Goal: Task Accomplishment & Management: Use online tool/utility

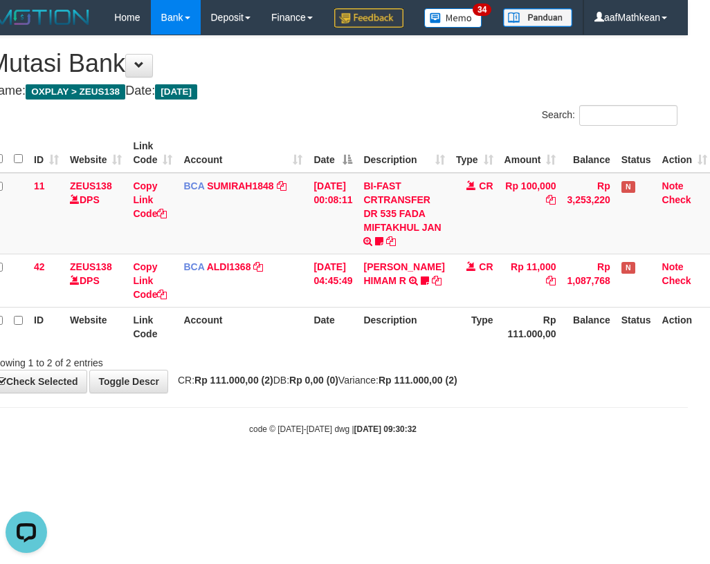
drag, startPoint x: 416, startPoint y: 365, endPoint x: 425, endPoint y: 359, distance: 10.0
click at [416, 347] on th "Description" at bounding box center [404, 326] width 92 height 39
click at [138, 347] on th "Link Code" at bounding box center [152, 326] width 50 height 39
click at [284, 370] on div "Showing 1 to 2 of 2 entries" at bounding box center [333, 360] width 710 height 19
drag, startPoint x: 204, startPoint y: 422, endPoint x: 159, endPoint y: 414, distance: 45.6
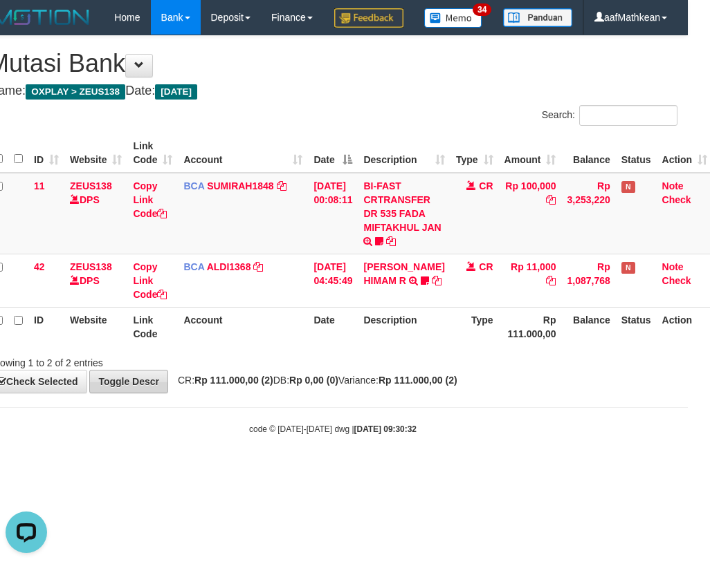
click at [205, 393] on div "**********" at bounding box center [333, 214] width 710 height 357
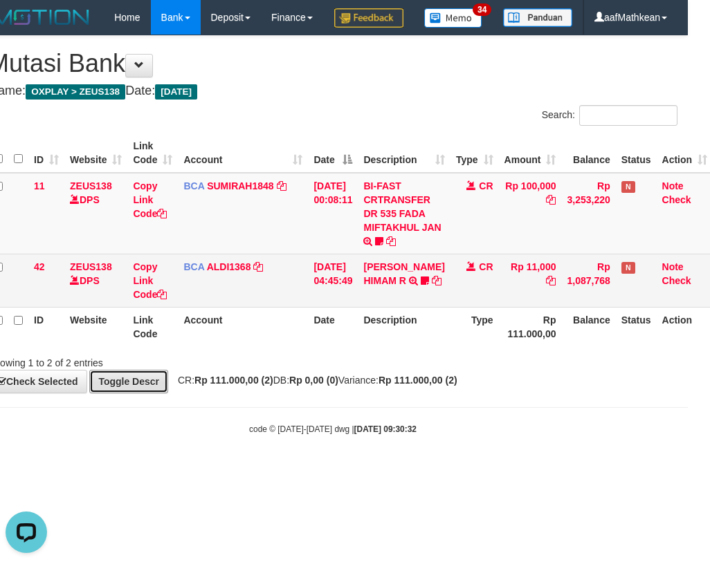
click at [89, 370] on link "Toggle Descr" at bounding box center [128, 382] width 79 height 24
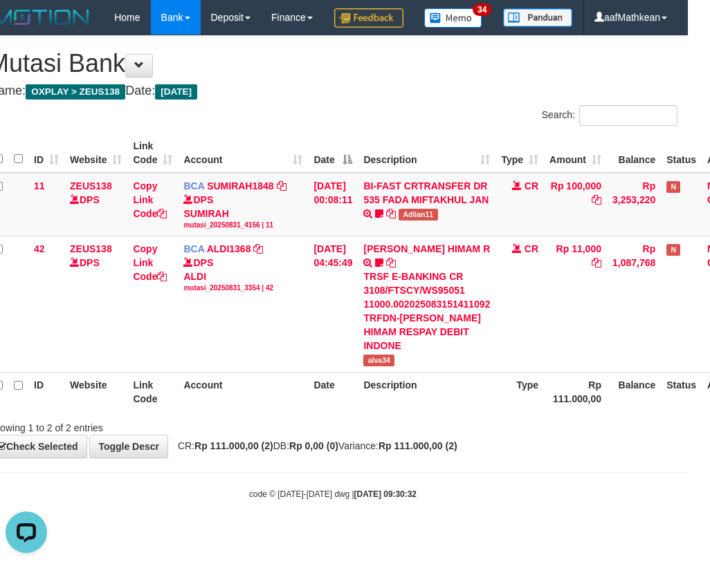
drag, startPoint x: 410, startPoint y: 373, endPoint x: 394, endPoint y: 387, distance: 20.6
click at [409, 380] on table "ID Website Link Code Account Date Description Type Amount Balance Status Action…" at bounding box center [373, 272] width 770 height 278
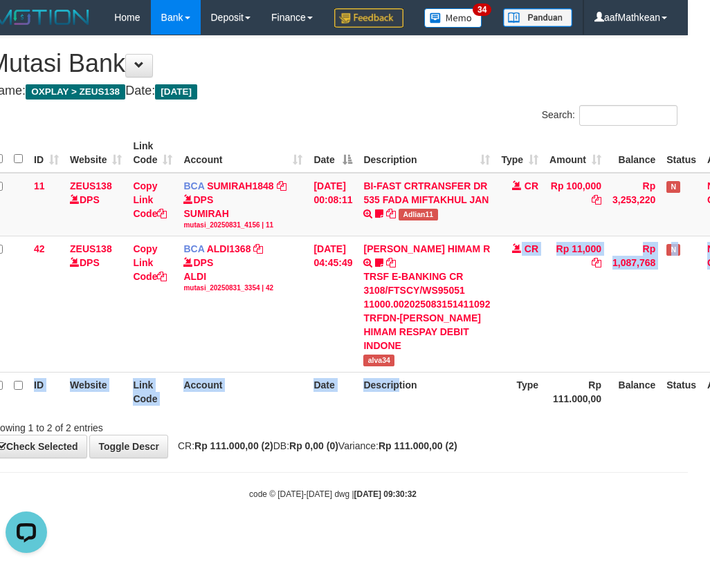
drag, startPoint x: 382, startPoint y: 388, endPoint x: 499, endPoint y: 412, distance: 119.2
click at [426, 397] on table "ID Website Link Code Account Date Description Type Amount Balance Status Action…" at bounding box center [373, 272] width 770 height 278
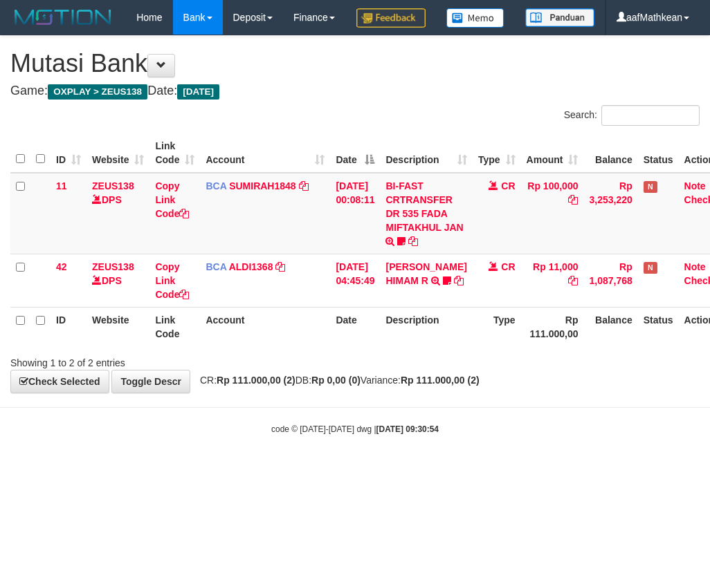
scroll to position [0, 22]
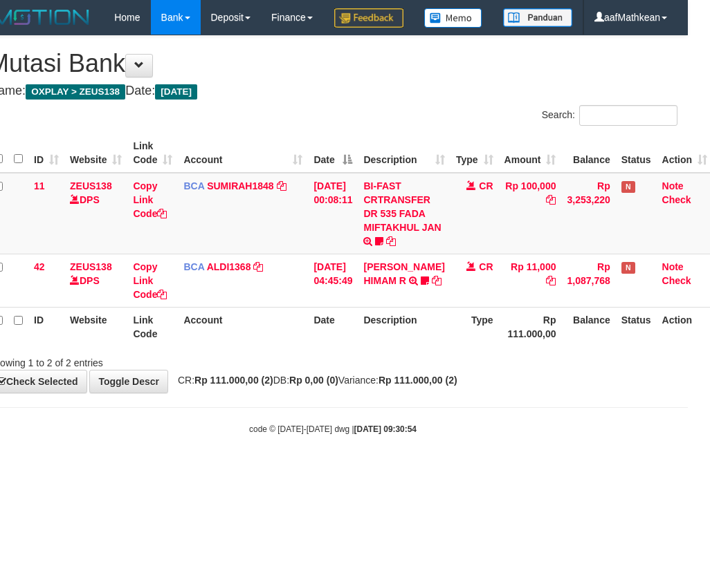
click at [328, 351] on div "ID Website Link Code Account Date Description Type Amount Balance Status Action…" at bounding box center [333, 239] width 710 height 221
click at [349, 370] on div "Showing 1 to 2 of 2 entries" at bounding box center [333, 360] width 710 height 19
drag, startPoint x: 406, startPoint y: 405, endPoint x: 403, endPoint y: 395, distance: 10.1
click at [405, 370] on div "Showing 1 to 2 of 2 entries" at bounding box center [333, 360] width 710 height 19
click at [403, 370] on div "Showing 1 to 2 of 2 entries" at bounding box center [333, 360] width 710 height 19
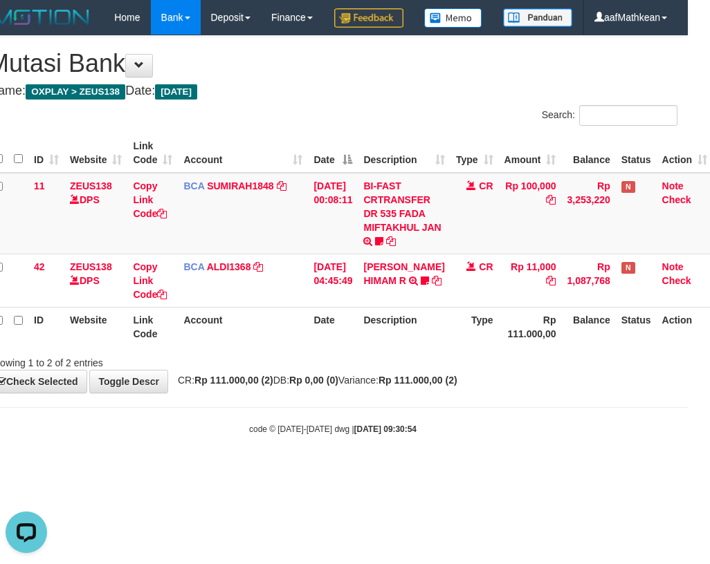
scroll to position [0, 0]
click at [401, 370] on div "Showing 1 to 2 of 2 entries" at bounding box center [333, 360] width 710 height 19
click at [398, 370] on div "Showing 1 to 2 of 2 entries" at bounding box center [333, 360] width 710 height 19
drag, startPoint x: 391, startPoint y: 389, endPoint x: 384, endPoint y: 380, distance: 11.3
click at [391, 370] on div "Search: ID Website Link Code Account Date Description Type Amount Balance Statu…" at bounding box center [332, 237] width 689 height 265
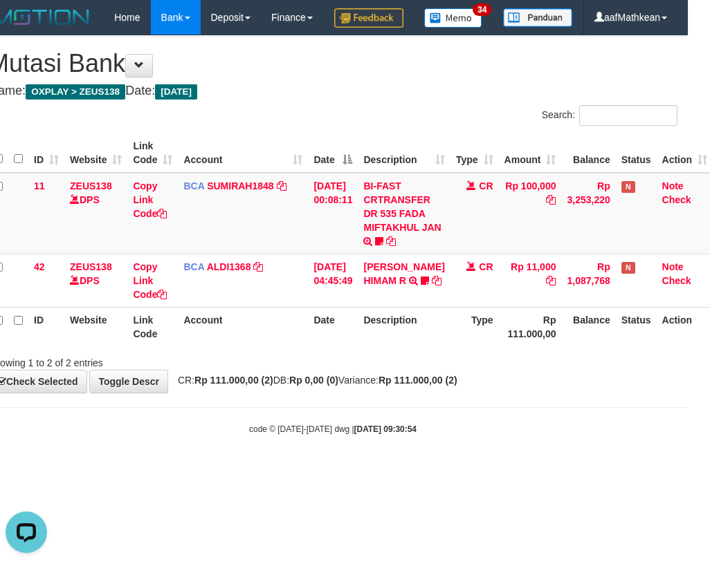
click at [385, 347] on th "Description" at bounding box center [404, 326] width 92 height 39
click at [397, 347] on th "Description" at bounding box center [404, 326] width 92 height 39
click at [473, 255] on td "CR" at bounding box center [474, 214] width 48 height 82
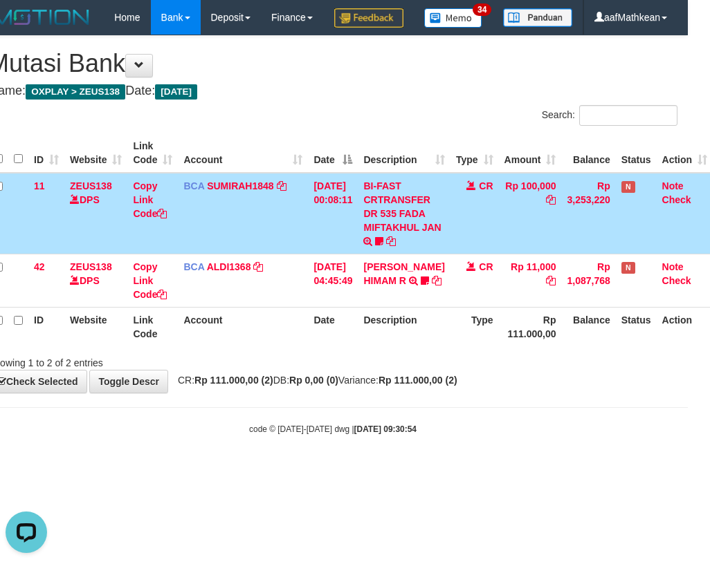
click at [355, 431] on body "Toggle navigation Home Bank Account List Load By Website Group [OXPLAY] ZEUS138…" at bounding box center [333, 235] width 710 height 470
click at [358, 425] on body "Toggle navigation Home Bank Account List Load By Website Group [OXPLAY] ZEUS138…" at bounding box center [333, 235] width 710 height 470
click at [359, 393] on div "**********" at bounding box center [333, 214] width 710 height 357
click at [363, 393] on div "**********" at bounding box center [333, 214] width 710 height 357
click at [367, 393] on div "**********" at bounding box center [333, 214] width 710 height 357
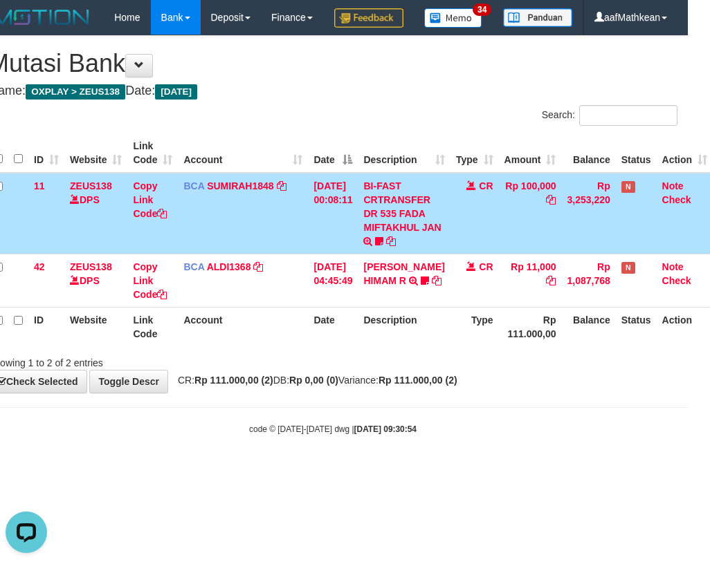
click at [369, 370] on div "Showing 1 to 2 of 2 entries" at bounding box center [333, 360] width 710 height 19
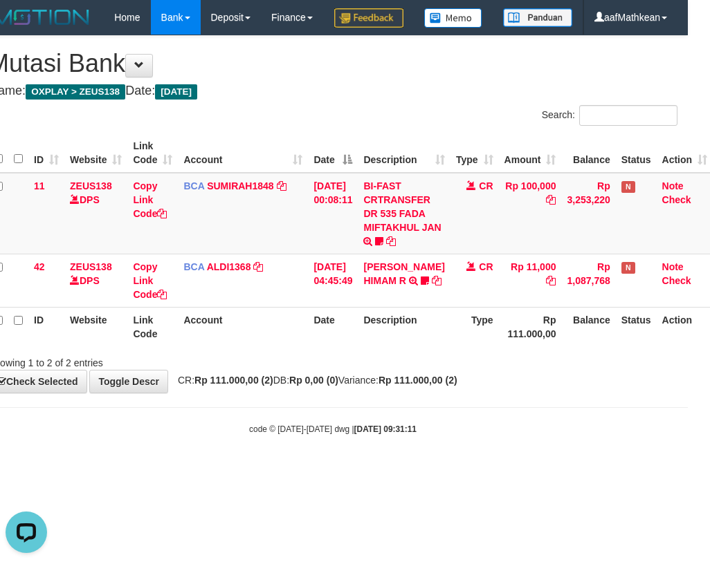
click at [358, 347] on th "Date" at bounding box center [333, 326] width 50 height 39
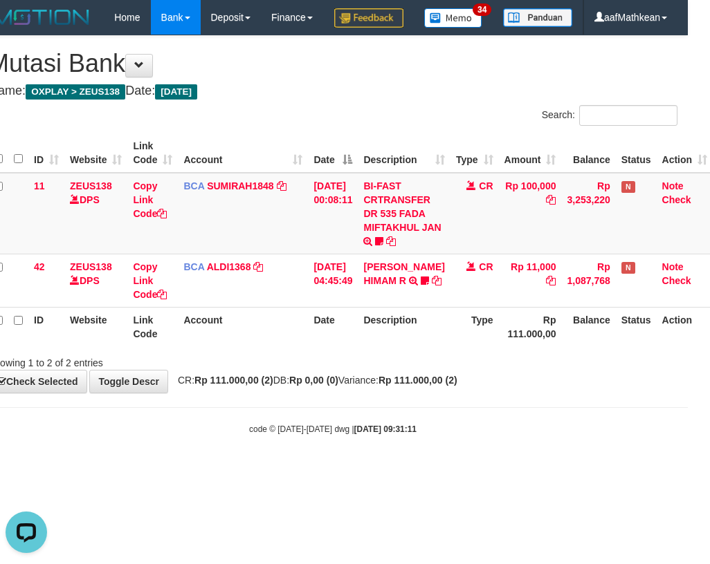
click at [358, 347] on th "Date" at bounding box center [333, 326] width 50 height 39
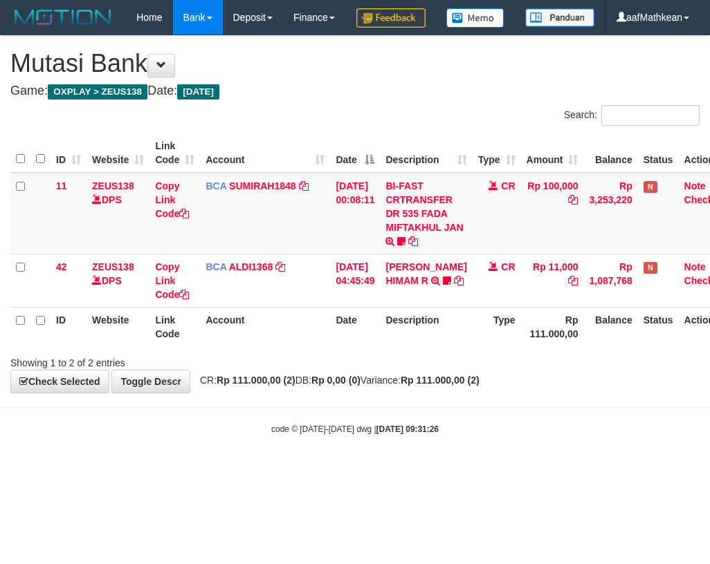
scroll to position [0, 22]
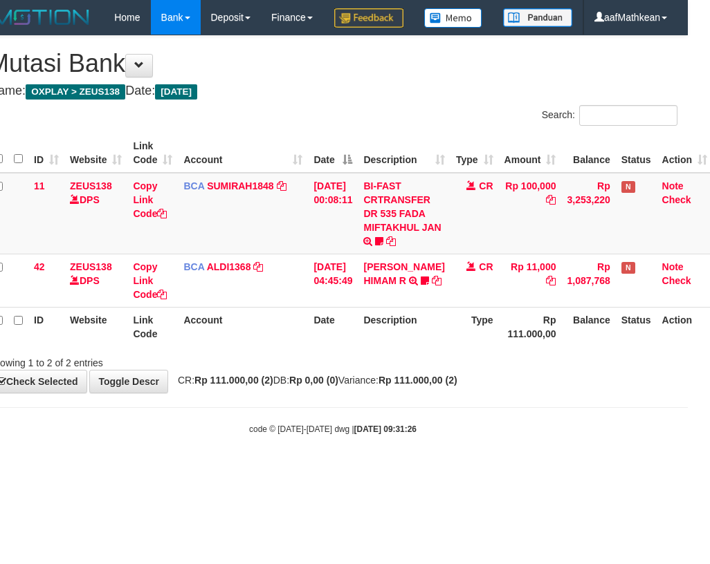
click at [375, 393] on div "**********" at bounding box center [333, 214] width 710 height 357
click at [376, 393] on div "**********" at bounding box center [333, 214] width 710 height 357
drag, startPoint x: 240, startPoint y: 356, endPoint x: 256, endPoint y: 362, distance: 17.1
click at [242, 347] on th "Account" at bounding box center [243, 326] width 130 height 39
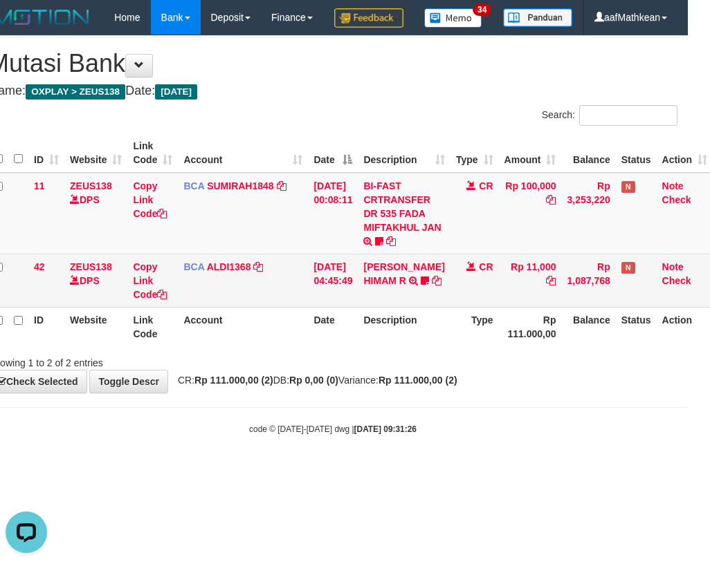
drag, startPoint x: 349, startPoint y: 340, endPoint x: 350, endPoint y: 333, distance: 7.1
click at [351, 307] on td "[DATE] 04:45:49" at bounding box center [333, 280] width 50 height 53
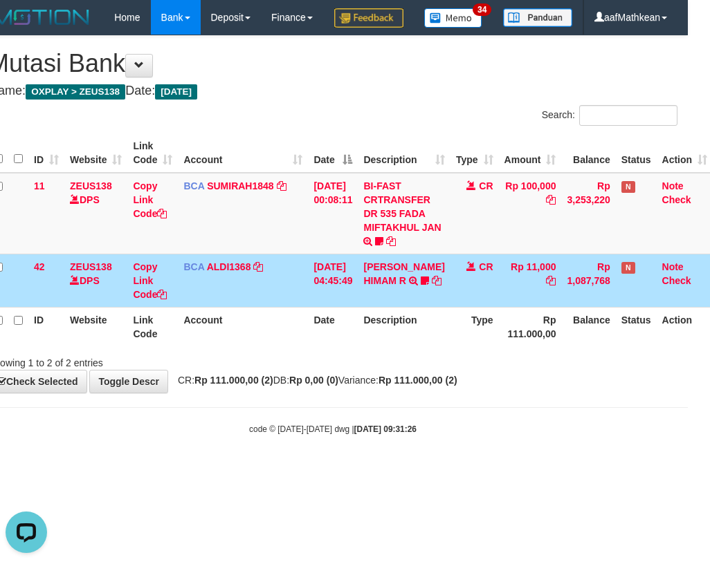
click at [351, 307] on td "31/08/2025 04:45:49" at bounding box center [333, 280] width 50 height 53
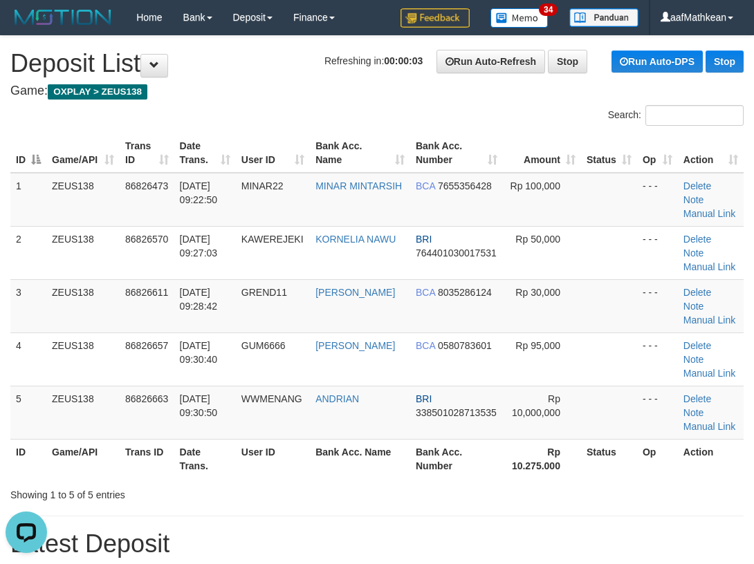
click at [201, 95] on h4 "Game: OXPLAY > ZEUS138" at bounding box center [376, 91] width 733 height 14
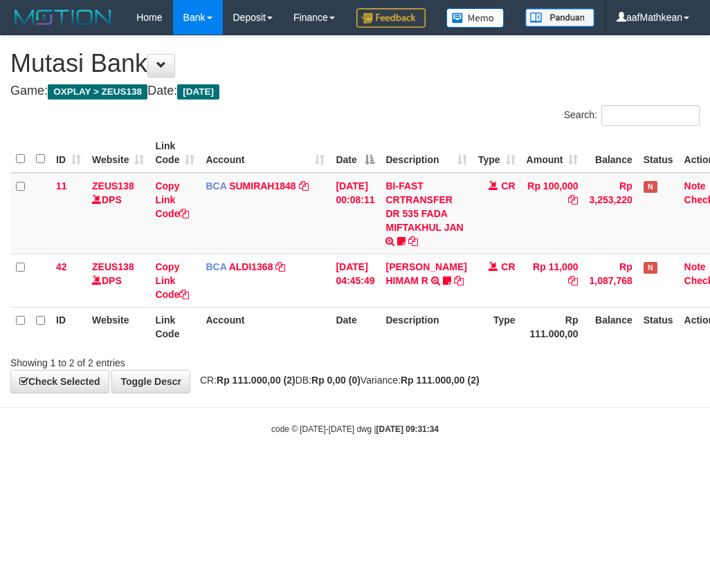
scroll to position [0, 22]
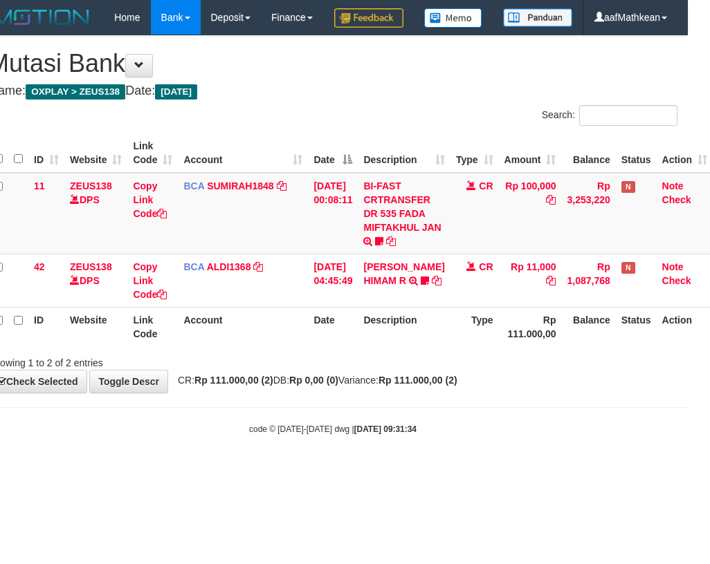
drag, startPoint x: 396, startPoint y: 482, endPoint x: 401, endPoint y: 470, distance: 13.0
click at [396, 470] on body "Toggle navigation Home Bank Account List Load By Website Group [OXPLAY] ZEUS138…" at bounding box center [333, 235] width 710 height 470
click at [401, 370] on div "Showing 1 to 2 of 2 entries" at bounding box center [333, 360] width 710 height 19
drag, startPoint x: 396, startPoint y: 400, endPoint x: 378, endPoint y: 398, distance: 18.1
click at [396, 370] on div "Showing 1 to 2 of 2 entries" at bounding box center [333, 360] width 710 height 19
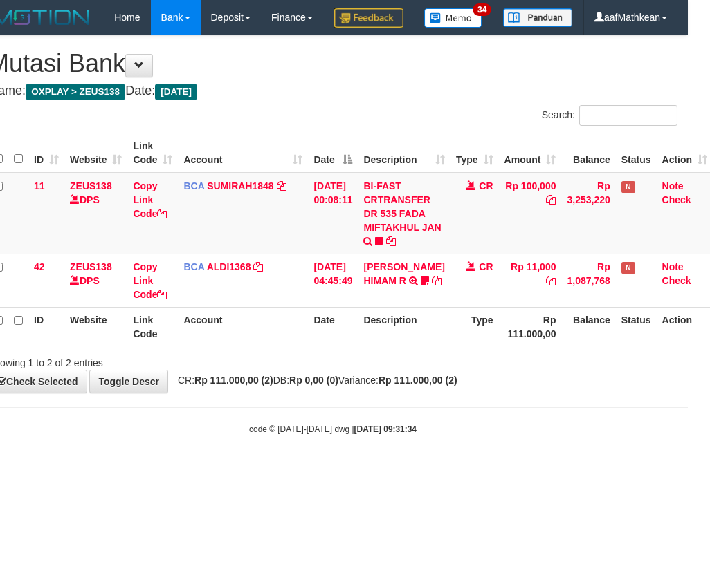
click at [389, 351] on div "ID Website Link Code Account Date Description Type Amount Balance Status Action…" at bounding box center [333, 239] width 710 height 221
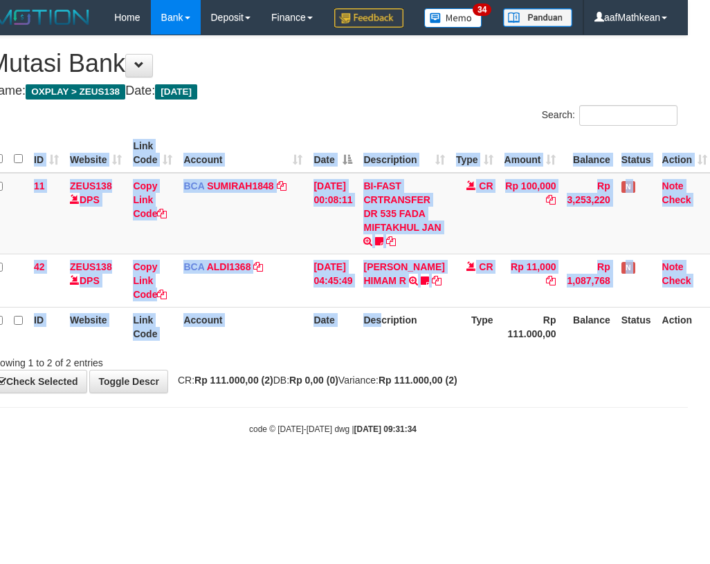
click at [398, 347] on th "Description" at bounding box center [404, 326] width 92 height 39
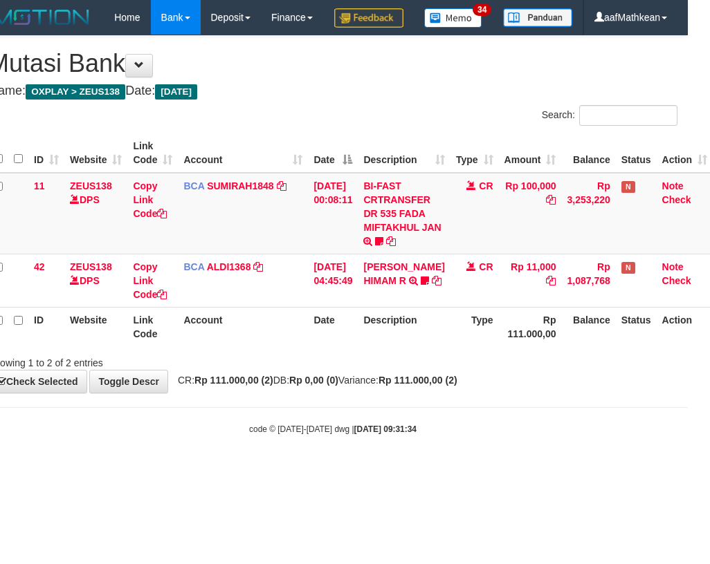
drag, startPoint x: 384, startPoint y: 355, endPoint x: 387, endPoint y: 374, distance: 19.7
click at [387, 347] on th "Description" at bounding box center [404, 326] width 92 height 39
drag, startPoint x: 344, startPoint y: 375, endPoint x: 353, endPoint y: 367, distance: 11.7
click at [350, 347] on th "Date" at bounding box center [333, 326] width 50 height 39
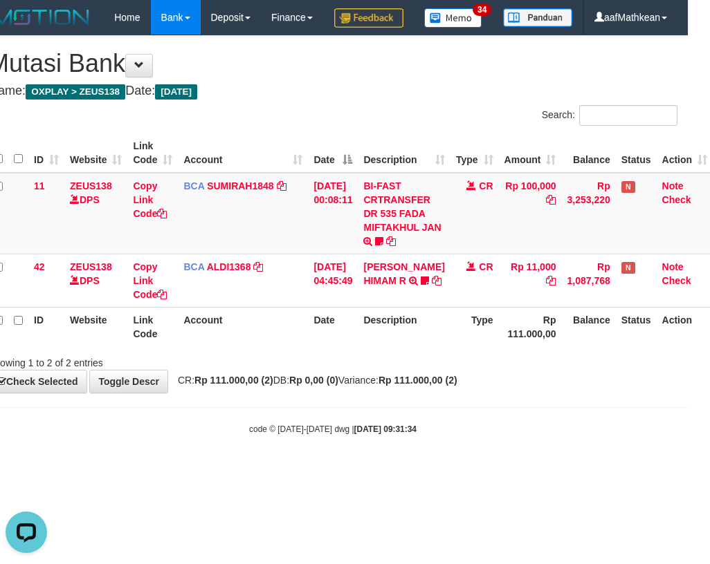
click at [354, 347] on th "Date" at bounding box center [333, 326] width 50 height 39
click at [358, 347] on th "Date" at bounding box center [333, 326] width 50 height 39
drag, startPoint x: 353, startPoint y: 342, endPoint x: 250, endPoint y: 118, distance: 246.7
click at [300, 255] on table "ID Website Link Code Account Date Description Type Amount Balance Status Action…" at bounding box center [350, 239] width 724 height 213
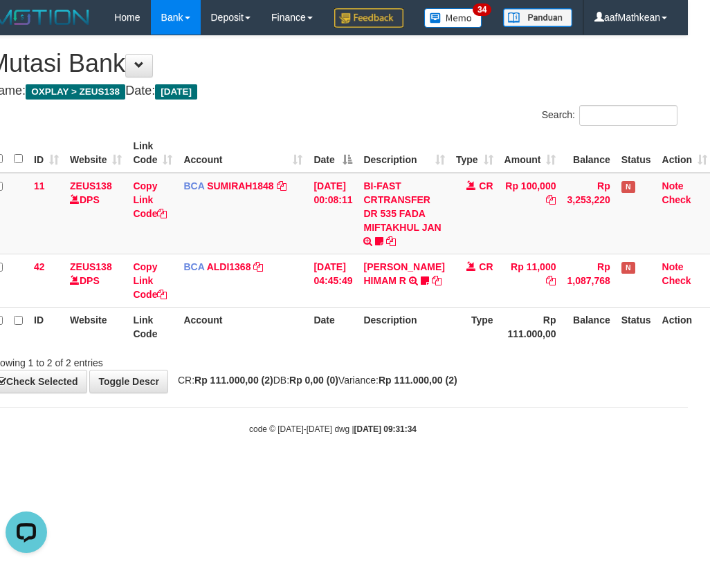
drag, startPoint x: 396, startPoint y: 437, endPoint x: 299, endPoint y: 358, distance: 124.9
click at [369, 409] on body "Toggle navigation Home Bank Account List Load By Website Group [OXPLAY] ZEUS138…" at bounding box center [333, 235] width 710 height 470
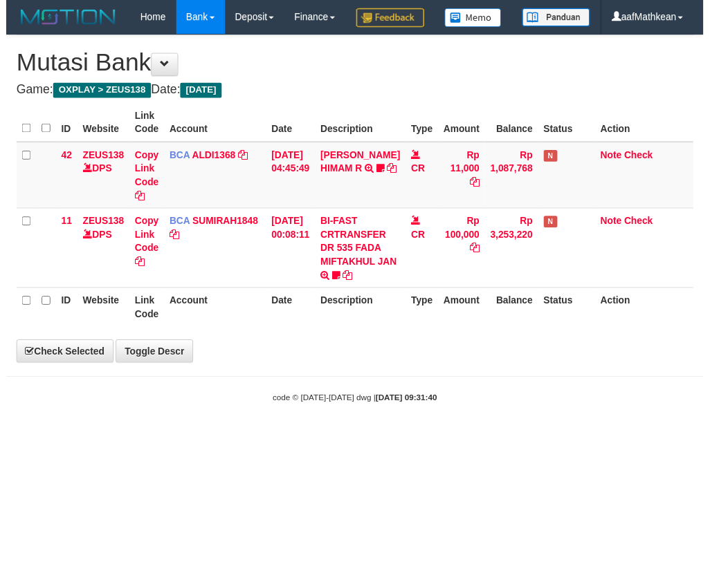
scroll to position [0, 22]
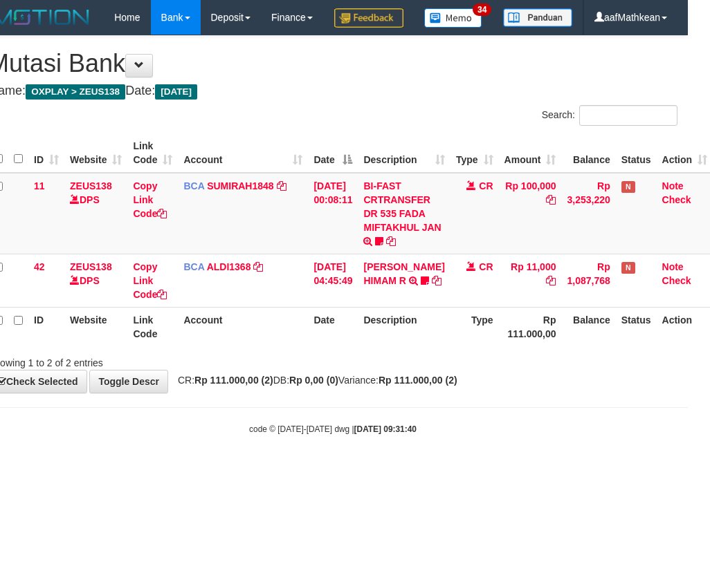
click at [432, 347] on th "Description" at bounding box center [404, 326] width 92 height 39
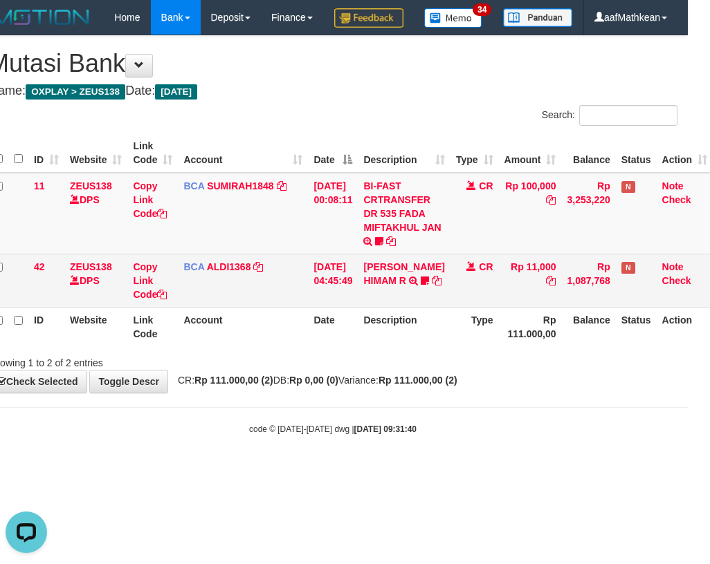
scroll to position [0, 0]
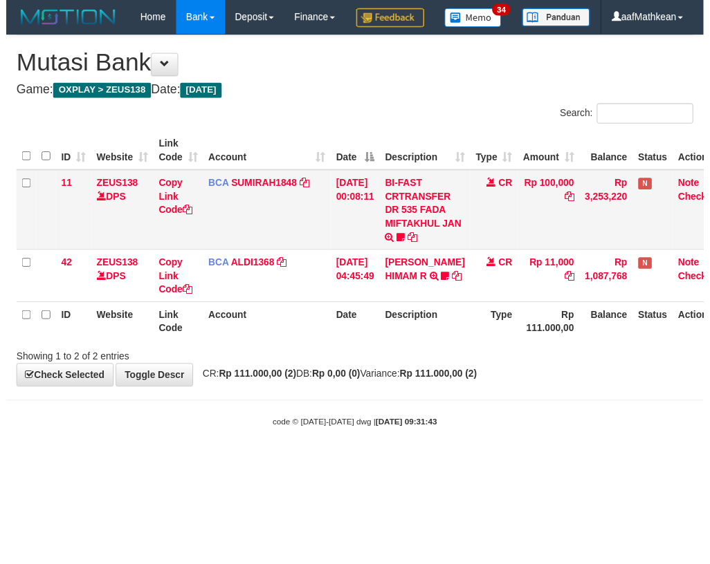
scroll to position [0, 22]
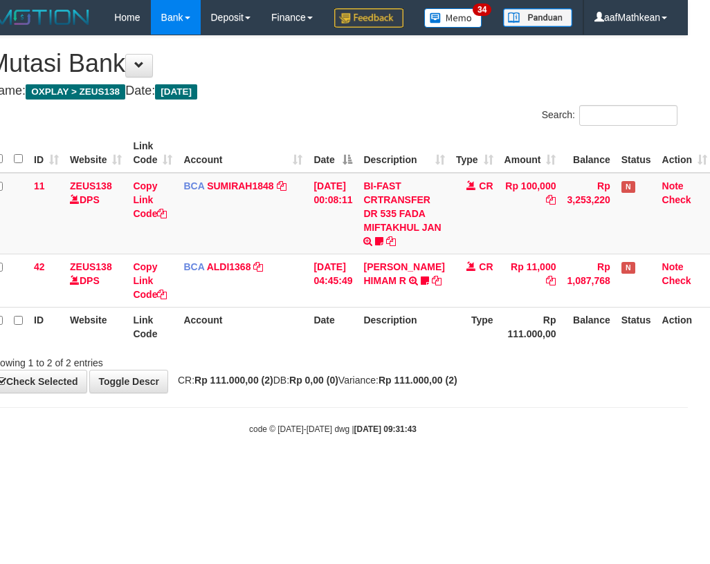
click at [357, 342] on table "ID Website Link Code Account Date Description Type Amount Balance Status Action…" at bounding box center [350, 239] width 724 height 213
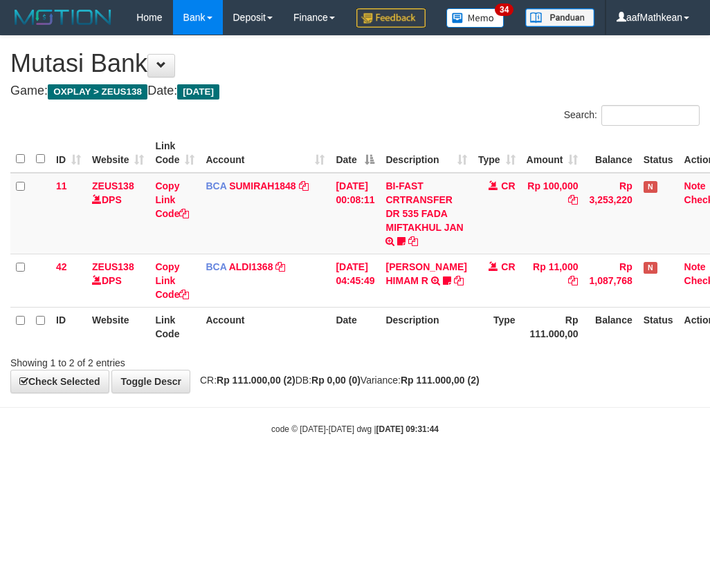
click at [443, 286] on icon at bounding box center [447, 281] width 8 height 10
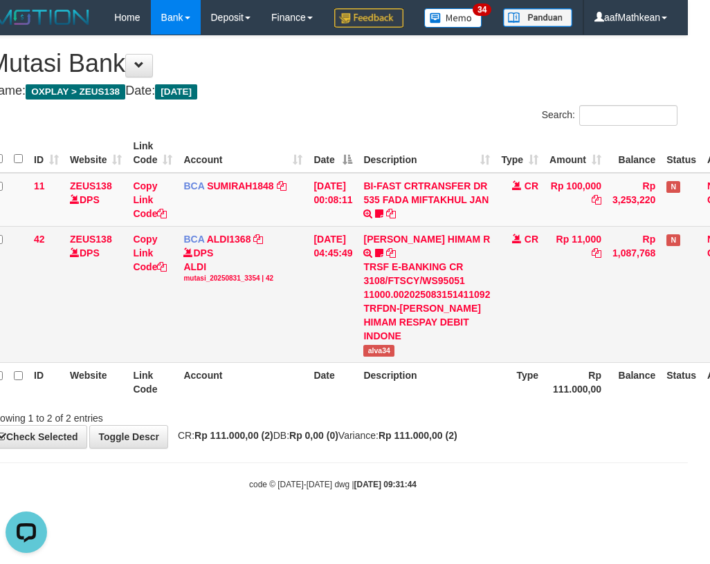
click at [377, 357] on span "alva34" at bounding box center [378, 351] width 31 height 12
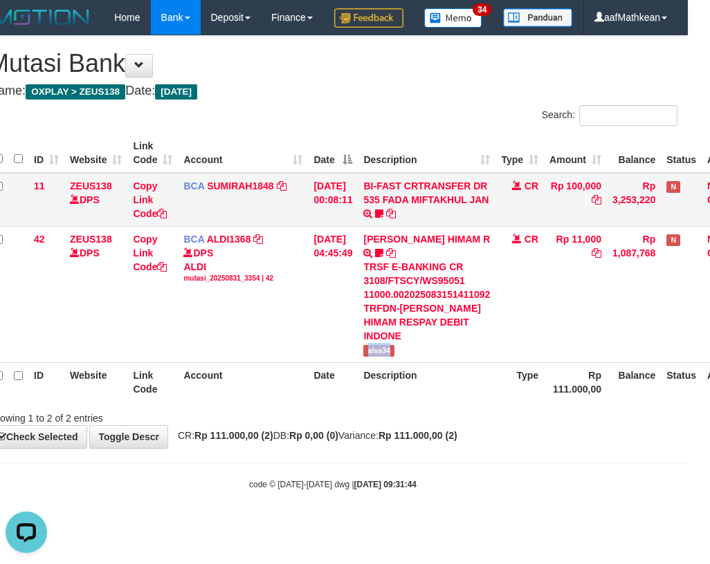
copy span "alva34"
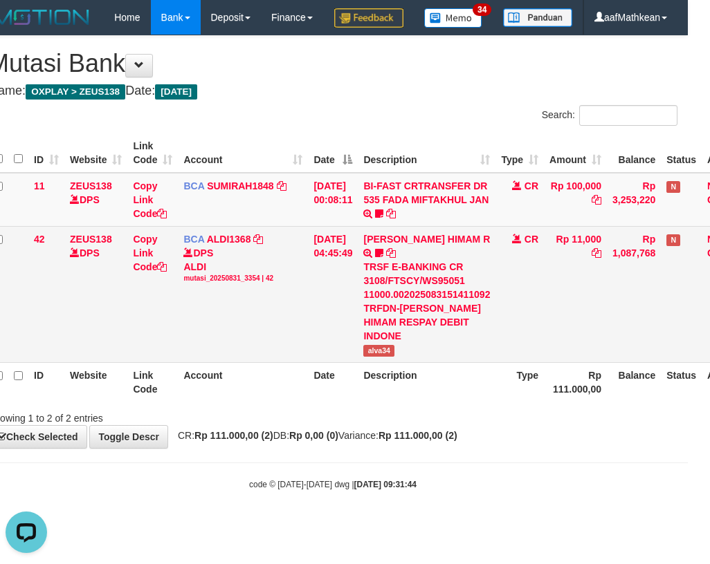
drag, startPoint x: 161, startPoint y: 347, endPoint x: 286, endPoint y: 341, distance: 124.7
click at [183, 347] on tr "42 ZEUS138 DPS Copy Link Code BCA ALDI1368 DPS ALDI mutasi_20250831_3354 | 42 m…" at bounding box center [373, 294] width 770 height 136
click at [303, 328] on td "BCA ALDI1368 DPS ALDI mutasi_20250831_3354 | 42 mutasi_20250831_3354 | 42" at bounding box center [243, 294] width 130 height 136
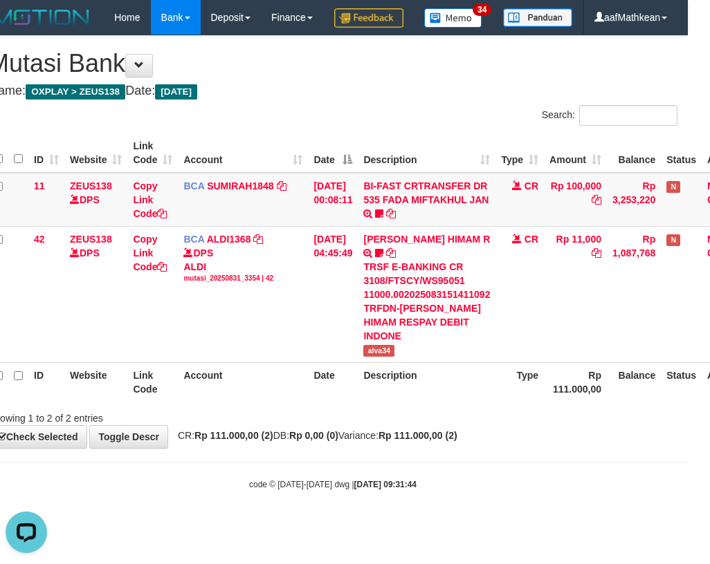
click at [156, 400] on th "Link Code" at bounding box center [152, 381] width 50 height 39
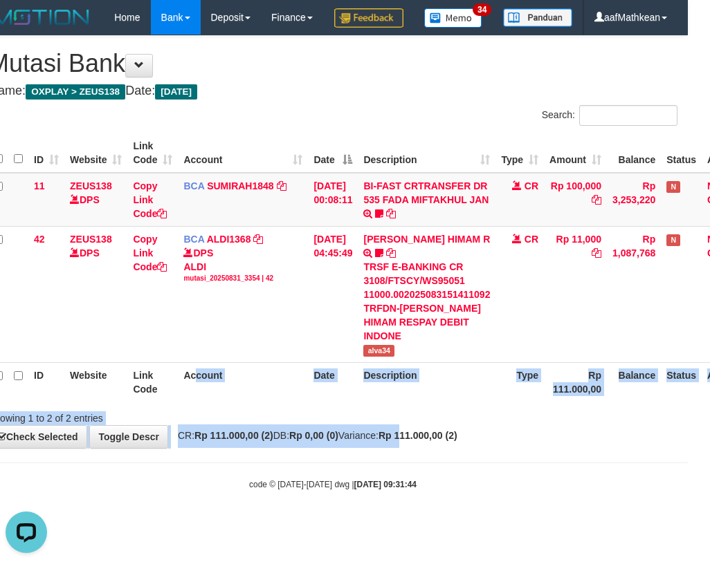
drag, startPoint x: 726, startPoint y: 473, endPoint x: 932, endPoint y: 506, distance: 208.0
click at [688, 506] on html "Toggle navigation Home Bank Account List Load By Website Group [OXPLAY] ZEUS138…" at bounding box center [333, 263] width 710 height 526
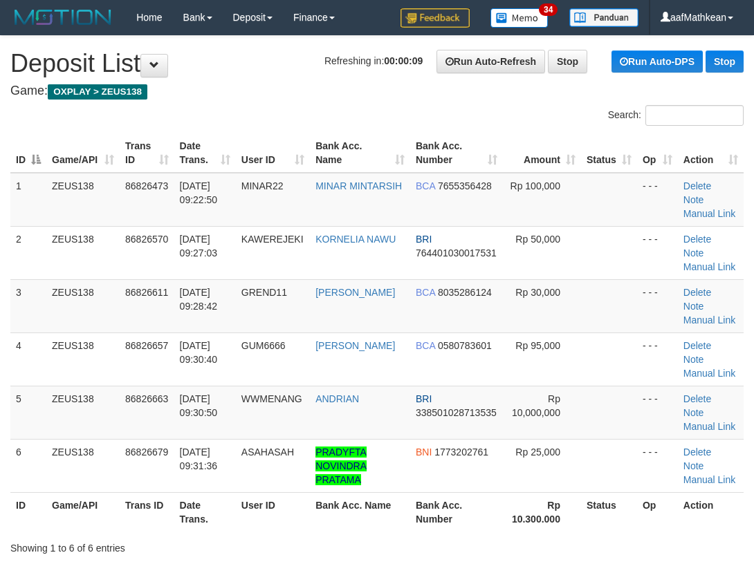
drag, startPoint x: 311, startPoint y: 94, endPoint x: 246, endPoint y: 100, distance: 65.3
drag, startPoint x: 243, startPoint y: 95, endPoint x: 74, endPoint y: 171, distance: 185.5
click at [241, 97] on h4 "Game: OXPLAY > ZEUS138" at bounding box center [376, 91] width 733 height 14
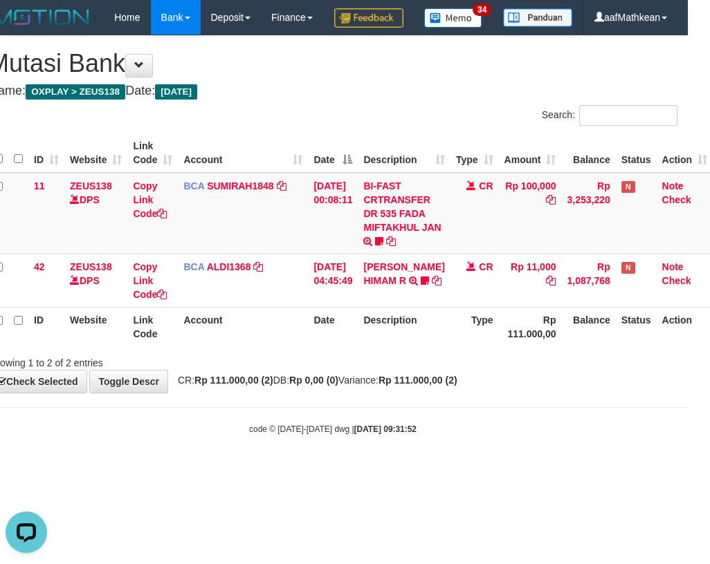
drag, startPoint x: 392, startPoint y: 366, endPoint x: 400, endPoint y: 361, distance: 9.6
click at [393, 347] on th "Description" at bounding box center [404, 326] width 92 height 39
click at [402, 347] on th "Description" at bounding box center [404, 326] width 92 height 39
click at [394, 347] on th "Description" at bounding box center [404, 326] width 92 height 39
click at [387, 347] on th "Description" at bounding box center [404, 326] width 92 height 39
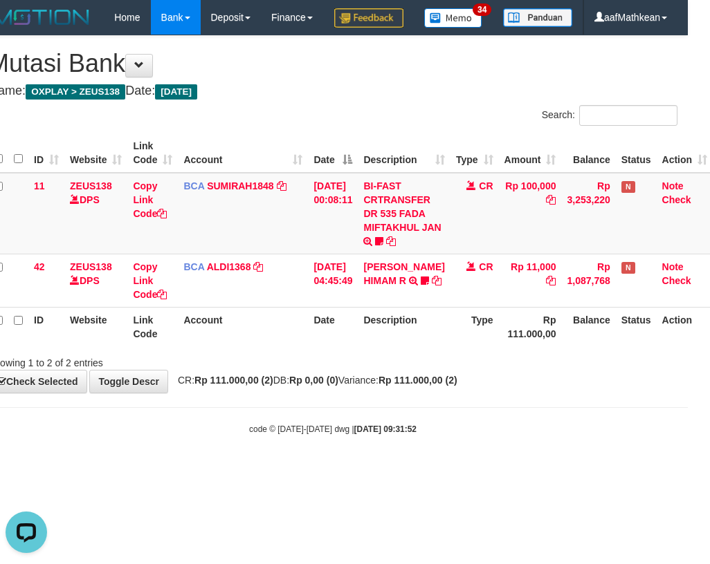
click at [383, 347] on th "Description" at bounding box center [404, 326] width 92 height 39
click at [381, 347] on th "Description" at bounding box center [404, 326] width 92 height 39
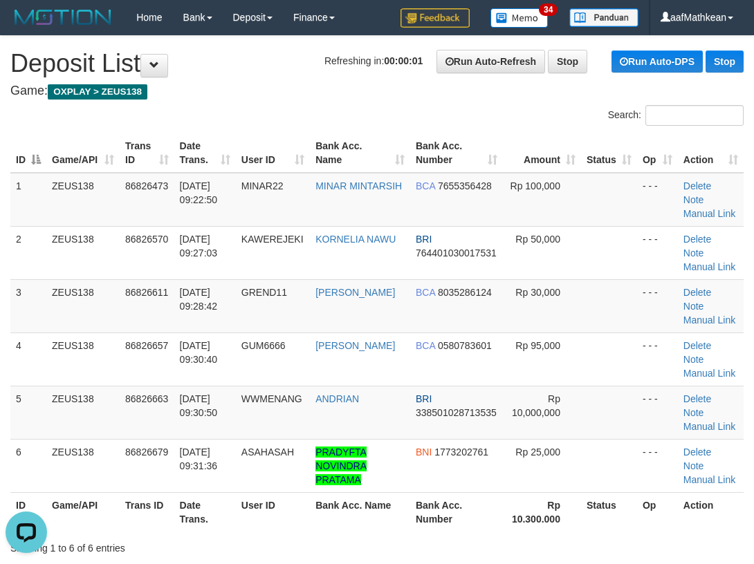
click at [261, 120] on div "Search:" at bounding box center [377, 117] width 754 height 24
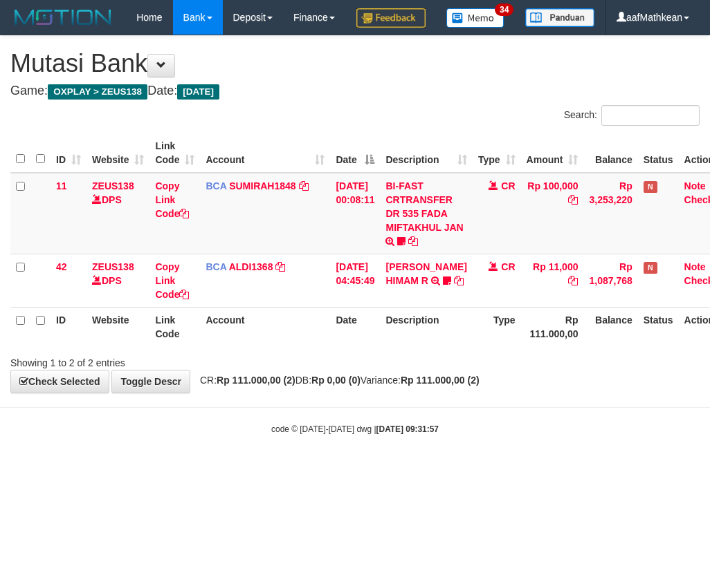
scroll to position [0, 22]
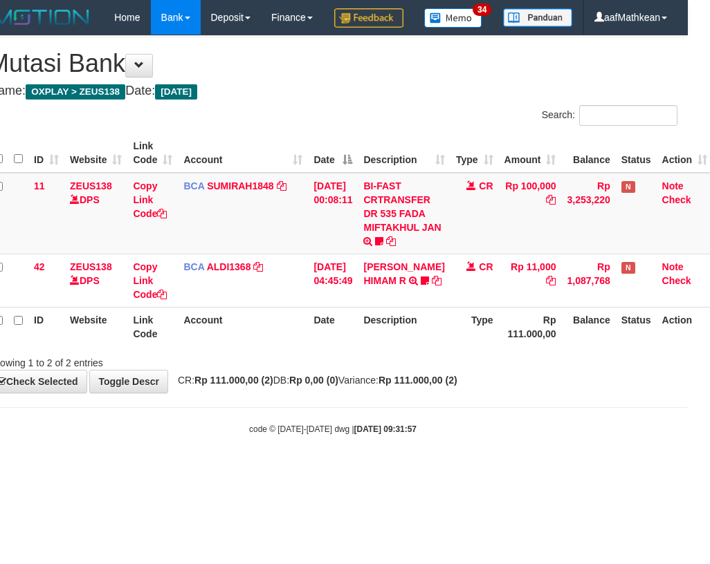
click at [381, 347] on th "Description" at bounding box center [404, 326] width 92 height 39
click at [304, 386] on span "CR: Rp 111.000,00 (2) DB: Rp 0,00 (0) Variance: Rp 111.000,00 (2)" at bounding box center [314, 380] width 286 height 11
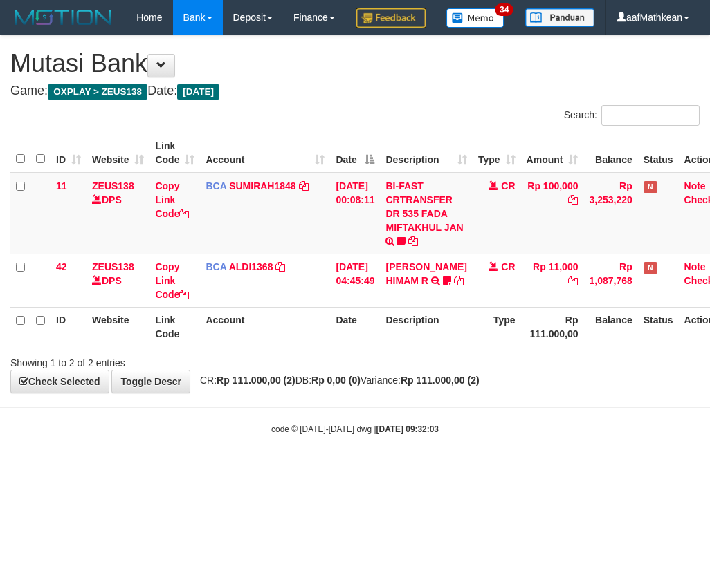
scroll to position [0, 22]
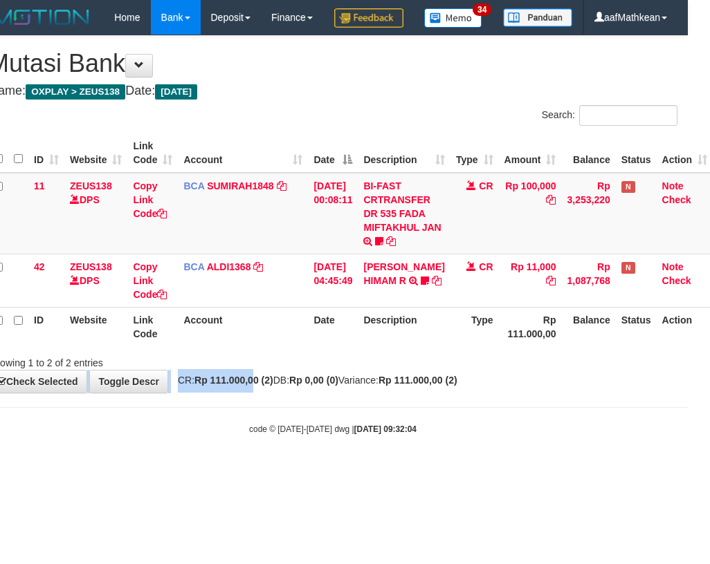
click at [230, 386] on strong "Rp 111.000,00 (2)" at bounding box center [233, 380] width 79 height 11
click at [231, 386] on strong "Rp 111.000,00 (2)" at bounding box center [233, 380] width 79 height 11
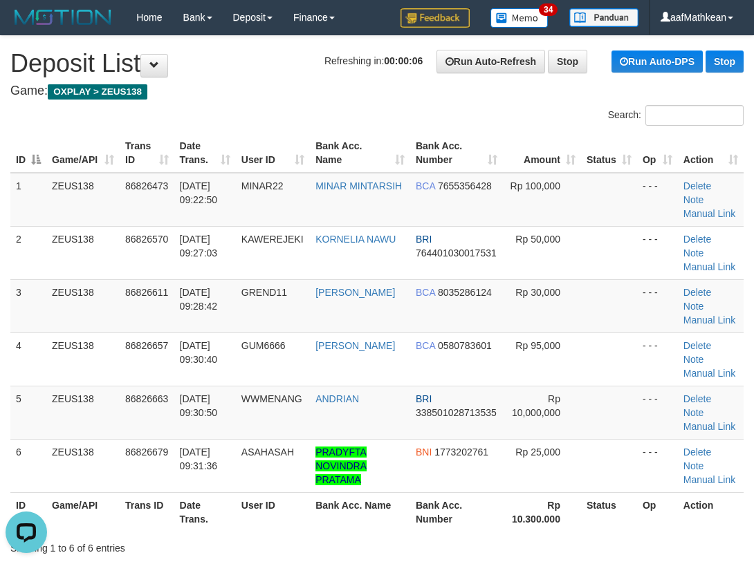
drag, startPoint x: 312, startPoint y: 85, endPoint x: 2, endPoint y: 229, distance: 341.6
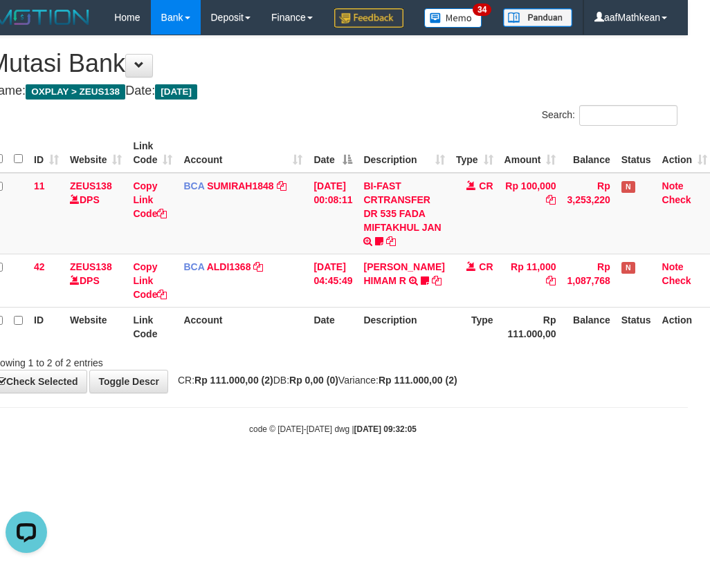
drag, startPoint x: 250, startPoint y: 359, endPoint x: 707, endPoint y: 253, distance: 469.3
click at [252, 347] on th "Account" at bounding box center [243, 326] width 130 height 39
click at [487, 347] on tr "ID Website Link Code Account Date Description Type Rp 111.000,00 Balance Status…" at bounding box center [350, 326] width 724 height 39
drag, startPoint x: 410, startPoint y: 382, endPoint x: 708, endPoint y: 319, distance: 304.1
click at [410, 351] on div "ID Website Link Code Account Date Description Type Amount Balance Status Action…" at bounding box center [333, 239] width 710 height 221
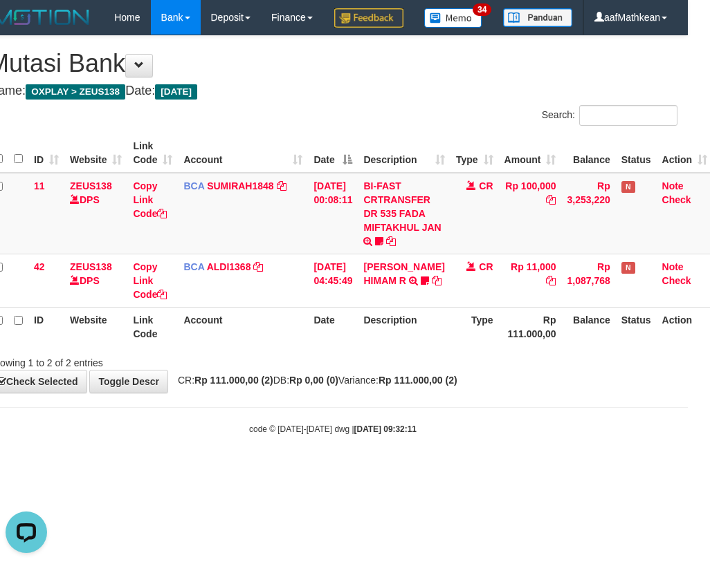
click at [298, 393] on div "**********" at bounding box center [333, 214] width 710 height 357
click at [341, 370] on div "Showing 1 to 2 of 2 entries" at bounding box center [333, 360] width 710 height 19
click at [358, 370] on div "Showing 1 to 2 of 2 entries" at bounding box center [333, 360] width 710 height 19
click at [357, 370] on div "Showing 1 to 2 of 2 entries" at bounding box center [333, 360] width 710 height 19
click at [356, 370] on div "Showing 1 to 2 of 2 entries" at bounding box center [333, 360] width 710 height 19
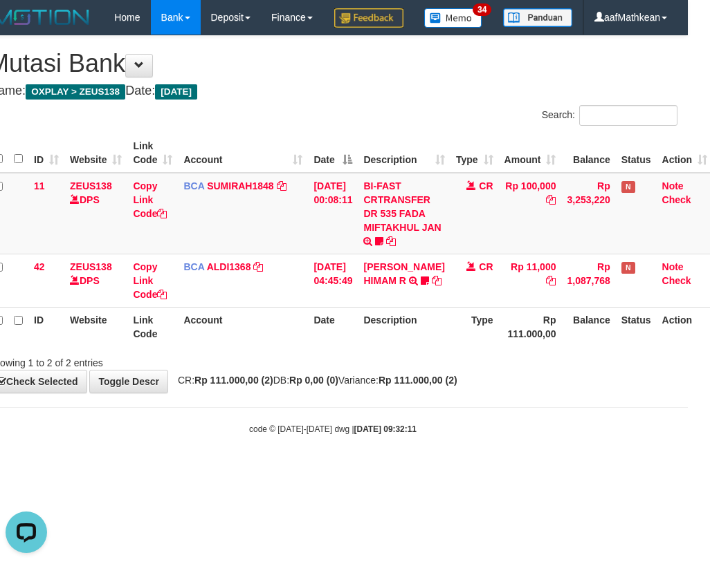
drag, startPoint x: 351, startPoint y: 391, endPoint x: 341, endPoint y: 393, distance: 10.5
click at [346, 370] on div "Showing 1 to 2 of 2 entries" at bounding box center [333, 360] width 710 height 19
drag, startPoint x: 341, startPoint y: 393, endPoint x: 496, endPoint y: 439, distance: 161.5
click at [356, 370] on div "Showing 1 to 2 of 2 entries" at bounding box center [333, 360] width 710 height 19
click at [321, 347] on th "Date" at bounding box center [333, 326] width 50 height 39
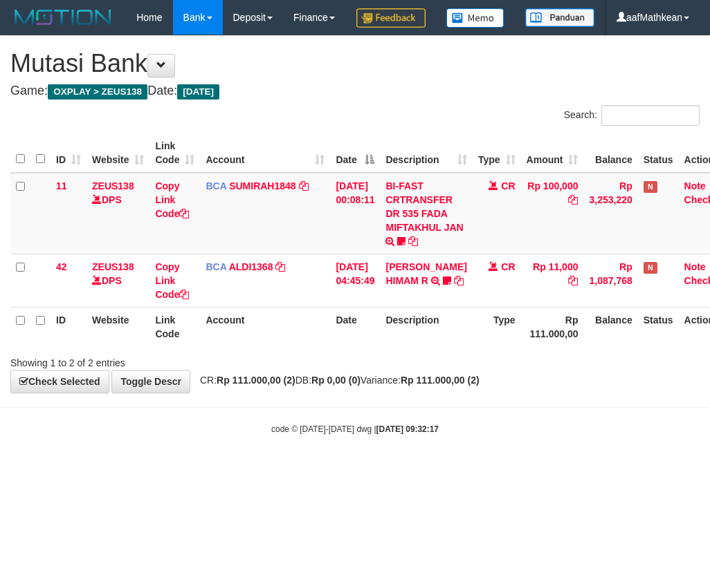
scroll to position [0, 22]
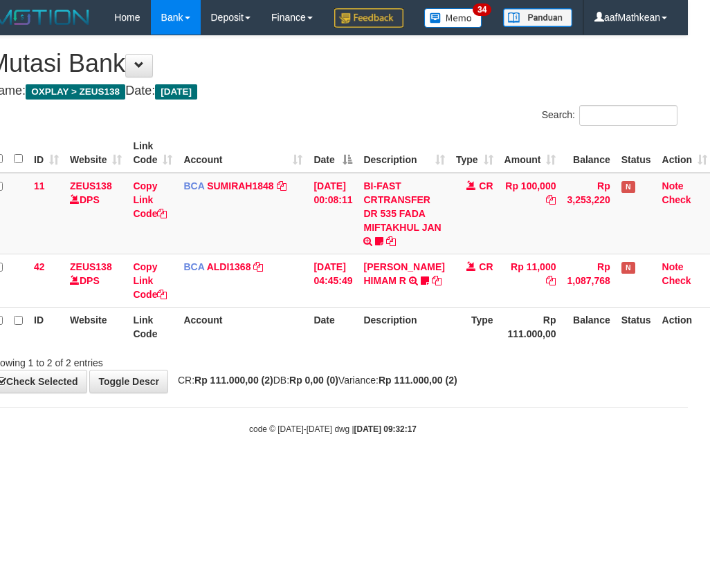
drag, startPoint x: 291, startPoint y: 345, endPoint x: 336, endPoint y: 345, distance: 45.0
click at [315, 346] on tr "ID Website Link Code Account Date Description Type Rp 111.000,00 Balance Status…" at bounding box center [350, 326] width 724 height 39
click at [291, 370] on div "Search: ID Website Link Code Account Date Description Type Amount Balance Statu…" at bounding box center [332, 237] width 689 height 265
click at [409, 393] on div "**********" at bounding box center [333, 214] width 710 height 357
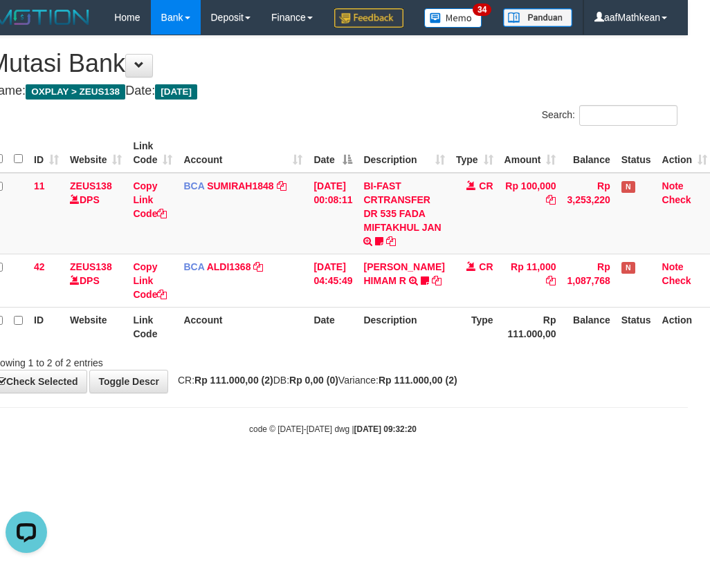
click at [409, 393] on div "**********" at bounding box center [333, 214] width 710 height 357
click at [413, 470] on body "Toggle navigation Home Bank Account List Load By Website Group [OXPLAY] ZEUS138…" at bounding box center [333, 235] width 710 height 470
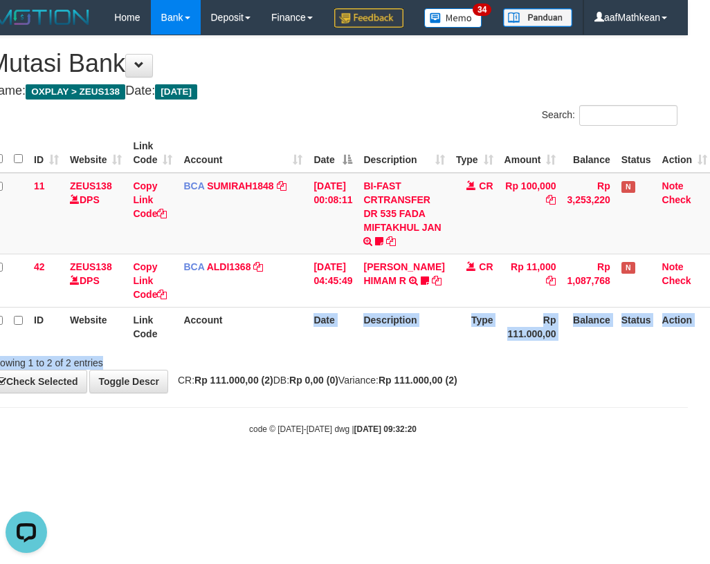
drag, startPoint x: 256, startPoint y: 409, endPoint x: 698, endPoint y: 432, distance: 442.5
click at [271, 393] on div "**********" at bounding box center [333, 214] width 710 height 357
drag, startPoint x: 363, startPoint y: 456, endPoint x: 349, endPoint y: 461, distance: 14.9
click at [363, 457] on body "Toggle navigation Home Bank Account List Load By Website Group [OXPLAY] ZEUS138…" at bounding box center [333, 235] width 710 height 470
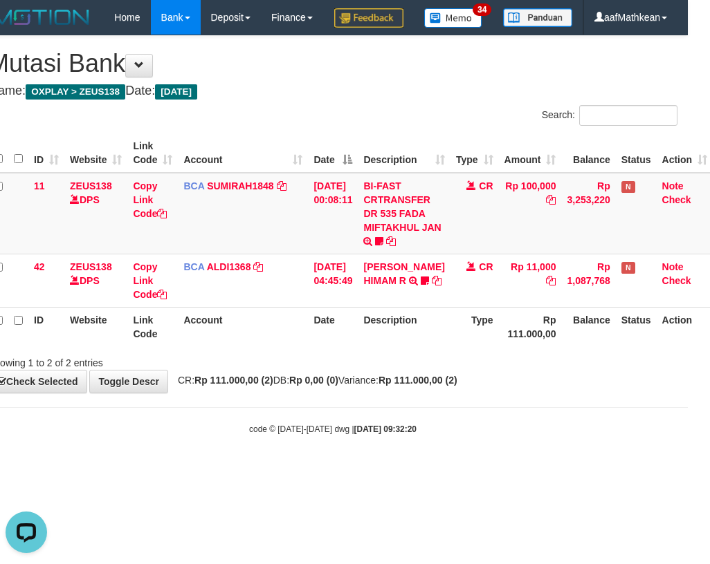
click at [339, 436] on div "code © 2012-2018 dwg | 2025/08/31 09:32:20" at bounding box center [333, 429] width 710 height 14
click at [338, 470] on body "Toggle navigation Home Bank Account List Load By Website Group [OXPLAY] ZEUS138…" at bounding box center [333, 235] width 710 height 470
click at [339, 436] on div "code © 2012-2018 dwg | 2025/08/31 09:32:20" at bounding box center [333, 429] width 710 height 14
click at [354, 434] on strong "2025/08/31 09:32:20" at bounding box center [385, 430] width 62 height 10
click at [345, 450] on body "Toggle navigation Home Bank Account List Load By Website Group [OXPLAY] ZEUS138…" at bounding box center [333, 235] width 710 height 470
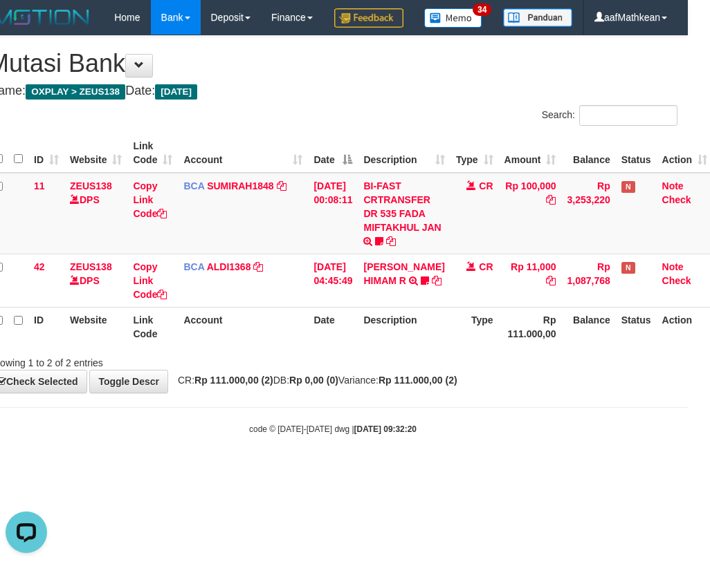
click at [404, 386] on span "CR: Rp 111.000,00 (2) DB: Rp 0,00 (0) Variance: Rp 111.000,00 (2)" at bounding box center [314, 380] width 286 height 11
click at [279, 347] on th "Account" at bounding box center [243, 326] width 130 height 39
click at [277, 347] on th "Account" at bounding box center [243, 326] width 130 height 39
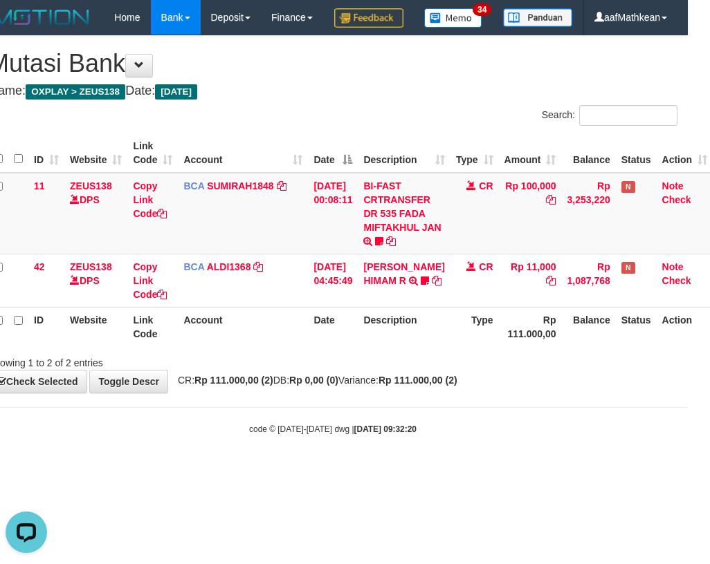
drag, startPoint x: 286, startPoint y: 368, endPoint x: 293, endPoint y: 371, distance: 8.1
click at [290, 347] on th "Account" at bounding box center [243, 326] width 130 height 39
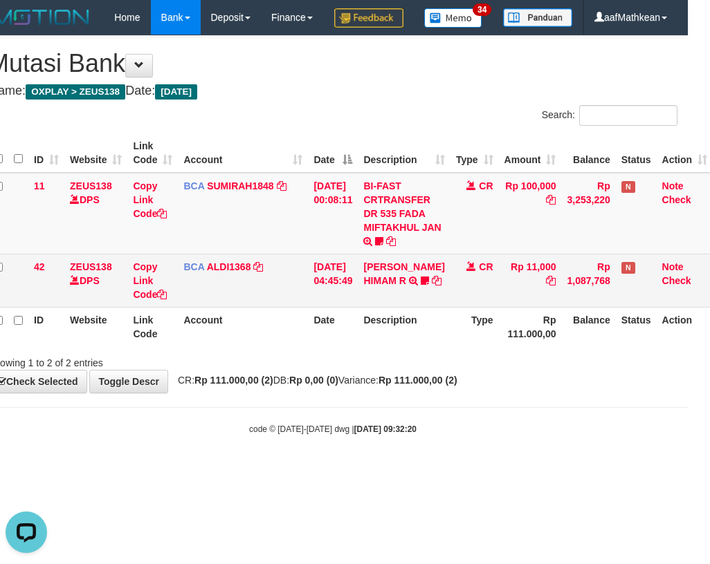
click at [425, 335] on table "ID Website Link Code Account Date Description Type Amount Balance Status Action…" at bounding box center [350, 239] width 724 height 213
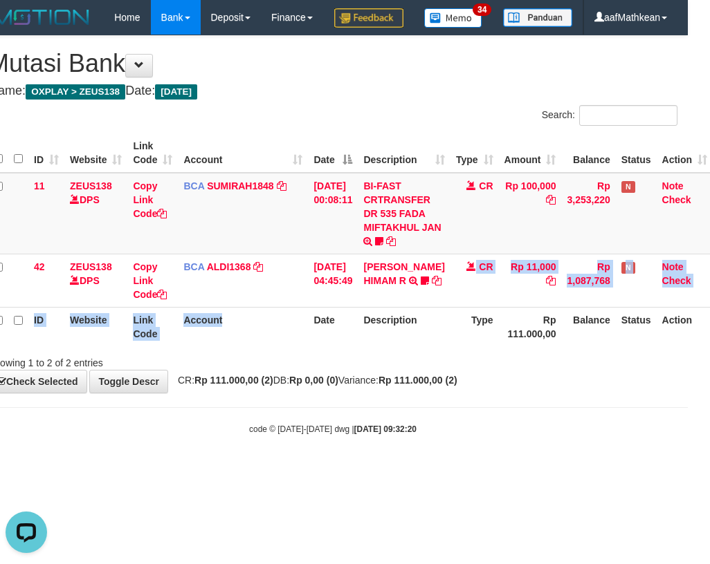
drag, startPoint x: 338, startPoint y: 391, endPoint x: 690, endPoint y: 387, distance: 352.8
click at [374, 370] on div "Showing 1 to 2 of 2 entries" at bounding box center [333, 360] width 710 height 19
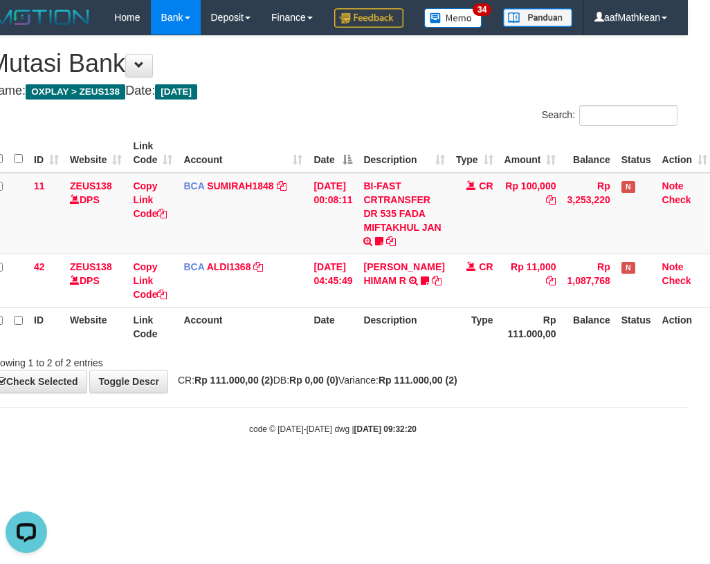
drag, startPoint x: 530, startPoint y: 388, endPoint x: 708, endPoint y: 377, distance: 178.8
click at [656, 370] on div "Search: ID Website Link Code Account Date Description Type Amount Balance Statu…" at bounding box center [332, 237] width 689 height 265
click at [538, 432] on body "Toggle navigation Home Bank Account List Load By Website Group [OXPLAY] ZEUS138…" at bounding box center [333, 235] width 710 height 470
click at [525, 393] on div "**********" at bounding box center [333, 214] width 710 height 357
click at [544, 393] on div "**********" at bounding box center [333, 214] width 710 height 357
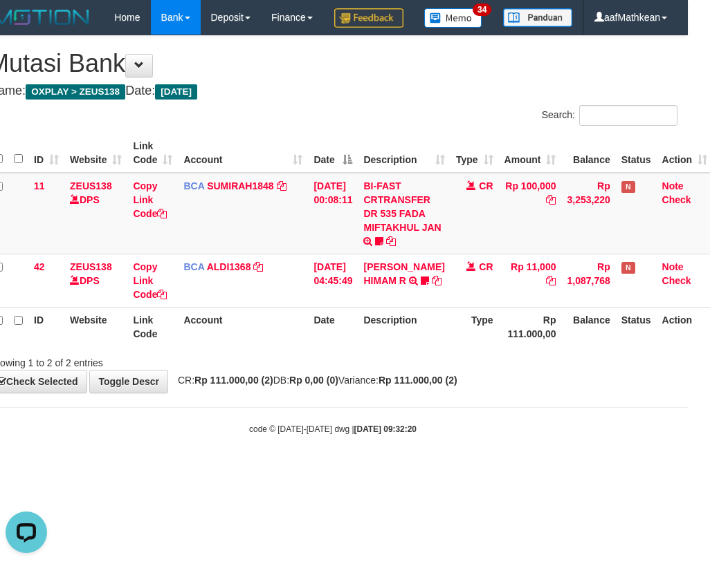
drag, startPoint x: 489, startPoint y: 441, endPoint x: 569, endPoint y: 459, distance: 81.5
click at [535, 453] on body "Toggle navigation Home Bank Account List Load By Website Group [OXPLAY] ZEUS138…" at bounding box center [333, 235] width 710 height 470
click at [455, 393] on div "**********" at bounding box center [333, 214] width 710 height 357
click at [384, 432] on body "Toggle navigation Home Bank Account List Load By Website Group [OXPLAY] ZEUS138…" at bounding box center [333, 235] width 710 height 470
click at [324, 470] on body "Toggle navigation Home Bank Account List Load By Website Group [OXPLAY] ZEUS138…" at bounding box center [333, 235] width 710 height 470
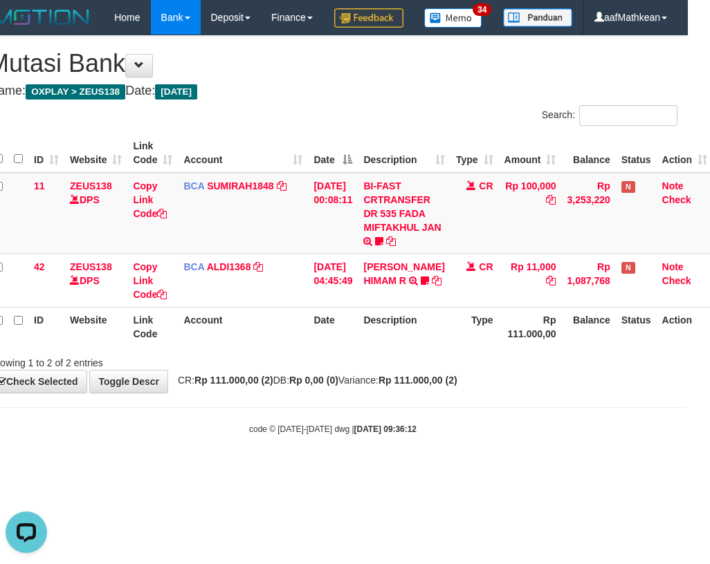
click at [244, 437] on body "Toggle navigation Home Bank Account List Load By Website Group [OXPLAY] ZEUS138…" at bounding box center [333, 235] width 710 height 470
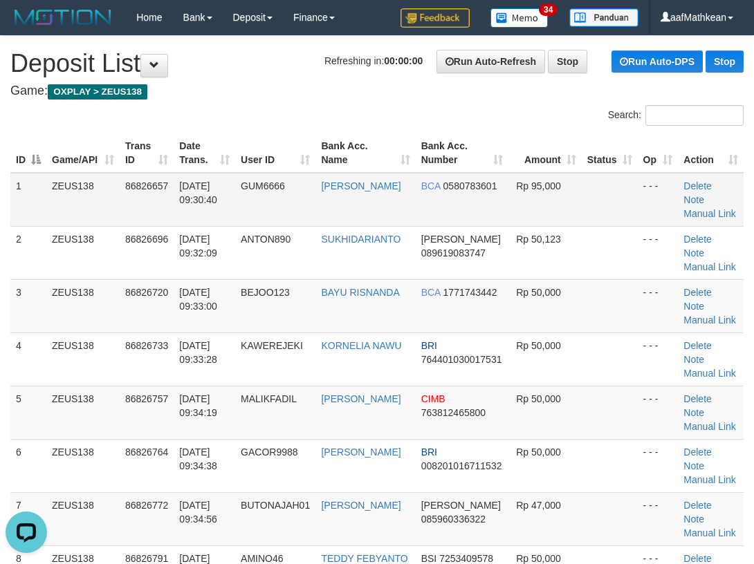
click at [37, 198] on table "ID Game/API Trans ID Date Trans. User ID Bank Acc. Name Bank Acc. Number Amount…" at bounding box center [376, 465] width 733 height 665
click at [199, 169] on tr "ID Game/API Trans ID Date Trans. User ID Bank Acc. Name Bank Acc. Number Amount…" at bounding box center [376, 152] width 733 height 39
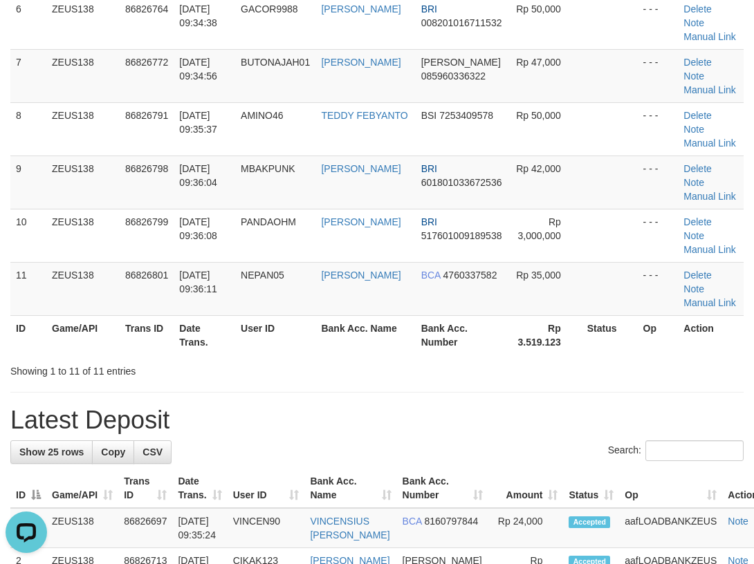
click at [199, 331] on th "Date Trans." at bounding box center [205, 334] width 62 height 39
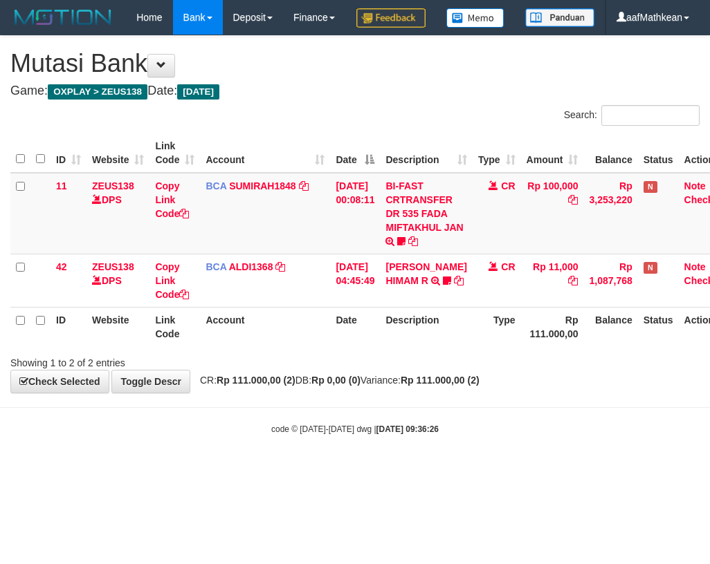
scroll to position [0, 22]
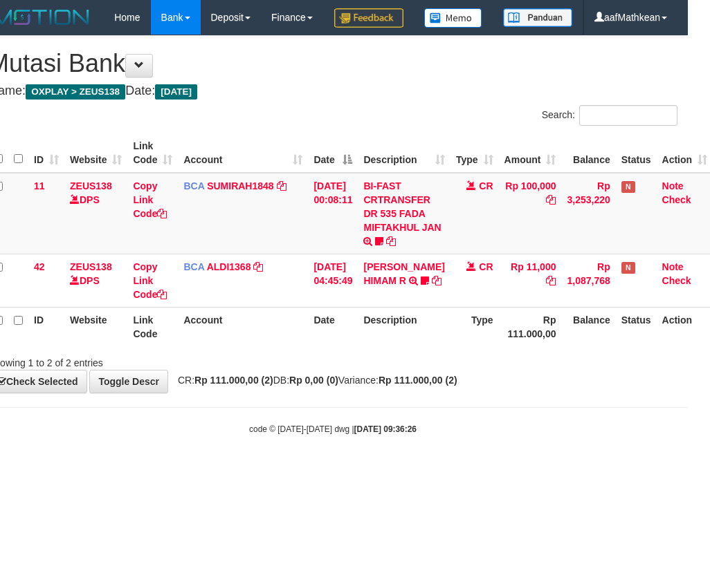
drag, startPoint x: 396, startPoint y: 448, endPoint x: 705, endPoint y: 436, distance: 310.1
click at [397, 449] on body "Toggle navigation Home Bank Account List Load By Website Group [OXPLAY] ZEUS138…" at bounding box center [333, 235] width 710 height 470
drag, startPoint x: 424, startPoint y: 414, endPoint x: 706, endPoint y: 391, distance: 283.1
click at [433, 386] on strong "Rp 111.000,00 (2)" at bounding box center [417, 380] width 79 height 11
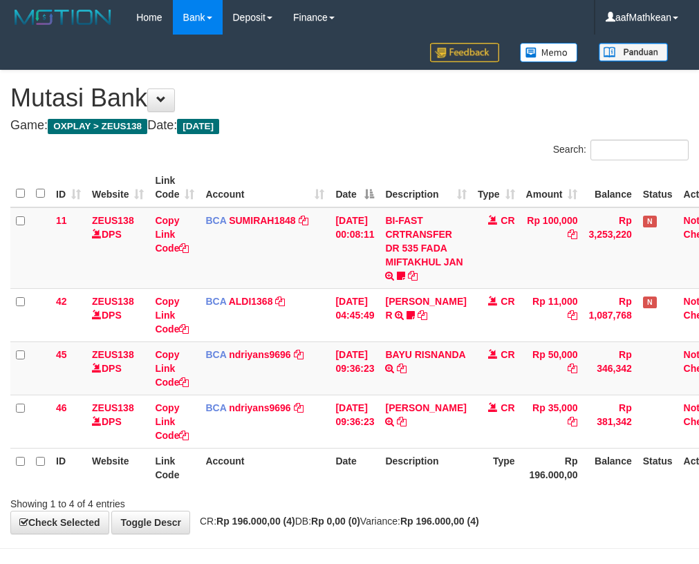
scroll to position [0, 22]
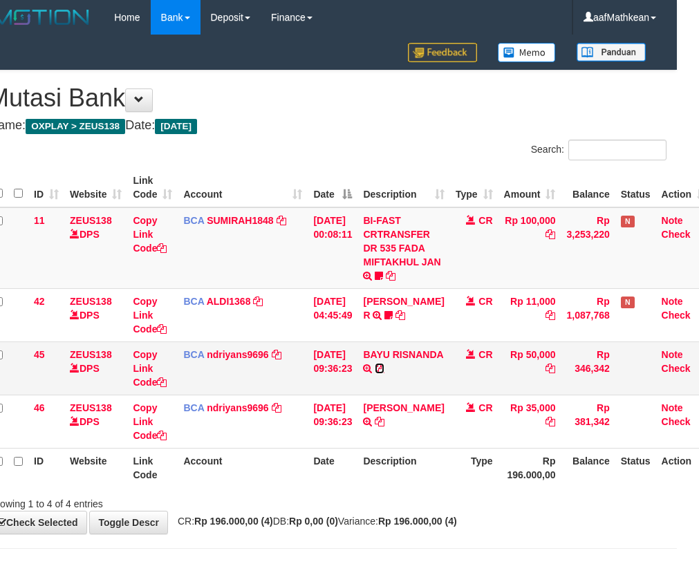
click at [375, 373] on icon at bounding box center [380, 369] width 10 height 10
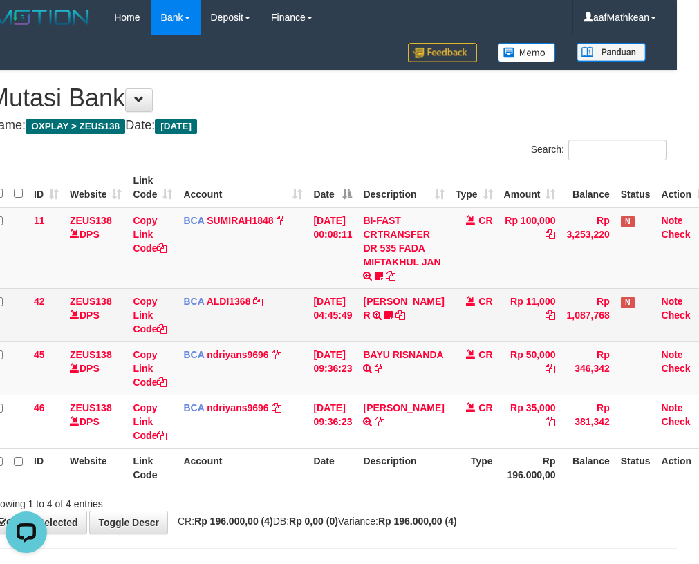
scroll to position [0, 0]
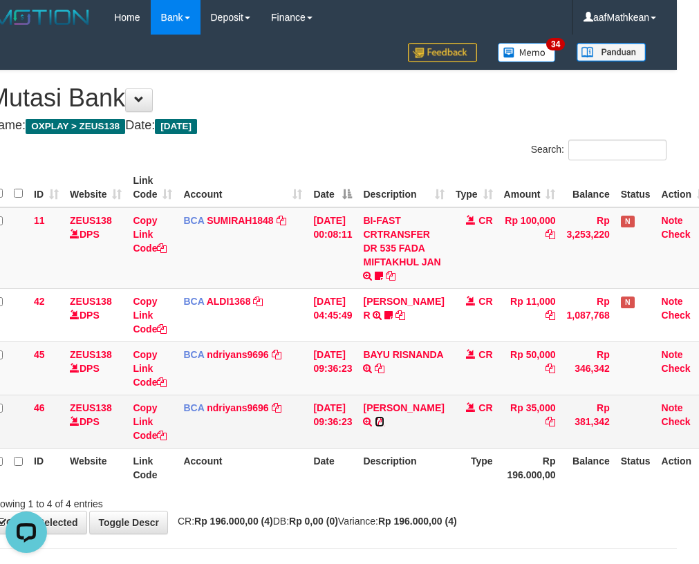
click at [375, 427] on icon at bounding box center [380, 422] width 10 height 10
click at [326, 412] on td "31/08/2025 09:36:23" at bounding box center [333, 421] width 50 height 53
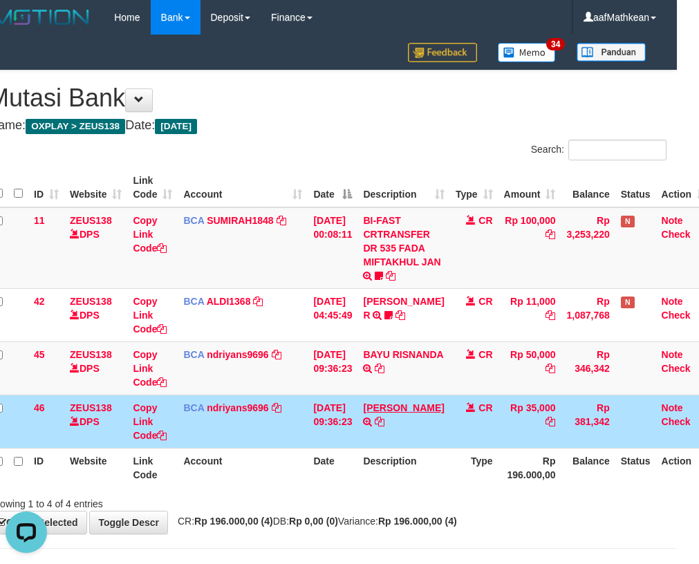
drag, startPoint x: 389, startPoint y: 436, endPoint x: 381, endPoint y: 420, distance: 18.3
click at [388, 427] on td "RIDWAN MAULANA TRSF E-BANKING CR 3108/FTSCY/WS95031 35000.00RIDWAN MAULANA" at bounding box center [404, 421] width 92 height 53
click at [363, 403] on link "RIDWAN MAULANA" at bounding box center [403, 408] width 81 height 11
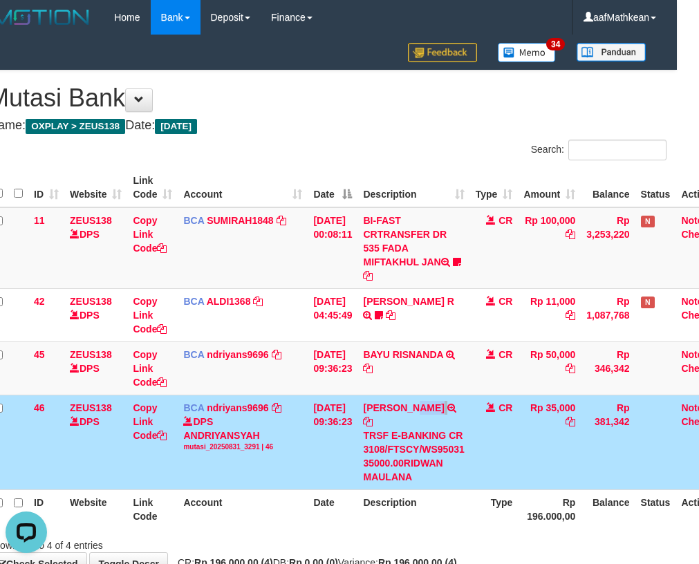
click at [357, 443] on td "31/08/2025 09:36:23" at bounding box center [333, 442] width 50 height 95
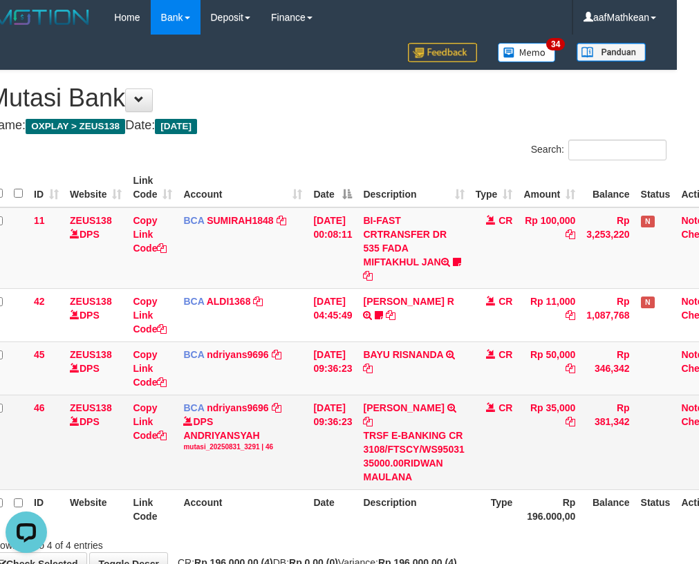
click at [398, 462] on div "TRSF E-BANKING CR 3108/FTSCY/WS95031 35000.00RIDWAN MAULANA" at bounding box center [413, 456] width 101 height 55
click at [421, 470] on div "TRSF E-BANKING CR 3108/FTSCY/WS95031 35000.00RIDWAN MAULANA" at bounding box center [413, 456] width 101 height 55
click at [436, 470] on div "TRSF E-BANKING CR 3108/FTSCY/WS95031 35000.00RIDWAN MAULANA" at bounding box center [413, 456] width 101 height 55
click at [460, 470] on div "TRSF E-BANKING CR 3108/FTSCY/WS95031 35000.00RIDWAN MAULANA" at bounding box center [413, 456] width 101 height 55
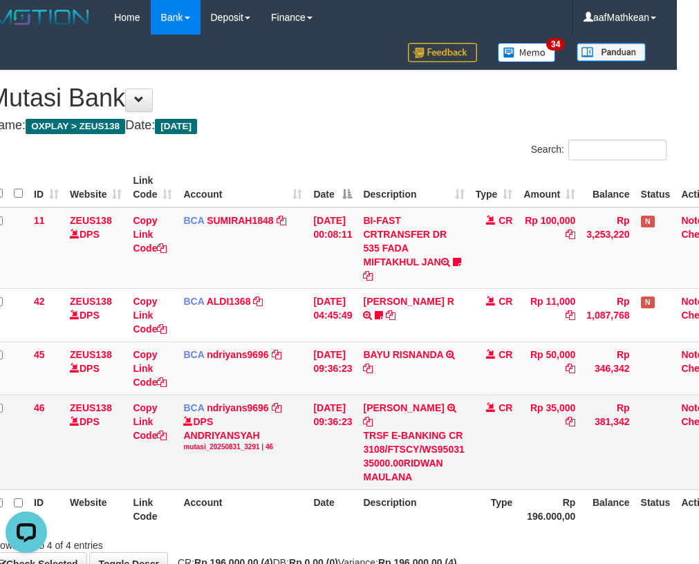
click at [463, 466] on div "TRSF E-BANKING CR 3108/FTSCY/WS95031 35000.00RIDWAN MAULANA" at bounding box center [413, 456] width 101 height 55
click at [464, 442] on div "TRSF E-BANKING CR 3108/FTSCY/WS95031 35000.00RIDWAN MAULANA" at bounding box center [413, 456] width 101 height 55
drag, startPoint x: 535, startPoint y: 410, endPoint x: 691, endPoint y: 400, distance: 156.0
click at [547, 407] on td "Rp 35,000" at bounding box center [549, 442] width 63 height 95
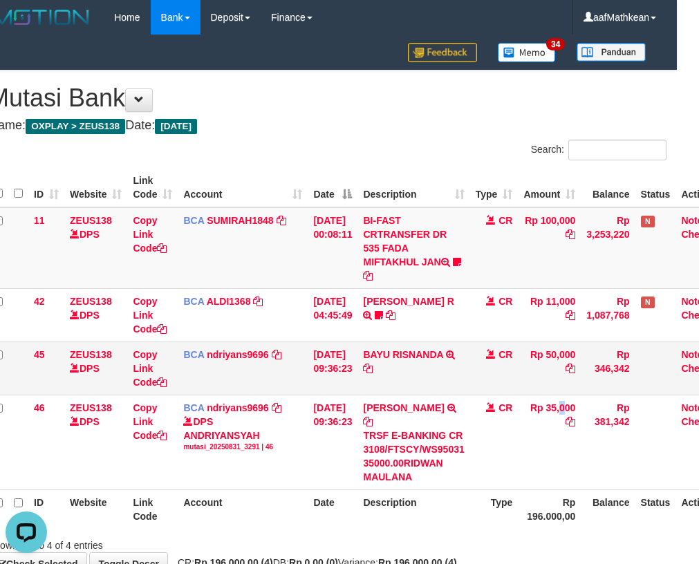
click at [469, 394] on tbody "11 ZEUS138 DPS Copy Link Code BCA SUMIRAH1848 DPS SUMIRAH mutasi_20250831_4156 …" at bounding box center [360, 348] width 744 height 283
click at [352, 380] on td "31/08/2025 09:36:23" at bounding box center [333, 368] width 50 height 53
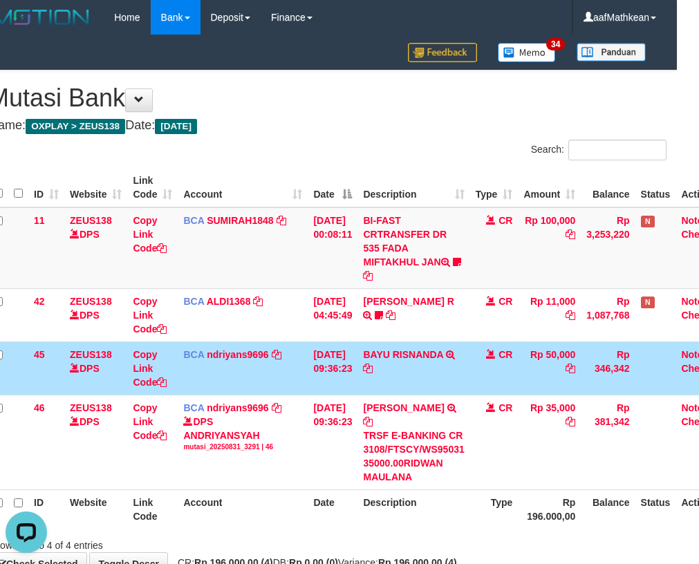
click at [358, 387] on td "31/08/2025 09:36:23" at bounding box center [333, 368] width 50 height 53
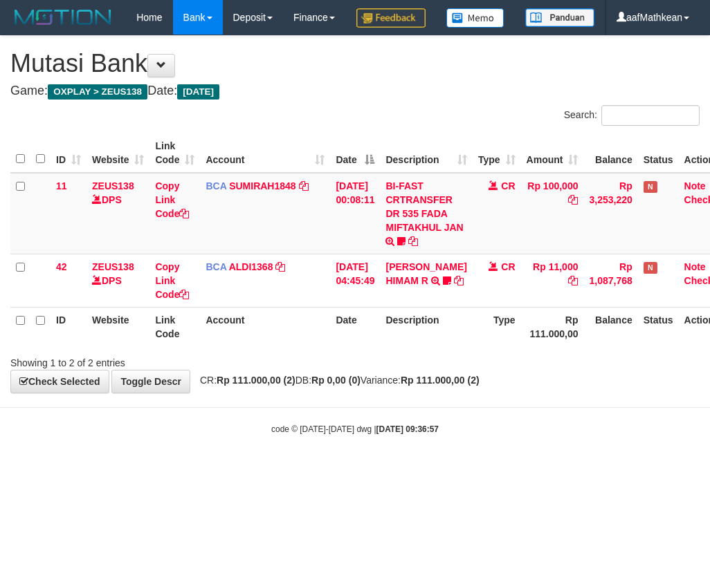
scroll to position [0, 22]
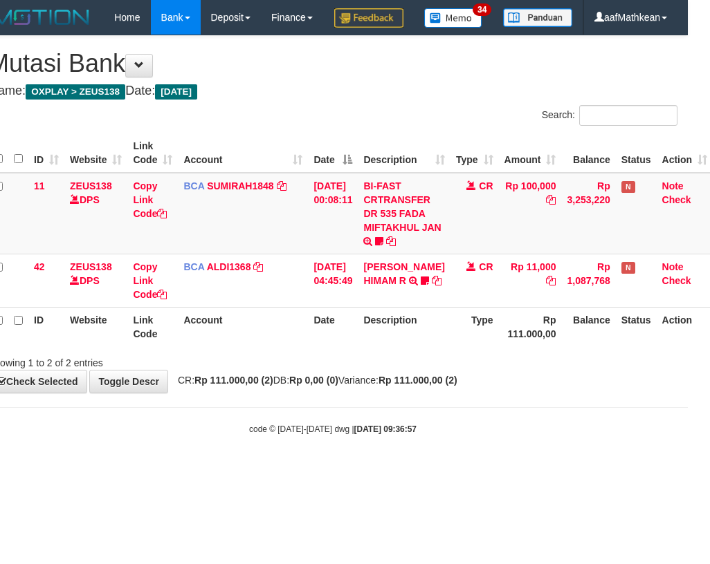
click at [188, 393] on div "**********" at bounding box center [333, 214] width 710 height 357
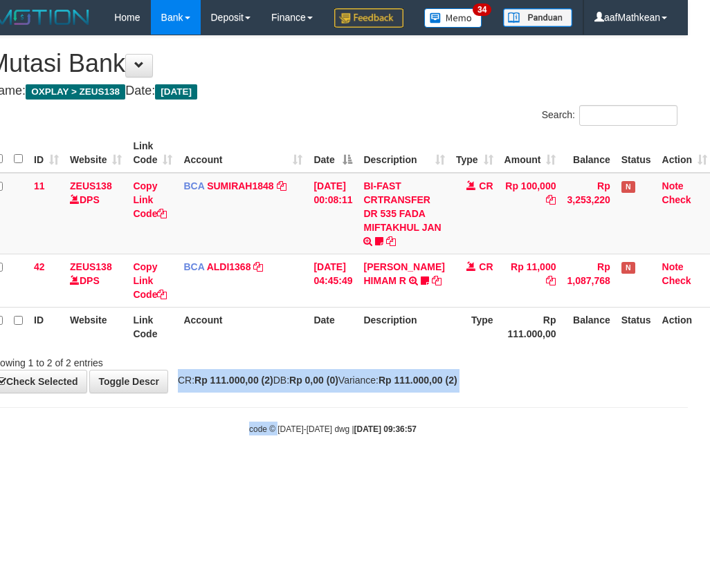
drag, startPoint x: 188, startPoint y: 425, endPoint x: 703, endPoint y: 506, distance: 520.8
click at [627, 470] on body "Toggle navigation Home Bank Account List Load By Website Group [OXPLAY] ZEUS138…" at bounding box center [333, 235] width 710 height 470
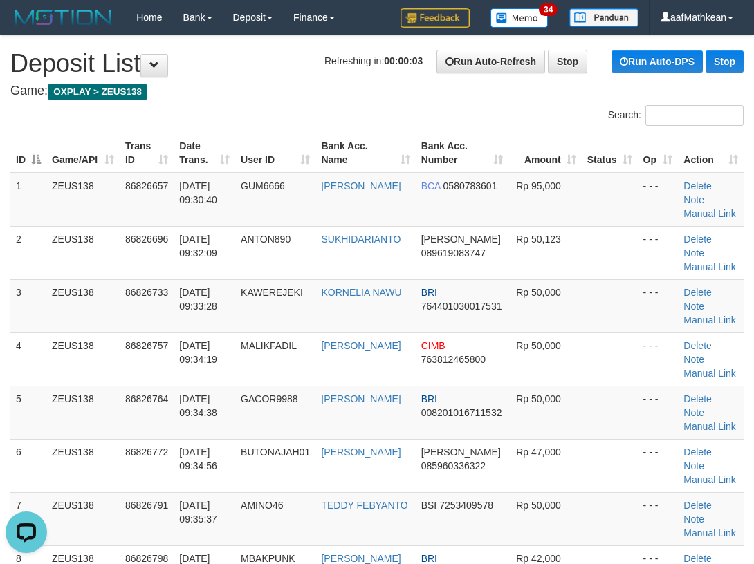
click at [211, 136] on th "Date Trans." at bounding box center [205, 152] width 62 height 39
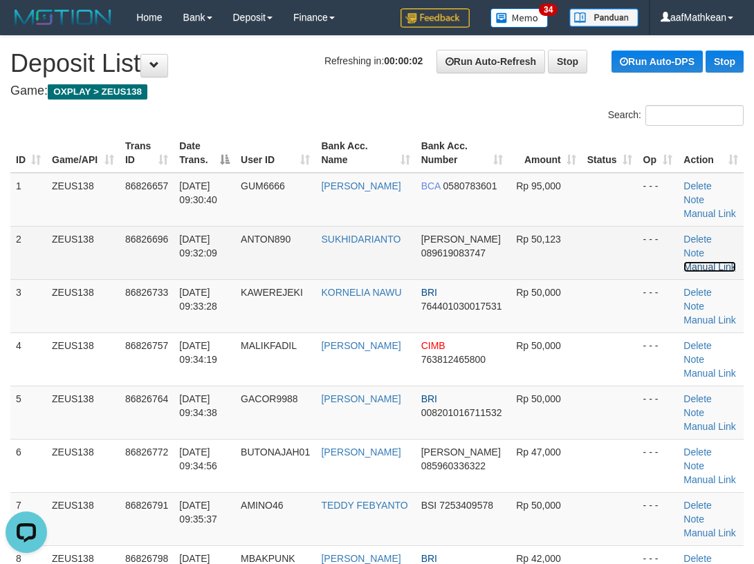
click at [698, 270] on link "Manual Link" at bounding box center [709, 266] width 53 height 11
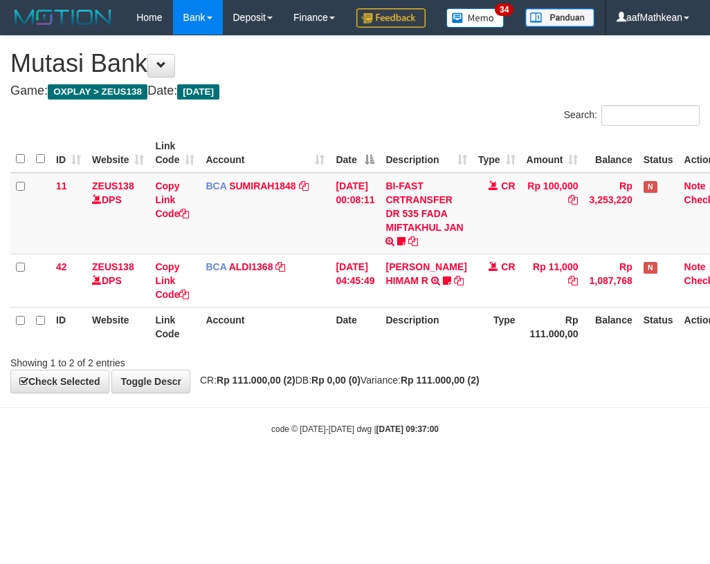
scroll to position [0, 22]
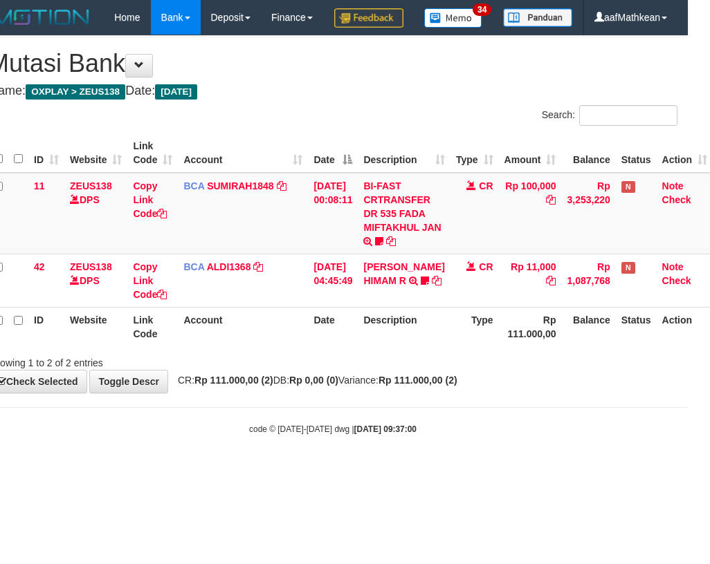
drag, startPoint x: 277, startPoint y: 394, endPoint x: 275, endPoint y: 404, distance: 10.7
click at [286, 370] on div "Showing 1 to 2 of 2 entries" at bounding box center [333, 360] width 710 height 19
drag, startPoint x: 275, startPoint y: 404, endPoint x: 708, endPoint y: 371, distance: 434.9
click at [425, 393] on div "**********" at bounding box center [333, 214] width 710 height 357
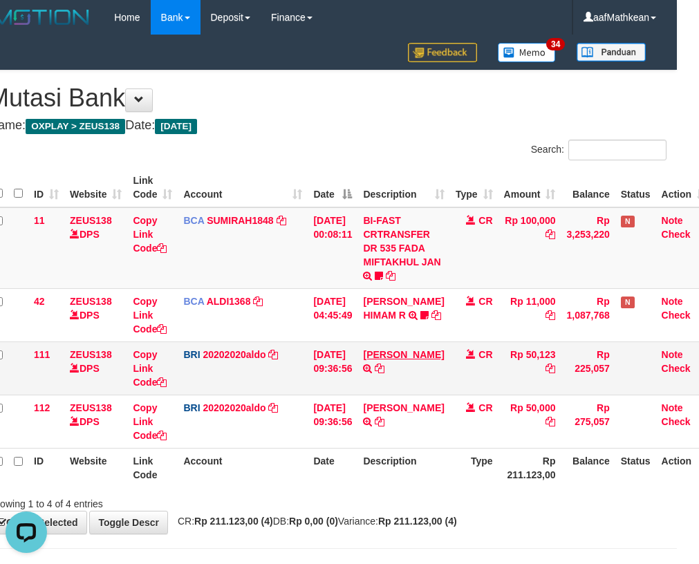
drag, startPoint x: 367, startPoint y: 365, endPoint x: 380, endPoint y: 368, distance: 14.1
click at [380, 368] on tr "111 ZEUS138 DPS Copy Link Code BRI 20202020aldo DPS REVALDO SAGITA mutasi_20250…" at bounding box center [350, 368] width 724 height 53
click at [380, 360] on link "DANA SUKHIDARIANT" at bounding box center [403, 354] width 81 height 11
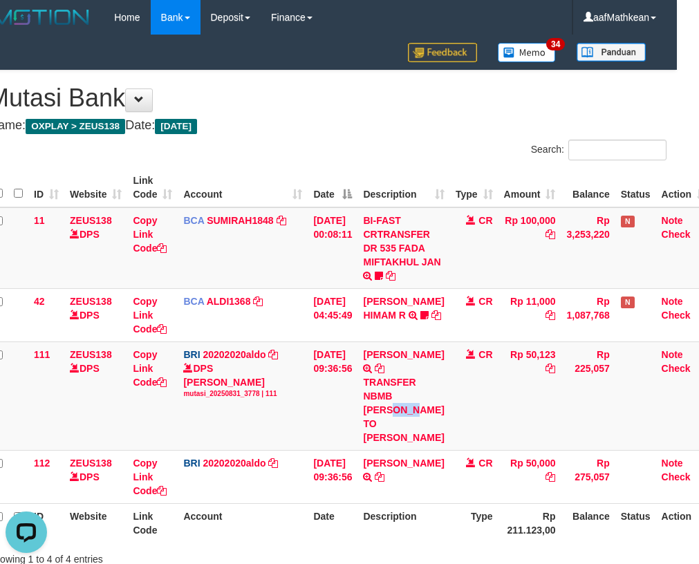
drag, startPoint x: 376, startPoint y: 425, endPoint x: 707, endPoint y: 278, distance: 362.6
click at [399, 424] on div "TRANSFER NBMB DANA SUKHIDARIANT TO REVALDO SAGITA" at bounding box center [403, 410] width 81 height 69
copy div "SUKH"
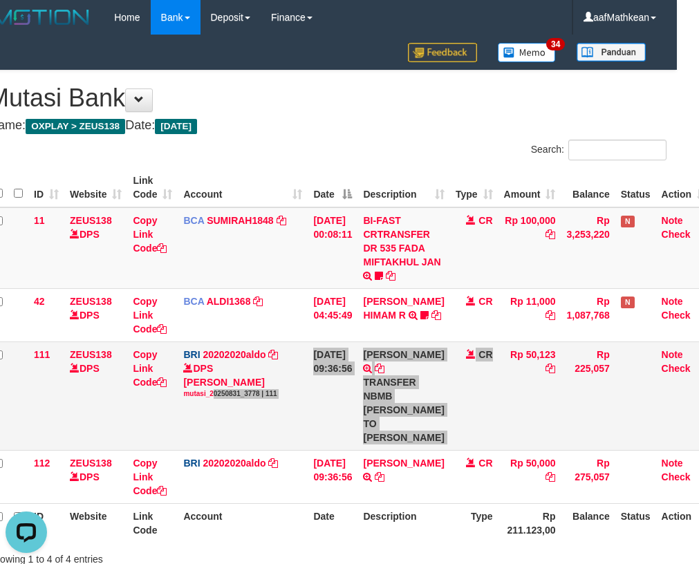
click at [137, 407] on tr "111 ZEUS138 DPS Copy Link Code BRI 20202020aldo DPS REVALDO SAGITA mutasi_20250…" at bounding box center [350, 396] width 724 height 109
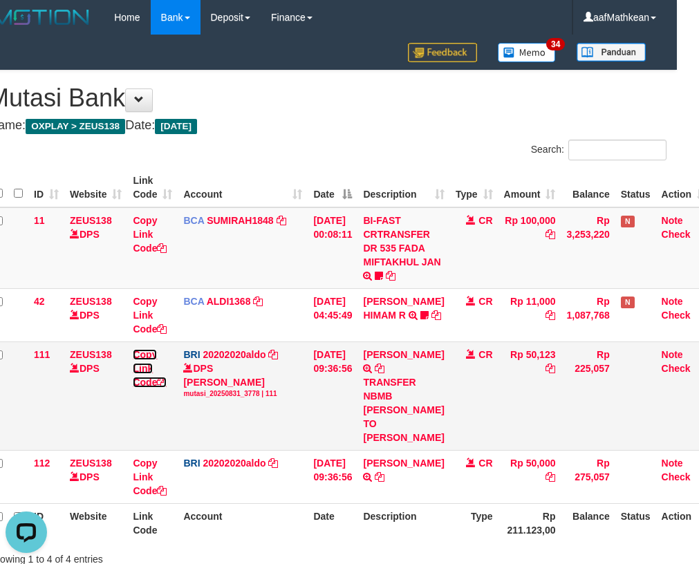
click at [144, 379] on link "Copy Link Code" at bounding box center [150, 368] width 34 height 39
click at [151, 382] on link "Copy Link Code" at bounding box center [150, 368] width 34 height 39
drag, startPoint x: 151, startPoint y: 383, endPoint x: 539, endPoint y: 347, distance: 390.4
click at [205, 385] on tr "111 ZEUS138 DPS Copy Link Code BRI 20202020aldo DPS REVALDO SAGITA mutasi_20250…" at bounding box center [350, 396] width 724 height 109
click at [318, 378] on tr "111 ZEUS138 DPS Copy Link Code BRI 20202020aldo DPS REVALDO SAGITA mutasi_20250…" at bounding box center [350, 396] width 724 height 109
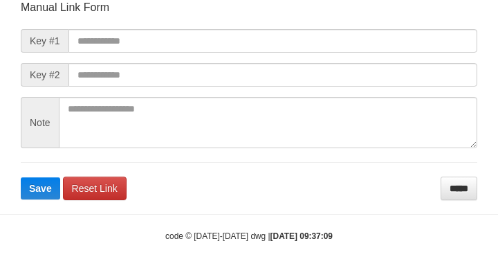
scroll to position [161, 0]
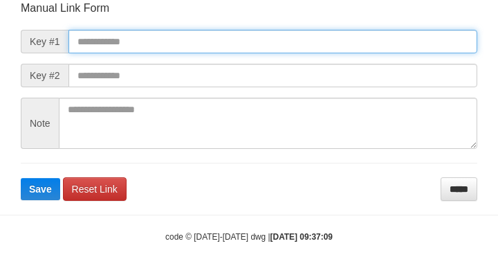
paste input "**********"
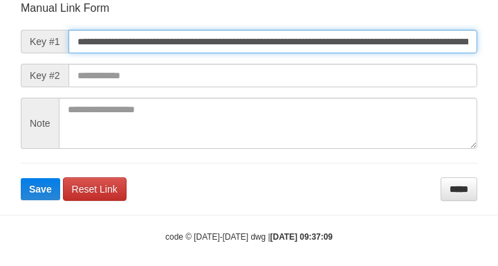
drag, startPoint x: 237, startPoint y: 37, endPoint x: 265, endPoint y: 54, distance: 33.2
click at [236, 37] on input "**********" at bounding box center [272, 42] width 409 height 24
type input "**********"
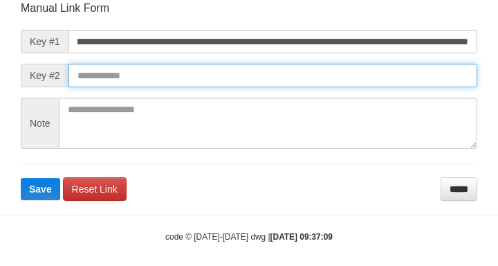
click at [337, 73] on input "text" at bounding box center [272, 76] width 409 height 24
click at [21, 178] on button "Save" at bounding box center [40, 189] width 39 height 22
drag, startPoint x: 335, startPoint y: 73, endPoint x: 340, endPoint y: 80, distance: 8.4
click at [340, 82] on input "text" at bounding box center [272, 76] width 409 height 24
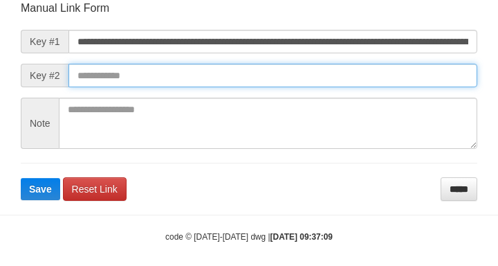
click at [339, 77] on input "text" at bounding box center [272, 76] width 409 height 24
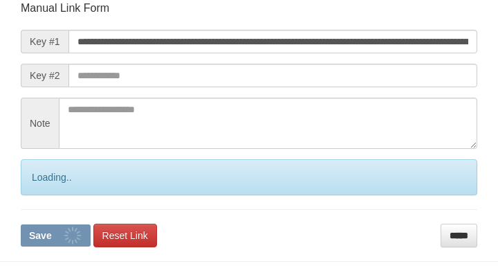
click at [356, 86] on input "text" at bounding box center [272, 76] width 409 height 24
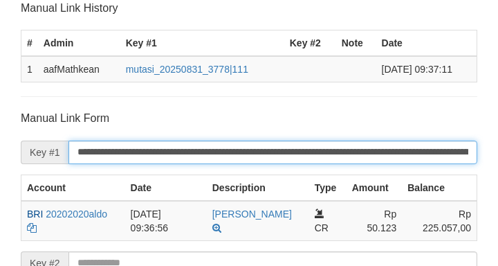
drag, startPoint x: 224, startPoint y: 151, endPoint x: 237, endPoint y: 154, distance: 12.9
click at [237, 158] on input "**********" at bounding box center [272, 152] width 409 height 24
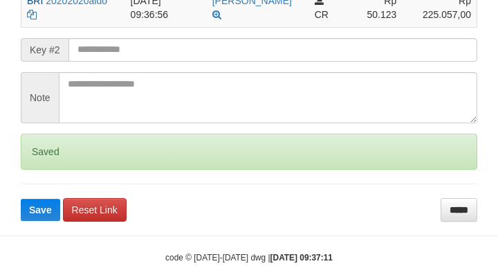
scroll to position [407, 0]
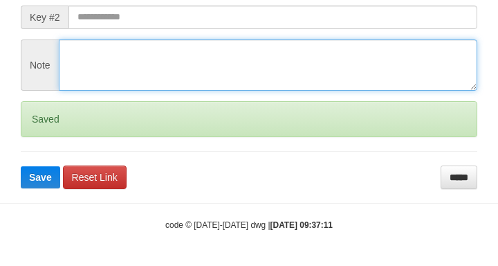
drag, startPoint x: 130, startPoint y: 70, endPoint x: 147, endPoint y: 58, distance: 20.3
click at [130, 64] on textarea at bounding box center [268, 64] width 418 height 51
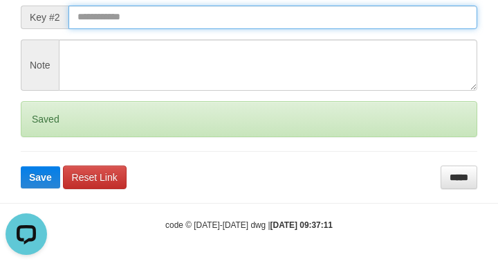
click at [21, 166] on button "Save" at bounding box center [40, 177] width 39 height 22
click at [255, 19] on input "text" at bounding box center [272, 18] width 409 height 24
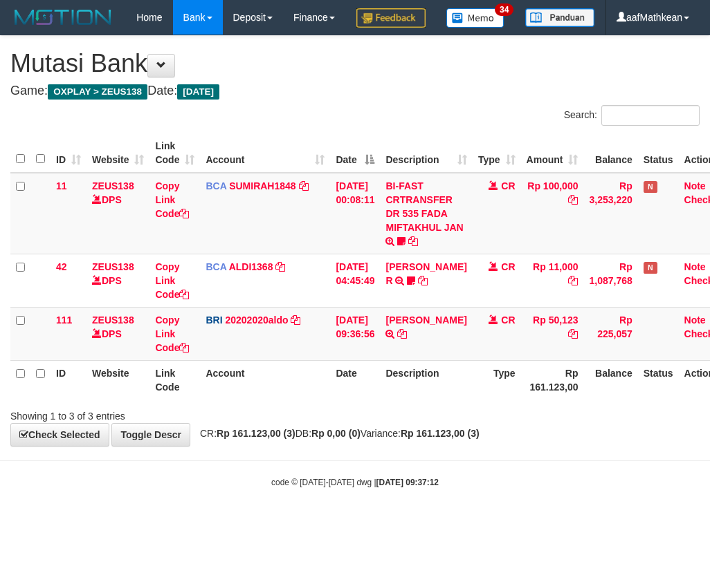
scroll to position [0, 22]
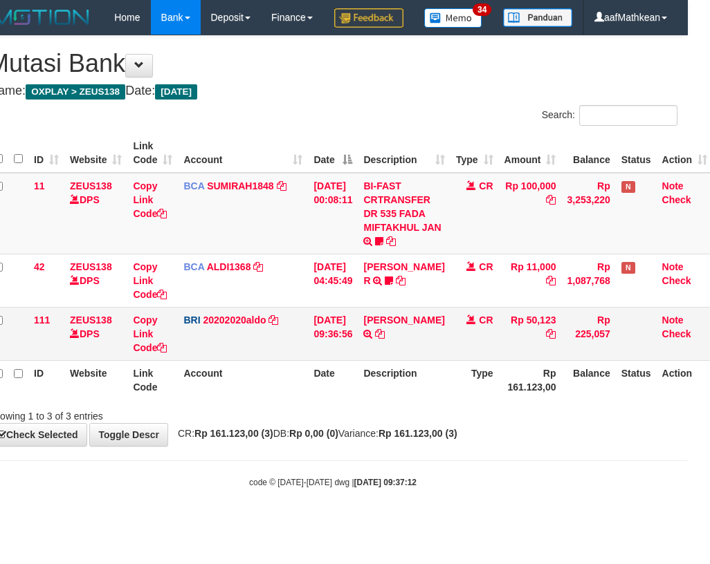
drag, startPoint x: 674, startPoint y: 355, endPoint x: 706, endPoint y: 356, distance: 32.5
click at [690, 356] on tbody "11 ZEUS138 DPS Copy Link Code BCA SUMIRAH1848 DPS SUMIRAH mutasi_20250831_4156 …" at bounding box center [350, 267] width 724 height 188
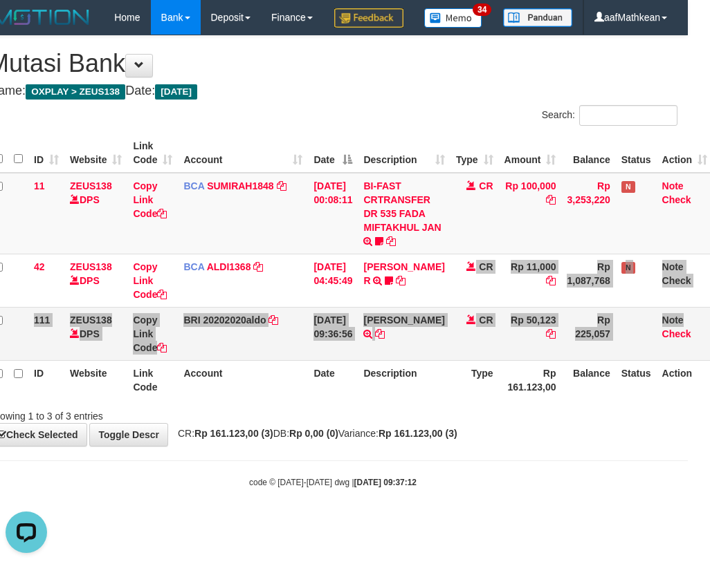
scroll to position [0, 0]
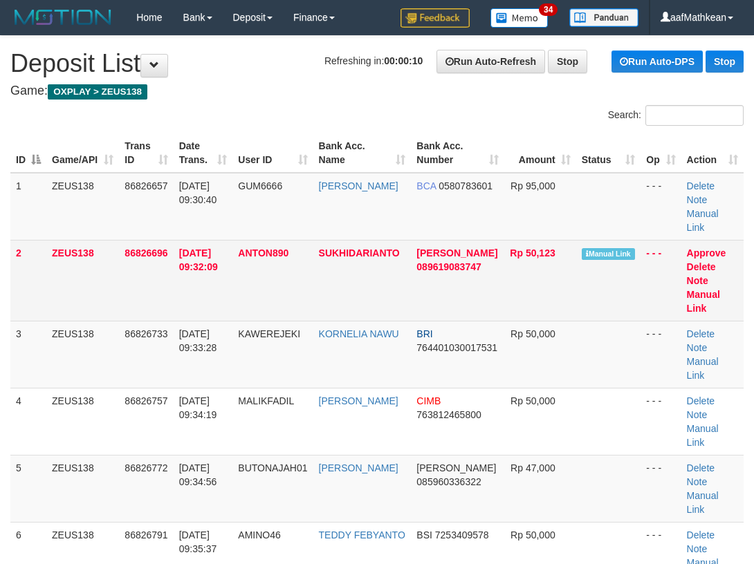
click at [268, 282] on td "ANTON890" at bounding box center [272, 280] width 80 height 81
click at [710, 297] on link "Manual Link" at bounding box center [703, 301] width 33 height 25
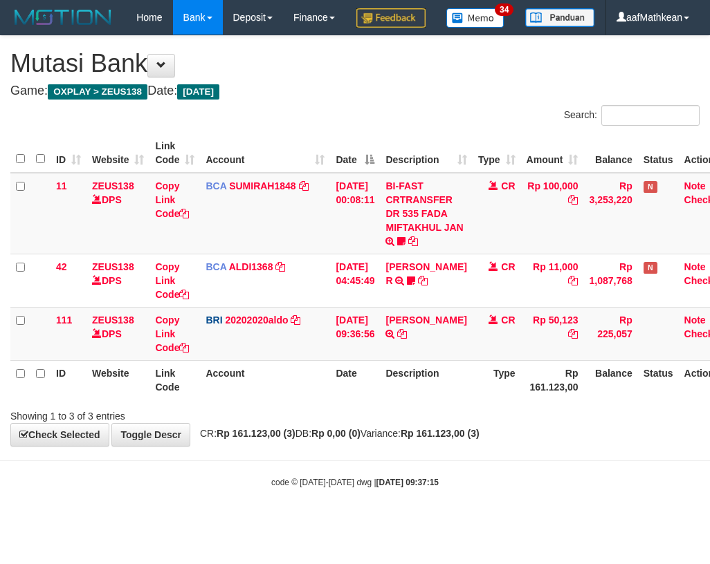
scroll to position [0, 22]
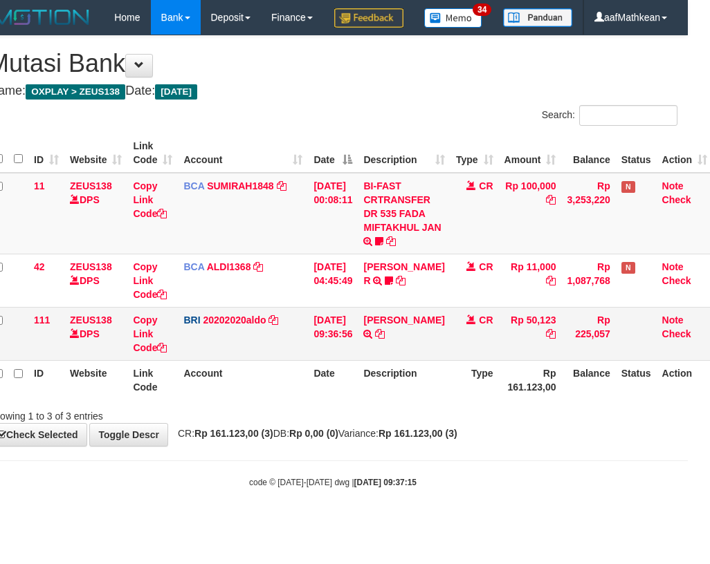
drag, startPoint x: 411, startPoint y: 397, endPoint x: 568, endPoint y: 389, distance: 157.2
click at [520, 360] on tr "111 ZEUS138 DPS Copy Link Code BRI 20202020aldo DPS REVALDO SAGITA mutasi_20250…" at bounding box center [350, 333] width 724 height 53
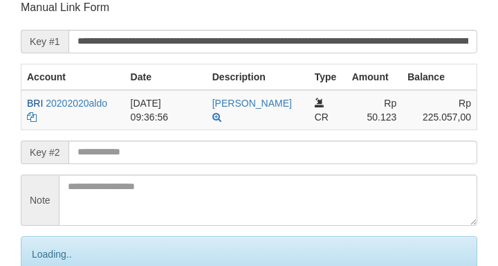
click at [122, 146] on input "text" at bounding box center [272, 152] width 409 height 24
drag, startPoint x: 136, startPoint y: 144, endPoint x: 151, endPoint y: 148, distance: 15.8
click at [137, 145] on input "text" at bounding box center [272, 152] width 409 height 24
drag, startPoint x: 151, startPoint y: 148, endPoint x: 172, endPoint y: 148, distance: 20.7
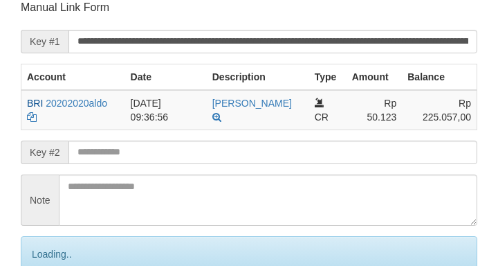
click at [157, 150] on input "text" at bounding box center [272, 152] width 409 height 24
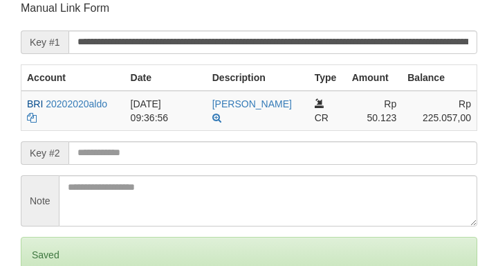
drag, startPoint x: 172, startPoint y: 148, endPoint x: 2, endPoint y: 136, distance: 169.9
click at [182, 149] on input "text" at bounding box center [272, 153] width 409 height 24
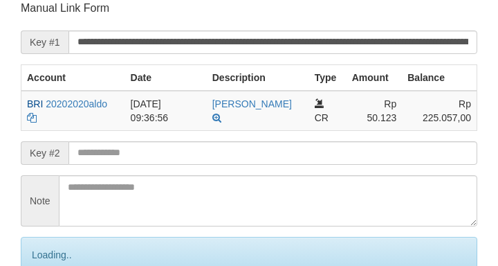
click at [253, 140] on form "**********" at bounding box center [249, 162] width 456 height 323
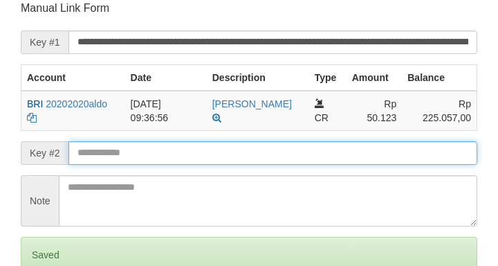
click at [257, 144] on input "text" at bounding box center [272, 153] width 409 height 24
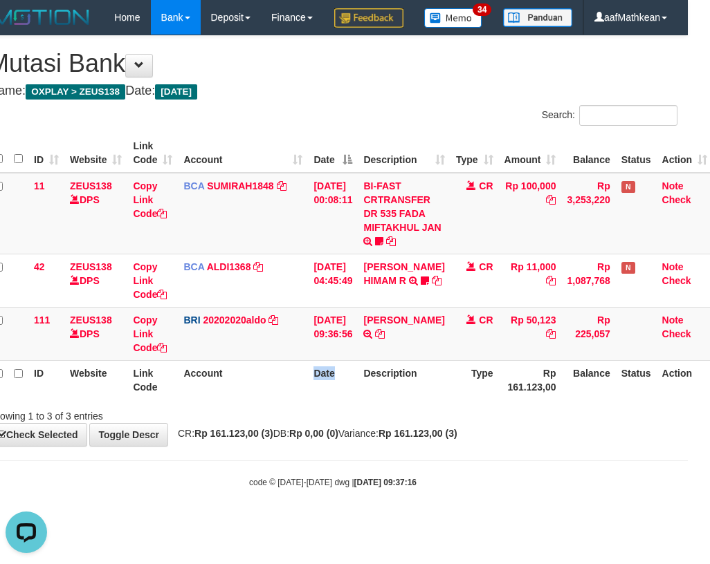
click at [418, 400] on tr "ID Website Link Code Account Date Description Type Rp 161.123,00 Balance Status…" at bounding box center [350, 379] width 724 height 39
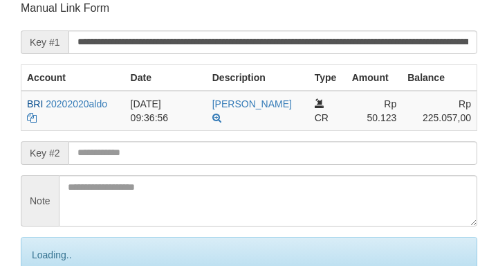
click at [259, 144] on input "text" at bounding box center [272, 153] width 409 height 24
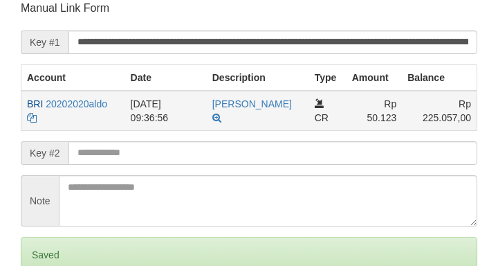
scroll to position [297, 0]
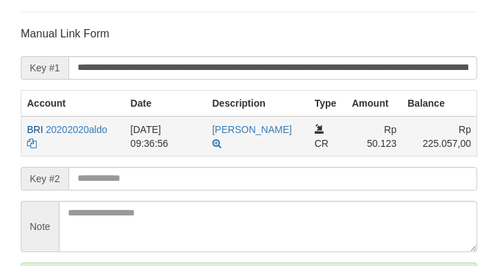
click at [259, 142] on td "[PERSON_NAME] TRANSFER NBMB [PERSON_NAME] SUKHIDARIANT TO [PERSON_NAME]" at bounding box center [258, 136] width 102 height 40
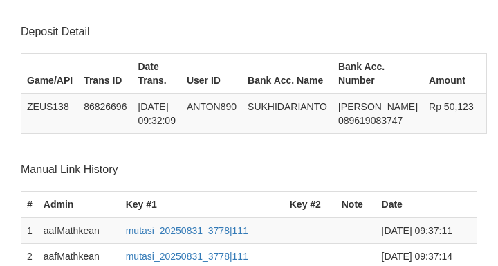
scroll to position [297, 0]
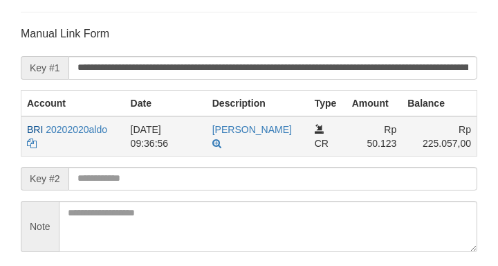
click at [237, 158] on form "**********" at bounding box center [249, 164] width 456 height 277
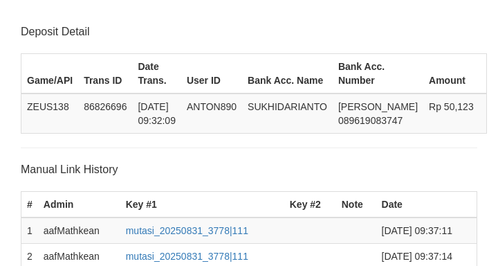
scroll to position [297, 0]
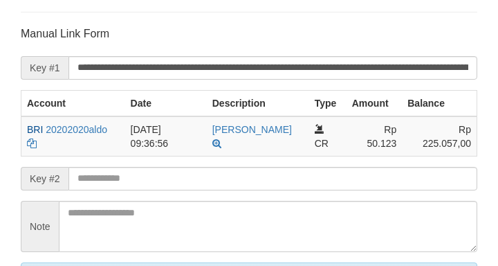
click at [214, 170] on input "text" at bounding box center [272, 179] width 409 height 24
click at [213, 172] on input "text" at bounding box center [272, 179] width 409 height 24
click at [212, 175] on input "text" at bounding box center [272, 179] width 409 height 24
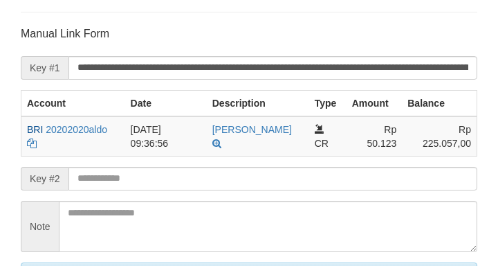
click at [242, 180] on input "text" at bounding box center [272, 179] width 409 height 24
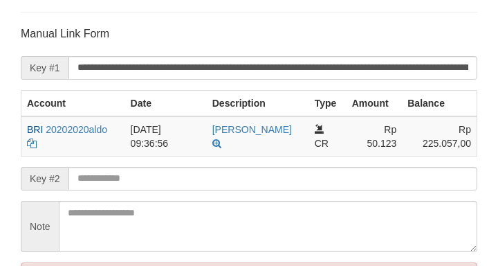
click at [243, 181] on input "text" at bounding box center [272, 179] width 409 height 24
click at [243, 178] on input "text" at bounding box center [272, 179] width 409 height 24
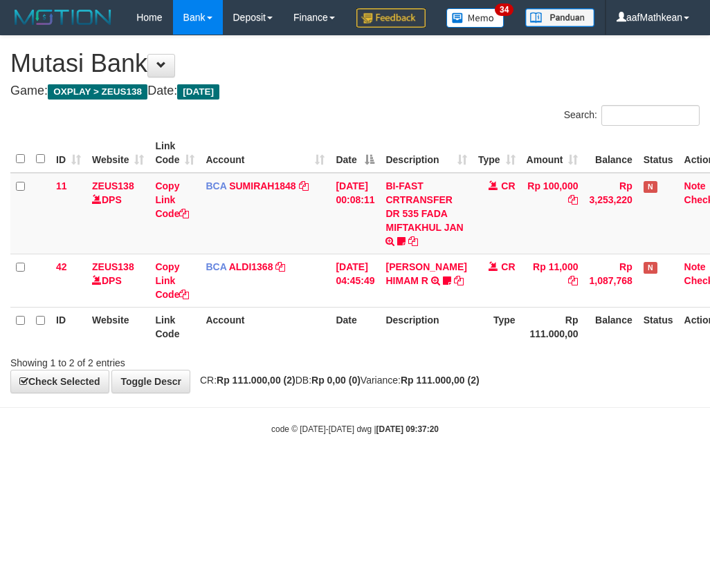
scroll to position [0, 22]
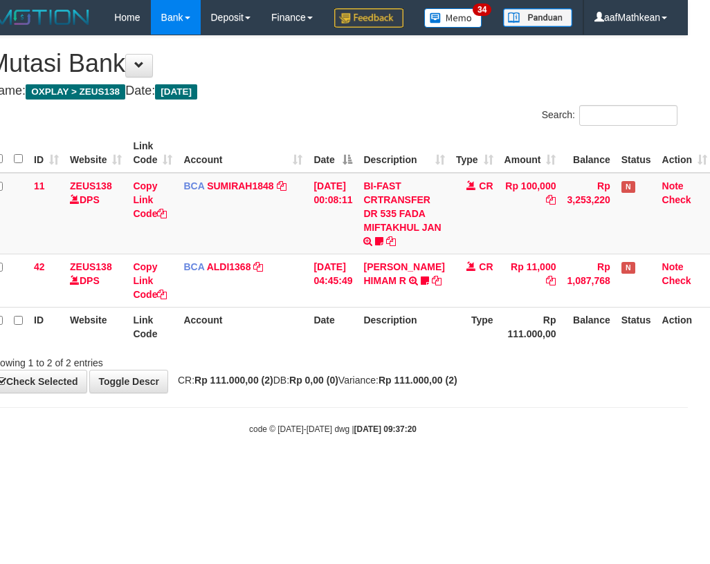
click at [351, 370] on div "Showing 1 to 2 of 2 entries" at bounding box center [333, 360] width 710 height 19
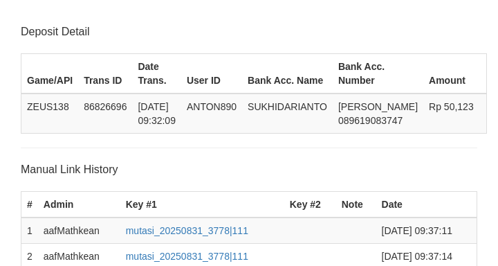
scroll to position [297, 0]
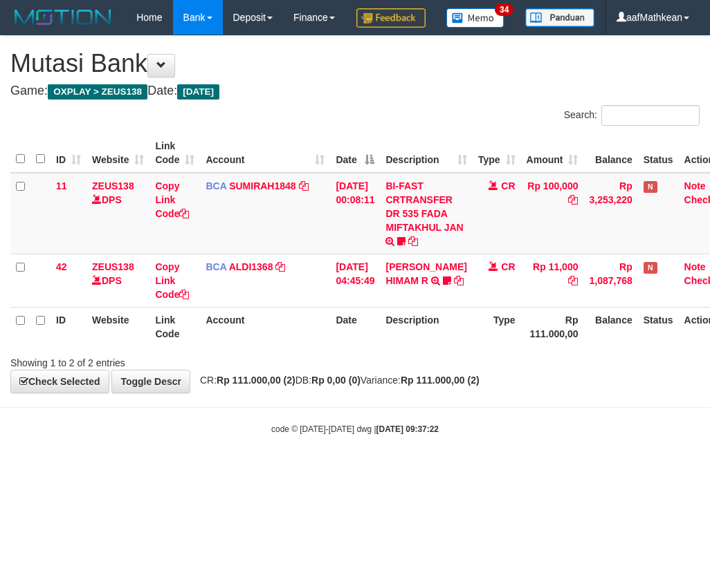
scroll to position [0, 22]
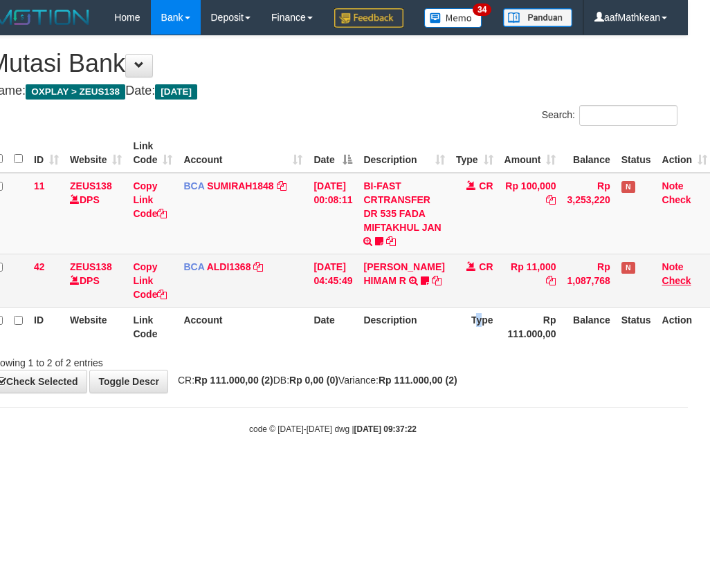
drag, startPoint x: 526, startPoint y: 368, endPoint x: 682, endPoint y: 309, distance: 167.0
click at [608, 338] on table "ID Website Link Code Account Date Description Type Amount Balance Status Action…" at bounding box center [350, 239] width 724 height 213
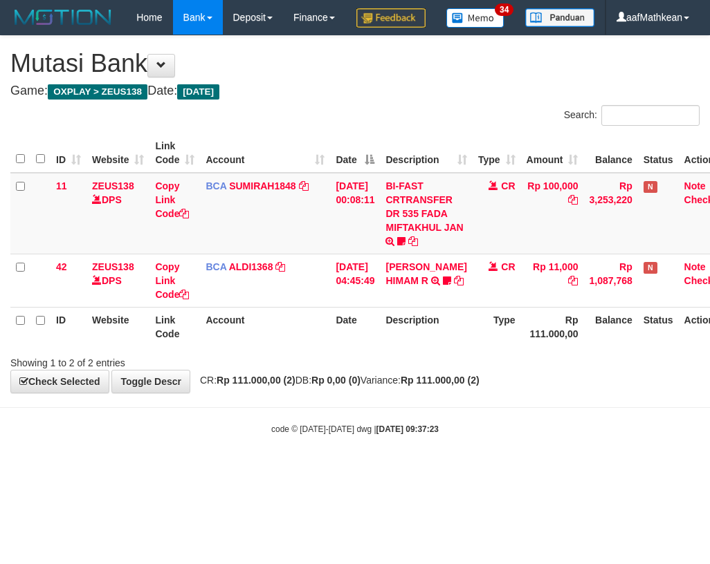
scroll to position [0, 22]
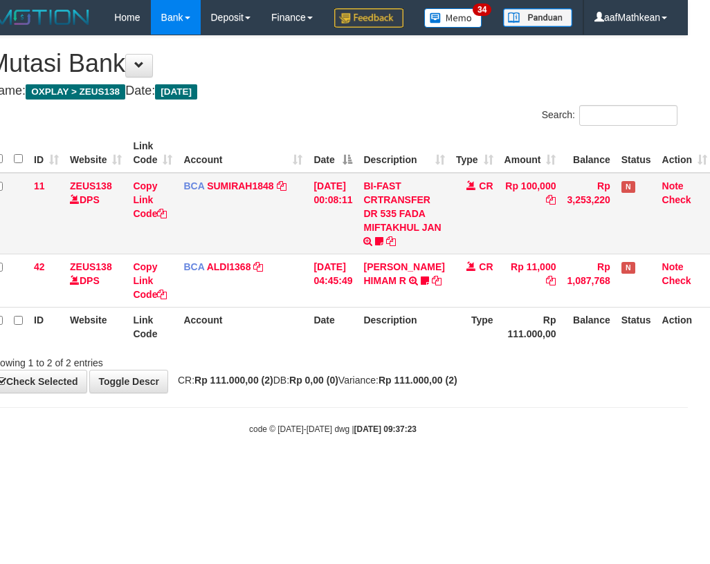
drag, startPoint x: 362, startPoint y: 373, endPoint x: 708, endPoint y: 235, distance: 372.2
click at [370, 347] on tr "ID Website Link Code Account Date Description Type Rp 111.000,00 Balance Status…" at bounding box center [350, 326] width 724 height 39
drag, startPoint x: 317, startPoint y: 370, endPoint x: 708, endPoint y: 283, distance: 400.4
click at [546, 324] on table "ID Website Link Code Account Date Description Type Amount Balance Status Action…" at bounding box center [350, 239] width 724 height 213
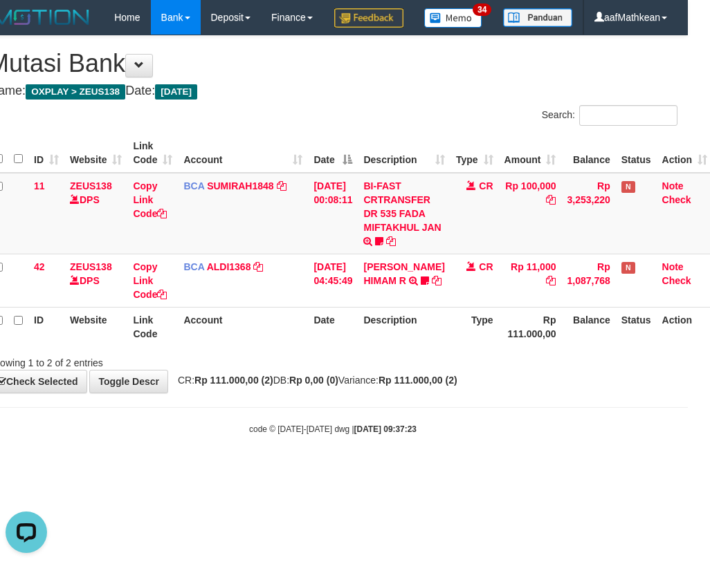
drag, startPoint x: 310, startPoint y: 403, endPoint x: 336, endPoint y: 405, distance: 26.4
click at [327, 393] on div "**********" at bounding box center [333, 214] width 710 height 357
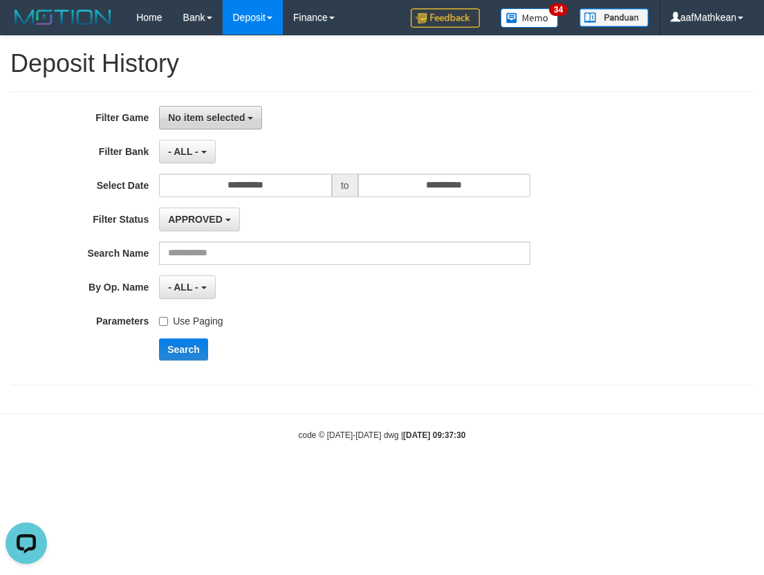
click at [219, 116] on span "No item selected" at bounding box center [206, 117] width 77 height 11
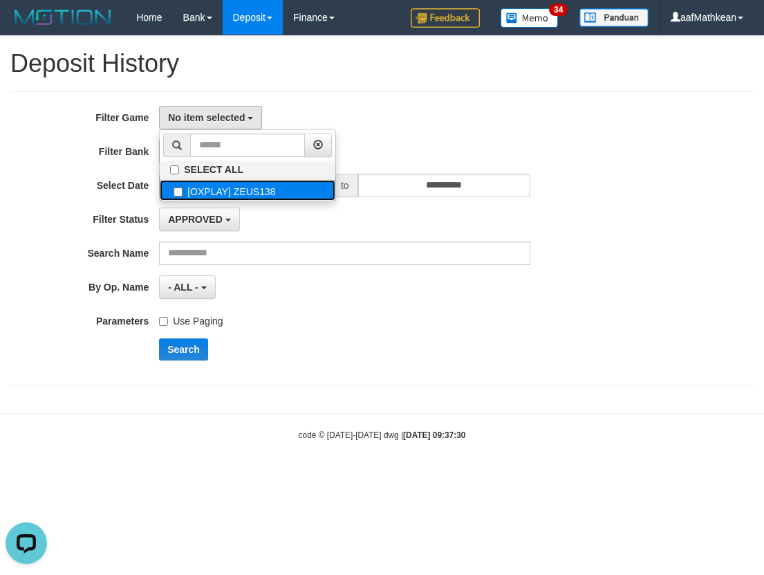
click at [246, 186] on label "[OXPLAY] ZEUS138" at bounding box center [248, 190] width 176 height 21
select select "***"
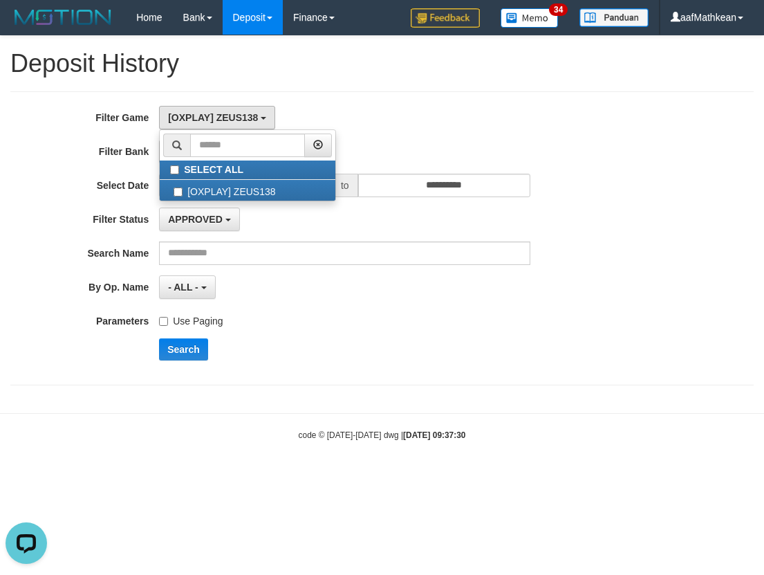
click at [282, 309] on div "Use Paging" at bounding box center [344, 318] width 371 height 19
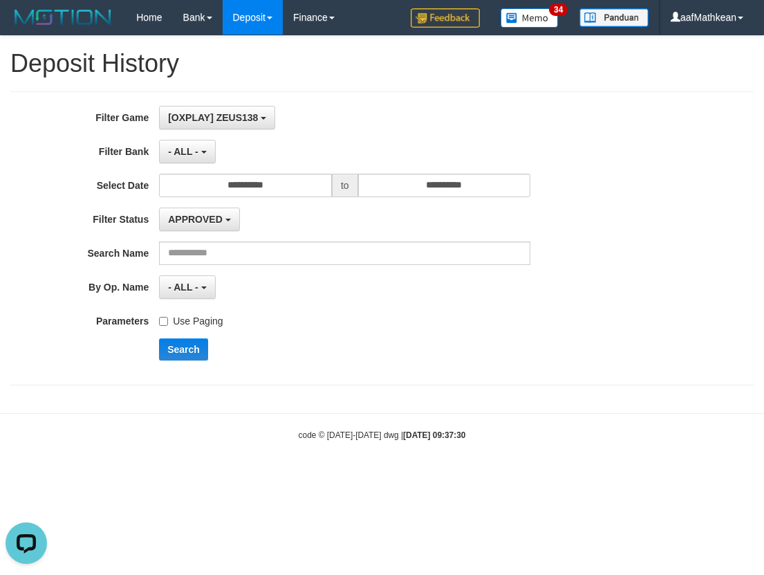
click at [190, 324] on label "Use Paging" at bounding box center [191, 318] width 64 height 19
click at [186, 347] on button "Search" at bounding box center [183, 349] width 49 height 22
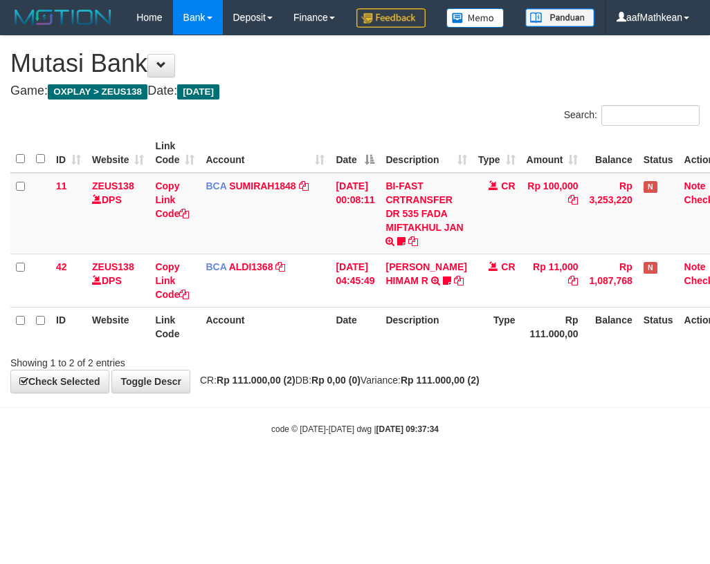
scroll to position [0, 22]
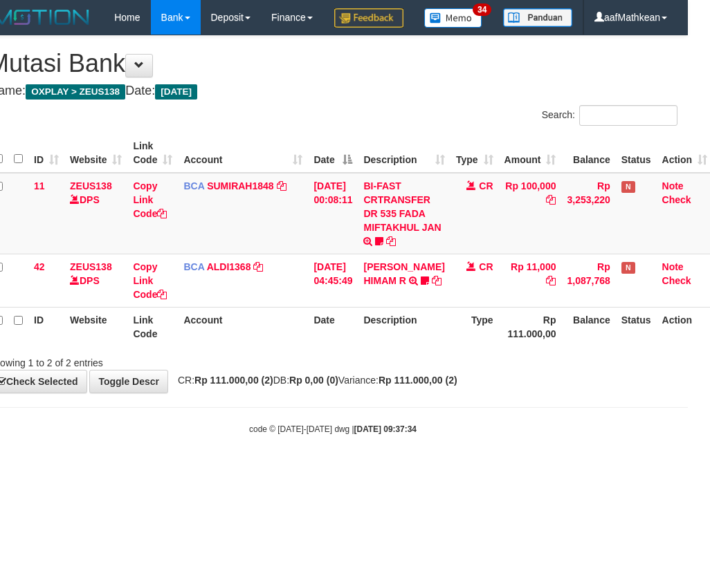
click at [457, 386] on strong "Rp 111.000,00 (2)" at bounding box center [417, 380] width 79 height 11
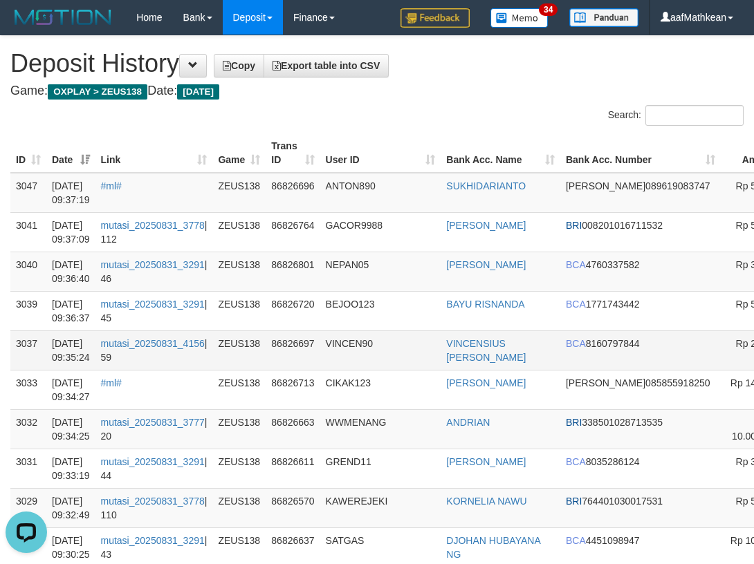
drag, startPoint x: 754, startPoint y: 391, endPoint x: 744, endPoint y: 361, distance: 31.3
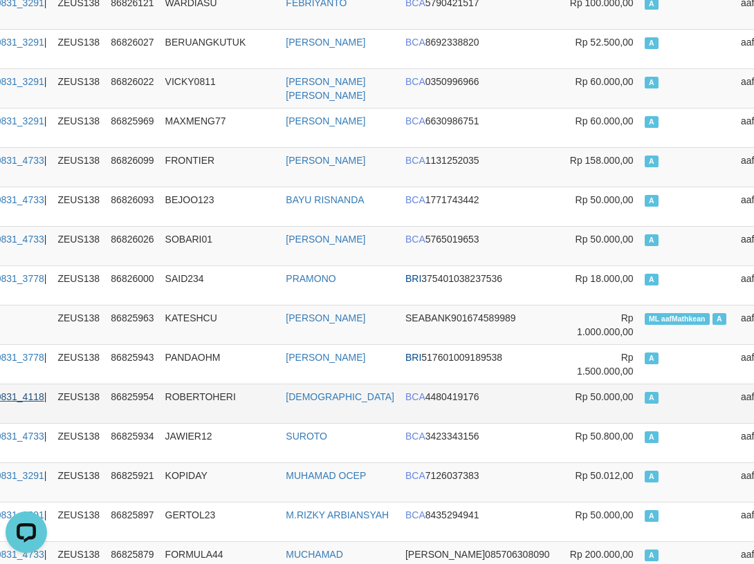
scroll to position [1937, 160]
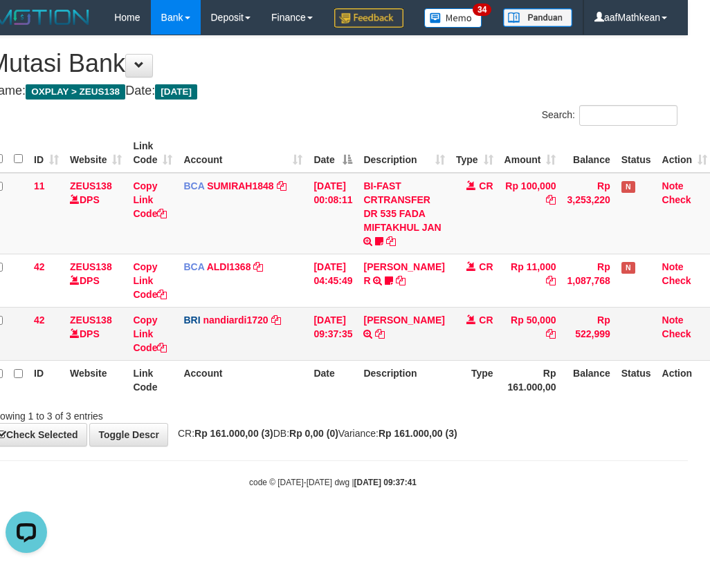
drag, startPoint x: 269, startPoint y: 390, endPoint x: 705, endPoint y: 380, distance: 436.6
click at [284, 360] on td "BRI nandiardi1720 DPS NANDI ARDIANSYAH mutasi_20250831_3776 | 42 mutasi_2025083…" at bounding box center [243, 333] width 130 height 53
click at [378, 400] on tr "ID Website Link Code Account Date Description Type Rp 161.000,00 Balance Status…" at bounding box center [350, 379] width 724 height 39
click at [408, 346] on tbody "11 ZEUS138 DPS Copy Link Code BCA SUMIRAH1848 DPS SUMIRAH mutasi_20250831_4156 …" at bounding box center [350, 267] width 724 height 188
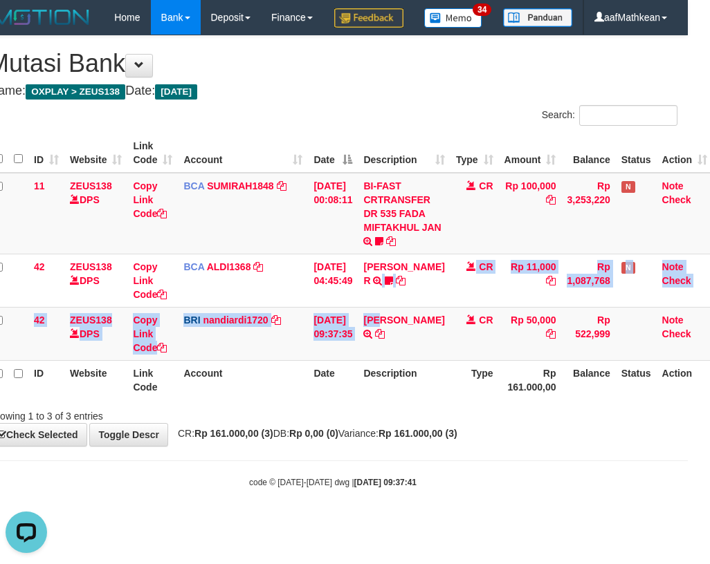
drag, startPoint x: 593, startPoint y: 426, endPoint x: 614, endPoint y: 427, distance: 20.8
click at [606, 400] on th "Balance" at bounding box center [588, 379] width 54 height 39
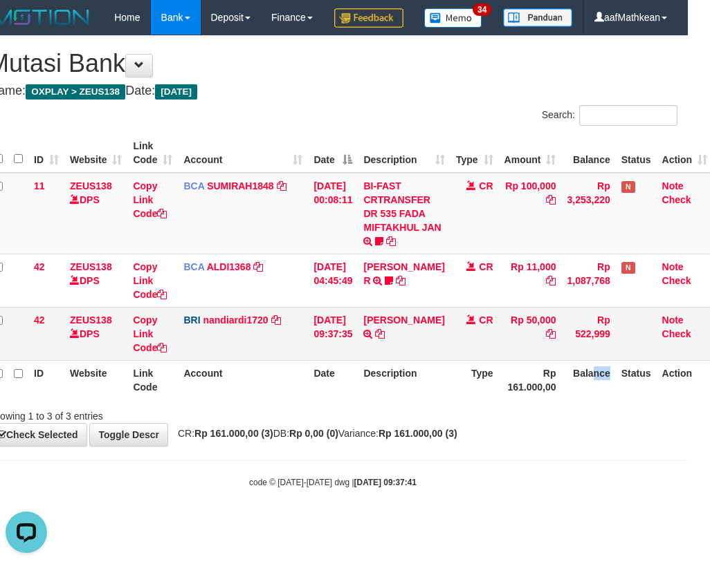
drag, startPoint x: 349, startPoint y: 395, endPoint x: 708, endPoint y: 394, distance: 359.0
click at [353, 396] on table "ID Website Link Code Account Date Description Type Amount Balance Status Action…" at bounding box center [350, 266] width 724 height 266
click at [385, 360] on td "[PERSON_NAME] TRANSFER NBMB [PERSON_NAME] TO NANDI ARDIANSYAH" at bounding box center [404, 333] width 92 height 53
drag, startPoint x: 382, startPoint y: 382, endPoint x: 389, endPoint y: 376, distance: 10.3
click at [382, 339] on icon at bounding box center [380, 334] width 10 height 10
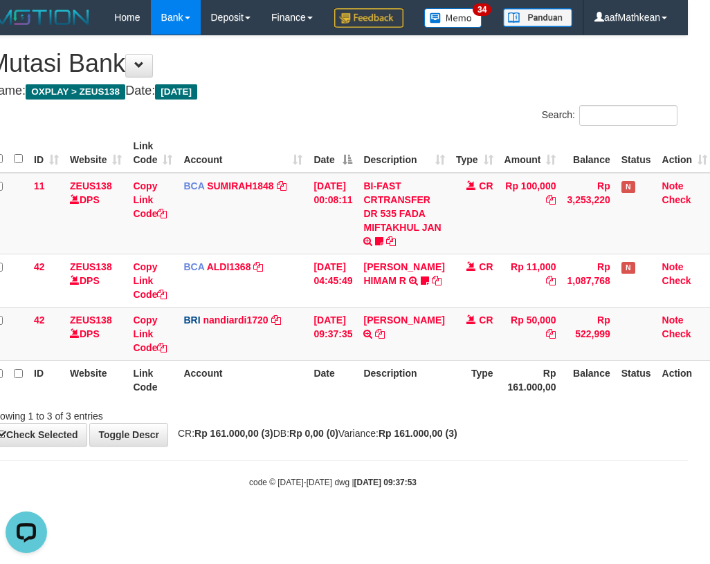
click at [502, 360] on tr "42 ZEUS138 DPS Copy Link Code BRI nandiardi1720 DPS NANDI ARDIANSYAH mutasi_202…" at bounding box center [350, 333] width 724 height 53
click at [326, 400] on th "Date" at bounding box center [333, 379] width 50 height 39
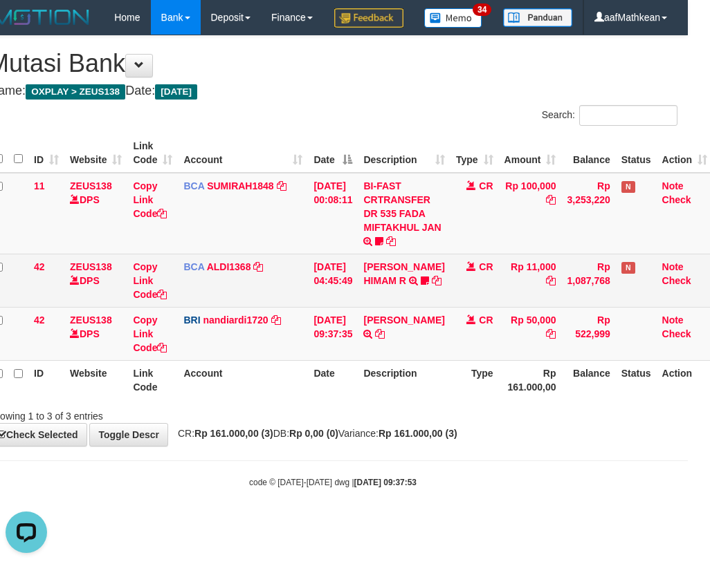
drag, startPoint x: 451, startPoint y: 312, endPoint x: 463, endPoint y: 323, distance: 16.7
click at [453, 307] on td "CR" at bounding box center [474, 280] width 48 height 53
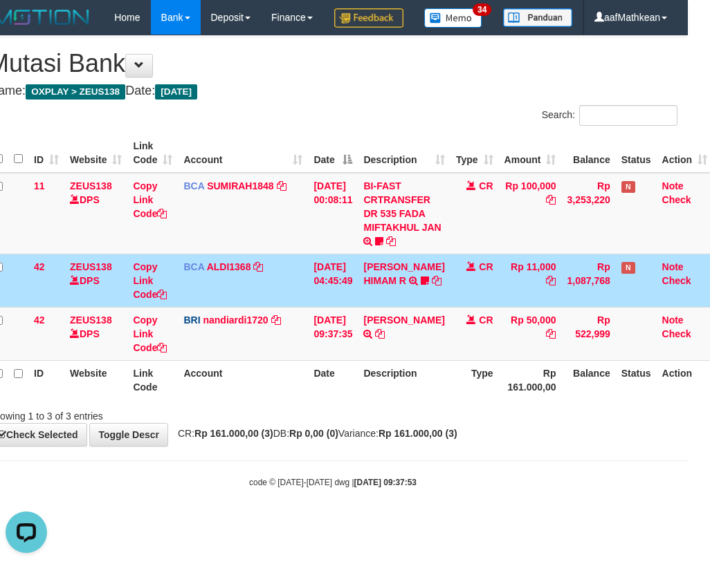
drag, startPoint x: 464, startPoint y: 324, endPoint x: 575, endPoint y: 318, distance: 110.8
click at [466, 307] on td "CR" at bounding box center [474, 280] width 48 height 53
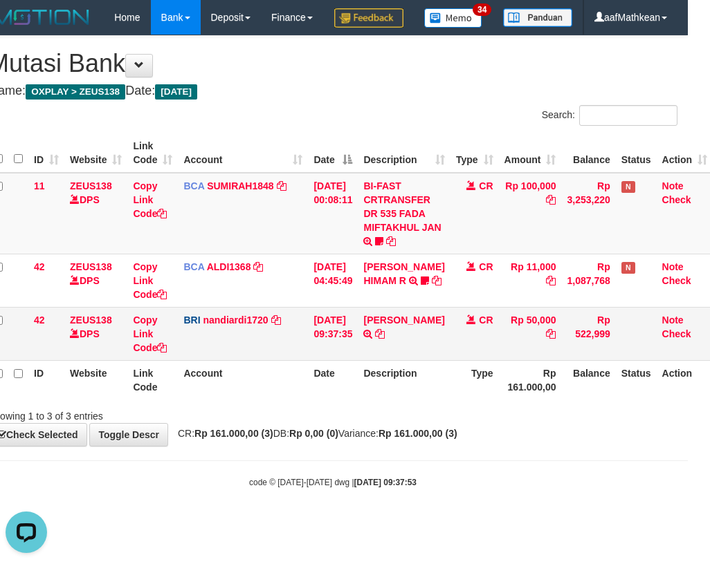
click at [248, 360] on td "BRI nandiardi1720 DPS NANDI ARDIANSYAH mutasi_20250831_3776 | 42 mutasi_2025083…" at bounding box center [243, 333] width 130 height 53
click at [372, 360] on tr "42 ZEUS138 DPS Copy Link Code BRI nandiardi1720 DPS NANDI ARDIANSYAH mutasi_202…" at bounding box center [350, 333] width 724 height 53
click at [447, 446] on div "**********" at bounding box center [333, 241] width 710 height 410
click at [432, 446] on div "**********" at bounding box center [333, 241] width 710 height 410
click at [439, 446] on div "**********" at bounding box center [333, 241] width 710 height 410
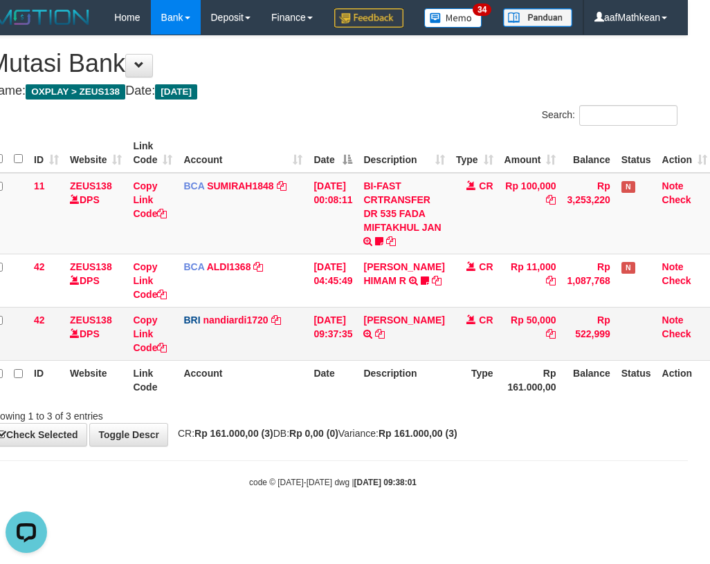
click at [344, 360] on tr "42 ZEUS138 DPS Copy Link Code BRI nandiardi1720 DPS NANDI ARDIANSYAH mutasi_202…" at bounding box center [350, 333] width 724 height 53
drag, startPoint x: 313, startPoint y: 423, endPoint x: 320, endPoint y: 428, distance: 9.4
click at [314, 400] on th "Date" at bounding box center [333, 379] width 50 height 39
click at [427, 446] on div "**********" at bounding box center [333, 241] width 710 height 410
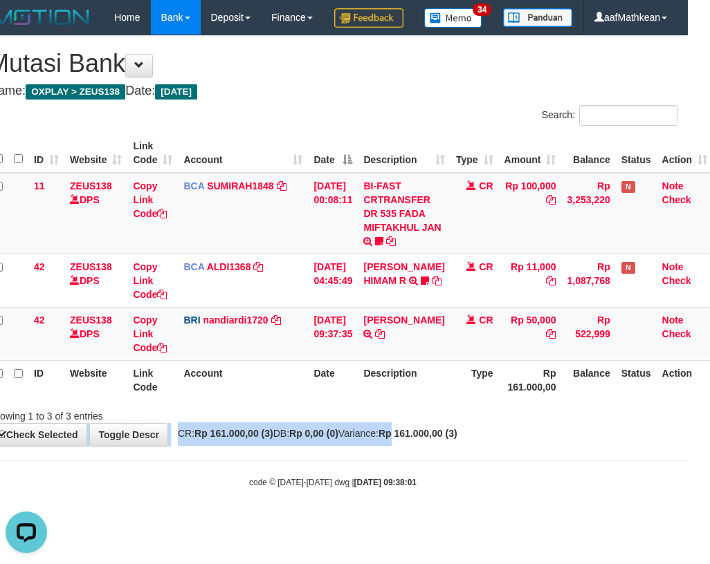
click at [428, 439] on strong "Rp 161.000,00 (3)" at bounding box center [417, 433] width 79 height 11
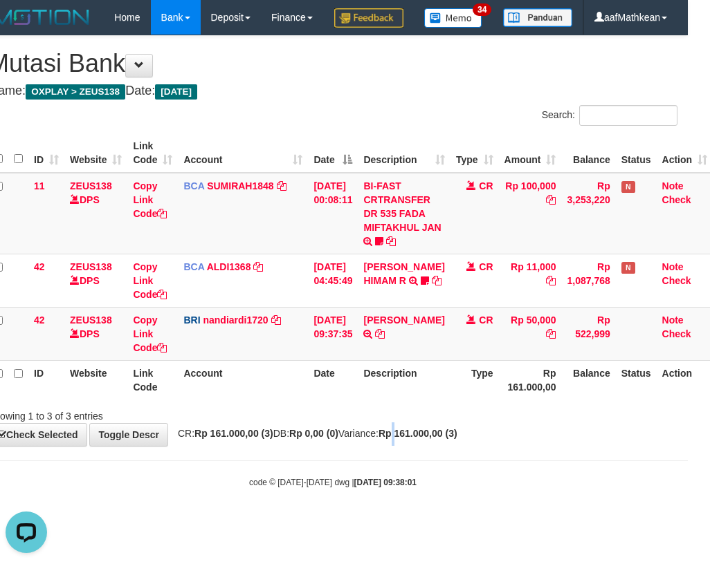
click at [428, 439] on strong "Rp 161.000,00 (3)" at bounding box center [417, 433] width 79 height 11
click at [439, 400] on th "Description" at bounding box center [404, 379] width 92 height 39
click at [427, 400] on th "Description" at bounding box center [404, 379] width 92 height 39
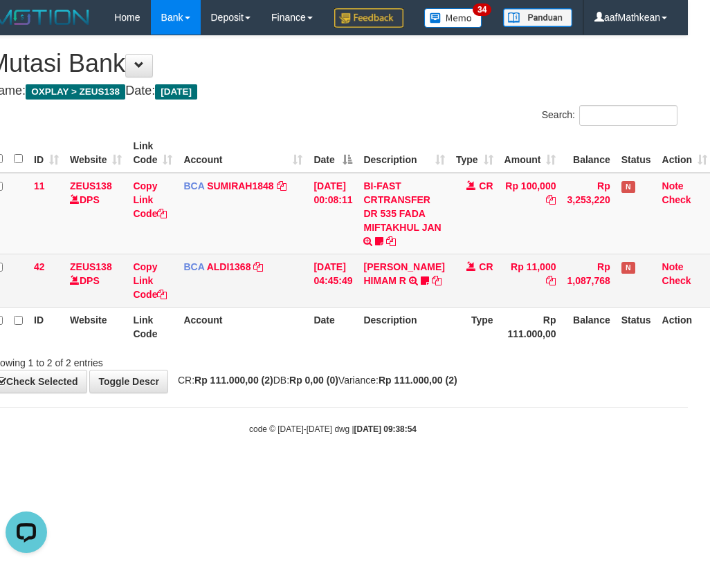
click at [451, 307] on td "CR" at bounding box center [474, 280] width 48 height 53
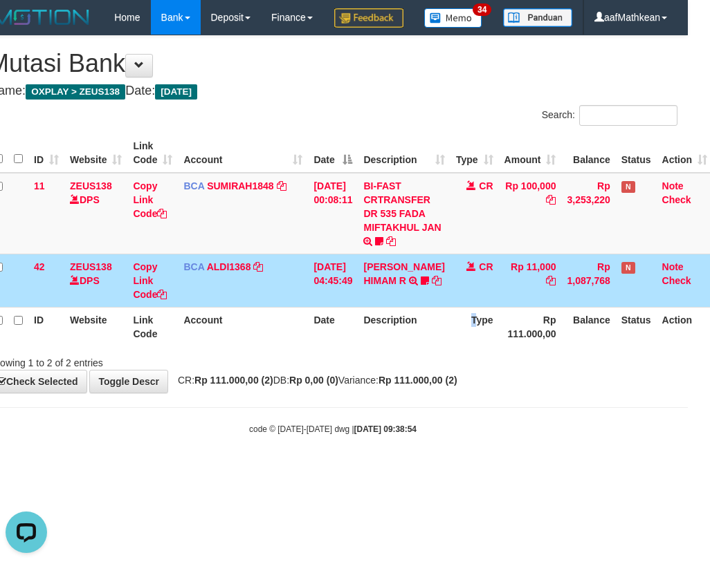
click at [469, 347] on th "Type" at bounding box center [474, 326] width 48 height 39
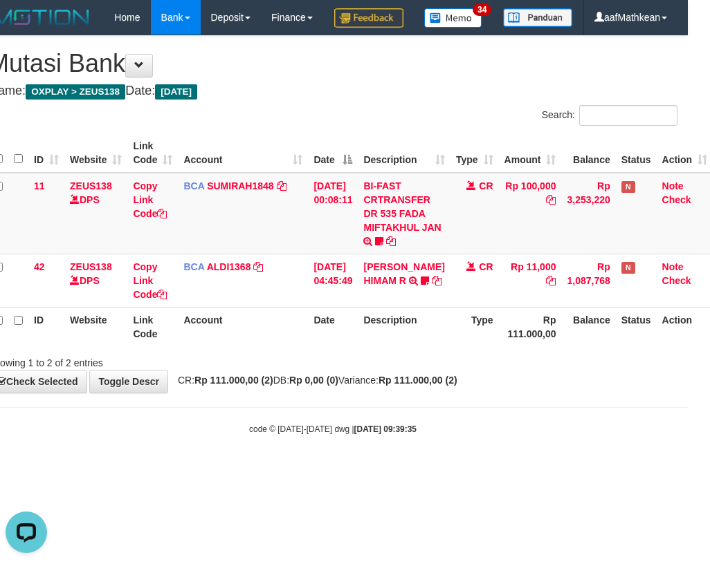
click at [414, 393] on div "**********" at bounding box center [333, 214] width 710 height 357
click at [410, 386] on span "CR: Rp 111.000,00 (2) DB: Rp 0,00 (0) Variance: Rp 111.000,00 (2)" at bounding box center [314, 380] width 286 height 11
click at [406, 386] on span "CR: Rp 111.000,00 (2) DB: Rp 0,00 (0) Variance: Rp 111.000,00 (2)" at bounding box center [314, 380] width 286 height 11
click at [405, 386] on span "CR: Rp 111.000,00 (2) DB: Rp 0,00 (0) Variance: Rp 111.000,00 (2)" at bounding box center [314, 380] width 286 height 11
click at [407, 386] on span "CR: Rp 111.000,00 (2) DB: Rp 0,00 (0) Variance: Rp 111.000,00 (2)" at bounding box center [314, 380] width 286 height 11
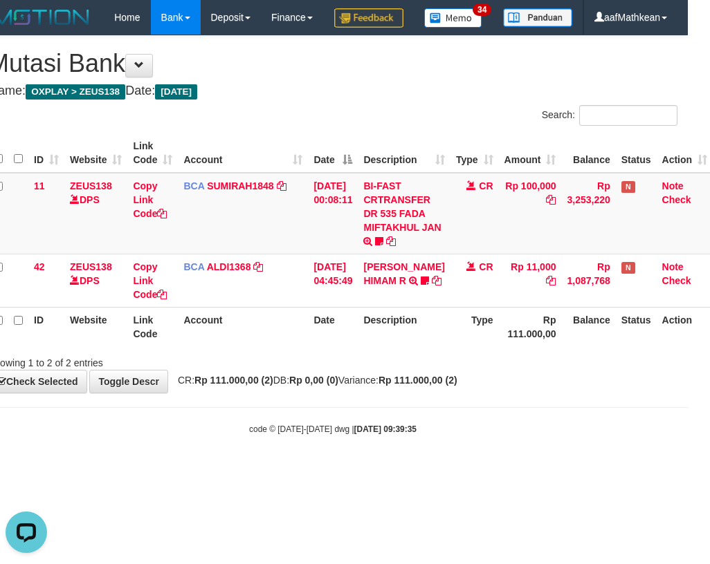
click at [412, 386] on span "CR: Rp 111.000,00 (2) DB: Rp 0,00 (0) Variance: Rp 111.000,00 (2)" at bounding box center [314, 380] width 286 height 11
click at [415, 386] on strong "Rp 111.000,00 (2)" at bounding box center [417, 380] width 79 height 11
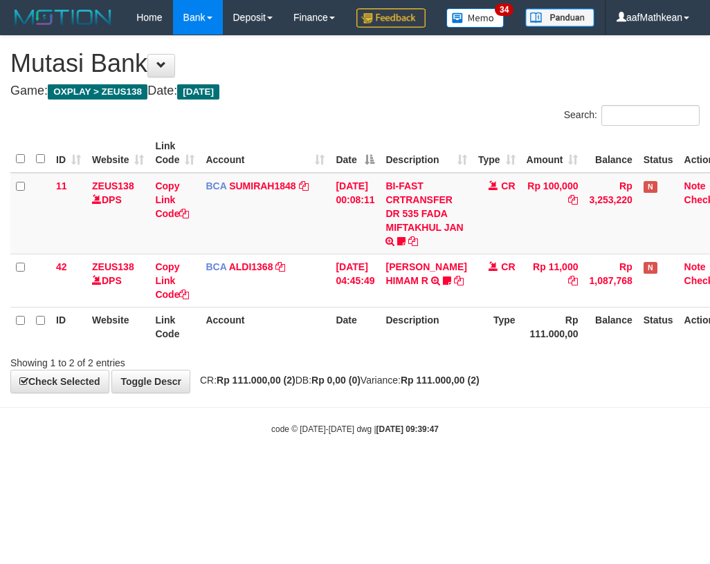
scroll to position [0, 22]
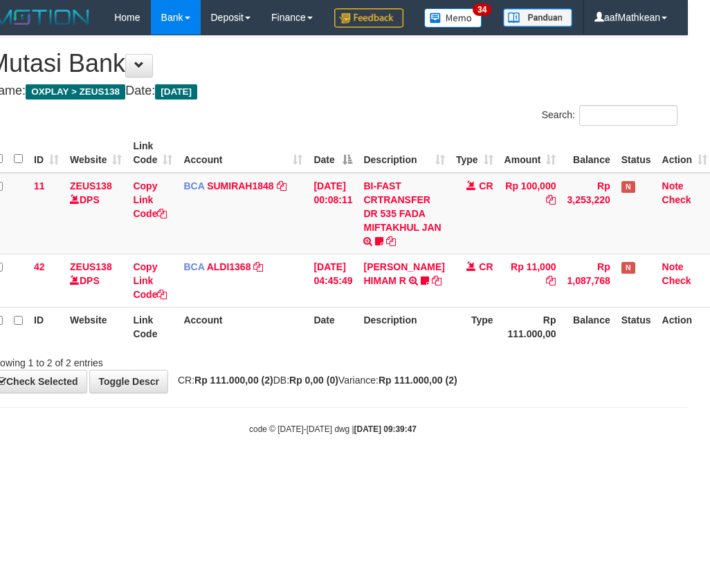
click at [444, 347] on th "Description" at bounding box center [404, 326] width 92 height 39
click at [445, 347] on th "Description" at bounding box center [404, 326] width 92 height 39
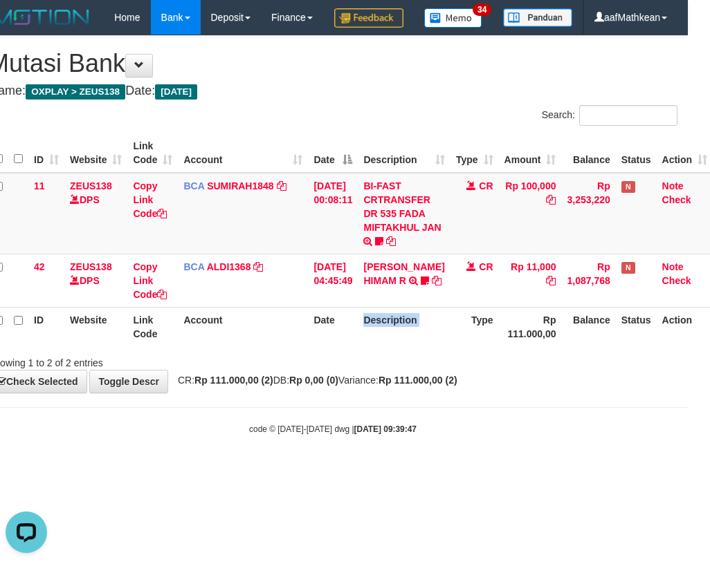
click at [445, 347] on th "Description" at bounding box center [404, 326] width 92 height 39
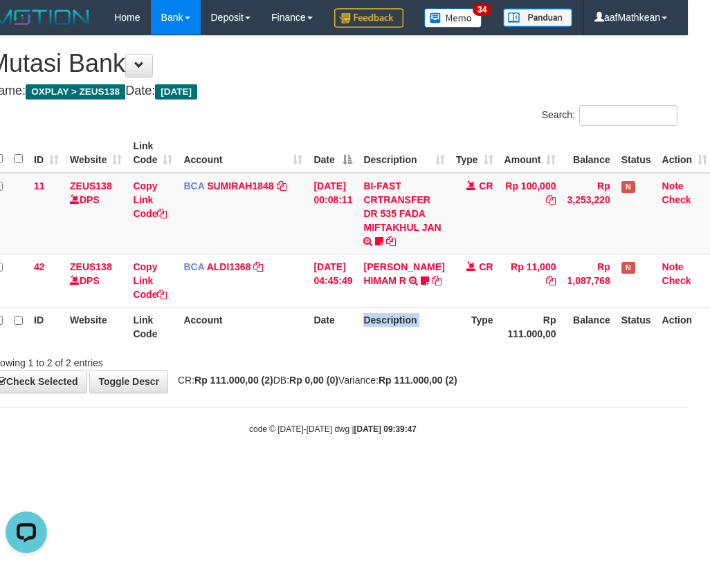
click at [445, 347] on th "Description" at bounding box center [404, 326] width 92 height 39
click at [450, 347] on th "Type" at bounding box center [474, 326] width 48 height 39
click at [444, 347] on th "Description" at bounding box center [404, 326] width 92 height 39
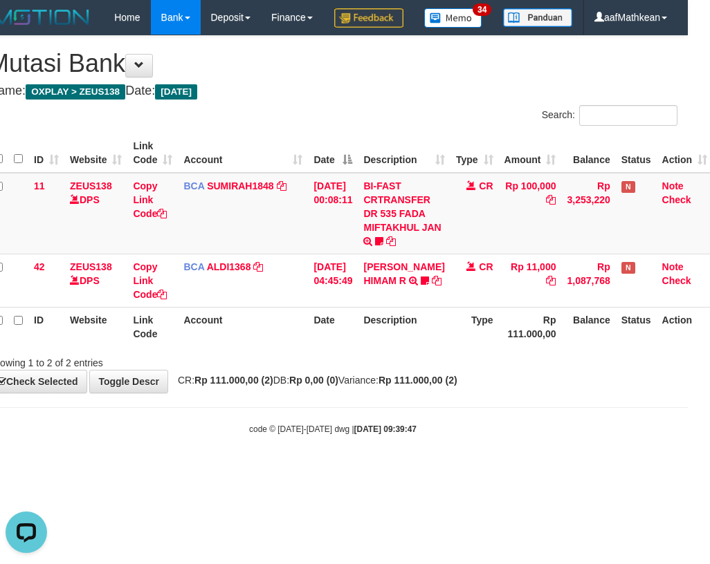
click at [445, 347] on th "Description" at bounding box center [404, 326] width 92 height 39
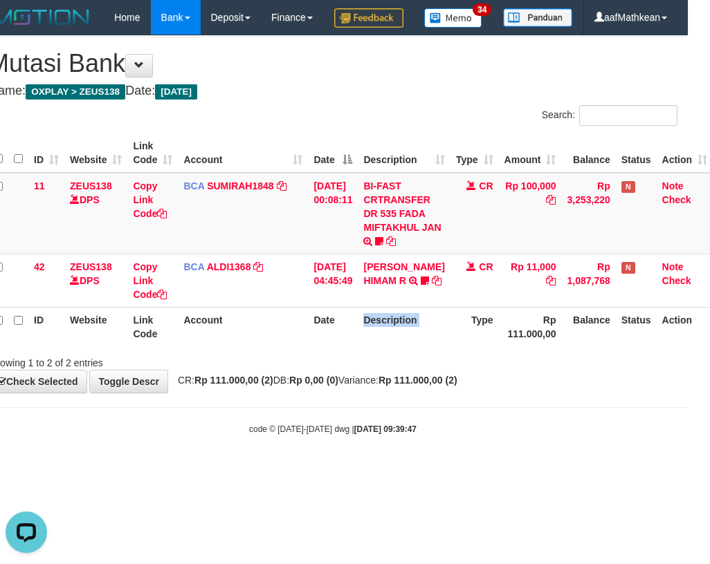
click at [445, 347] on th "Description" at bounding box center [404, 326] width 92 height 39
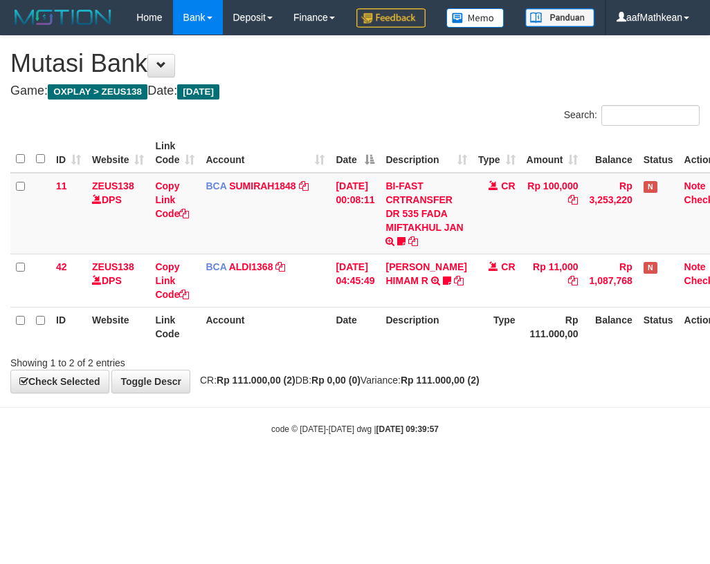
scroll to position [0, 22]
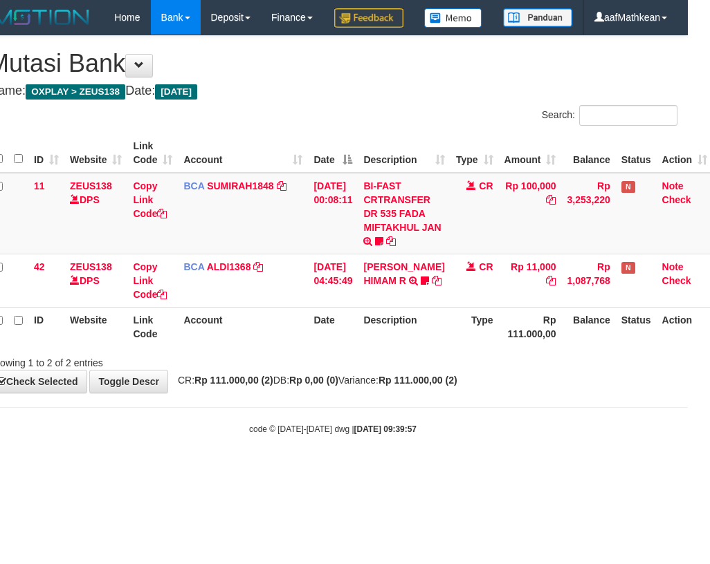
click at [447, 351] on div at bounding box center [481, 351] width 414 height 1
drag, startPoint x: 0, startPoint y: 0, endPoint x: 448, endPoint y: 385, distance: 590.5
click at [448, 351] on div at bounding box center [481, 351] width 414 height 1
click at [443, 370] on div "Showing 1 to 2 of 2 entries" at bounding box center [333, 360] width 710 height 19
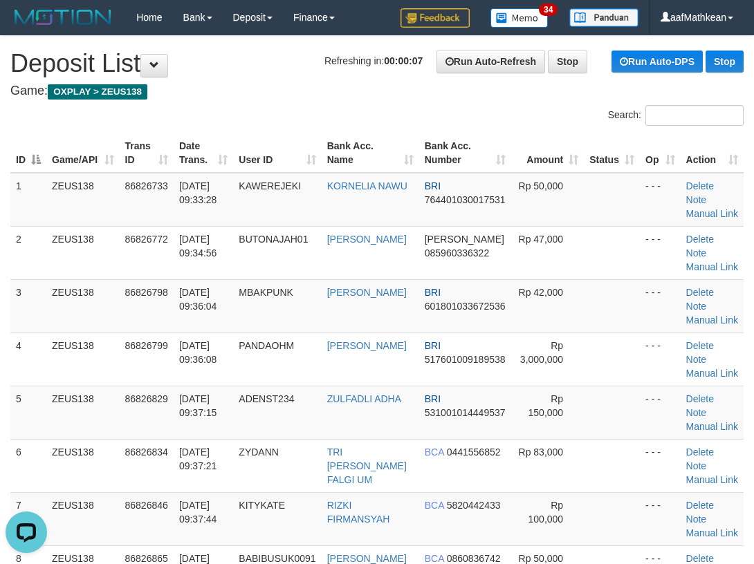
drag, startPoint x: 130, startPoint y: 106, endPoint x: 1, endPoint y: 160, distance: 140.1
click at [10, 158] on div "Search: ID Game/API Trans ID Date Trans. User ID Bank Acc. Name Bank Acc. Numbe…" at bounding box center [376, 383] width 733 height 557
click at [228, 169] on tr "ID Game/API Trans ID Date Trans. User ID Bank Acc. Name Bank Acc. Number Amount…" at bounding box center [376, 152] width 733 height 39
drag, startPoint x: 457, startPoint y: 122, endPoint x: 3, endPoint y: 222, distance: 464.7
click at [48, 214] on table "ID Game/API Trans ID Date Trans. User ID Bank Acc. Name Bank Acc. Number Amount…" at bounding box center [376, 385] width 733 height 505
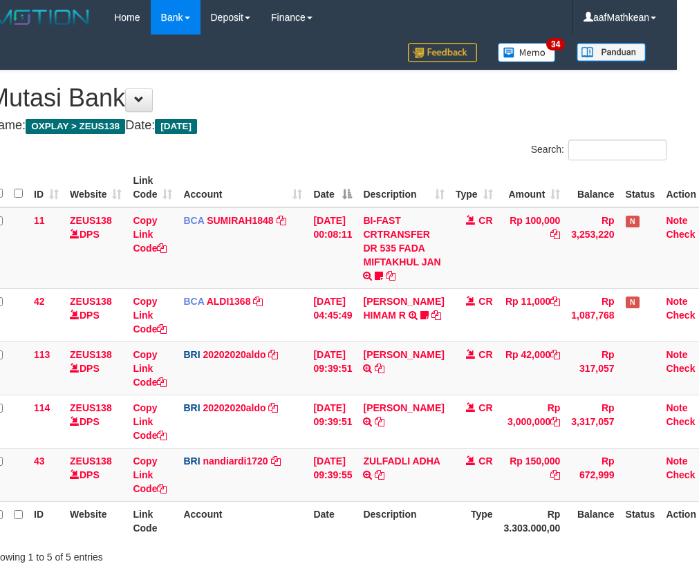
scroll to position [100, 22]
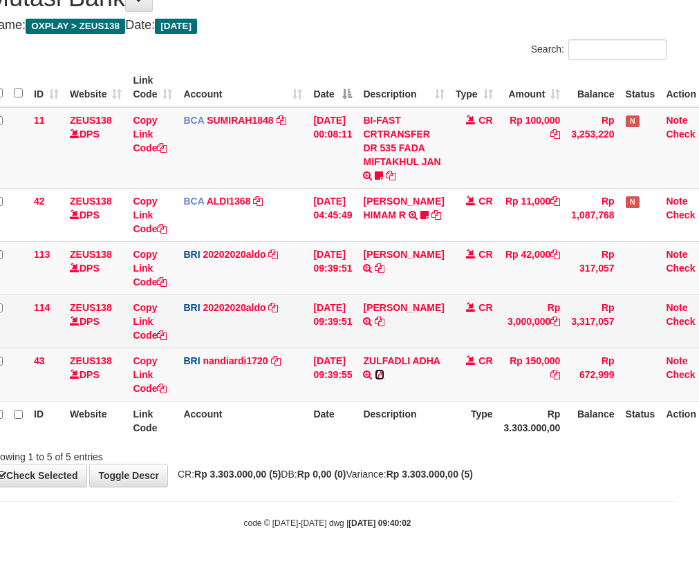
click at [385, 376] on icon at bounding box center [380, 375] width 10 height 10
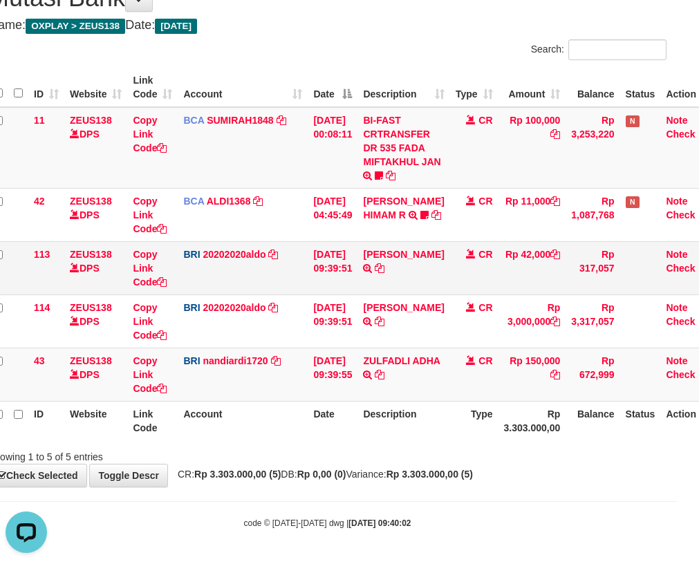
drag, startPoint x: 436, startPoint y: 318, endPoint x: 681, endPoint y: 243, distance: 255.5
click at [436, 318] on td "ERICTER IMANUE TRANSFER NBMB ERICTER IMANUE TO REVALDO SAGITA" at bounding box center [404, 321] width 92 height 53
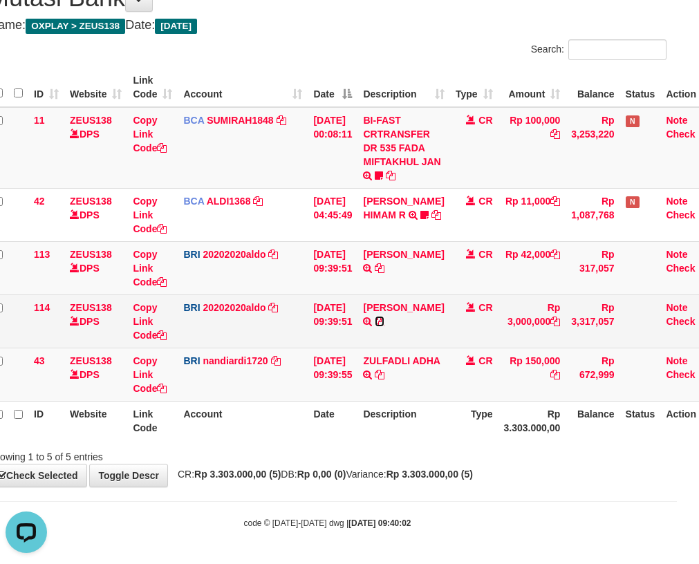
click at [385, 323] on icon at bounding box center [380, 322] width 10 height 10
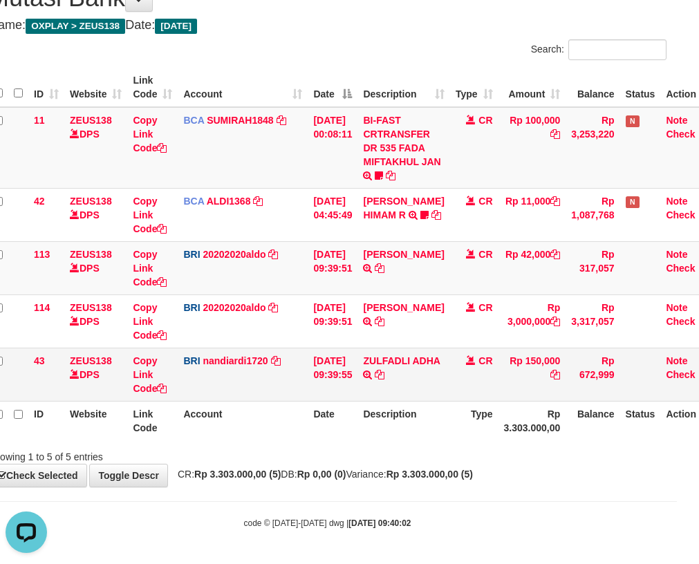
click at [293, 373] on td "BRI nandiardi1720 DPS NANDI ARDIANSYAH mutasi_20250831_3776 | 43 mutasi_2025083…" at bounding box center [243, 374] width 130 height 53
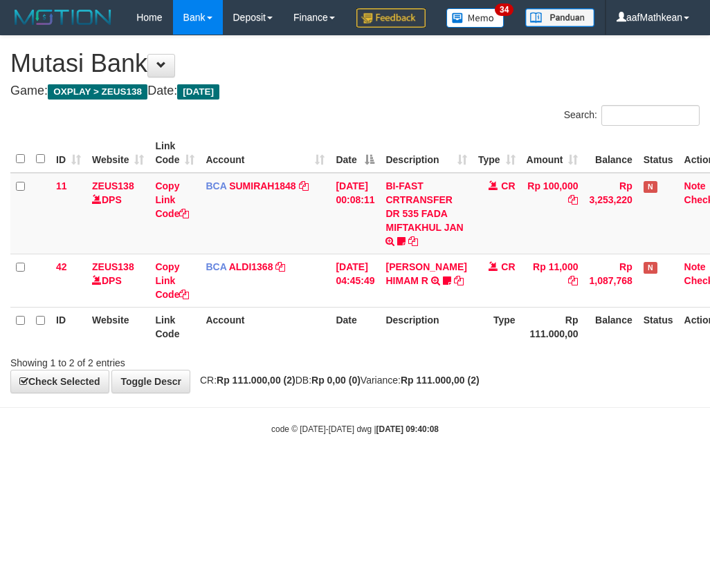
scroll to position [0, 22]
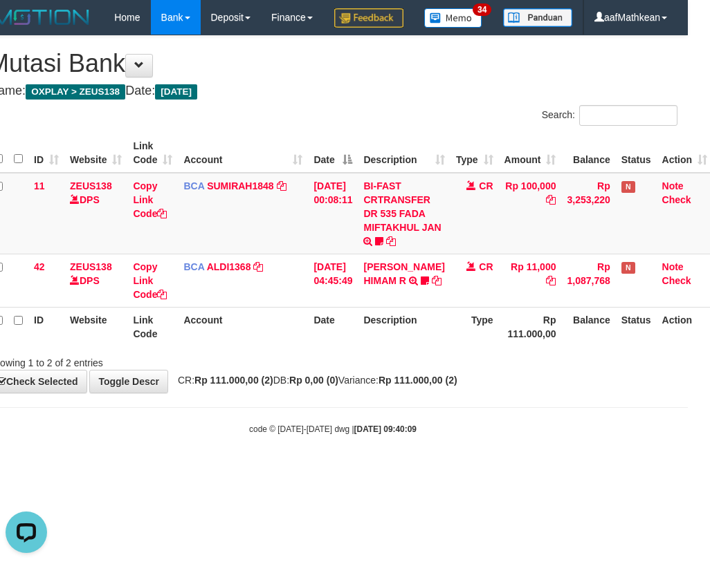
drag, startPoint x: 260, startPoint y: 378, endPoint x: 666, endPoint y: 365, distance: 406.2
click at [272, 347] on th "Account" at bounding box center [243, 326] width 130 height 39
click at [382, 347] on table "ID Website Link Code Account Date Description Type Amount Balance Status Action…" at bounding box center [350, 239] width 724 height 213
click at [497, 370] on div "Showing 1 to 2 of 2 entries" at bounding box center [333, 360] width 710 height 19
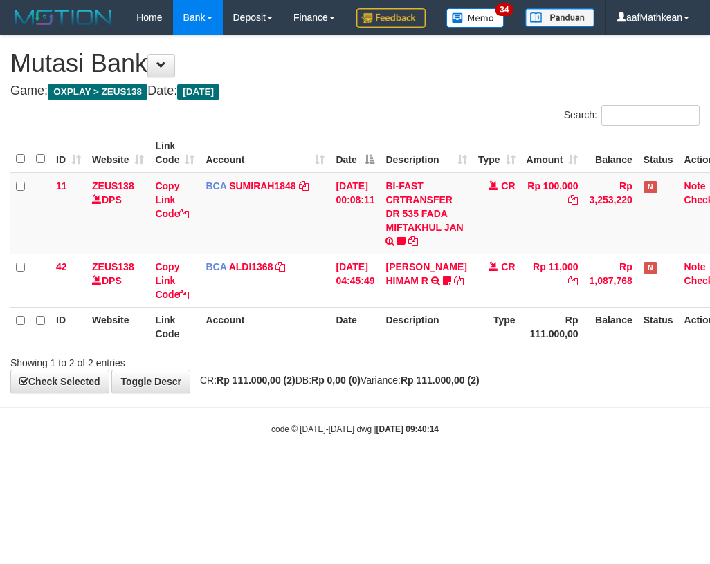
click at [493, 446] on body "Toggle navigation Home Bank Account List Load By Website Group [OXPLAY] ZEUS138…" at bounding box center [355, 235] width 710 height 470
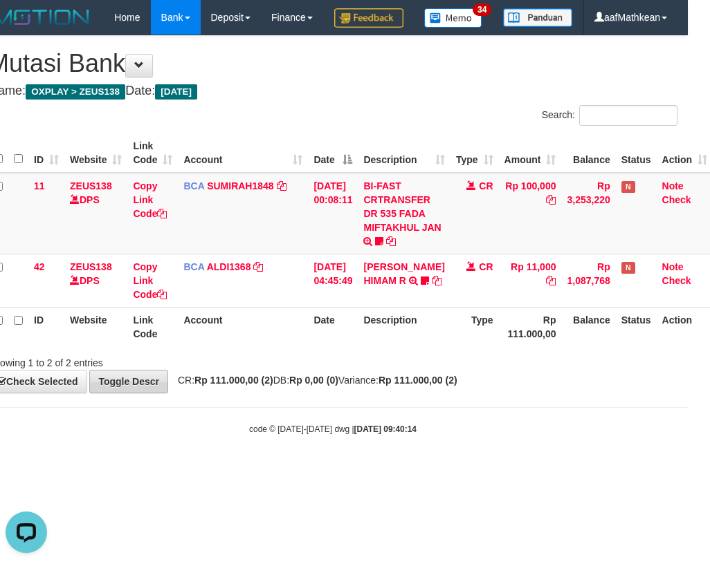
click at [100, 421] on body "Toggle navigation Home Bank Account List Load By Website Group [OXPLAY] ZEUS138…" at bounding box center [333, 235] width 710 height 470
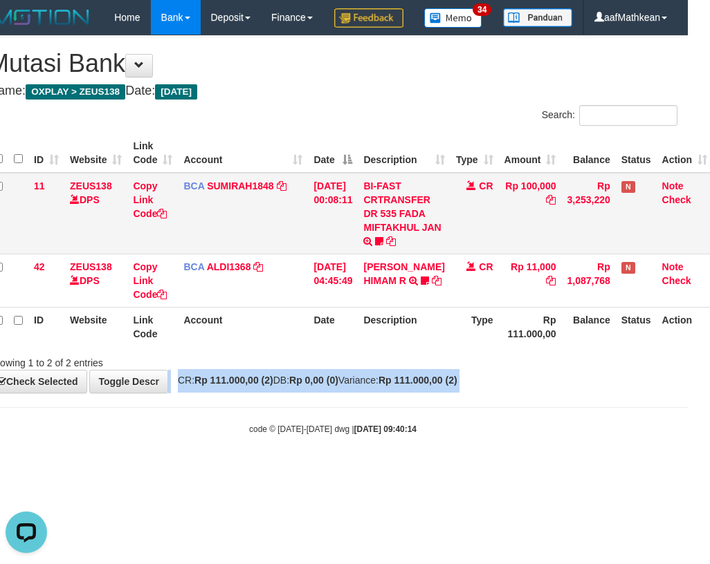
drag, startPoint x: 363, startPoint y: 251, endPoint x: 374, endPoint y: 273, distance: 24.1
click at [407, 255] on tr "11 ZEUS138 DPS Copy Link Code BCA SUMIRAH1848 DPS SUMIRAH mutasi_20250831_4156 …" at bounding box center [350, 214] width 724 height 82
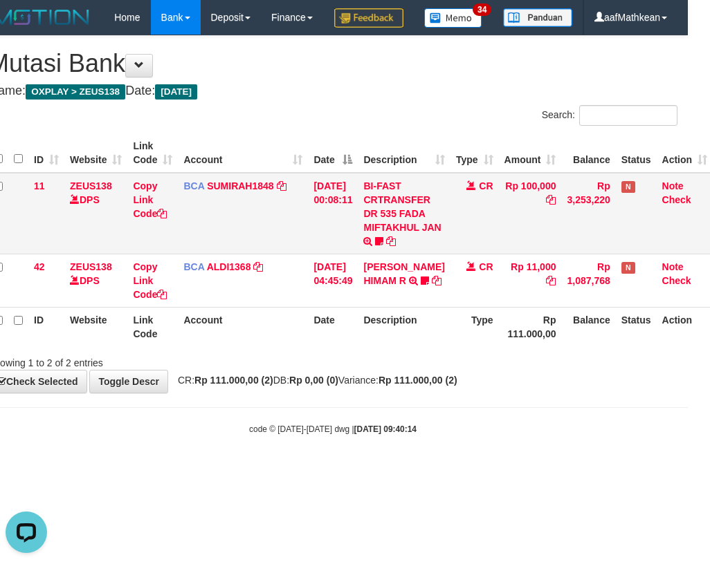
click at [382, 255] on td "BI-FAST CRTRANSFER DR 535 FADA MIFTAKHUL JAN Adlian11" at bounding box center [404, 214] width 92 height 82
click at [345, 255] on td "[DATE] 00:08:11" at bounding box center [333, 214] width 50 height 82
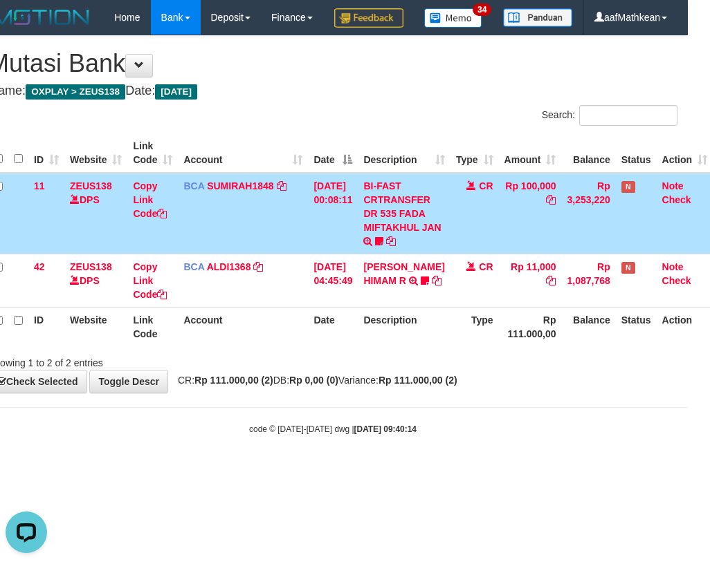
drag, startPoint x: 345, startPoint y: 279, endPoint x: 353, endPoint y: 286, distance: 10.4
click at [347, 255] on td "[DATE] 00:08:11" at bounding box center [333, 214] width 50 height 82
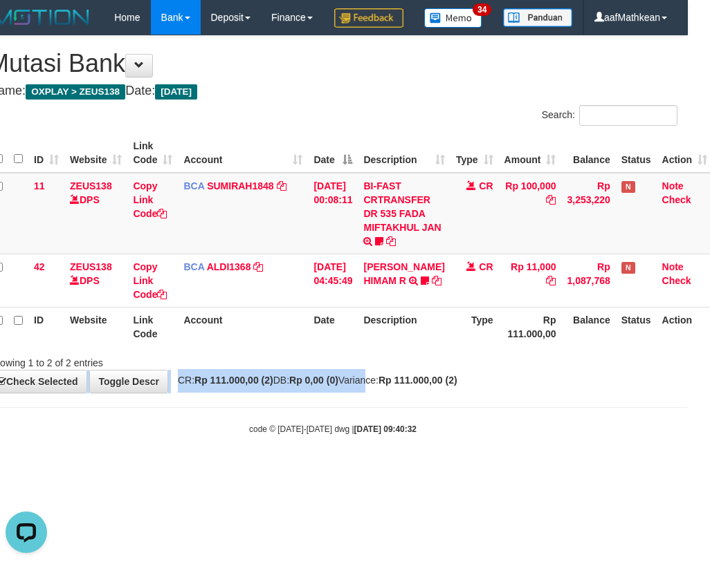
drag, startPoint x: 379, startPoint y: 392, endPoint x: 350, endPoint y: 436, distance: 52.9
click at [381, 393] on div "**********" at bounding box center [333, 214] width 710 height 357
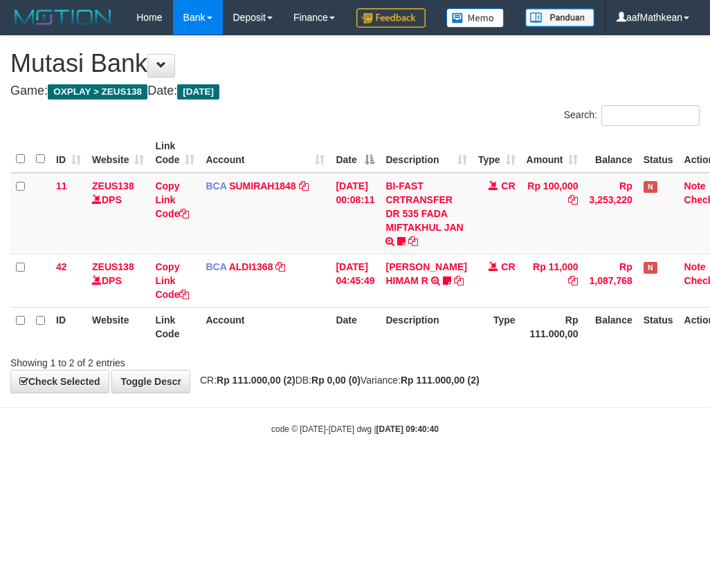
scroll to position [0, 22]
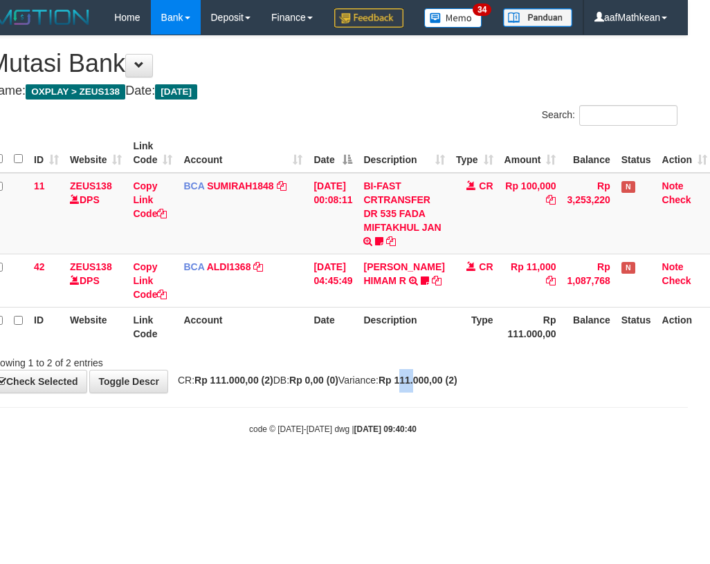
click at [451, 429] on body "Toggle navigation Home Bank Account List Load By Website Group [OXPLAY] ZEUS138…" at bounding box center [333, 235] width 710 height 470
click at [113, 347] on th "Website" at bounding box center [95, 326] width 63 height 39
click at [361, 393] on div "**********" at bounding box center [333, 214] width 710 height 357
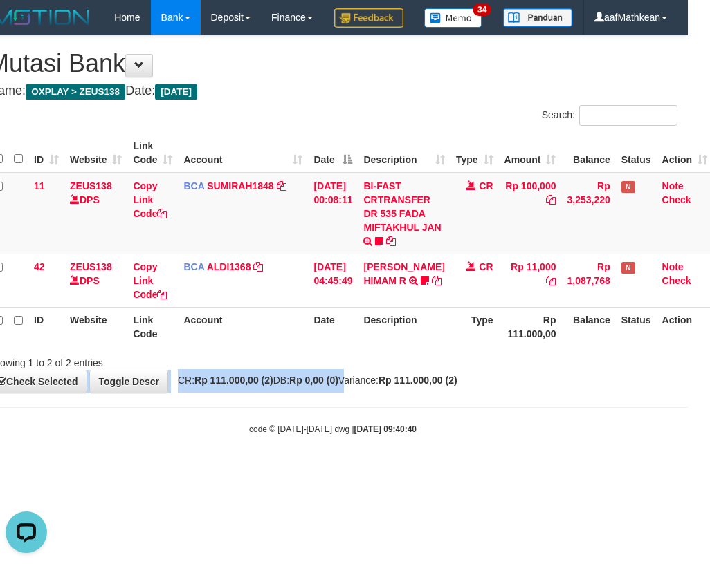
click at [421, 347] on th "Description" at bounding box center [404, 326] width 92 height 39
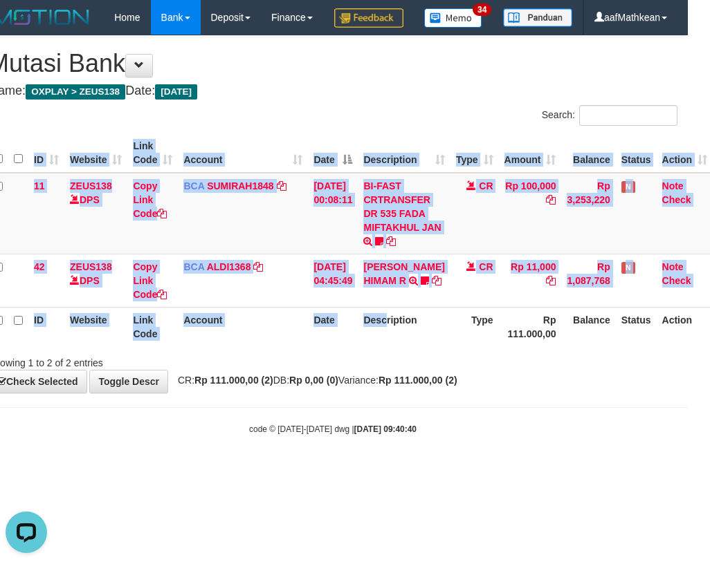
drag, startPoint x: 394, startPoint y: 362, endPoint x: 703, endPoint y: 397, distance: 311.2
click at [609, 370] on div "Search: ID Website Link Code Account Date Description Type Amount Balance Statu…" at bounding box center [332, 237] width 689 height 265
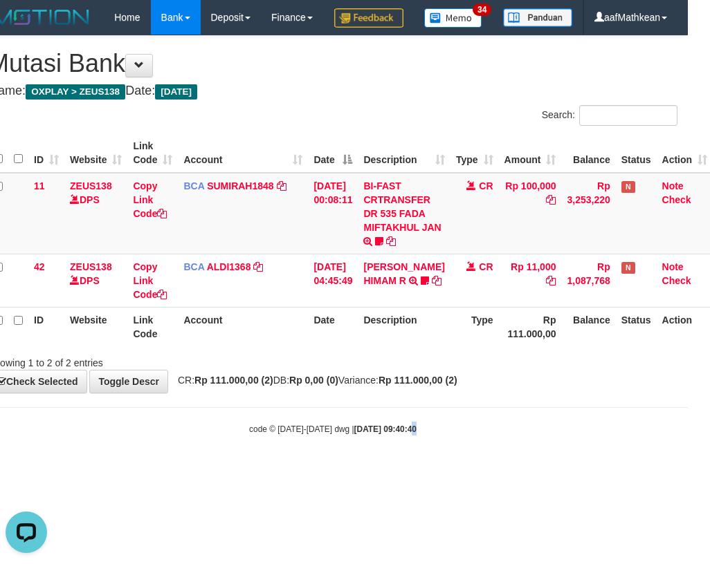
click at [428, 448] on body "Toggle navigation Home Bank Account List Load By Website Group [OXPLAY] ZEUS138…" at bounding box center [333, 235] width 710 height 470
click at [382, 347] on th "Description" at bounding box center [404, 326] width 92 height 39
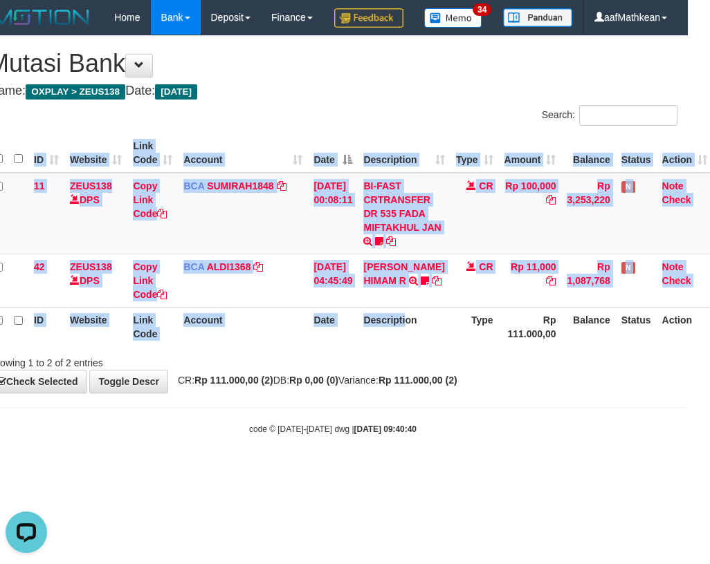
click at [415, 351] on div "ID Website Link Code Account Date Description Type Amount Balance Status Action…" at bounding box center [333, 239] width 710 height 221
click at [414, 347] on th "Description" at bounding box center [404, 326] width 92 height 39
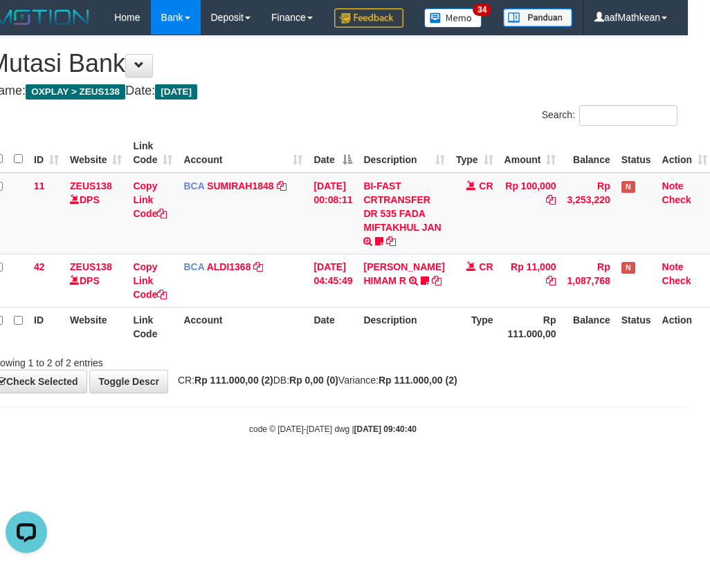
click at [410, 347] on th "Description" at bounding box center [404, 326] width 92 height 39
click at [411, 347] on th "Description" at bounding box center [404, 326] width 92 height 39
click at [412, 347] on th "Description" at bounding box center [404, 326] width 92 height 39
click at [416, 347] on th "Description" at bounding box center [404, 326] width 92 height 39
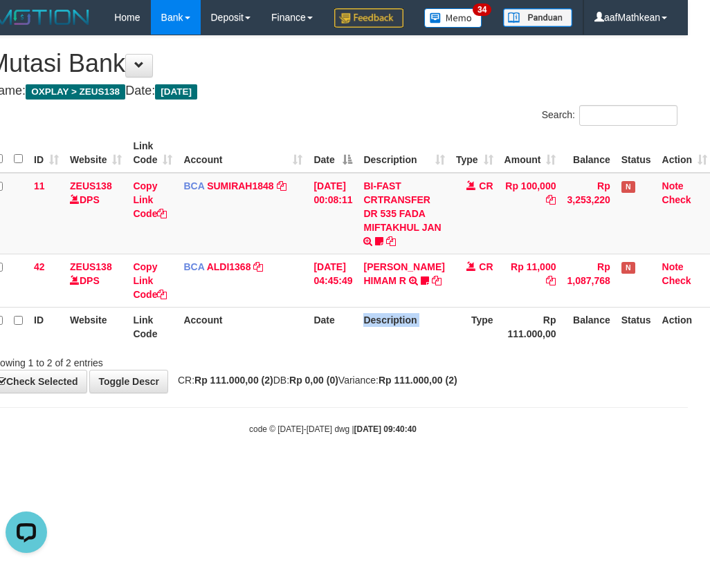
click at [416, 347] on th "Description" at bounding box center [404, 326] width 92 height 39
click at [413, 347] on th "Description" at bounding box center [404, 326] width 92 height 39
click at [408, 370] on div "Showing 1 to 2 of 2 entries" at bounding box center [333, 360] width 710 height 19
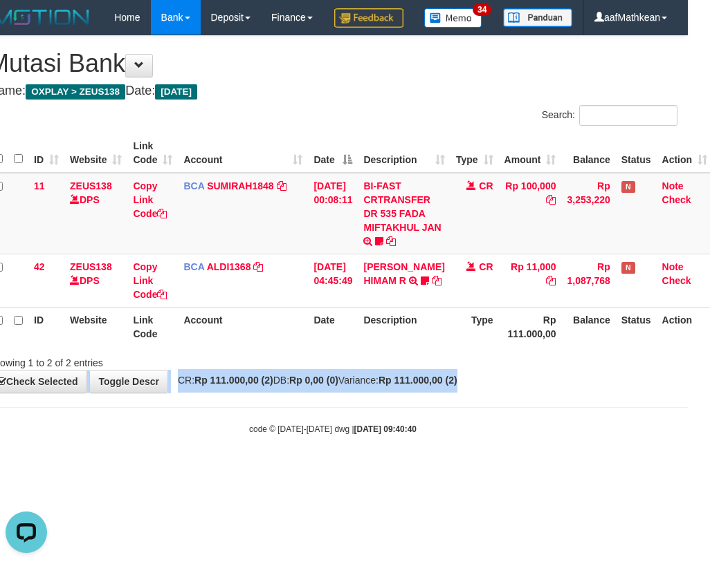
drag, startPoint x: 510, startPoint y: 409, endPoint x: 708, endPoint y: 413, distance: 197.9
click at [527, 393] on div "**********" at bounding box center [333, 214] width 710 height 357
drag, startPoint x: 205, startPoint y: 426, endPoint x: 707, endPoint y: 412, distance: 502.3
click at [235, 425] on body "Toggle navigation Home Bank Account List Load By Website Group [OXPLAY] ZEUS138…" at bounding box center [333, 235] width 710 height 470
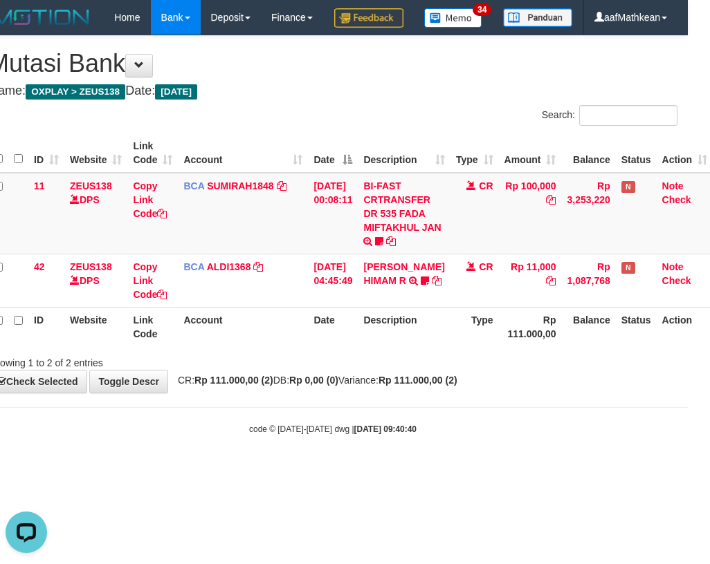
click at [427, 439] on body "Toggle navigation Home Bank Account List Load By Website Group [OXPLAY] ZEUS138…" at bounding box center [333, 235] width 710 height 470
click at [465, 430] on body "Toggle navigation Home Bank Account List Load By Website Group [OXPLAY] ZEUS138…" at bounding box center [333, 235] width 710 height 470
click at [384, 347] on th "Description" at bounding box center [404, 326] width 92 height 39
click at [385, 347] on th "Description" at bounding box center [404, 326] width 92 height 39
click at [349, 347] on th "Date" at bounding box center [333, 326] width 50 height 39
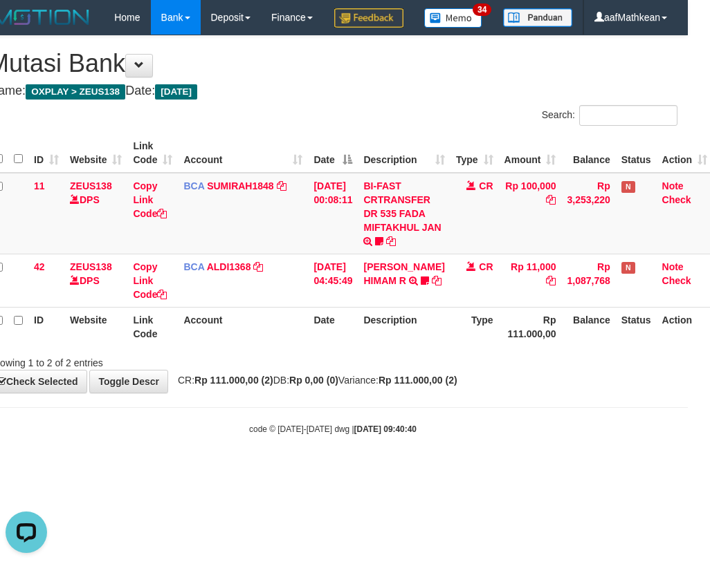
click at [345, 347] on th "Date" at bounding box center [333, 326] width 50 height 39
click at [342, 347] on th "Date" at bounding box center [333, 326] width 50 height 39
click at [341, 347] on th "Date" at bounding box center [333, 326] width 50 height 39
click at [340, 347] on th "Date" at bounding box center [333, 326] width 50 height 39
click at [340, 370] on div "Showing 1 to 2 of 2 entries" at bounding box center [333, 360] width 710 height 19
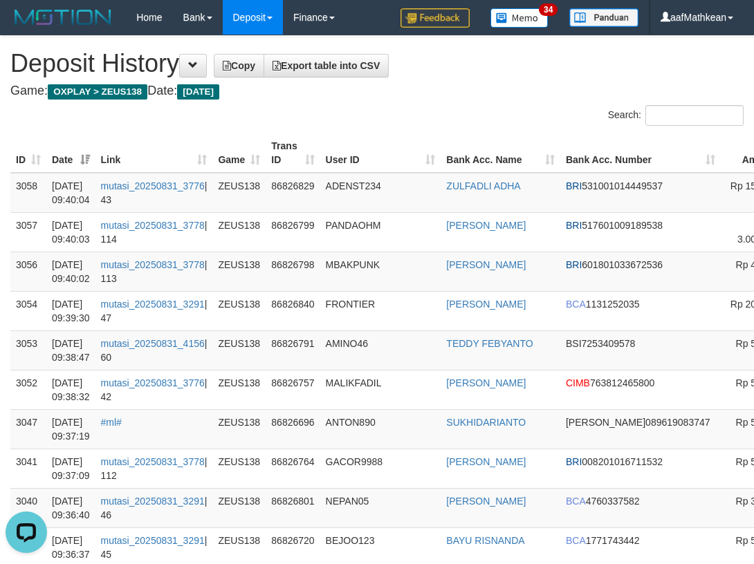
click at [181, 143] on th "Link" at bounding box center [154, 152] width 118 height 39
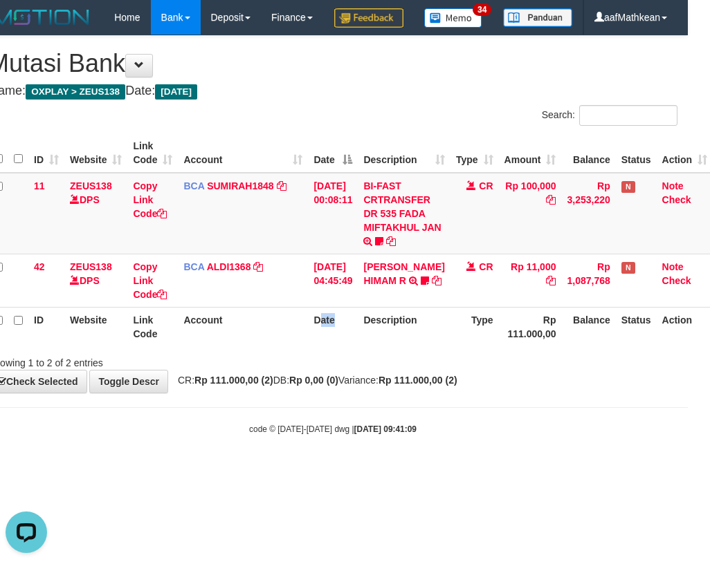
click at [347, 347] on th "Date" at bounding box center [333, 326] width 50 height 39
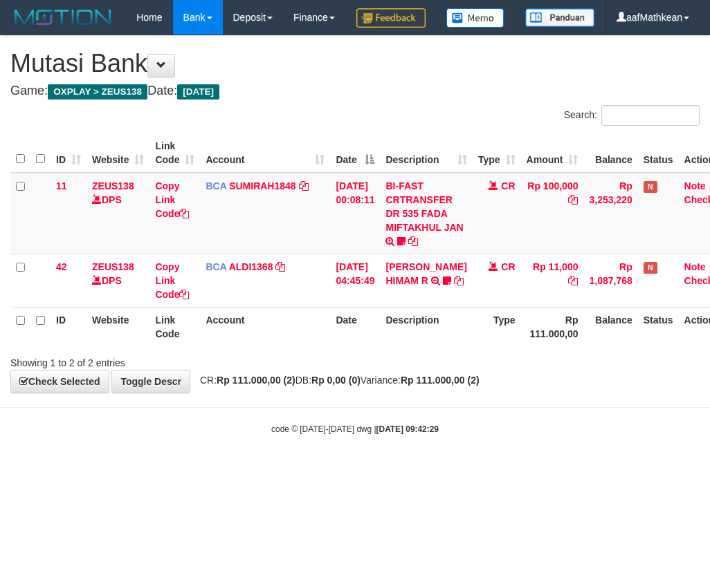
scroll to position [0, 22]
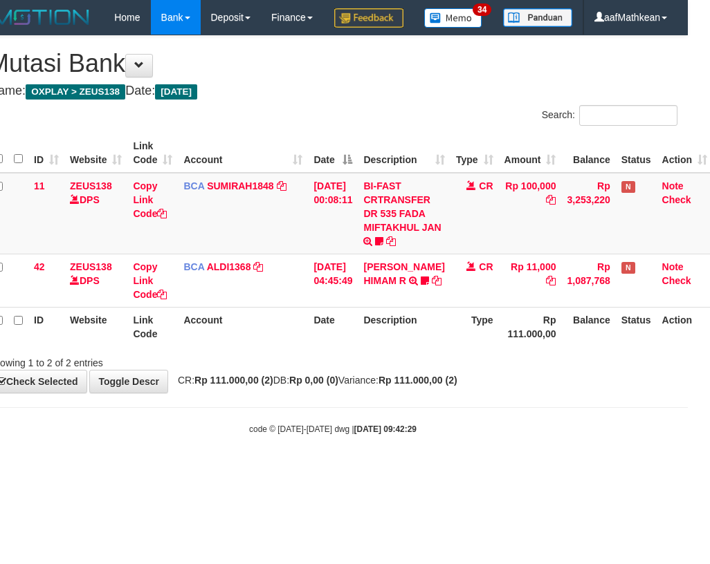
click at [443, 370] on div "Showing 1 to 2 of 2 entries" at bounding box center [333, 360] width 710 height 19
click at [416, 386] on strong "Rp 111.000,00 (2)" at bounding box center [417, 380] width 79 height 11
click at [411, 431] on body "Toggle navigation Home Bank Account List Load By Website Group [OXPLAY] ZEUS138…" at bounding box center [333, 235] width 710 height 470
click at [410, 436] on body "Toggle navigation Home Bank Account List Load By Website Group [OXPLAY] ZEUS138…" at bounding box center [333, 235] width 710 height 470
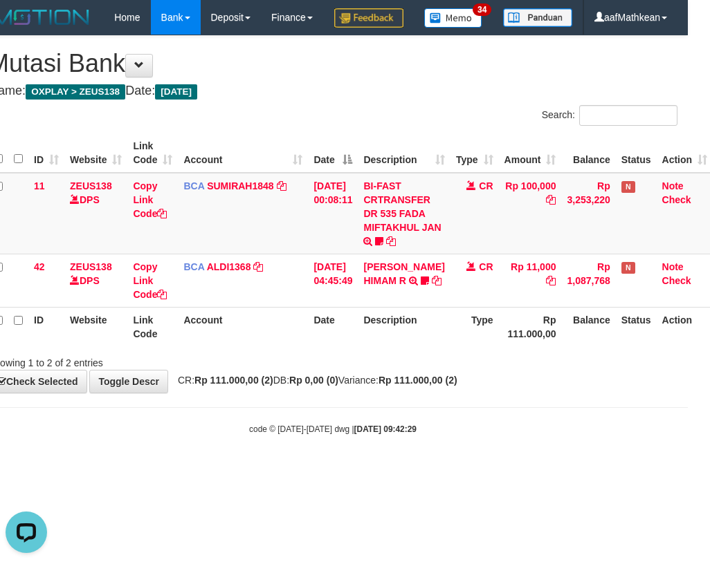
scroll to position [0, 0]
click at [417, 454] on body "Toggle navigation Home Bank Account List Load By Website Group [OXPLAY] ZEUS138…" at bounding box center [333, 235] width 710 height 470
drag, startPoint x: 313, startPoint y: 506, endPoint x: 373, endPoint y: 491, distance: 61.9
click at [348, 470] on html "Toggle navigation Home Bank Account List Load By Website Group [OXPLAY] ZEUS138…" at bounding box center [333, 235] width 710 height 470
click at [360, 434] on strong "2025/08/31 09:42:29" at bounding box center [385, 430] width 62 height 10
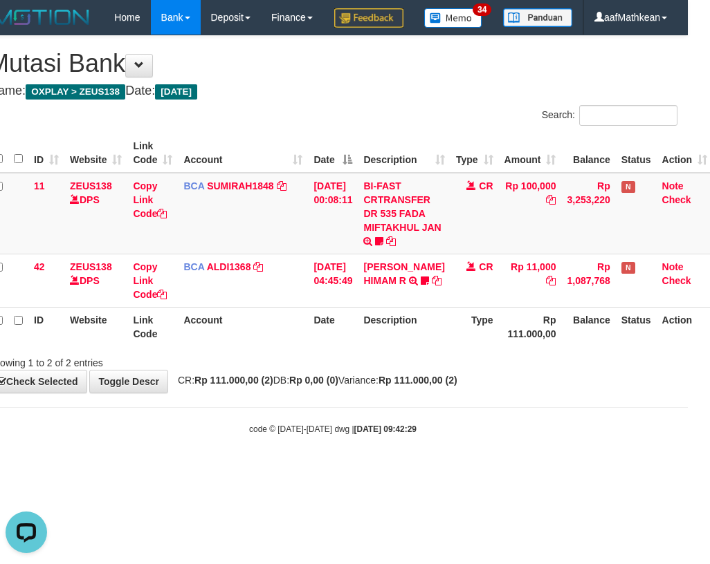
click at [466, 436] on body "Toggle navigation Home Bank Account List Load By Website Group [OXPLAY] ZEUS138…" at bounding box center [333, 235] width 710 height 470
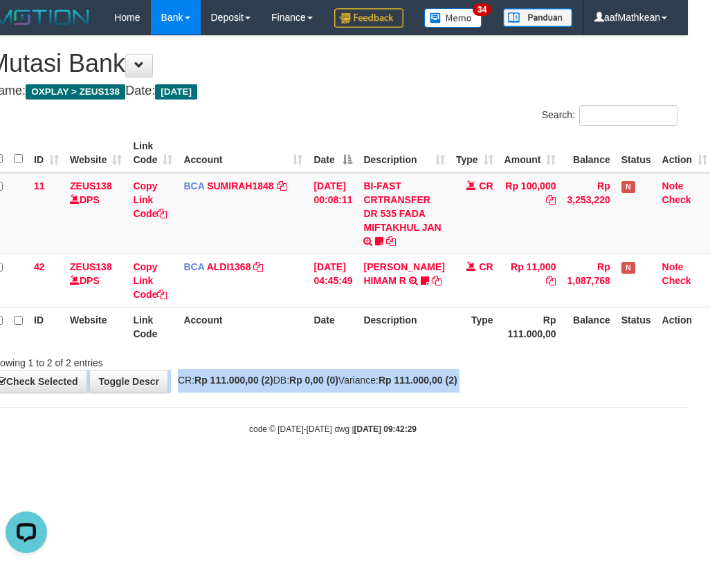
drag, startPoint x: 156, startPoint y: 446, endPoint x: 446, endPoint y: 484, distance: 293.0
click at [233, 470] on body "Toggle navigation Home Bank Account List Load By Website Group [OXPLAY] ZEUS138…" at bounding box center [333, 235] width 710 height 470
click at [338, 386] on strong "Rp 0,00 (0)" at bounding box center [313, 380] width 49 height 11
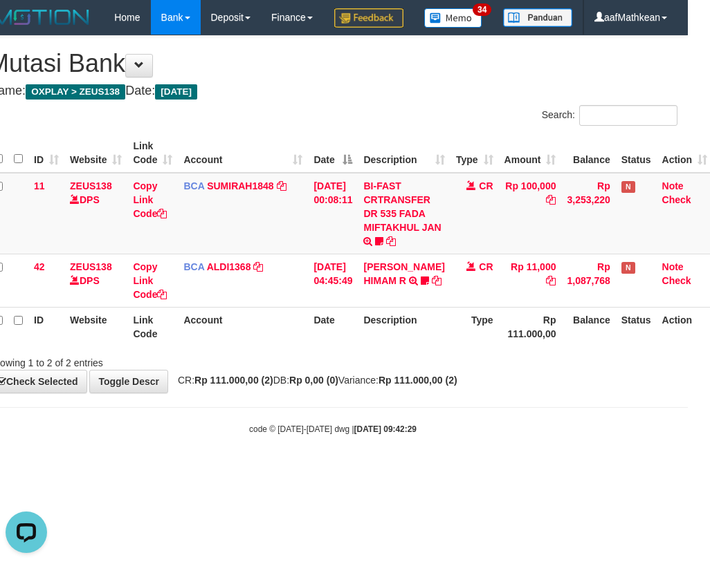
click at [338, 386] on strong "Rp 0,00 (0)" at bounding box center [313, 380] width 49 height 11
click at [380, 393] on div "**********" at bounding box center [333, 214] width 710 height 357
drag, startPoint x: 367, startPoint y: 393, endPoint x: 883, endPoint y: 322, distance: 520.9
click at [688, 322] on html "Toggle navigation Home Bank Account List Load By Website Group [OXPLAY] ZEUS138…" at bounding box center [333, 235] width 710 height 470
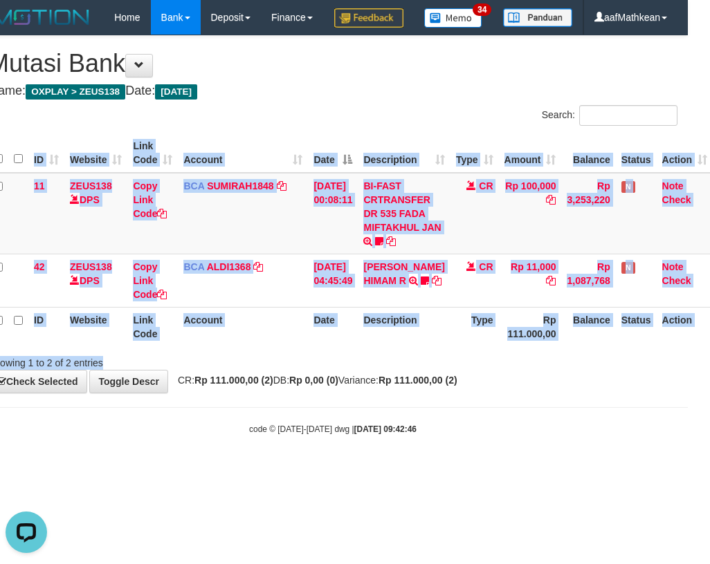
click at [445, 437] on body "Toggle navigation Home Bank Account List Load By Website Group [OXPLAY] ZEUS138…" at bounding box center [333, 235] width 710 height 470
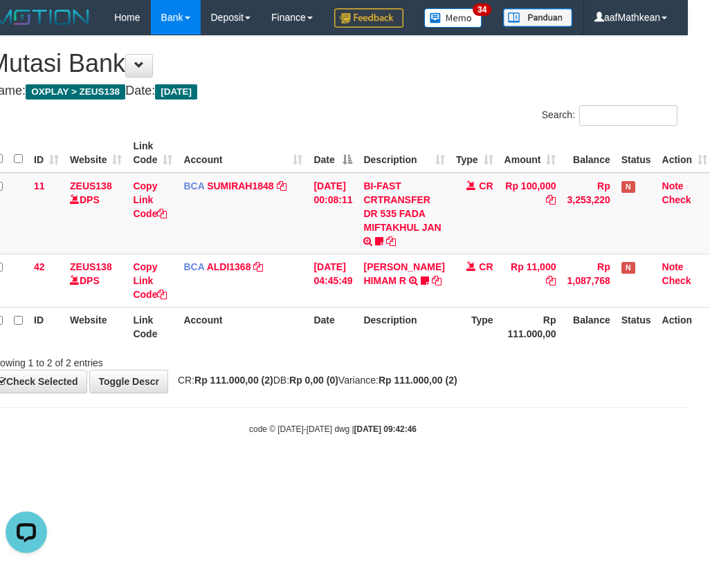
click at [445, 438] on body "Toggle navigation Home Bank Account List Load By Website Group [OXPLAY] ZEUS138…" at bounding box center [333, 235] width 710 height 470
click at [391, 434] on strong "[DATE] 09:42:46" at bounding box center [385, 430] width 62 height 10
drag, startPoint x: 382, startPoint y: 470, endPoint x: 672, endPoint y: 454, distance: 290.2
click at [402, 436] on div "code © 2012-2018 dwg | 2025/08/31 09:42:46" at bounding box center [333, 429] width 710 height 14
click at [308, 431] on body "Toggle navigation Home Bank Account List Load By Website Group [OXPLAY] ZEUS138…" at bounding box center [333, 235] width 710 height 470
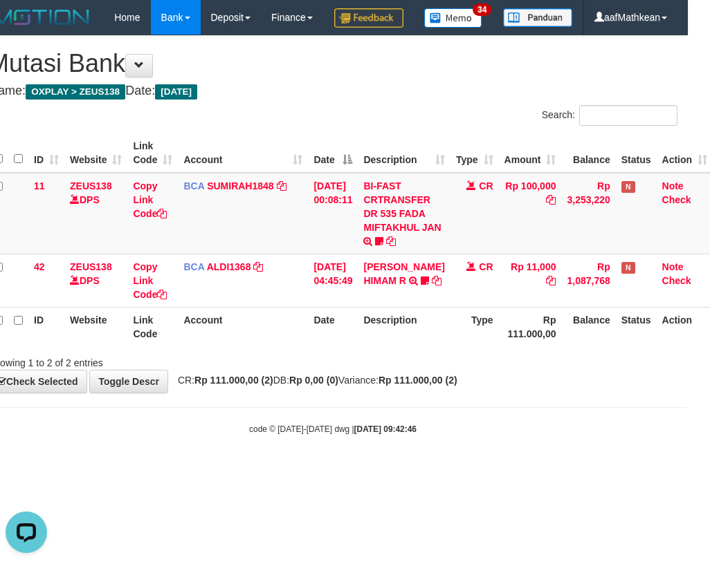
drag, startPoint x: 311, startPoint y: 433, endPoint x: 329, endPoint y: 449, distance: 24.0
click at [325, 441] on body "Toggle navigation Home Bank Account List Load By Website Group [OXPLAY] ZEUS138…" at bounding box center [333, 235] width 710 height 470
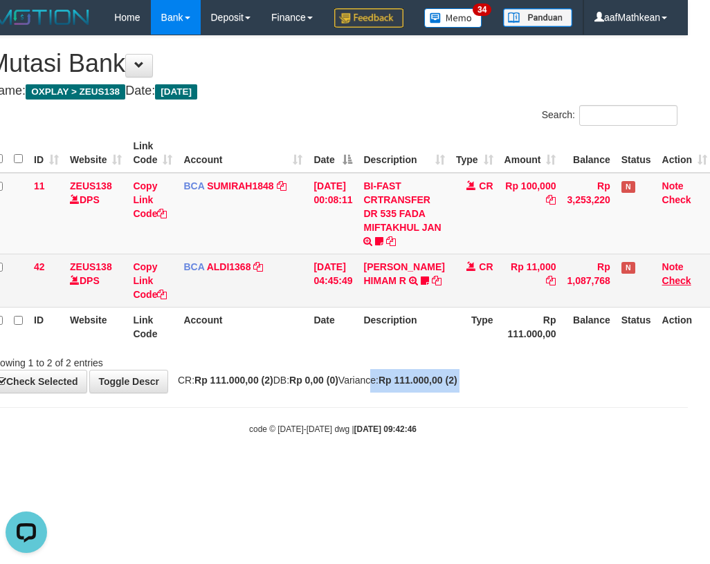
drag, startPoint x: 331, startPoint y: 441, endPoint x: 678, endPoint y: 312, distance: 370.5
click at [428, 412] on body "Toggle navigation Home Bank Account List Load By Website Group [OXPLAY] ZEUS138…" at bounding box center [333, 235] width 710 height 470
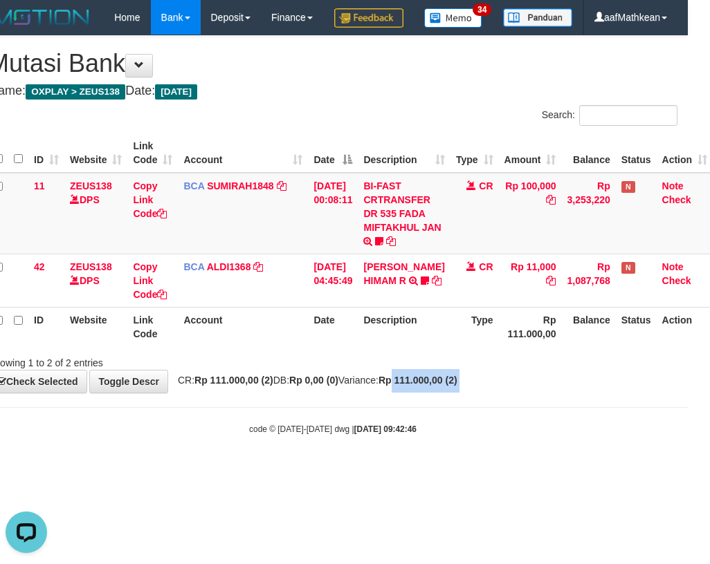
click at [448, 351] on div "ID Website Link Code Account Date Description Type Amount Balance Status Action…" at bounding box center [333, 239] width 710 height 221
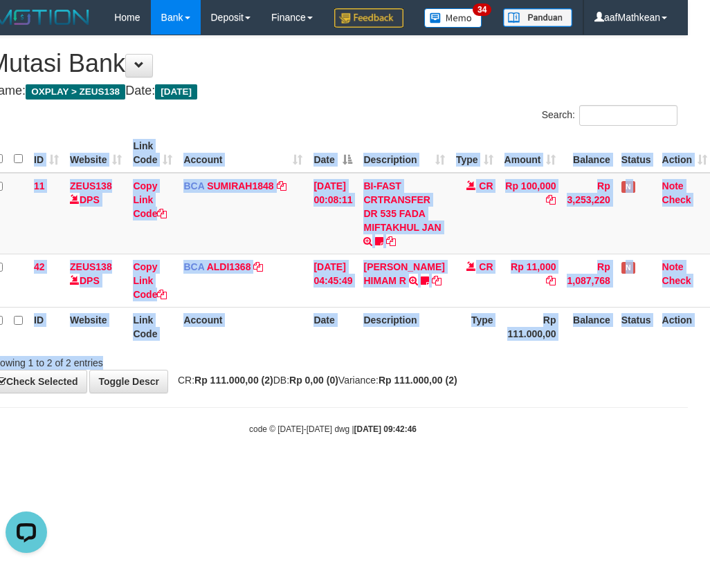
click at [449, 370] on div "Search: ID Website Link Code Account Date Description Type Amount Balance Statu…" at bounding box center [332, 237] width 689 height 265
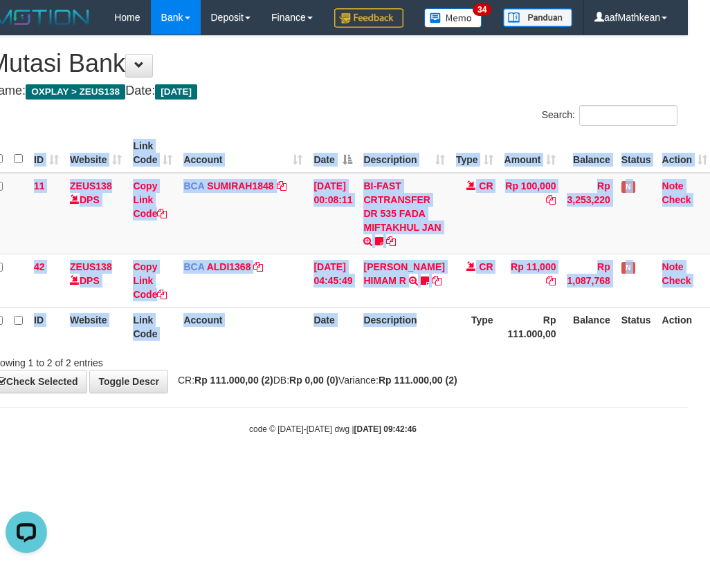
click at [446, 351] on div "ID Website Link Code Account Date Description Type Amount Balance Status Action…" at bounding box center [333, 239] width 710 height 221
click at [450, 347] on th "Type" at bounding box center [474, 326] width 48 height 39
click at [453, 347] on th "Type" at bounding box center [474, 326] width 48 height 39
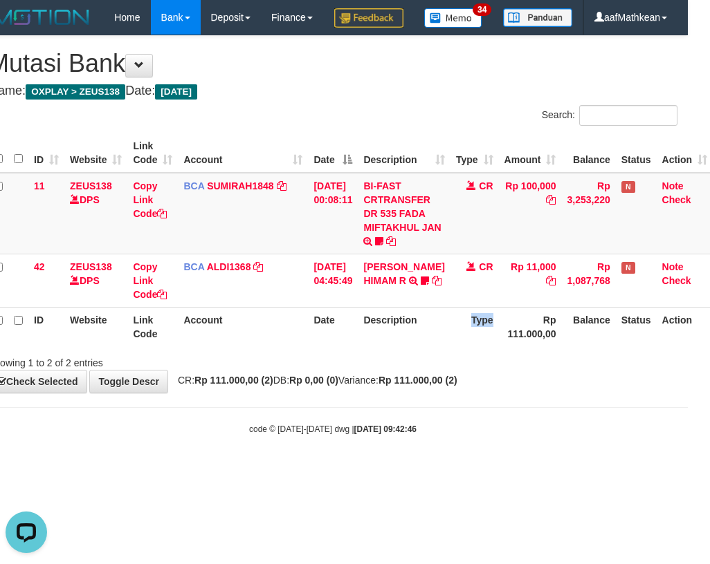
click at [454, 347] on th "Type" at bounding box center [474, 326] width 48 height 39
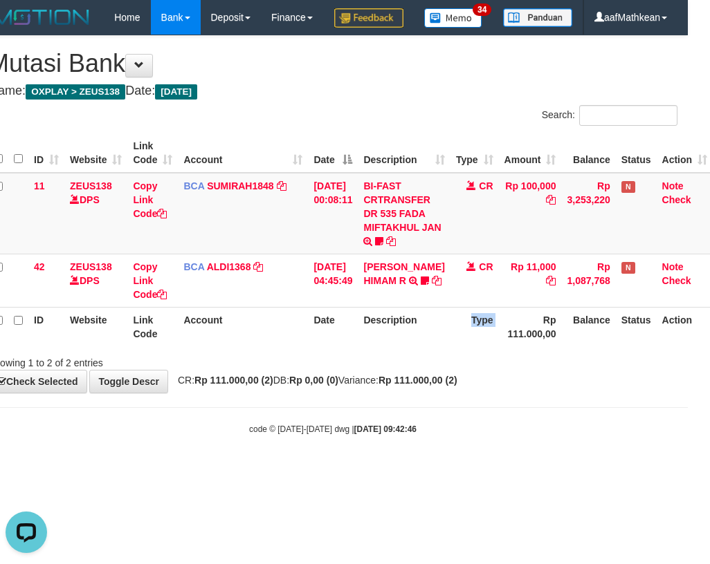
click at [454, 347] on th "Type" at bounding box center [474, 326] width 48 height 39
drag, startPoint x: 439, startPoint y: 380, endPoint x: 703, endPoint y: 399, distance: 265.6
click at [688, 399] on html "Toggle navigation Home Bank Account List Load By Website Group [OXPLAY] ZEUS138…" at bounding box center [333, 235] width 710 height 470
click at [322, 436] on div "code © 2012-2018 dwg | 2025/08/31 09:42:46" at bounding box center [333, 429] width 710 height 14
click at [333, 454] on body "Toggle navigation Home Bank Account List Load By Website Group [OXPLAY] ZEUS138…" at bounding box center [333, 235] width 710 height 470
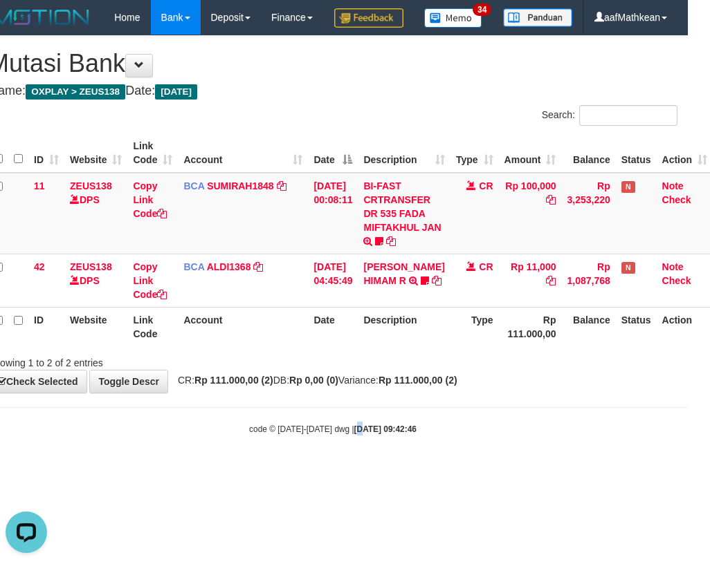
drag, startPoint x: 347, startPoint y: 454, endPoint x: 708, endPoint y: 360, distance: 373.3
click at [456, 434] on body "Toggle navigation Home Bank Account List Load By Website Group [OXPLAY] ZEUS138…" at bounding box center [333, 235] width 710 height 470
drag, startPoint x: 302, startPoint y: 418, endPoint x: 324, endPoint y: 427, distance: 23.3
click at [311, 393] on div "**********" at bounding box center [333, 214] width 710 height 357
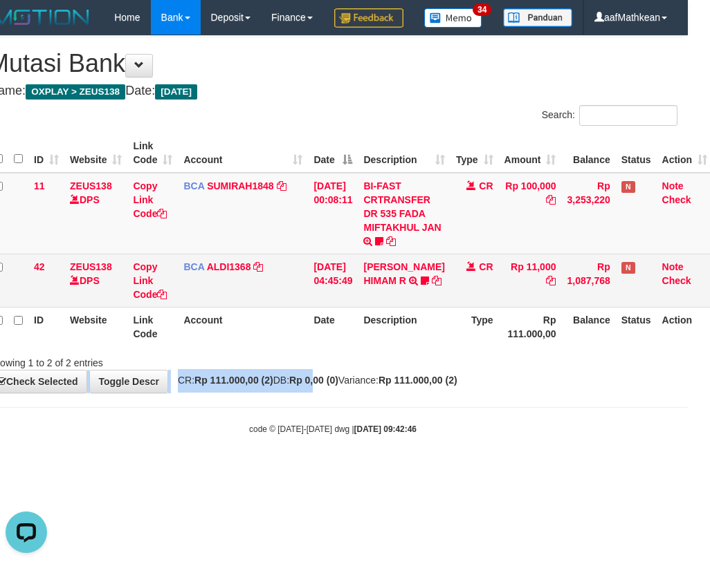
click at [584, 352] on div "**********" at bounding box center [333, 214] width 710 height 357
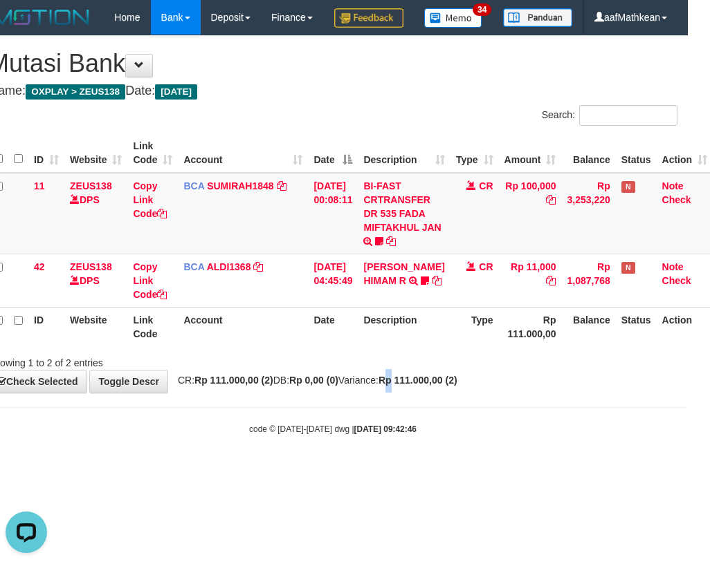
click at [425, 393] on div "**********" at bounding box center [333, 214] width 710 height 357
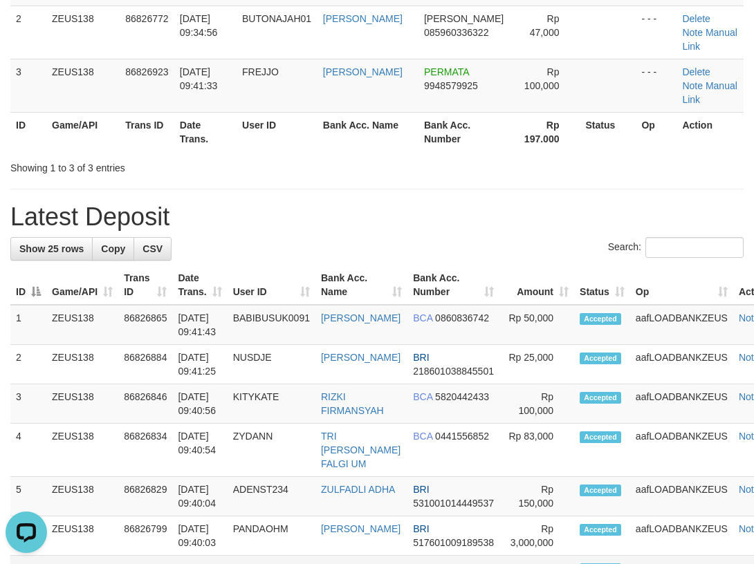
scroll to position [346, 0]
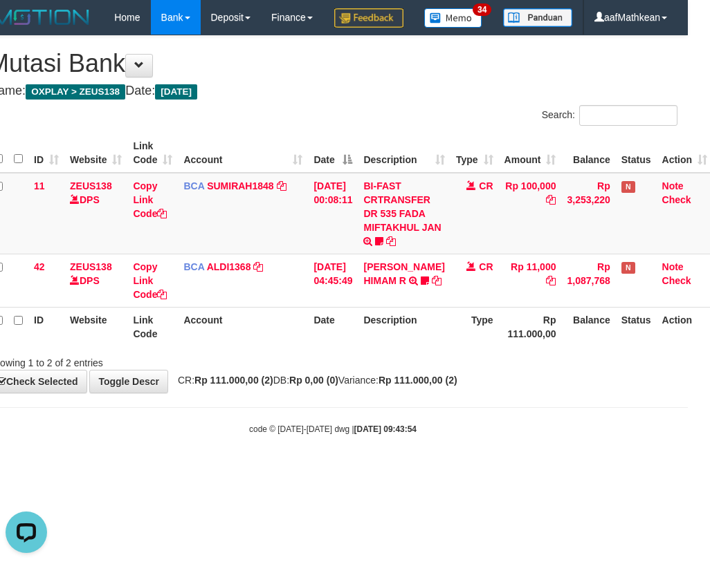
drag, startPoint x: 375, startPoint y: 394, endPoint x: 377, endPoint y: 406, distance: 12.6
click at [378, 370] on div "Showing 1 to 2 of 2 entries" at bounding box center [333, 360] width 710 height 19
click at [371, 347] on th "Description" at bounding box center [404, 326] width 92 height 39
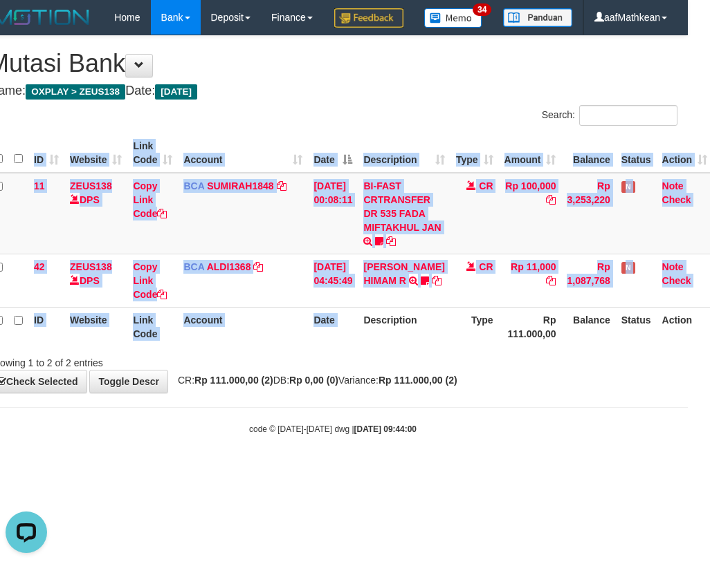
drag, startPoint x: 374, startPoint y: 376, endPoint x: 366, endPoint y: 360, distance: 18.6
click at [368, 351] on div "ID Website Link Code Account Date Description Type Amount Balance Status Action…" at bounding box center [333, 239] width 710 height 221
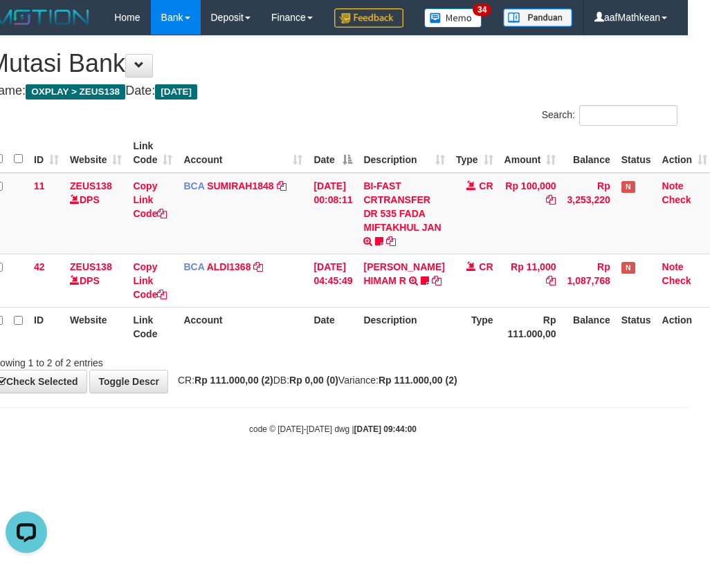
drag, startPoint x: 366, startPoint y: 360, endPoint x: 373, endPoint y: 401, distance: 42.1
click at [362, 370] on div "Search: ID Website Link Code Account Date Description Type Amount Balance Statu…" at bounding box center [332, 237] width 689 height 265
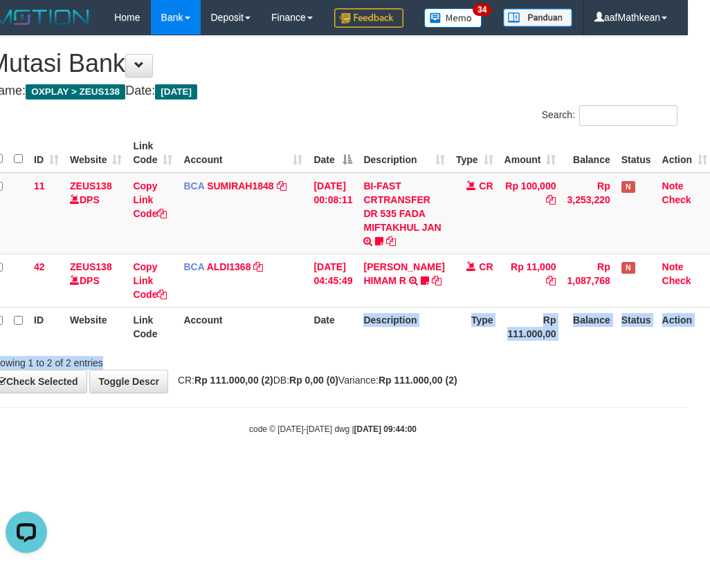
click at [371, 351] on div "ID Website Link Code Account Date Description Type Amount Balance Status Action…" at bounding box center [333, 239] width 710 height 221
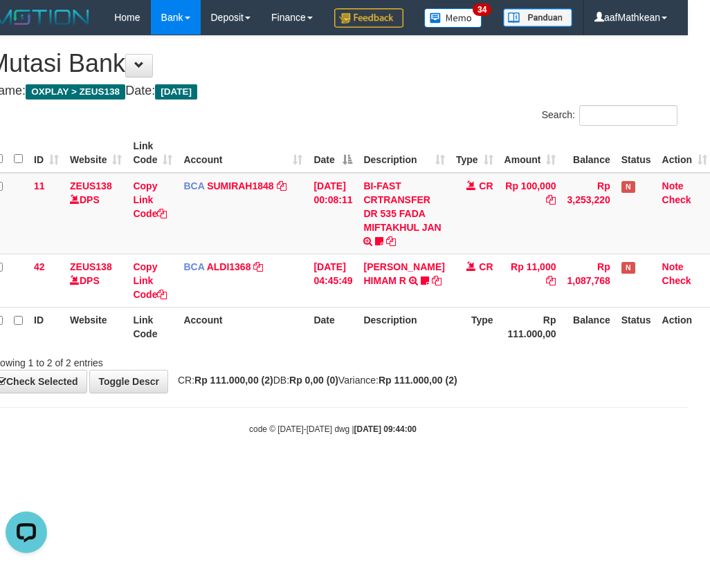
click at [358, 347] on th "Date" at bounding box center [333, 326] width 50 height 39
click at [354, 351] on div "ID Website Link Code Account Date Description Type Amount Balance Status Action…" at bounding box center [333, 239] width 710 height 221
click at [356, 351] on div "ID Website Link Code Account Date Description Type Amount Balance Status Action…" at bounding box center [333, 239] width 710 height 221
click at [380, 370] on div "Showing 1 to 2 of 2 entries" at bounding box center [333, 360] width 710 height 19
drag, startPoint x: 405, startPoint y: 374, endPoint x: 397, endPoint y: 394, distance: 21.7
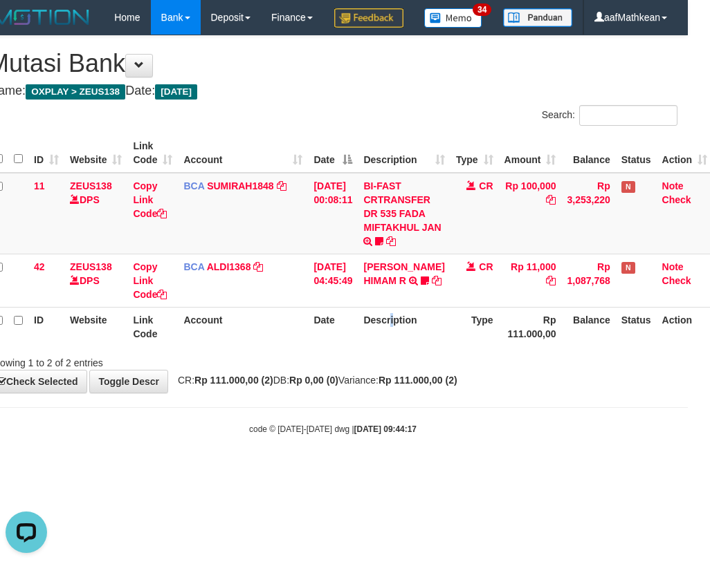
click at [400, 347] on th "Description" at bounding box center [404, 326] width 92 height 39
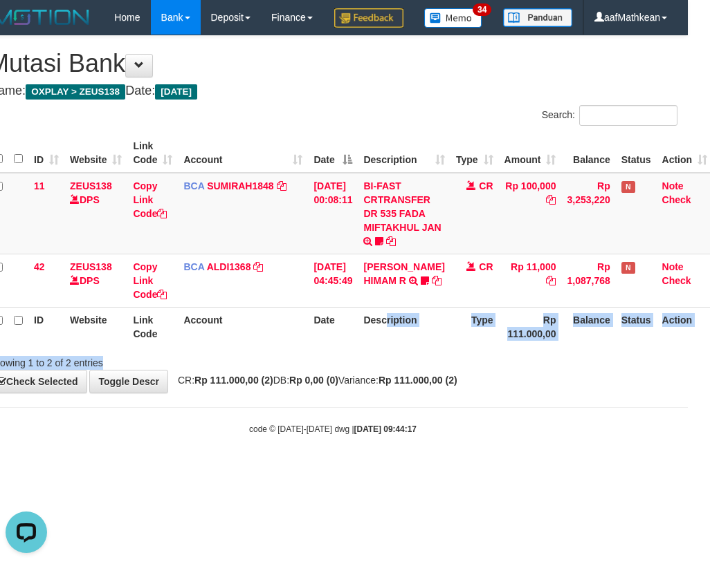
click at [396, 370] on div "Search: ID Website Link Code Account Date Description Type Amount Balance Statu…" at bounding box center [332, 237] width 689 height 265
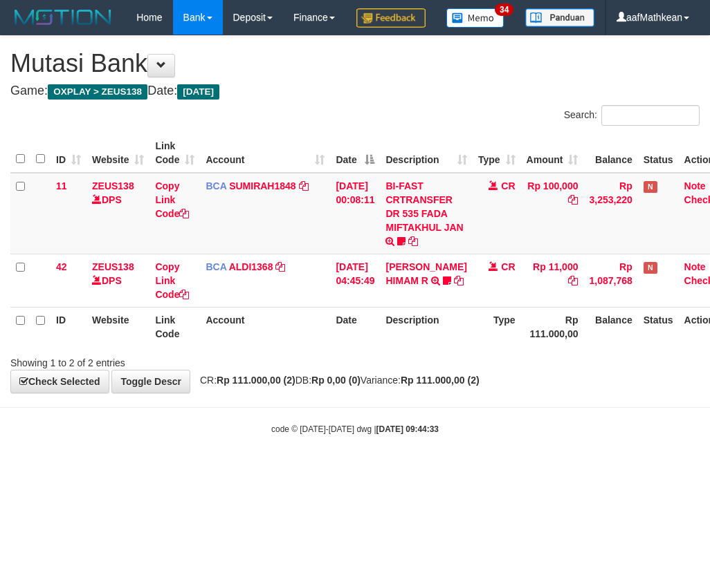
scroll to position [0, 22]
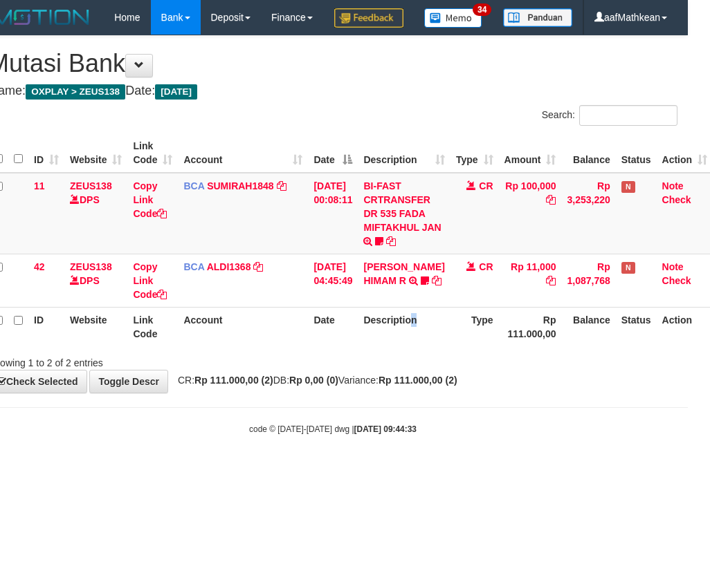
click at [424, 347] on th "Description" at bounding box center [404, 326] width 92 height 39
click at [453, 347] on th "Type" at bounding box center [474, 326] width 48 height 39
click at [384, 347] on th "Description" at bounding box center [404, 326] width 92 height 39
drag, startPoint x: 375, startPoint y: 360, endPoint x: 705, endPoint y: 372, distance: 330.8
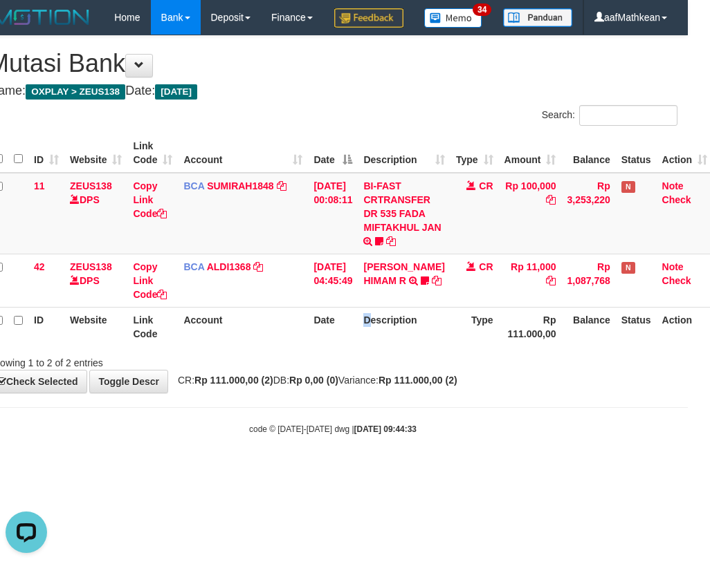
click at [392, 347] on th "Description" at bounding box center [404, 326] width 92 height 39
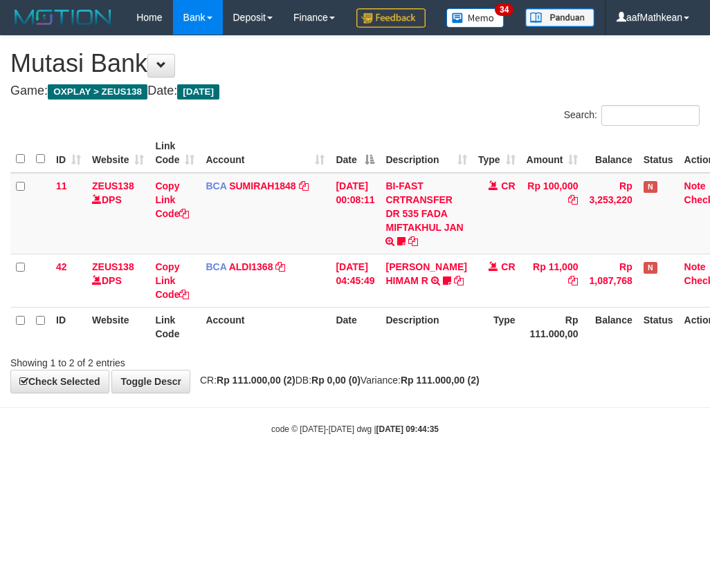
scroll to position [0, 22]
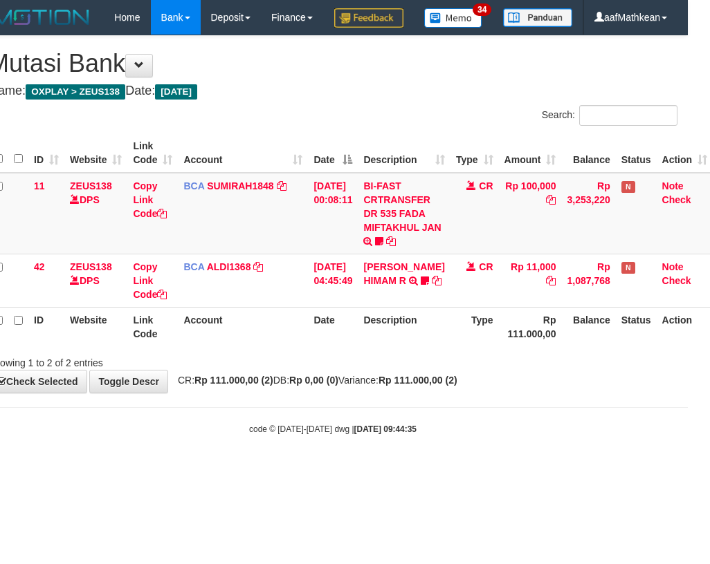
click at [419, 439] on body "Toggle navigation Home Bank Account List Load By Website Group [OXPLAY] ZEUS138…" at bounding box center [333, 235] width 710 height 470
click at [418, 439] on body "Toggle navigation Home Bank Account List Load By Website Group [OXPLAY] ZEUS138…" at bounding box center [333, 235] width 710 height 470
drag, startPoint x: 465, startPoint y: 446, endPoint x: 470, endPoint y: 452, distance: 7.4
click at [469, 452] on body "Toggle navigation Home Bank Account List Load By Website Group [OXPLAY] ZEUS138…" at bounding box center [333, 235] width 710 height 470
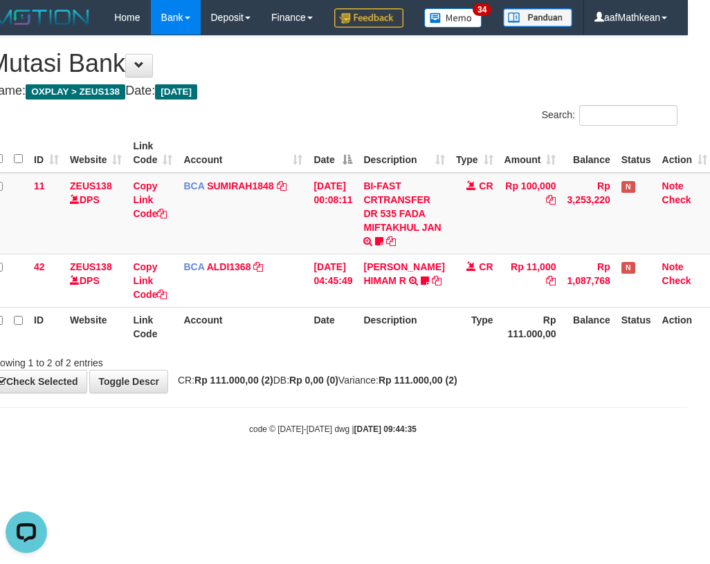
click at [486, 459] on body "Toggle navigation Home Bank Account List Load By Website Group [OXPLAY] ZEUS138…" at bounding box center [333, 235] width 710 height 470
click at [483, 436] on div "code © 2012-2018 dwg | 2025/08/31 09:44:35" at bounding box center [333, 429] width 710 height 14
click at [688, 362] on html "Toggle navigation Home Bank Account List Load By Website Group [OXPLAY] ZEUS138…" at bounding box center [333, 235] width 710 height 470
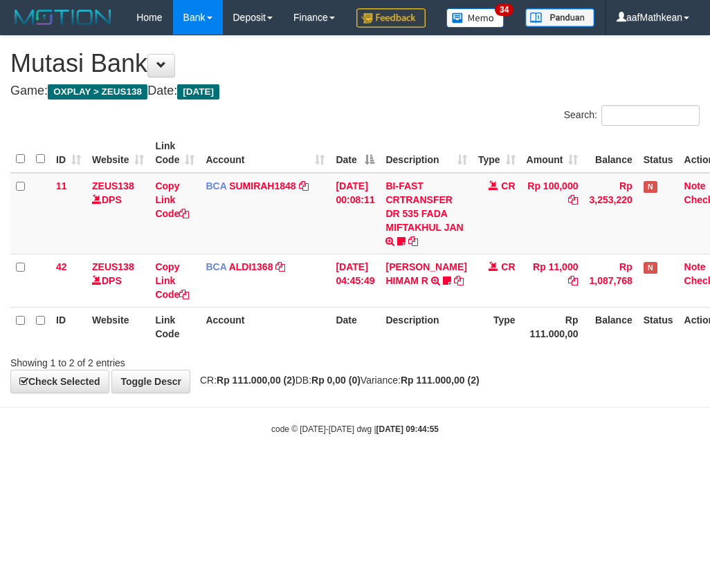
scroll to position [0, 22]
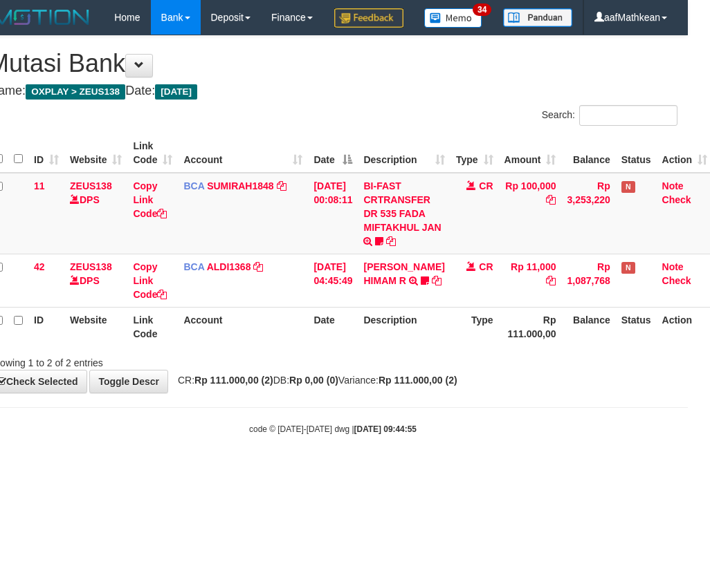
click at [323, 433] on body "Toggle navigation Home Bank Account List Load By Website Group [OXPLAY] ZEUS138…" at bounding box center [333, 235] width 710 height 470
drag, startPoint x: 329, startPoint y: 436, endPoint x: 331, endPoint y: 422, distance: 14.8
click at [330, 435] on body "Toggle navigation Home Bank Account List Load By Website Group [OXPLAY] ZEUS138…" at bounding box center [333, 235] width 710 height 470
click at [340, 393] on div "**********" at bounding box center [333, 214] width 710 height 357
drag, startPoint x: 365, startPoint y: 431, endPoint x: 708, endPoint y: 406, distance: 344.0
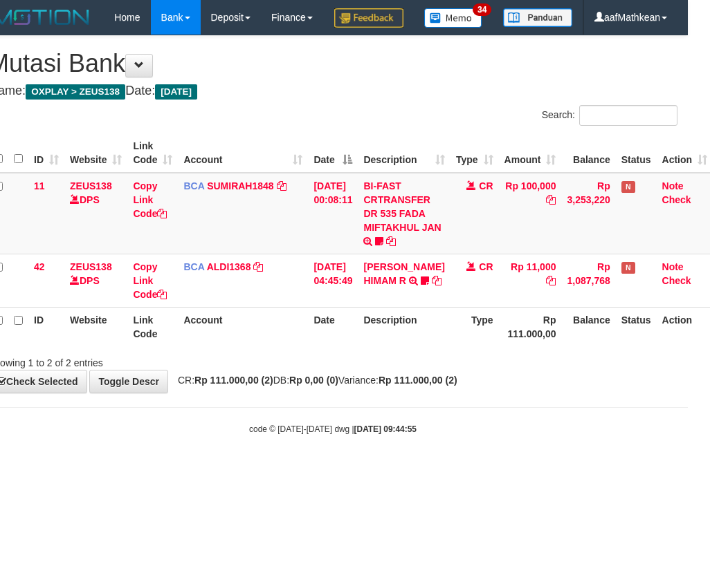
click at [413, 429] on body "Toggle navigation Home Bank Account List Load By Website Group [OXPLAY] ZEUS138…" at bounding box center [333, 235] width 710 height 470
click at [436, 470] on html "Toggle navigation Home Bank Account List Load By Website Group [OXPLAY] ZEUS138…" at bounding box center [333, 235] width 710 height 470
drag, startPoint x: 436, startPoint y: 522, endPoint x: 706, endPoint y: 444, distance: 281.5
click at [452, 470] on html "Toggle navigation Home Bank Account List Load By Website Group [OXPLAY] ZEUS138…" at bounding box center [333, 235] width 710 height 470
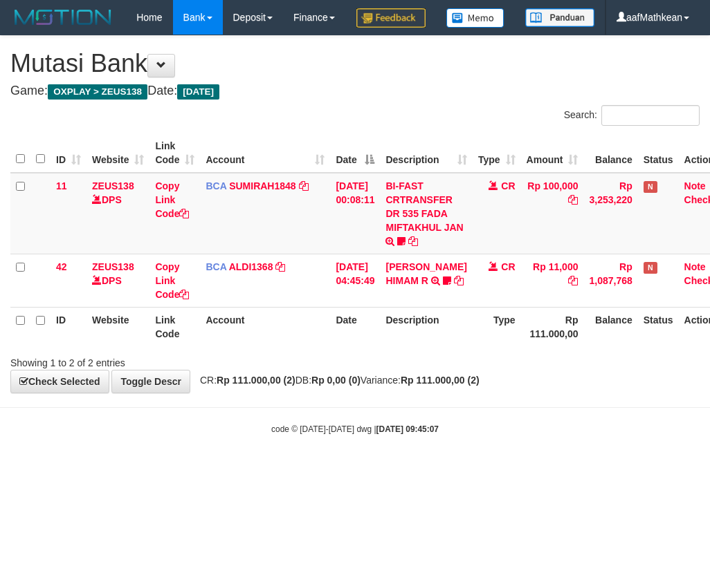
scroll to position [0, 22]
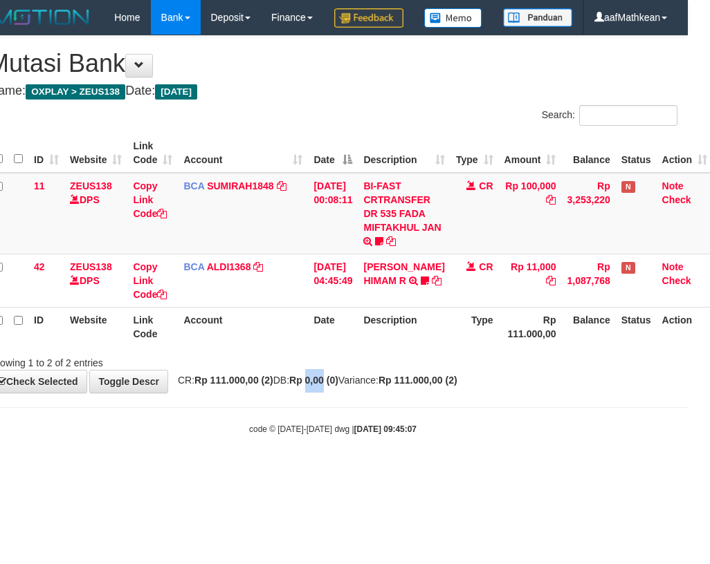
drag, startPoint x: 0, startPoint y: 0, endPoint x: 337, endPoint y: 423, distance: 540.4
click at [337, 393] on div "**********" at bounding box center [333, 214] width 710 height 357
click at [338, 393] on div "**********" at bounding box center [333, 214] width 710 height 357
click at [338, 386] on strong "Rp 0,00 (0)" at bounding box center [313, 380] width 49 height 11
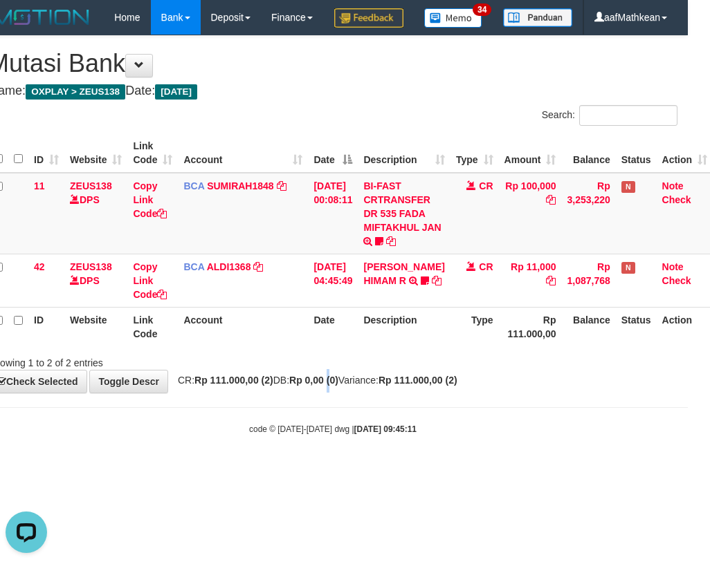
drag, startPoint x: 348, startPoint y: 416, endPoint x: 340, endPoint y: 409, distance: 10.8
click at [338, 386] on strong "Rp 0,00 (0)" at bounding box center [313, 380] width 49 height 11
drag, startPoint x: 249, startPoint y: 423, endPoint x: 705, endPoint y: 376, distance: 458.9
click at [643, 385] on div "**********" at bounding box center [333, 214] width 710 height 357
click at [415, 470] on body "Toggle navigation Home Bank Account List Load By Website Group [OXPLAY] ZEUS138…" at bounding box center [333, 235] width 710 height 470
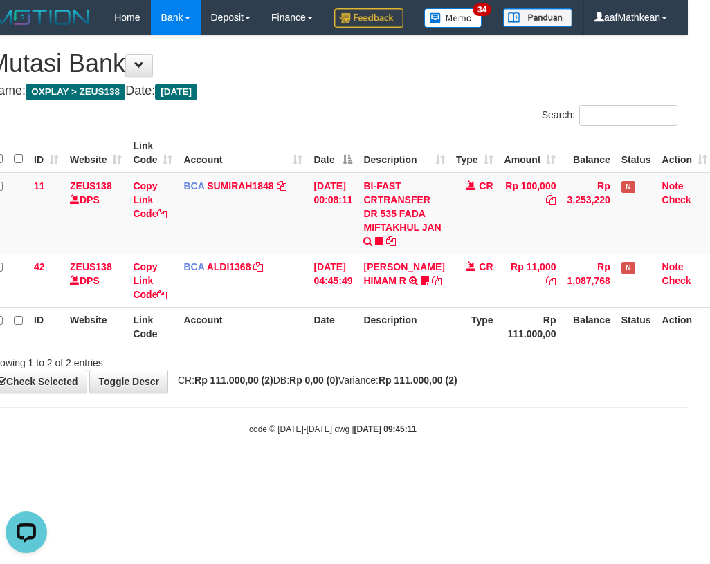
click at [418, 470] on body "Toggle navigation Home Bank Account List Load By Website Group [OXPLAY] ZEUS138…" at bounding box center [333, 235] width 710 height 470
click at [442, 470] on body "Toggle navigation Home Bank Account List Load By Website Group [OXPLAY] ZEUS138…" at bounding box center [333, 235] width 710 height 470
click at [454, 436] on div "code © 2012-2018 dwg | 2025/08/31 09:45:11" at bounding box center [333, 429] width 710 height 14
click at [465, 436] on div "code © 2012-2018 dwg | 2025/08/31 09:45:11" at bounding box center [333, 429] width 710 height 14
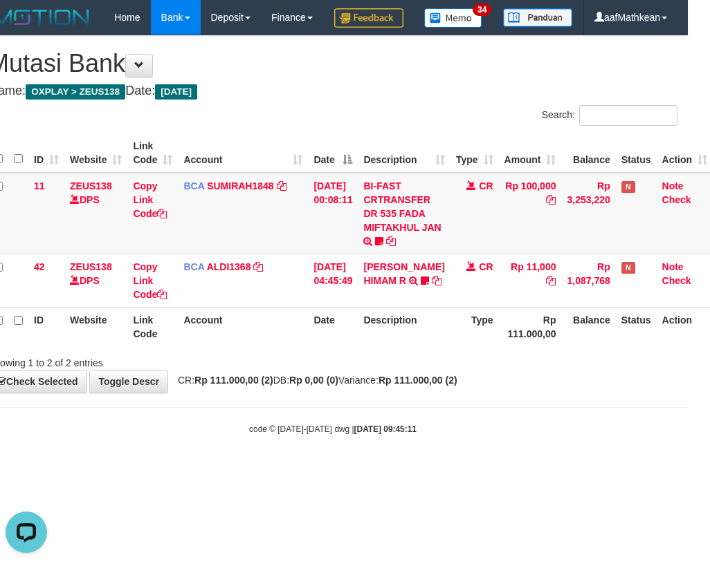
click at [465, 436] on div "code © 2012-2018 dwg | 2025/08/31 09:45:11" at bounding box center [333, 429] width 710 height 14
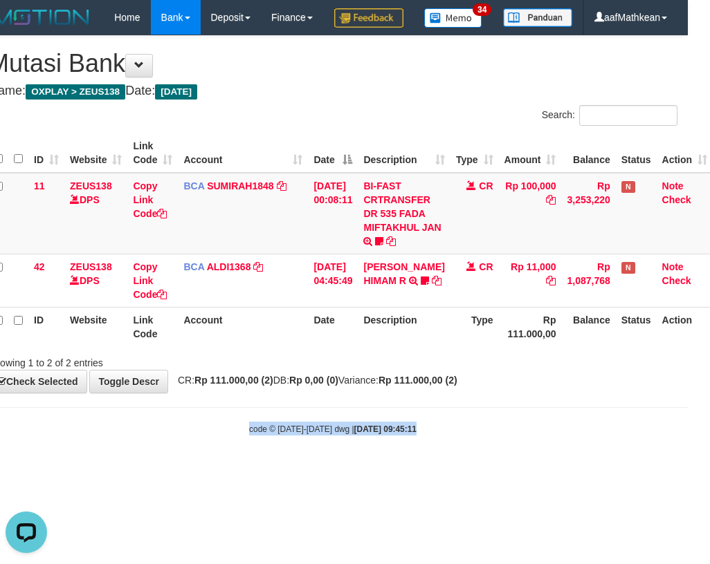
click at [465, 436] on div "code © 2012-2018 dwg | 2025/08/31 09:45:11" at bounding box center [333, 429] width 710 height 14
drag, startPoint x: 267, startPoint y: 350, endPoint x: 308, endPoint y: 403, distance: 66.5
click at [279, 347] on th "Account" at bounding box center [243, 326] width 130 height 39
drag, startPoint x: 308, startPoint y: 403, endPoint x: 327, endPoint y: 398, distance: 19.8
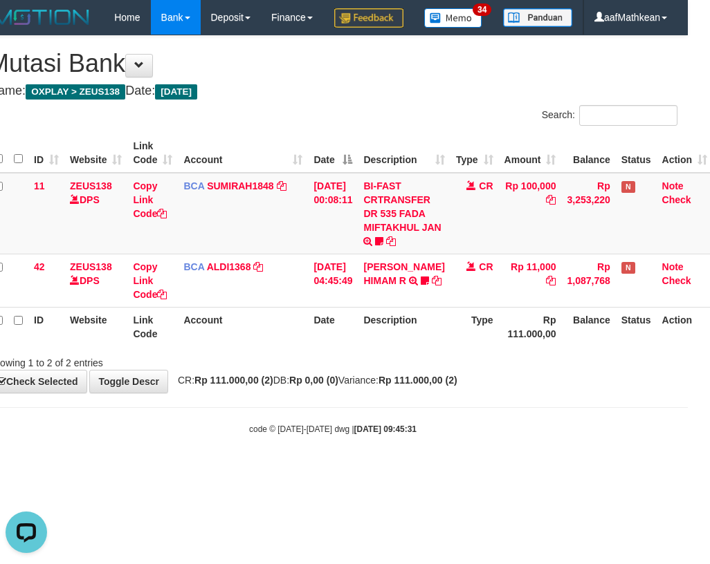
click at [322, 370] on div "Showing 1 to 2 of 2 entries" at bounding box center [333, 360] width 710 height 19
drag, startPoint x: 335, startPoint y: 392, endPoint x: 127, endPoint y: 243, distance: 255.7
click at [274, 329] on div "Search: ID Website Link Code Account Date Description Type Amount Balance Statu…" at bounding box center [332, 237] width 689 height 265
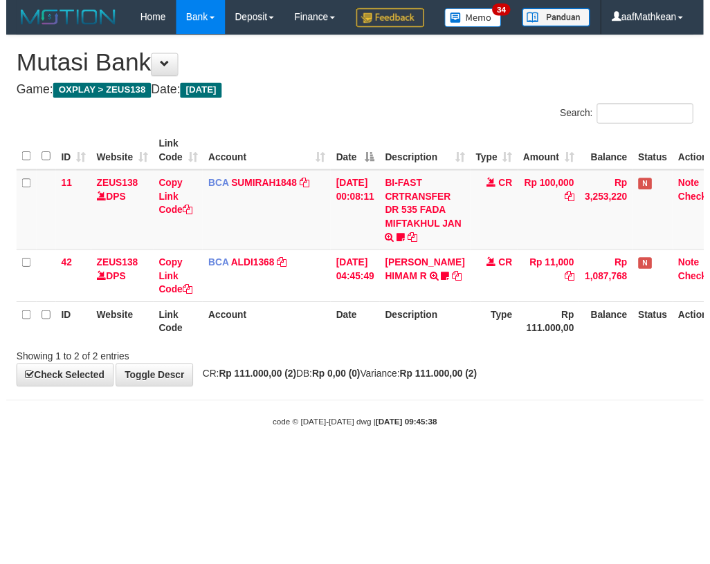
scroll to position [0, 22]
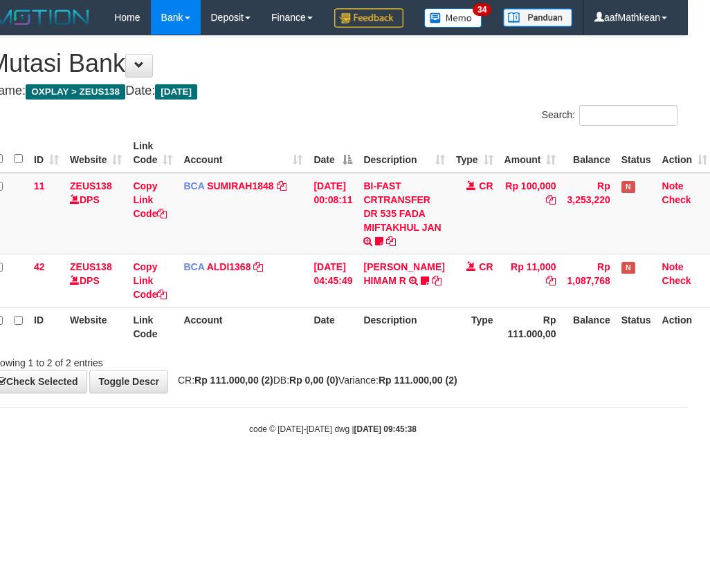
drag, startPoint x: 333, startPoint y: 329, endPoint x: 342, endPoint y: 355, distance: 27.1
click at [334, 307] on td "[DATE] 04:45:49" at bounding box center [333, 280] width 50 height 53
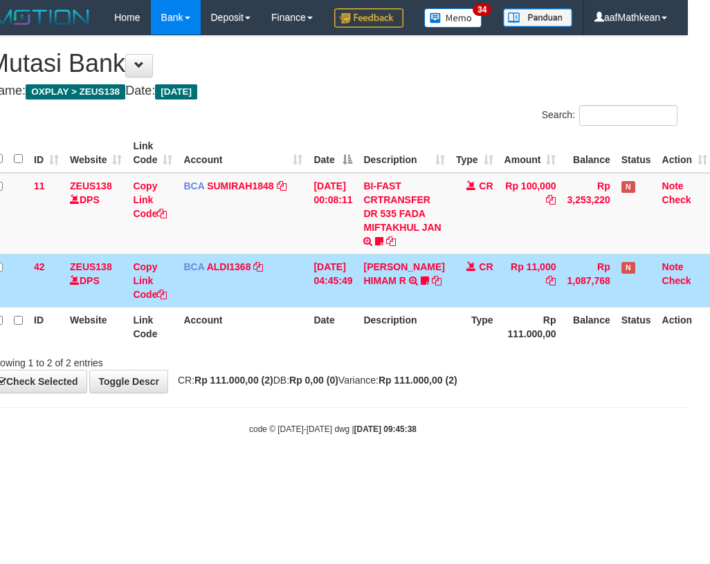
drag, startPoint x: 342, startPoint y: 355, endPoint x: 344, endPoint y: 437, distance: 82.3
click at [356, 393] on div "**********" at bounding box center [333, 214] width 710 height 357
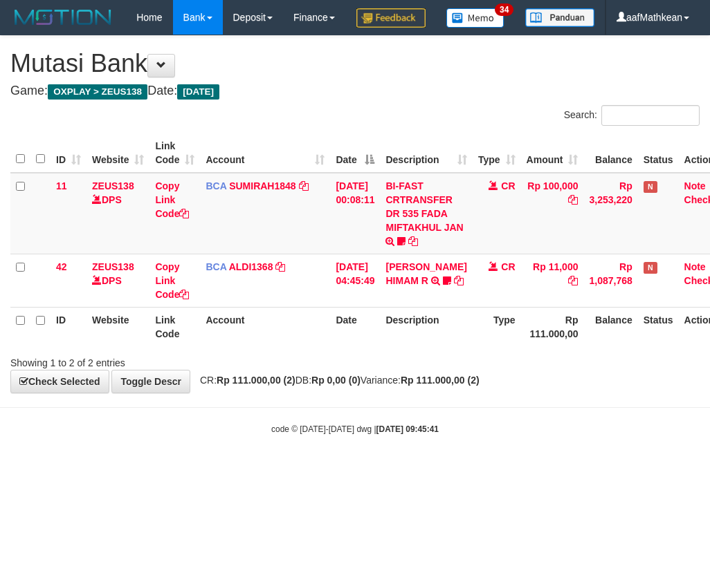
scroll to position [0, 22]
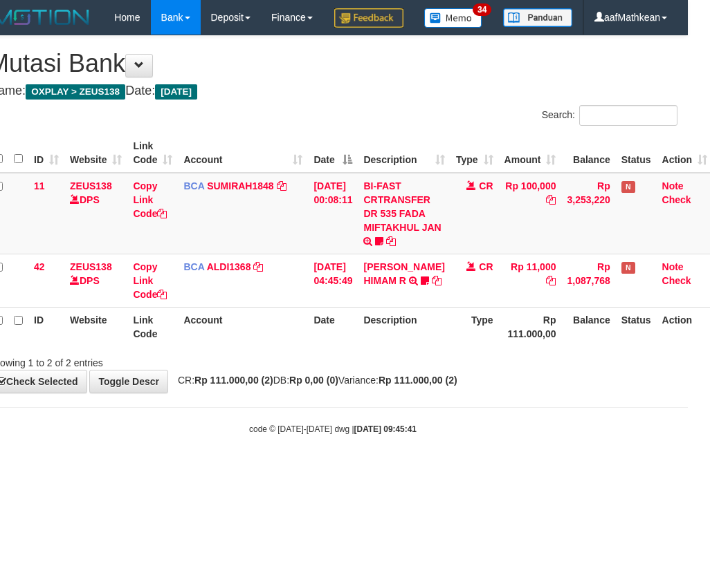
click at [310, 440] on body "Toggle navigation Home Bank Account List Load By Website Group [OXPLAY] ZEUS138…" at bounding box center [333, 235] width 710 height 470
drag, startPoint x: 299, startPoint y: 435, endPoint x: 344, endPoint y: 429, distance: 46.1
click at [299, 435] on body "Toggle navigation Home Bank Account List Load By Website Group [OXPLAY] ZEUS138…" at bounding box center [333, 235] width 710 height 470
drag, startPoint x: 326, startPoint y: 407, endPoint x: 318, endPoint y: 411, distance: 8.4
click at [325, 386] on strong "Rp 0,00 (0)" at bounding box center [313, 380] width 49 height 11
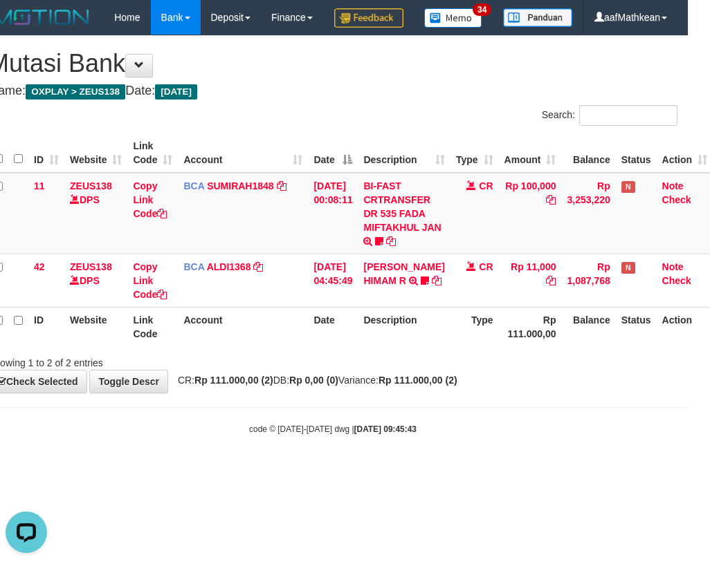
click at [302, 393] on div "**********" at bounding box center [333, 214] width 710 height 357
drag, startPoint x: 283, startPoint y: 394, endPoint x: 708, endPoint y: 406, distance: 425.5
click at [390, 370] on div "Showing 1 to 2 of 2 entries" at bounding box center [333, 360] width 710 height 19
click at [265, 386] on strong "Rp 111.000,00 (2)" at bounding box center [233, 380] width 79 height 11
click at [436, 370] on div "Showing 1 to 2 of 2 entries" at bounding box center [333, 360] width 710 height 19
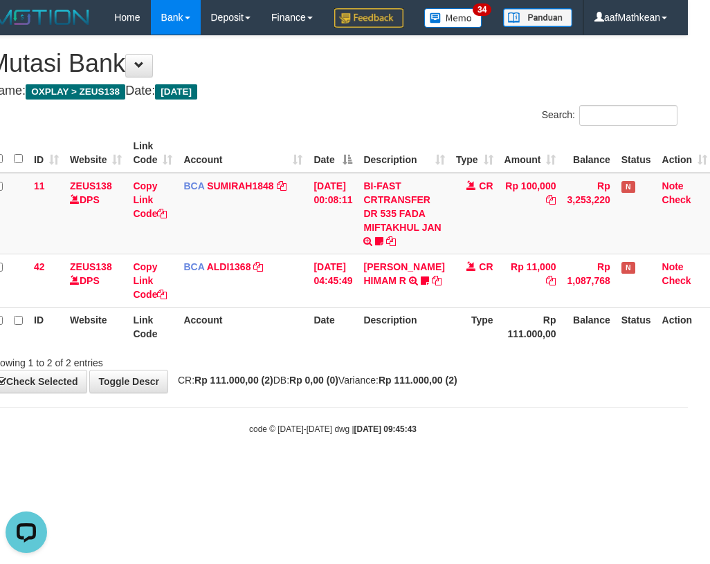
drag, startPoint x: 446, startPoint y: 393, endPoint x: 438, endPoint y: 387, distance: 10.0
click at [446, 370] on div "Showing 1 to 2 of 2 entries" at bounding box center [333, 360] width 710 height 19
click at [439, 370] on div "Showing 1 to 2 of 2 entries" at bounding box center [333, 360] width 710 height 19
click at [434, 347] on th "Description" at bounding box center [404, 326] width 92 height 39
click at [432, 347] on th "Description" at bounding box center [404, 326] width 92 height 39
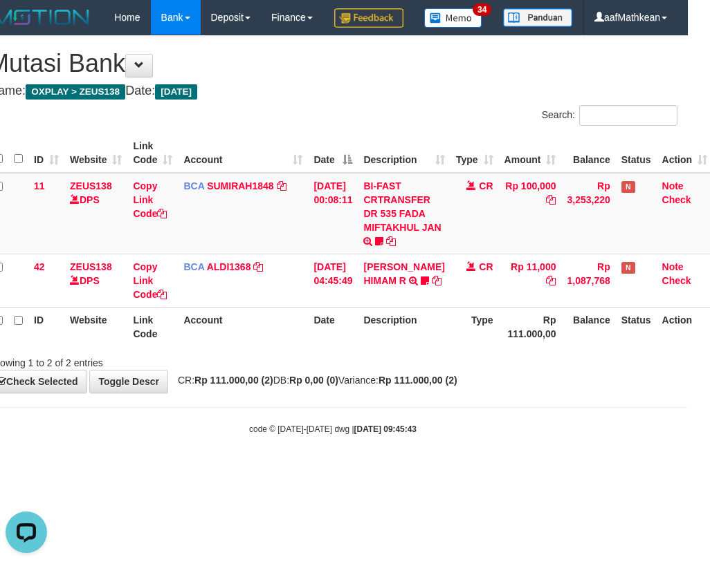
click at [445, 347] on th "Description" at bounding box center [404, 326] width 92 height 39
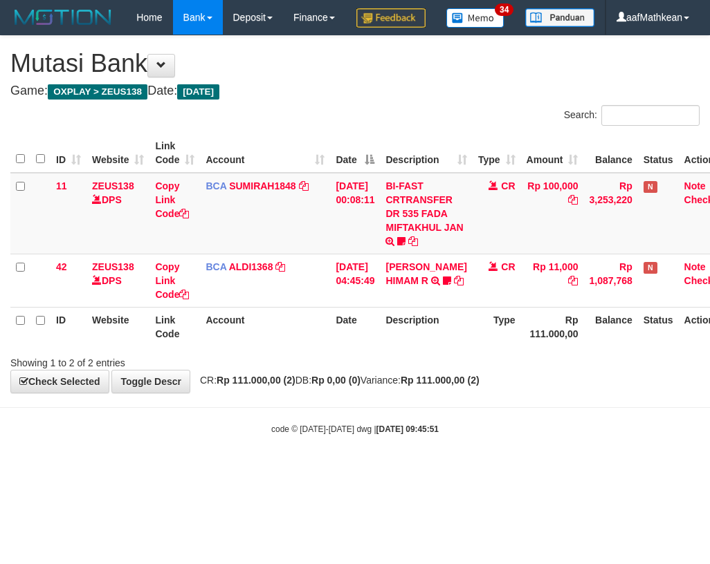
drag, startPoint x: 0, startPoint y: 0, endPoint x: 479, endPoint y: 392, distance: 618.8
click at [363, 386] on span "CR: Rp 111.000,00 (2) DB: Rp 0,00 (0) Variance: Rp 111.000,00 (2)" at bounding box center [336, 380] width 286 height 11
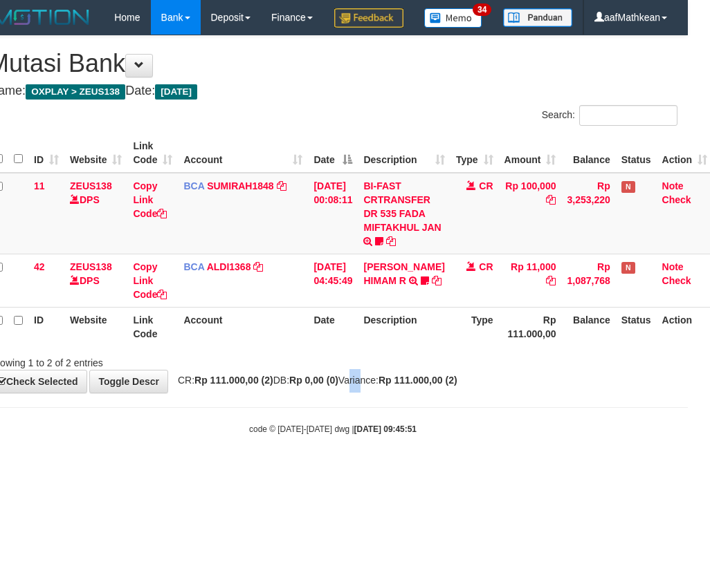
click at [418, 393] on div "**********" at bounding box center [333, 214] width 710 height 357
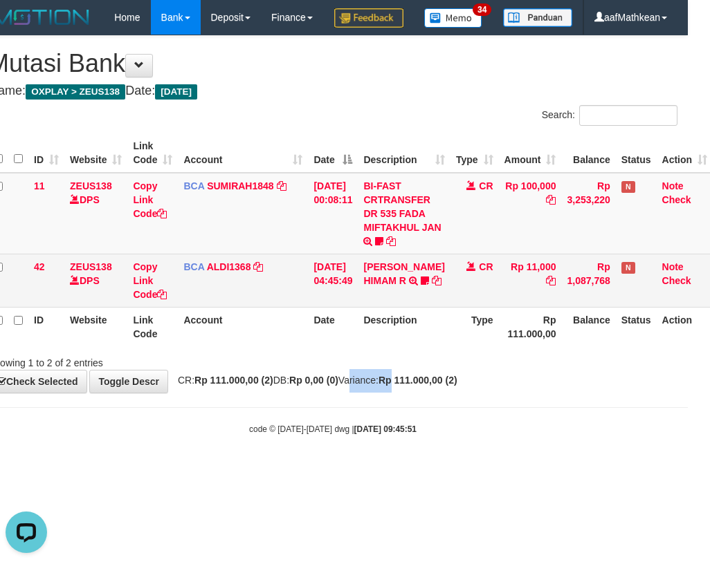
scroll to position [0, 0]
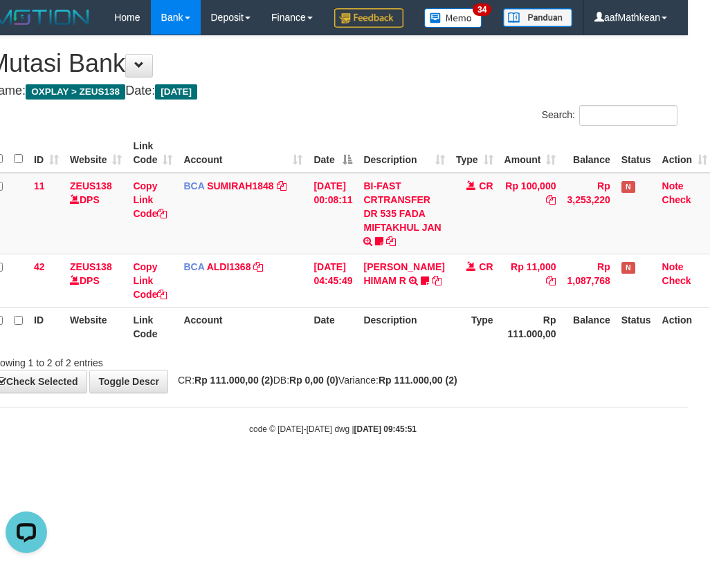
click at [370, 347] on th "Description" at bounding box center [404, 326] width 92 height 39
click at [371, 347] on th "Description" at bounding box center [404, 326] width 92 height 39
click at [358, 347] on th "Date" at bounding box center [333, 326] width 50 height 39
click at [376, 347] on th "Description" at bounding box center [404, 326] width 92 height 39
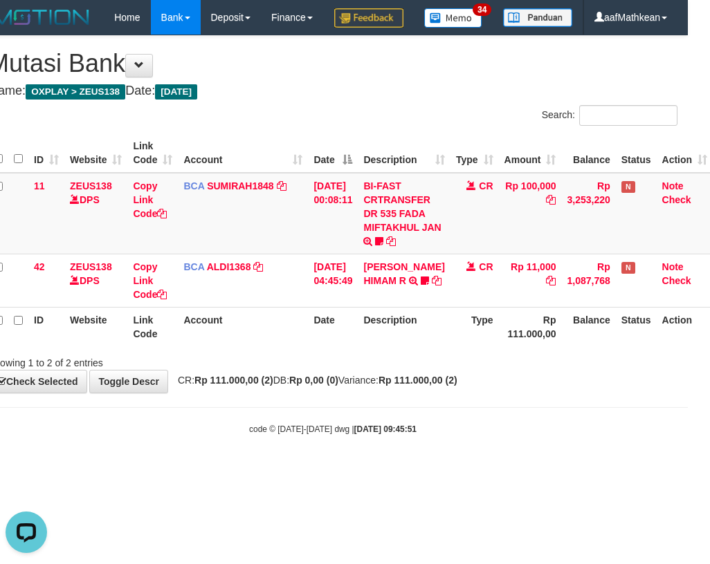
click at [376, 347] on th "Description" at bounding box center [404, 326] width 92 height 39
click at [379, 347] on th "Description" at bounding box center [404, 326] width 92 height 39
click at [380, 347] on th "Description" at bounding box center [404, 326] width 92 height 39
click at [380, 346] on th "Description" at bounding box center [404, 326] width 92 height 39
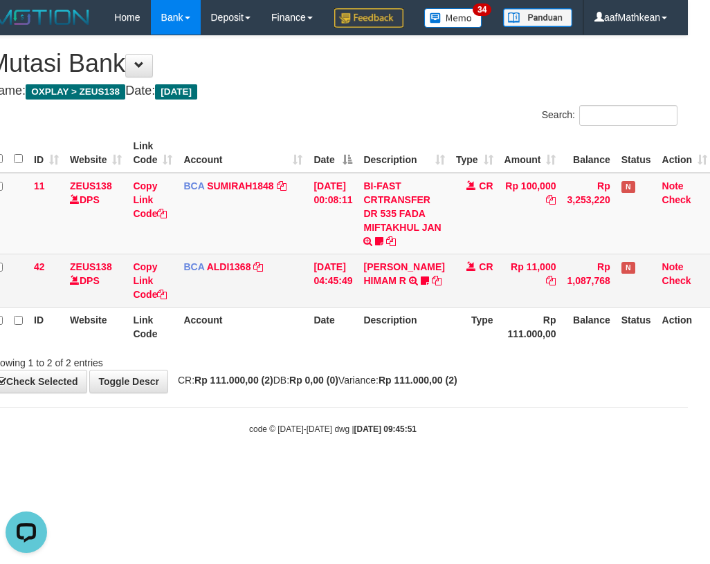
drag, startPoint x: 376, startPoint y: 339, endPoint x: 703, endPoint y: 320, distance: 327.7
click at [444, 307] on td "ALVA HIMAM R TRSF E-BANKING CR 3108/FTSCY/WS95051 11000.002025083151411092 TRFD…" at bounding box center [404, 280] width 92 height 53
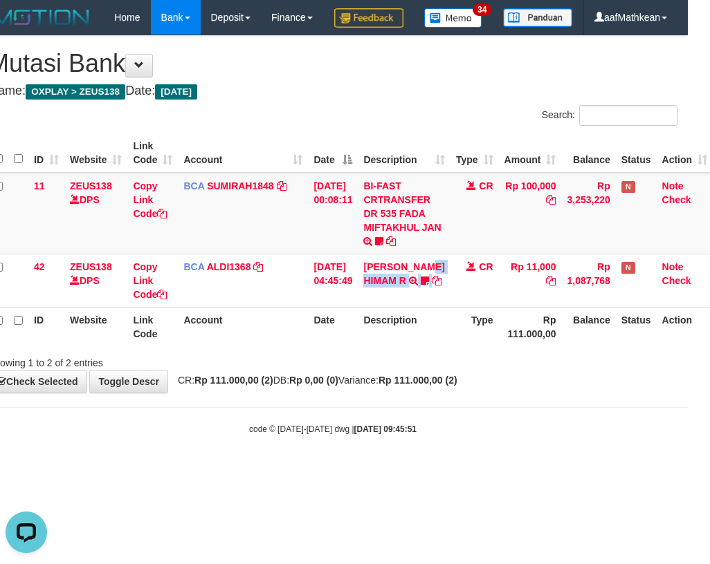
drag, startPoint x: 389, startPoint y: 368, endPoint x: 705, endPoint y: 370, distance: 316.8
click at [419, 347] on tr "ID Website Link Code Account Date Description Type Rp 111.000,00 Balance Status…" at bounding box center [350, 326] width 724 height 39
click at [457, 386] on strong "Rp 111.000,00 (2)" at bounding box center [417, 380] width 79 height 11
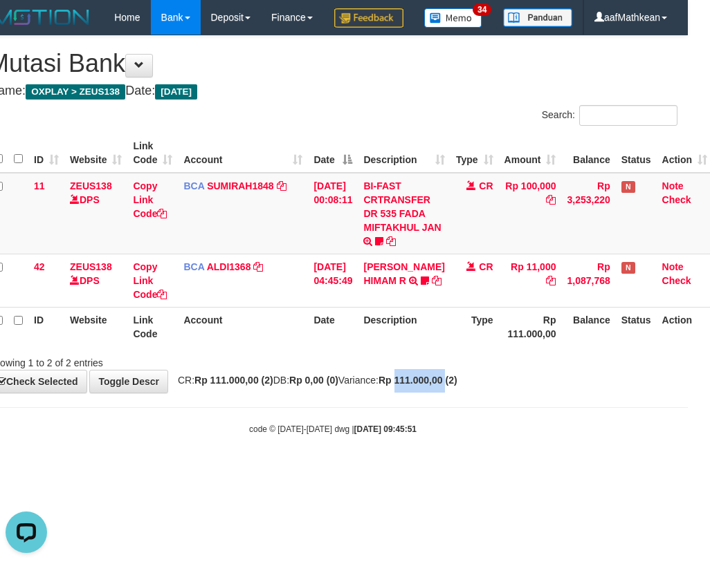
drag, startPoint x: 461, startPoint y: 411, endPoint x: 703, endPoint y: 459, distance: 246.7
click at [499, 393] on div "**********" at bounding box center [333, 214] width 710 height 357
drag, startPoint x: 443, startPoint y: 374, endPoint x: 451, endPoint y: 378, distance: 9.3
click at [451, 347] on tr "ID Website Link Code Account Date Description Type Rp 111.000,00 Balance Status…" at bounding box center [350, 326] width 724 height 39
click at [515, 393] on div "**********" at bounding box center [333, 214] width 710 height 357
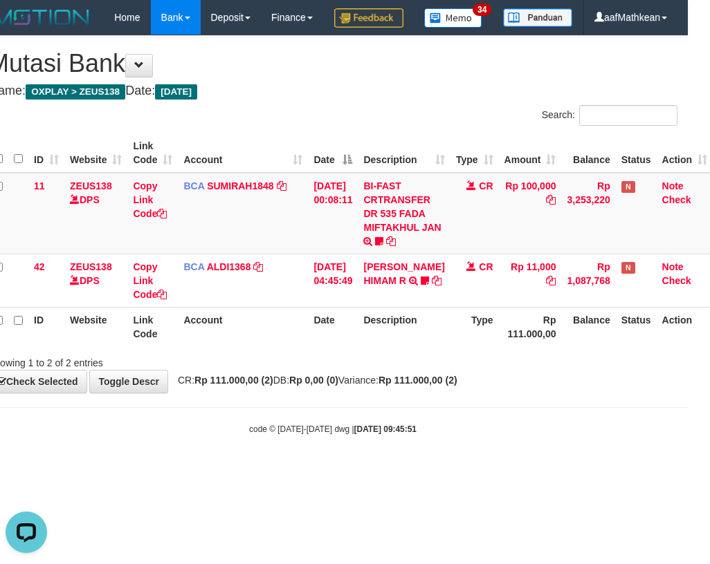
click at [515, 393] on div "**********" at bounding box center [333, 214] width 710 height 357
click at [514, 393] on div "**********" at bounding box center [333, 214] width 710 height 357
click at [513, 393] on div "**********" at bounding box center [333, 214] width 710 height 357
drag, startPoint x: 512, startPoint y: 408, endPoint x: 510, endPoint y: 401, distance: 7.2
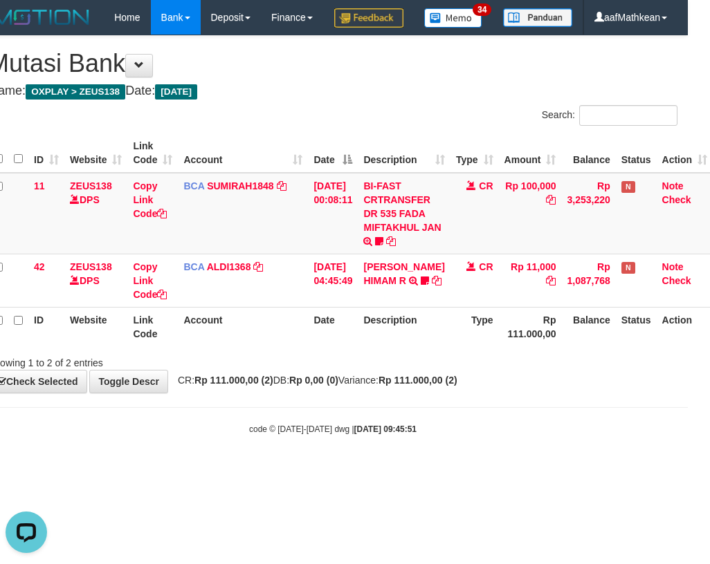
click at [512, 393] on div "**********" at bounding box center [333, 214] width 710 height 357
click at [508, 370] on div "Showing 1 to 2 of 2 entries" at bounding box center [333, 360] width 710 height 19
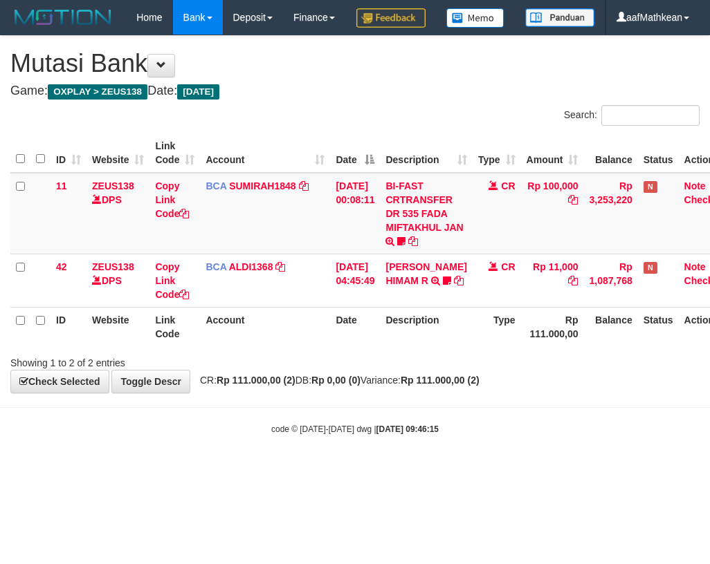
scroll to position [0, 22]
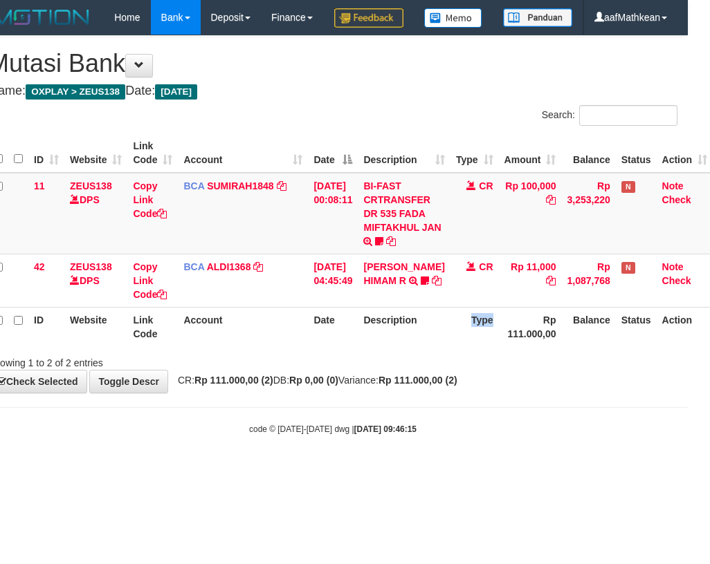
click at [466, 347] on th "Type" at bounding box center [474, 326] width 48 height 39
click at [201, 370] on div "Showing 1 to 2 of 2 entries" at bounding box center [125, 360] width 275 height 19
click at [202, 370] on div "Showing 1 to 2 of 2 entries" at bounding box center [125, 360] width 275 height 19
drag, startPoint x: 232, startPoint y: 420, endPoint x: 243, endPoint y: 424, distance: 11.8
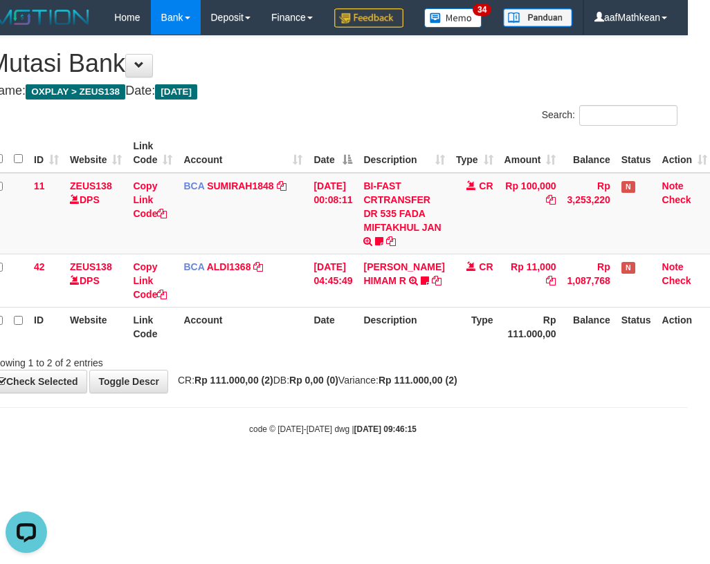
click at [238, 393] on div "**********" at bounding box center [333, 214] width 710 height 357
drag, startPoint x: 257, startPoint y: 388, endPoint x: 656, endPoint y: 475, distance: 409.2
click at [273, 370] on div "Showing 1 to 2 of 2 entries" at bounding box center [126, 360] width 296 height 19
drag, startPoint x: 656, startPoint y: 475, endPoint x: 773, endPoint y: 499, distance: 118.7
click at [688, 470] on html "Toggle navigation Home Bank Account List Load By Website Group [OXPLAY] ZEUS138…" at bounding box center [333, 235] width 710 height 470
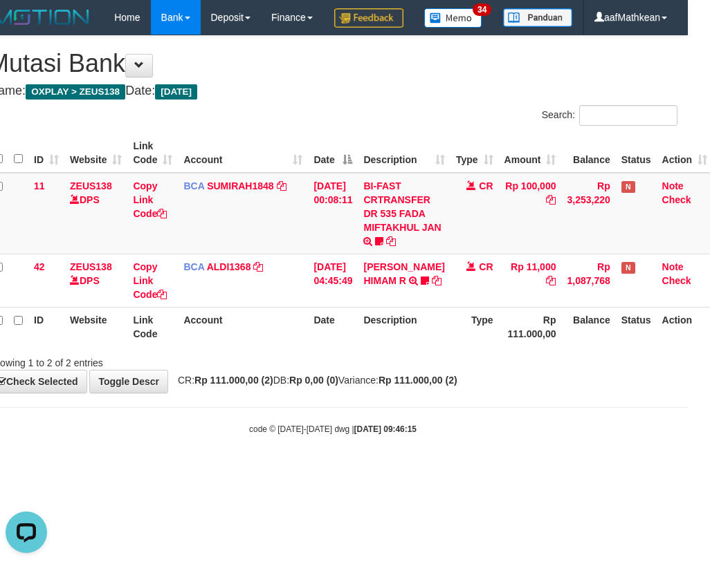
click at [685, 445] on body "Toggle navigation Home Bank Account List Load By Website Group [OXPLAY] ZEUS138…" at bounding box center [333, 235] width 710 height 470
click at [240, 448] on body "Toggle navigation Home Bank Account List Load By Website Group [OXPLAY] ZEUS138…" at bounding box center [333, 235] width 710 height 470
drag, startPoint x: 243, startPoint y: 445, endPoint x: 328, endPoint y: 467, distance: 87.1
click at [324, 461] on body "Toggle navigation Home Bank Account List Load By Website Group [OXPLAY] ZEUS138…" at bounding box center [333, 235] width 710 height 470
click at [346, 431] on body "Toggle navigation Home Bank Account List Load By Website Group [OXPLAY] ZEUS138…" at bounding box center [333, 235] width 710 height 470
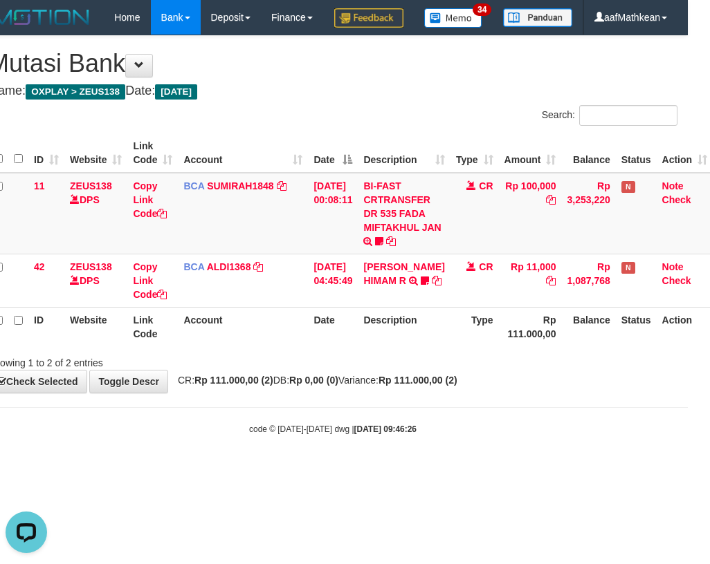
drag, startPoint x: 328, startPoint y: 420, endPoint x: 317, endPoint y: 418, distance: 10.6
click at [333, 393] on div "**********" at bounding box center [333, 214] width 710 height 357
click at [316, 386] on strong "Rp 0,00 (0)" at bounding box center [313, 380] width 49 height 11
drag, startPoint x: 316, startPoint y: 417, endPoint x: 285, endPoint y: 442, distance: 39.9
click at [321, 386] on strong "Rp 0,00 (0)" at bounding box center [313, 380] width 49 height 11
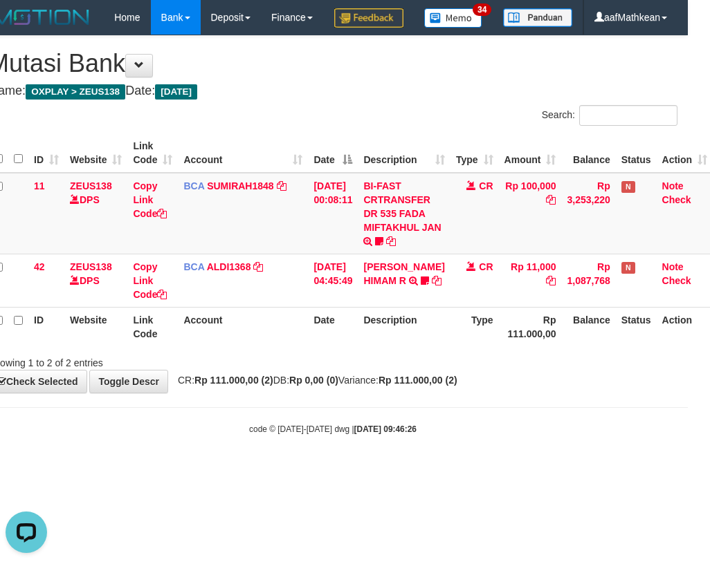
click at [541, 470] on body "Toggle navigation Home Bank Account List Load By Website Group [OXPLAY] ZEUS138…" at bounding box center [333, 235] width 710 height 470
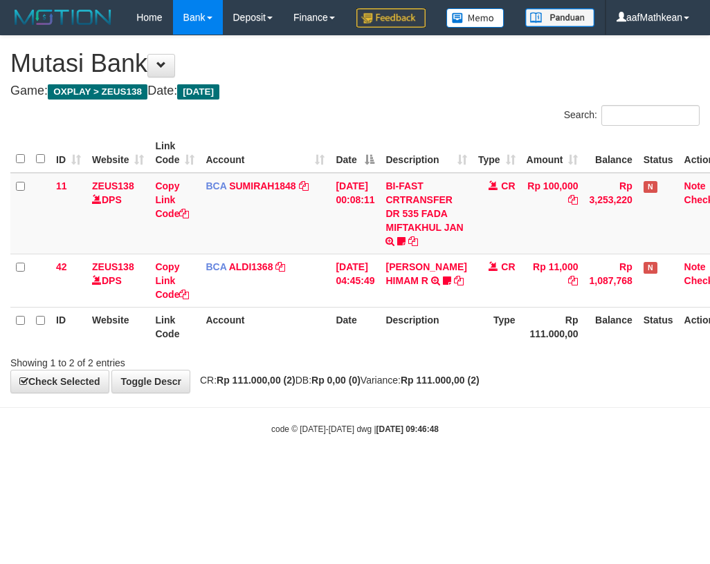
scroll to position [0, 22]
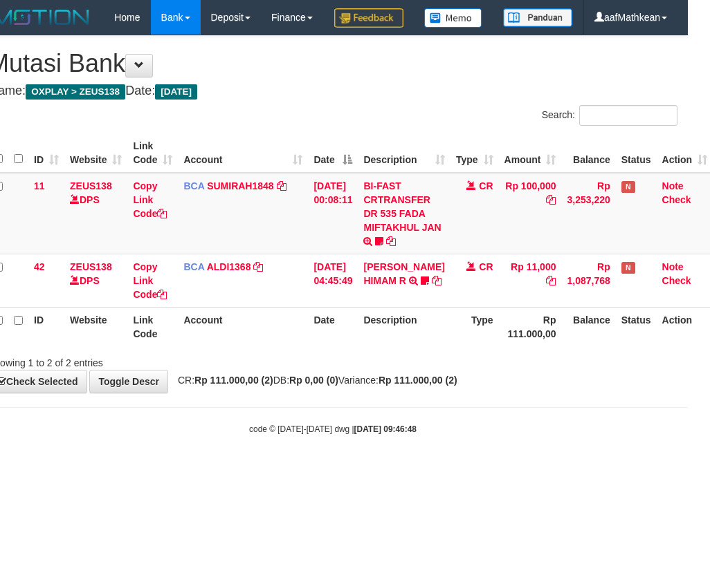
click at [533, 454] on body "Toggle navigation Home Bank Account List Load By Website Group [OXPLAY] ZEUS138…" at bounding box center [333, 235] width 710 height 470
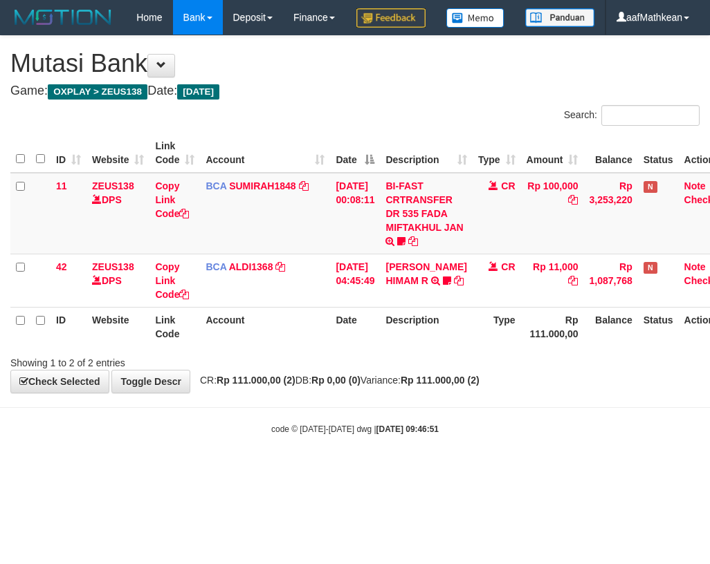
scroll to position [0, 22]
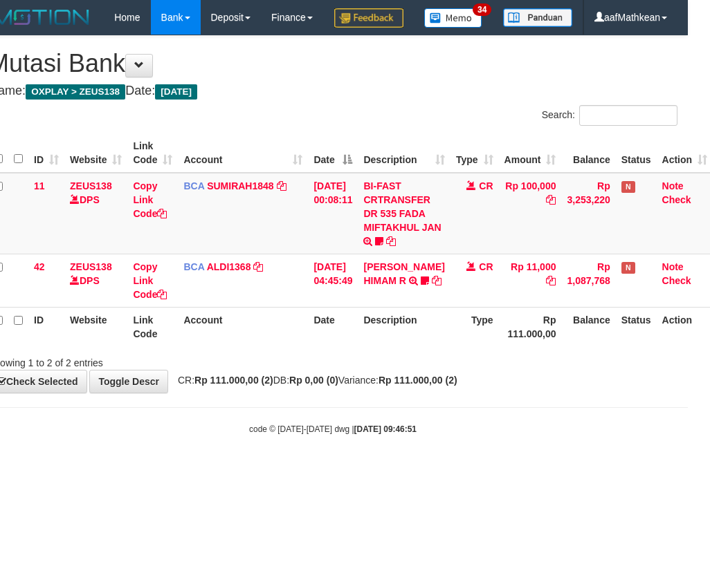
click at [479, 370] on div "Showing 1 to 2 of 2 entries" at bounding box center [333, 360] width 710 height 19
click at [338, 386] on strong "Rp 0,00 (0)" at bounding box center [313, 380] width 49 height 11
click at [376, 427] on body "Toggle navigation Home Bank Account List Load By Website Group [OXPLAY] ZEUS138…" at bounding box center [333, 235] width 710 height 470
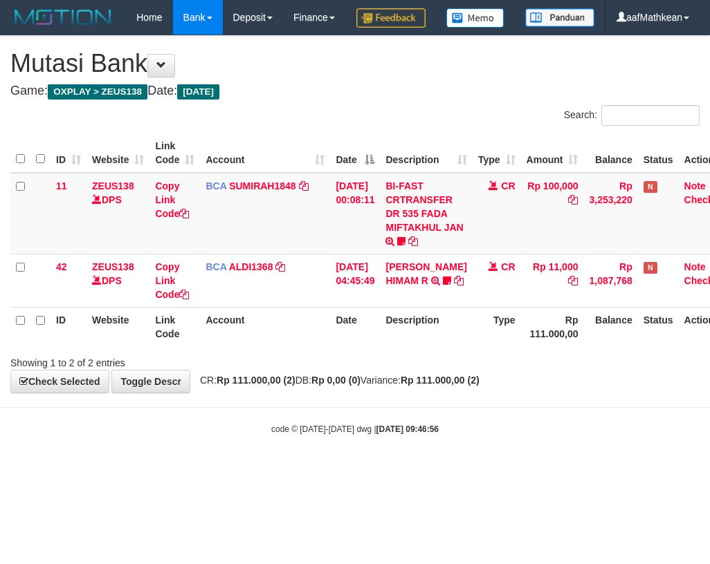
scroll to position [0, 22]
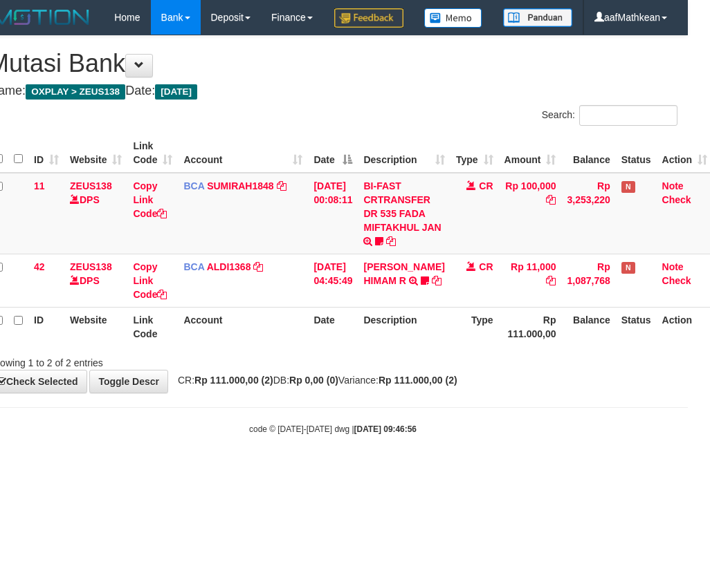
drag, startPoint x: 396, startPoint y: 440, endPoint x: 434, endPoint y: 440, distance: 38.0
click at [409, 438] on body "Toggle navigation Home Bank Account List Load By Website Group [OXPLAY] ZEUS138…" at bounding box center [333, 235] width 710 height 470
click at [388, 434] on strong "2025/08/31 09:46:56" at bounding box center [385, 430] width 62 height 10
drag, startPoint x: 400, startPoint y: 448, endPoint x: 816, endPoint y: 406, distance: 417.8
click at [688, 406] on html "Toggle navigation Home Bank Account List Load By Website Group [OXPLAY] ZEUS138…" at bounding box center [333, 235] width 710 height 470
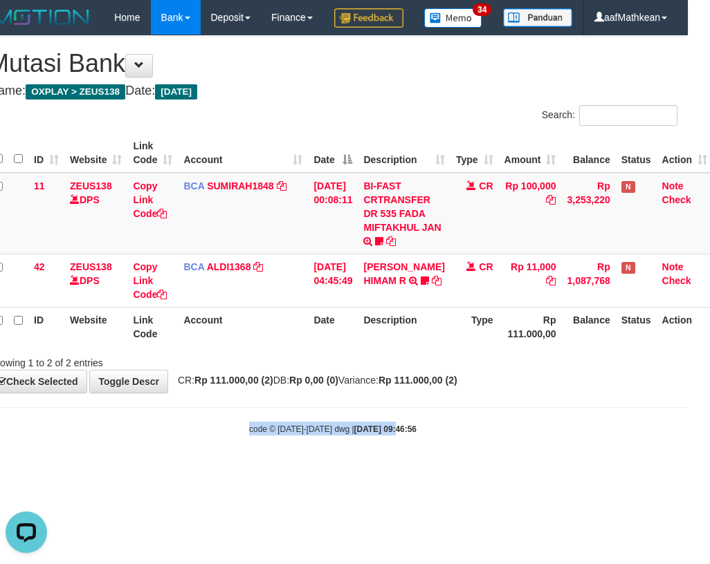
scroll to position [0, 0]
drag, startPoint x: 408, startPoint y: 451, endPoint x: 515, endPoint y: 464, distance: 107.3
click at [434, 470] on body "Toggle navigation Home Bank Account List Load By Website Group [OXPLAY] ZEUS138…" at bounding box center [333, 235] width 710 height 470
click at [522, 444] on body "Toggle navigation Home Bank Account List Load By Website Group [OXPLAY] ZEUS138…" at bounding box center [333, 235] width 710 height 470
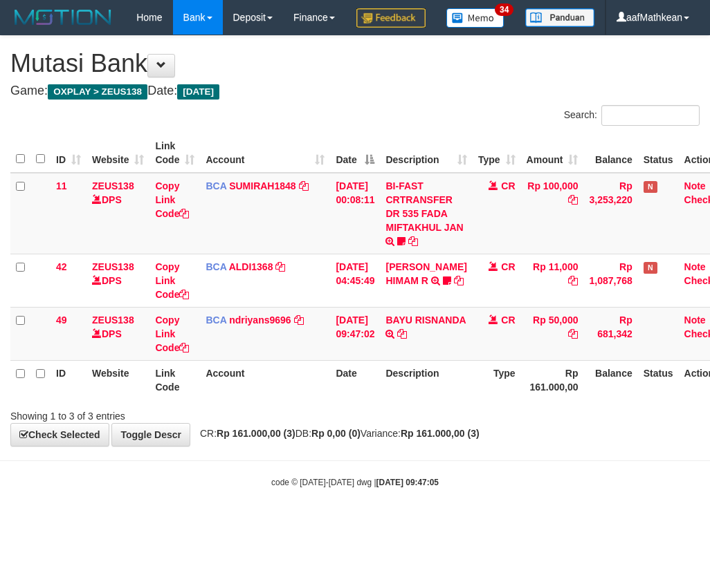
scroll to position [0, 22]
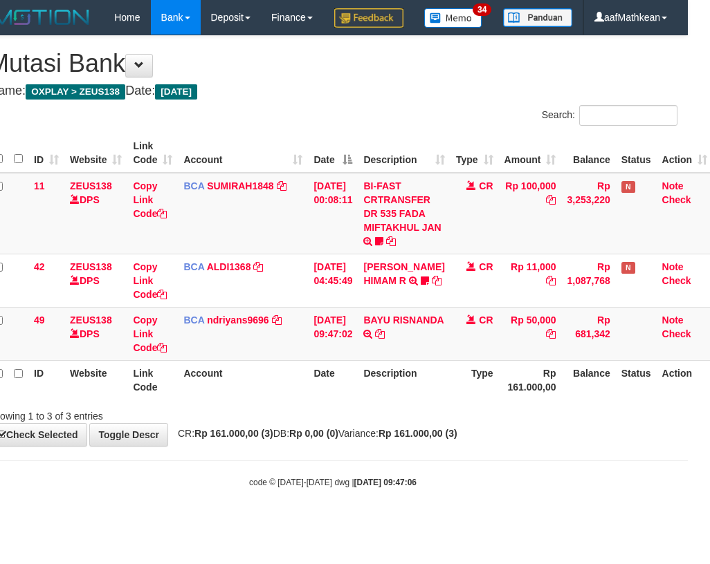
click at [363, 423] on div "Showing 1 to 3 of 3 entries" at bounding box center [333, 413] width 710 height 19
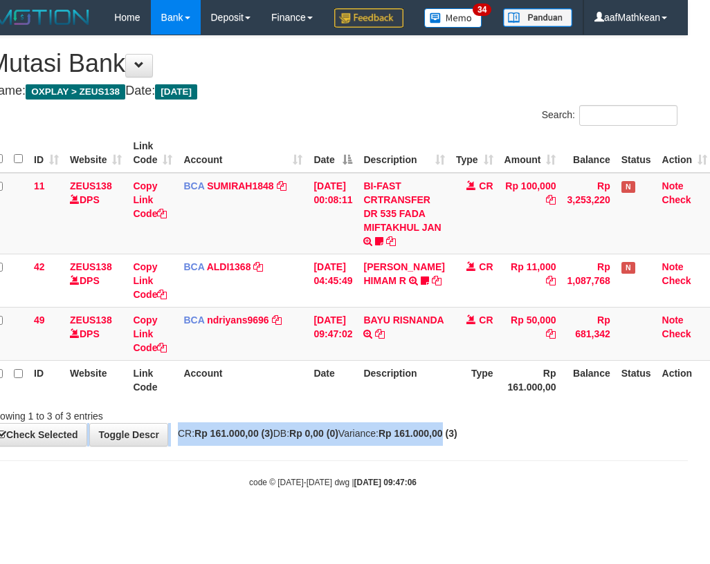
drag, startPoint x: 366, startPoint y: 460, endPoint x: 701, endPoint y: 435, distance: 335.7
click at [524, 446] on div "**********" at bounding box center [333, 241] width 710 height 410
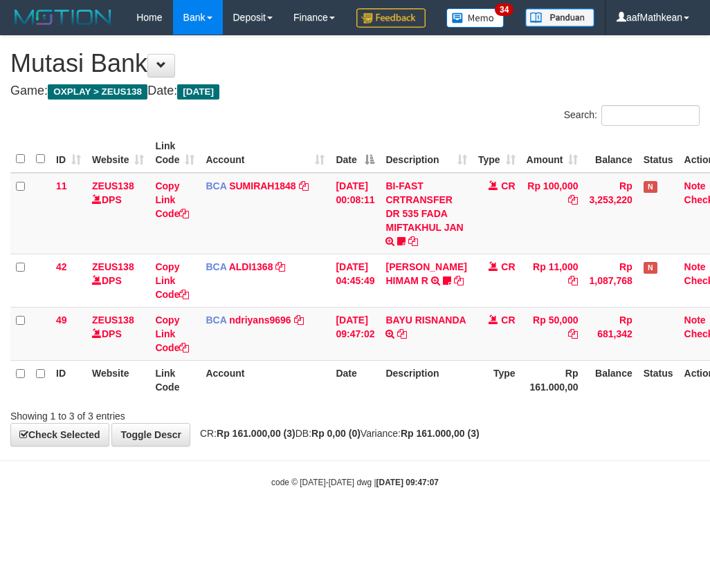
scroll to position [0, 22]
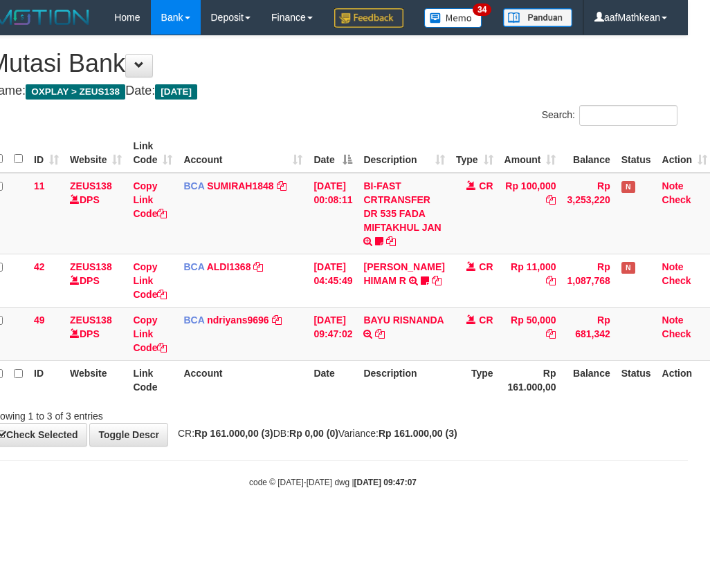
drag, startPoint x: 510, startPoint y: 409, endPoint x: 708, endPoint y: 410, distance: 197.8
click at [681, 400] on tr "ID Website Link Code Account Date Description Type Rp 161.000,00 Balance Status…" at bounding box center [350, 379] width 724 height 39
click at [345, 446] on div "**********" at bounding box center [333, 241] width 710 height 410
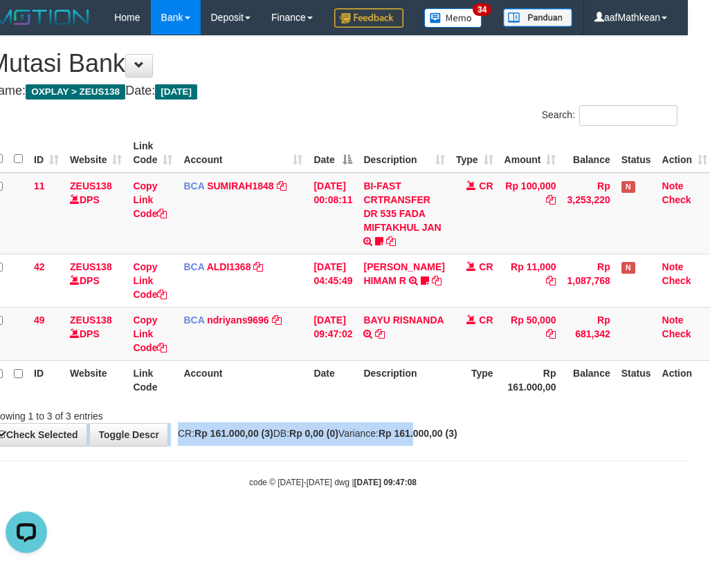
click at [688, 436] on html "Toggle navigation Home Bank Account List Load By Website Group [OXPLAY] ZEUS138…" at bounding box center [333, 262] width 710 height 524
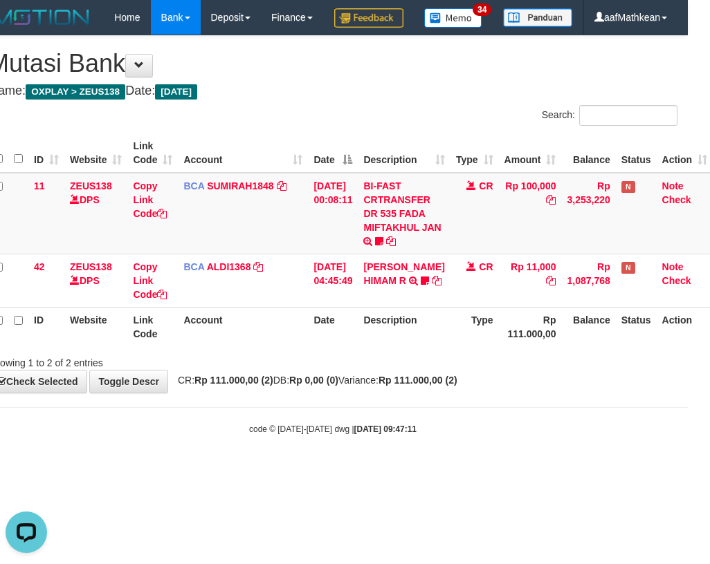
drag, startPoint x: 394, startPoint y: 472, endPoint x: 472, endPoint y: 473, distance: 78.9
click at [395, 470] on body "Toggle navigation Home Bank Account List Load By Website Group [OXPLAY] ZEUS138…" at bounding box center [333, 235] width 710 height 470
drag, startPoint x: 472, startPoint y: 473, endPoint x: 544, endPoint y: 466, distance: 72.3
click at [544, 466] on body "Toggle navigation Home Bank Account List Load By Website Group [OXPLAY] ZEUS138…" at bounding box center [333, 235] width 710 height 470
click at [426, 393] on div "**********" at bounding box center [333, 214] width 710 height 357
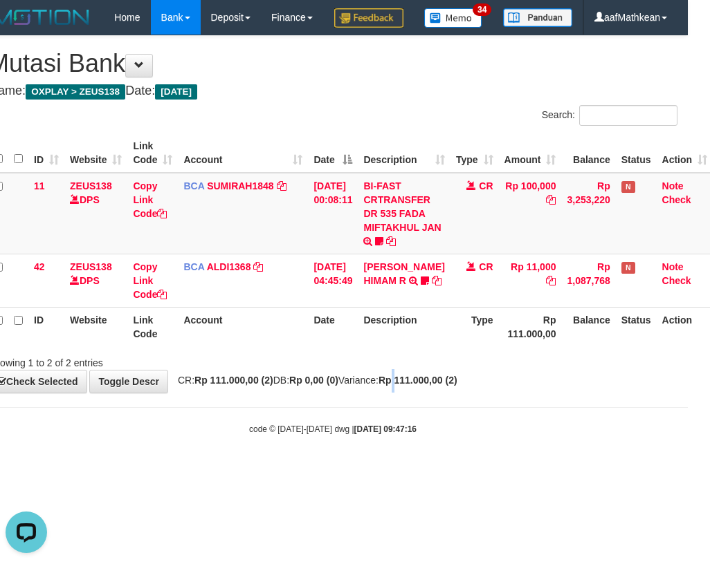
drag, startPoint x: 425, startPoint y: 427, endPoint x: 703, endPoint y: 414, distance: 277.7
click at [507, 393] on div "**********" at bounding box center [333, 214] width 710 height 357
drag, startPoint x: 404, startPoint y: 401, endPoint x: 416, endPoint y: 403, distance: 12.5
click at [406, 370] on div "Showing 1 to 2 of 2 entries" at bounding box center [333, 360] width 710 height 19
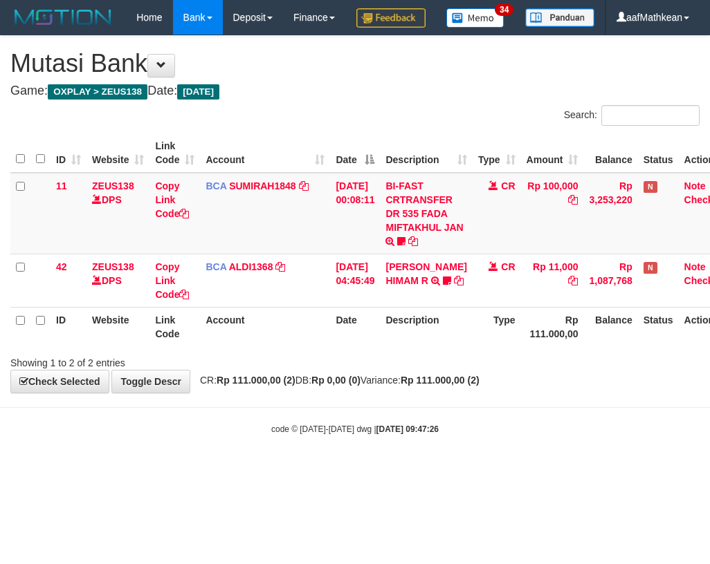
scroll to position [0, 22]
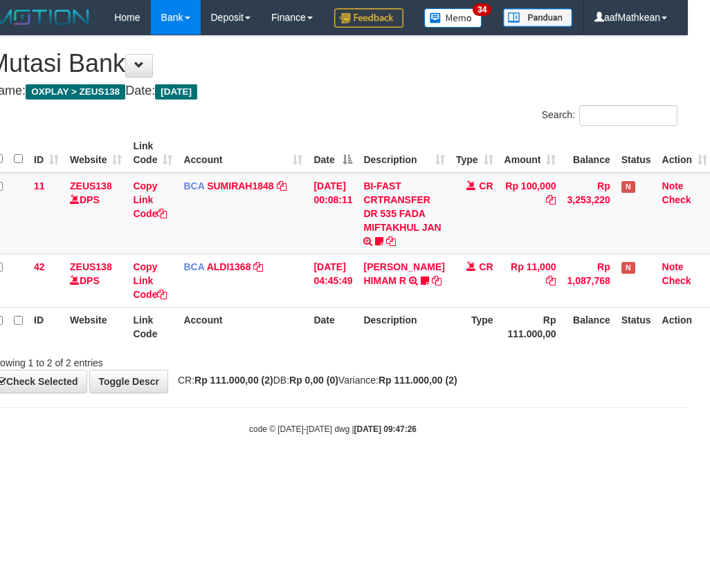
click at [365, 386] on span "CR: Rp 111.000,00 (2) DB: Rp 0,00 (0) Variance: Rp 111.000,00 (2)" at bounding box center [314, 380] width 286 height 11
drag, startPoint x: 321, startPoint y: 412, endPoint x: 371, endPoint y: 412, distance: 49.8
click at [371, 386] on span "CR: Rp 111.000,00 (2) DB: Rp 0,00 (0) Variance: Rp 111.000,00 (2)" at bounding box center [314, 380] width 286 height 11
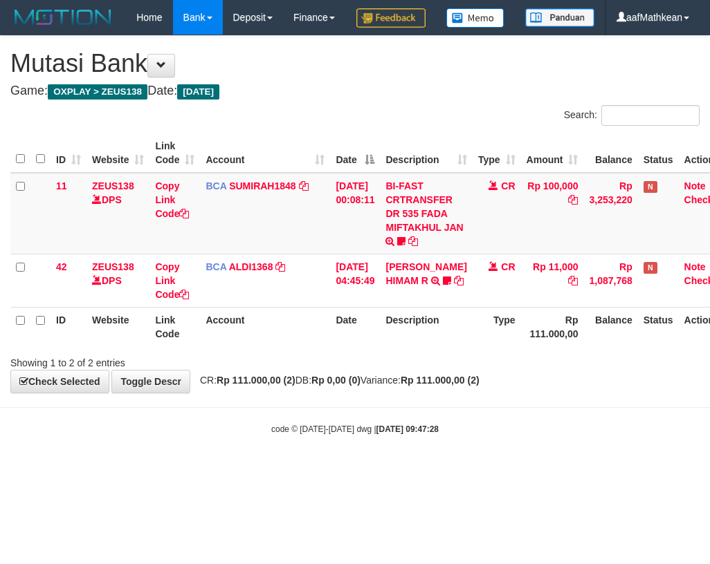
scroll to position [0, 22]
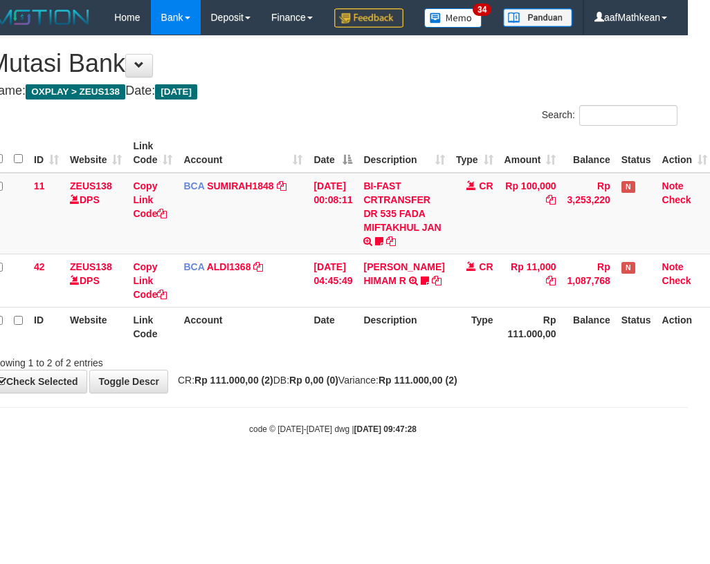
click at [559, 393] on div "**********" at bounding box center [333, 214] width 710 height 357
drag, startPoint x: 510, startPoint y: 432, endPoint x: 777, endPoint y: 444, distance: 267.2
click at [688, 444] on html "Toggle navigation Home Bank Account List Load By Website Group [OXPLAY] ZEUS138…" at bounding box center [333, 235] width 710 height 470
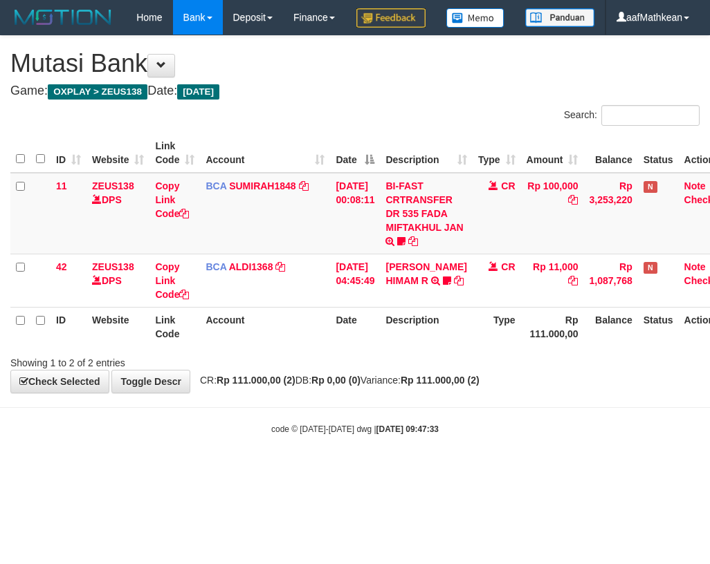
scroll to position [0, 22]
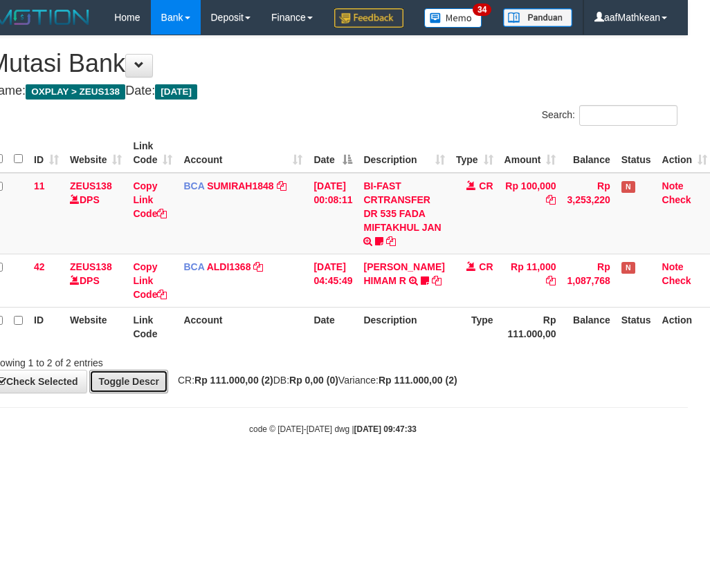
click at [89, 370] on link "Toggle Descr" at bounding box center [128, 382] width 79 height 24
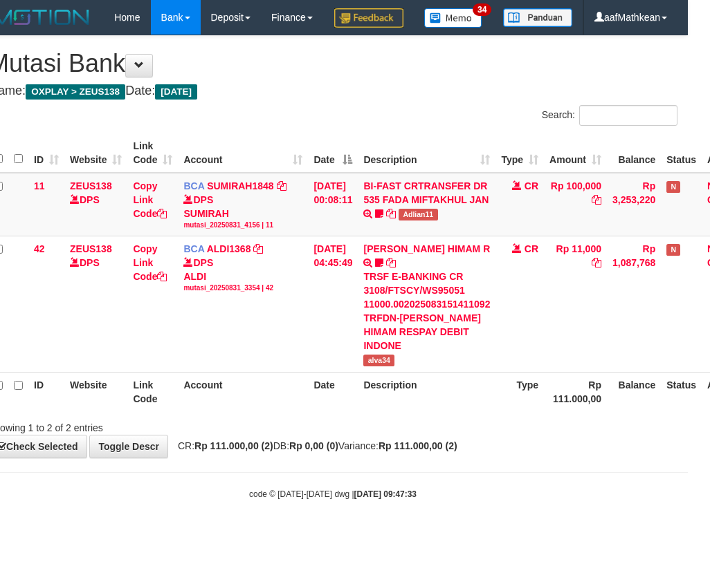
drag, startPoint x: 273, startPoint y: 440, endPoint x: 706, endPoint y: 445, distance: 433.0
click at [479, 435] on div "Showing 1 to 2 of 2 entries" at bounding box center [333, 425] width 710 height 19
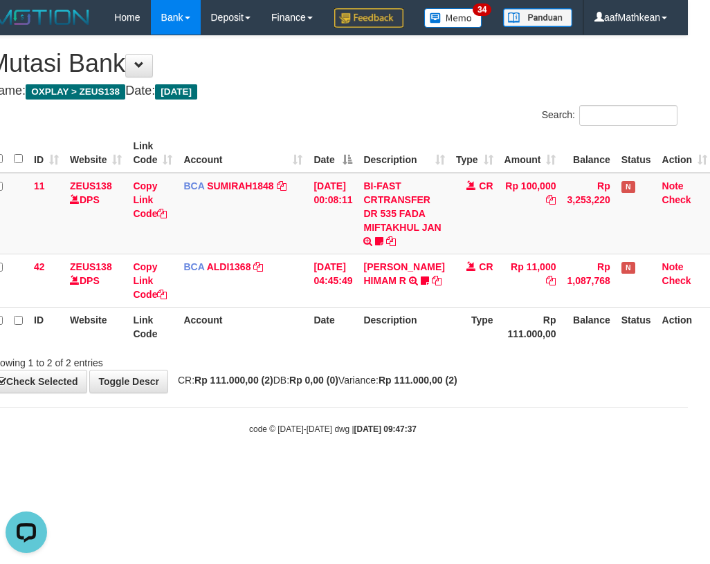
drag, startPoint x: 228, startPoint y: 453, endPoint x: 258, endPoint y: 451, distance: 29.8
click at [230, 453] on body "Toggle navigation Home Bank Account List Load By Website Group [OXPLAY] ZEUS138…" at bounding box center [333, 235] width 710 height 470
click at [688, 452] on html "Toggle navigation Home Bank Account List Load By Website Group [OXPLAY] ZEUS138…" at bounding box center [333, 235] width 710 height 470
drag, startPoint x: 333, startPoint y: 390, endPoint x: 719, endPoint y: 380, distance: 386.8
click at [688, 380] on html "Toggle navigation Home Bank Account List Load By Website Group [OXPLAY] ZEUS138…" at bounding box center [333, 235] width 710 height 470
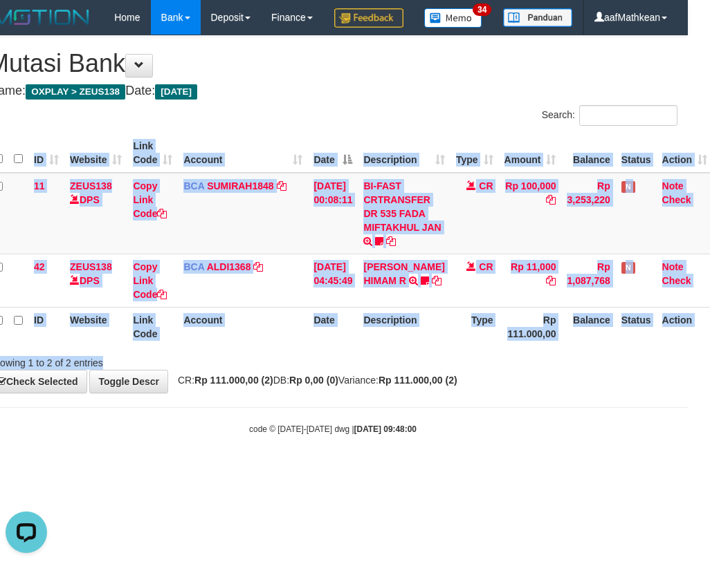
click at [338, 347] on th "Date" at bounding box center [333, 326] width 50 height 39
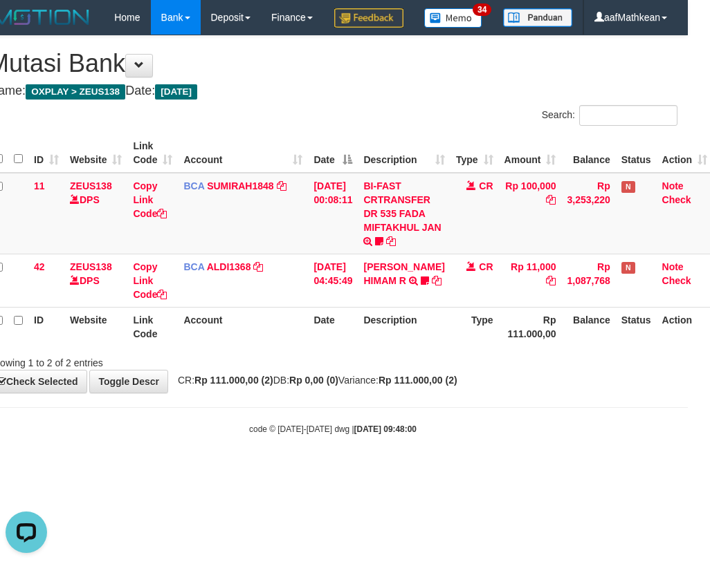
drag, startPoint x: 339, startPoint y: 364, endPoint x: 706, endPoint y: 384, distance: 367.8
click at [638, 351] on div "ID Website Link Code Account Date Description Type Amount Balance Status Action…" at bounding box center [333, 239] width 710 height 221
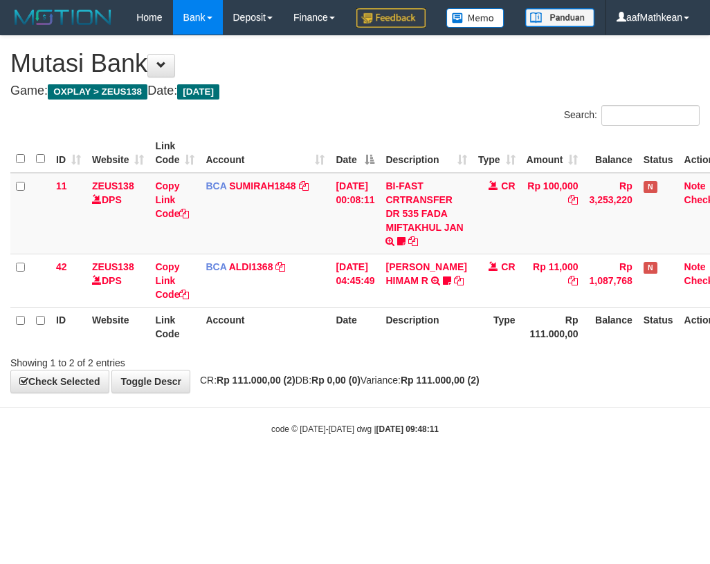
scroll to position [0, 22]
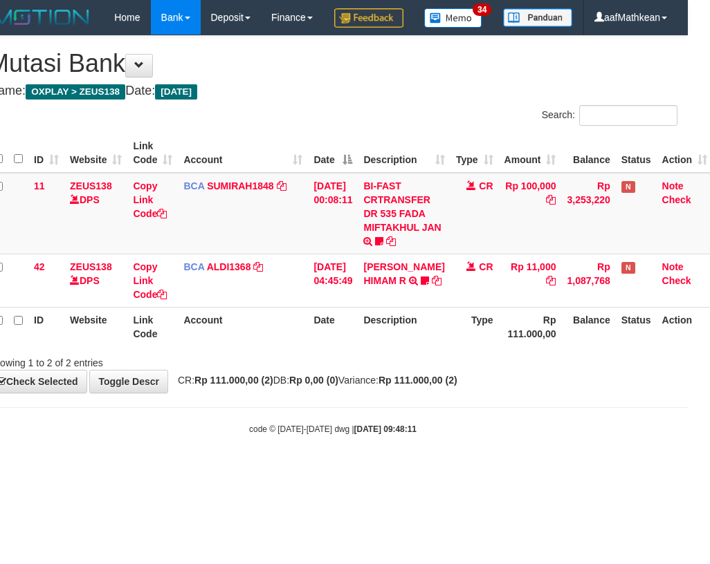
click at [513, 439] on body "Toggle navigation Home Bank Account List Load By Website Group [OXPLAY] ZEUS138…" at bounding box center [333, 235] width 710 height 470
drag, startPoint x: 513, startPoint y: 441, endPoint x: 817, endPoint y: 468, distance: 304.8
click at [688, 468] on html "Toggle navigation Home Bank Account List Load By Website Group [OXPLAY] ZEUS138…" at bounding box center [333, 235] width 710 height 470
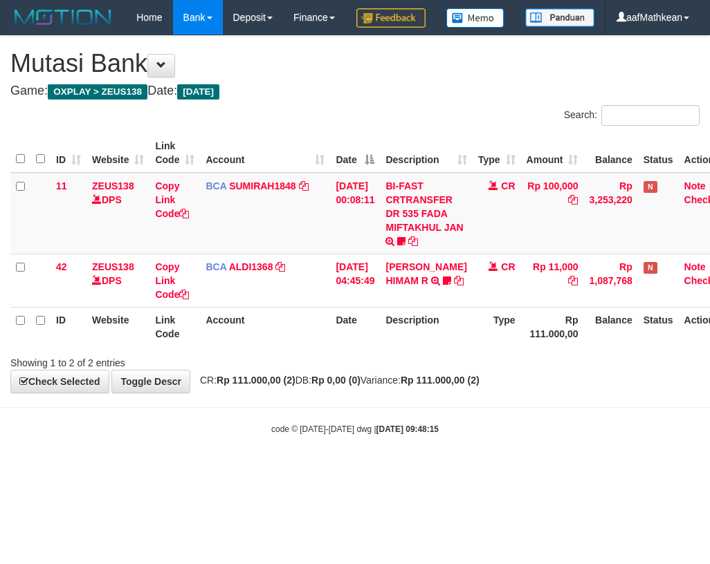
scroll to position [0, 22]
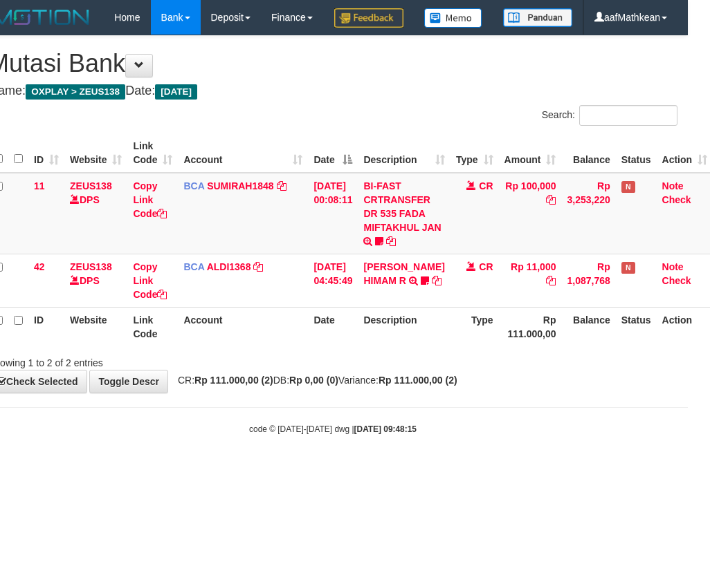
click at [688, 457] on html "Toggle navigation Home Bank Account List Load By Website Group [OXPLAY] ZEUS138…" at bounding box center [333, 235] width 710 height 470
click at [256, 439] on body "Toggle navigation Home Bank Account List Load By Website Group [OXPLAY] ZEUS138…" at bounding box center [333, 235] width 710 height 470
drag, startPoint x: 254, startPoint y: 395, endPoint x: 742, endPoint y: 407, distance: 488.5
click at [688, 407] on html "Toggle navigation Home Bank Account List Load By Website Group [OXPLAY] ZEUS138…" at bounding box center [333, 235] width 710 height 470
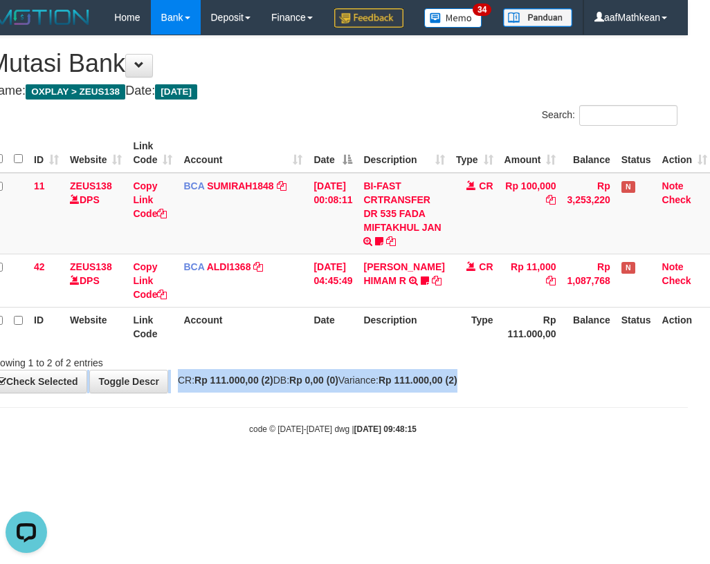
click at [461, 393] on div "**********" at bounding box center [333, 214] width 710 height 357
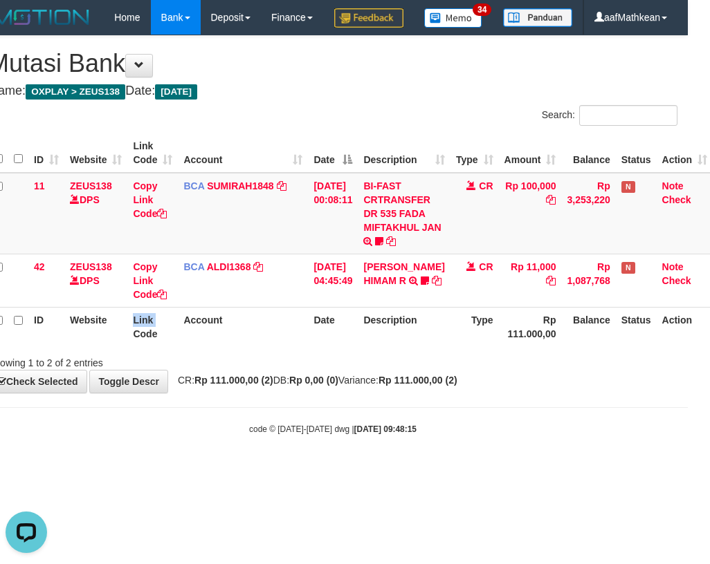
drag, startPoint x: 134, startPoint y: 373, endPoint x: 143, endPoint y: 383, distance: 13.2
click at [137, 347] on tr "ID Website Link Code Account Date Description Type Rp 111.000,00 Balance Status…" at bounding box center [350, 326] width 724 height 39
drag, startPoint x: 188, startPoint y: 385, endPoint x: 287, endPoint y: 391, distance: 99.1
click at [214, 370] on div "Search: ID Website Link Code Account Date Description Type Amount Balance Statu…" at bounding box center [332, 237] width 689 height 265
click at [509, 393] on div "**********" at bounding box center [333, 214] width 710 height 357
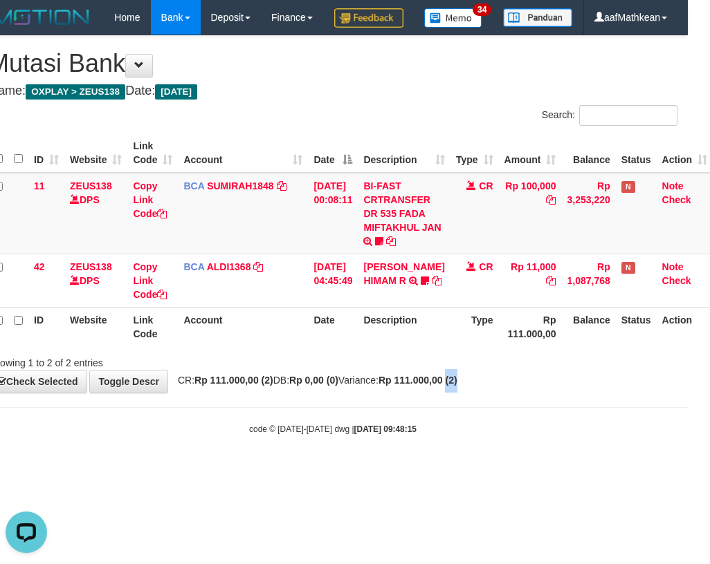
drag, startPoint x: 585, startPoint y: 400, endPoint x: 1002, endPoint y: 354, distance: 419.6
click at [596, 370] on div "Showing 1 to 2 of 2 entries" at bounding box center [333, 360] width 710 height 19
click at [688, 354] on html "Toggle navigation Home Bank Account List Load By Website Group [OXPLAY] ZEUS138…" at bounding box center [333, 235] width 710 height 470
click at [453, 351] on div "ID Website Link Code Account Date Description Type Amount Balance Status Action…" at bounding box center [333, 239] width 710 height 221
click at [449, 351] on div at bounding box center [481, 351] width 414 height 1
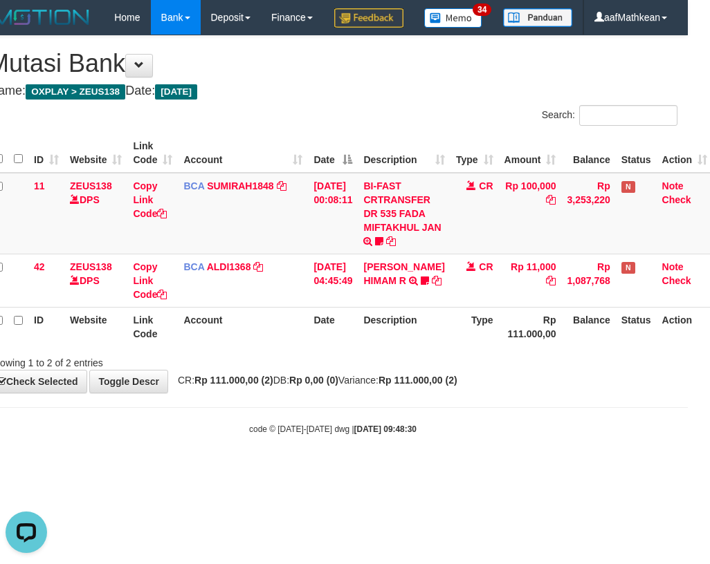
drag, startPoint x: 451, startPoint y: 385, endPoint x: 451, endPoint y: 401, distance: 16.6
click at [458, 393] on div "**********" at bounding box center [333, 214] width 710 height 357
click at [413, 370] on div "Showing 1 to 2 of 2 entries" at bounding box center [333, 360] width 710 height 19
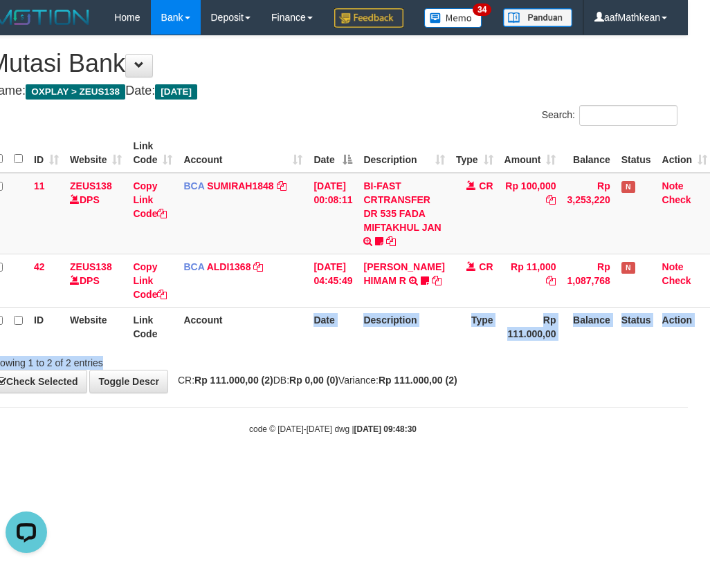
drag, startPoint x: 366, startPoint y: 373, endPoint x: 800, endPoint y: 391, distance: 434.1
click at [688, 391] on html "Toggle navigation Home Bank Account List Load By Website Group [OXPLAY] ZEUS138…" at bounding box center [333, 235] width 710 height 470
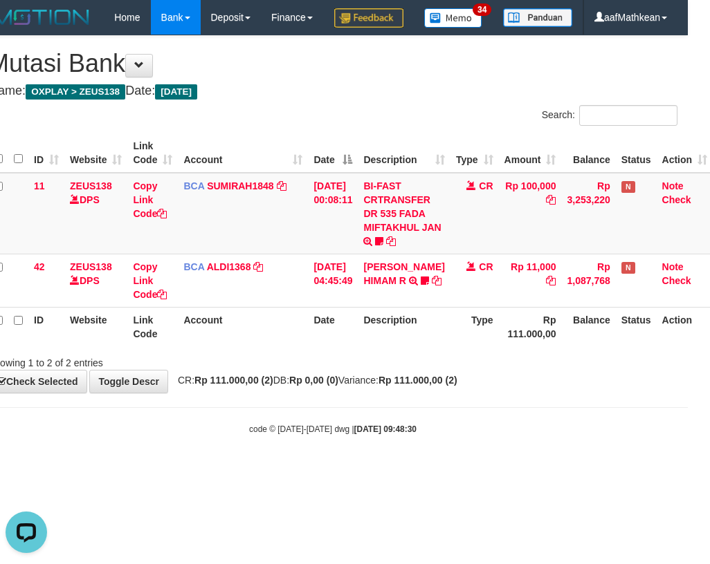
click at [320, 386] on strong "Rp 0,00 (0)" at bounding box center [313, 380] width 49 height 11
drag, startPoint x: 320, startPoint y: 419, endPoint x: 304, endPoint y: 418, distance: 15.2
click at [322, 386] on strong "Rp 0,00 (0)" at bounding box center [313, 380] width 49 height 11
click at [462, 429] on body "Toggle navigation Home Bank Account List Load By Website Group [OXPLAY] ZEUS138…" at bounding box center [333, 235] width 710 height 470
drag, startPoint x: 356, startPoint y: 390, endPoint x: 693, endPoint y: 402, distance: 337.7
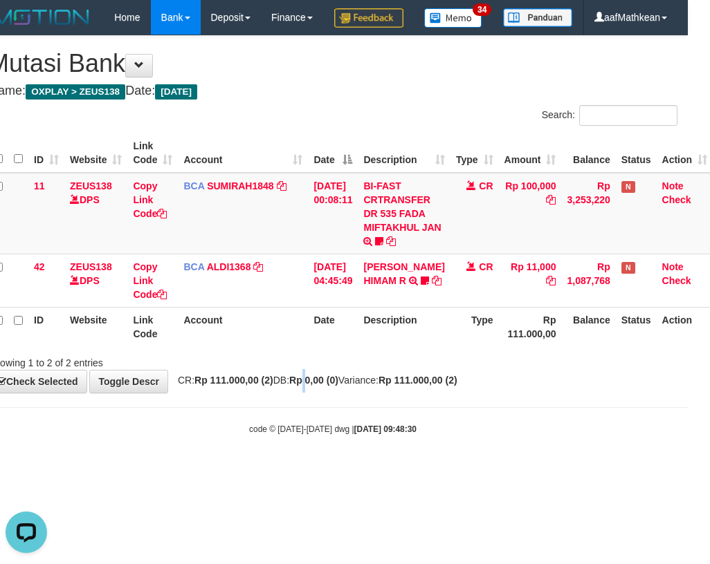
click at [391, 370] on div "Showing 1 to 2 of 2 entries" at bounding box center [333, 360] width 710 height 19
click at [435, 393] on div "**********" at bounding box center [333, 214] width 710 height 357
drag, startPoint x: 593, startPoint y: 427, endPoint x: 705, endPoint y: 416, distance: 113.2
click at [678, 420] on body "Toggle navigation Home Bank Account List Load By Website Group [OXPLAY] ZEUS138…" at bounding box center [333, 235] width 710 height 470
drag, startPoint x: 470, startPoint y: 434, endPoint x: 616, endPoint y: 439, distance: 145.3
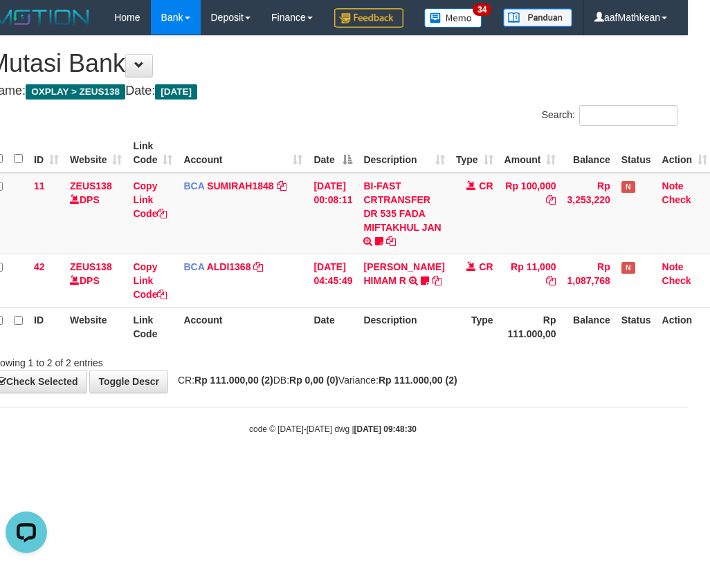
click at [584, 439] on body "Toggle navigation Home Bank Account List Load By Website Group [OXPLAY] ZEUS138…" at bounding box center [333, 235] width 710 height 470
click at [133, 394] on link "Toggle Descr" at bounding box center [128, 382] width 79 height 24
click at [89, 370] on link "Toggle Descr" at bounding box center [128, 382] width 79 height 24
drag, startPoint x: 133, startPoint y: 427, endPoint x: 560, endPoint y: 418, distance: 427.5
click at [419, 393] on div "**********" at bounding box center [333, 214] width 710 height 357
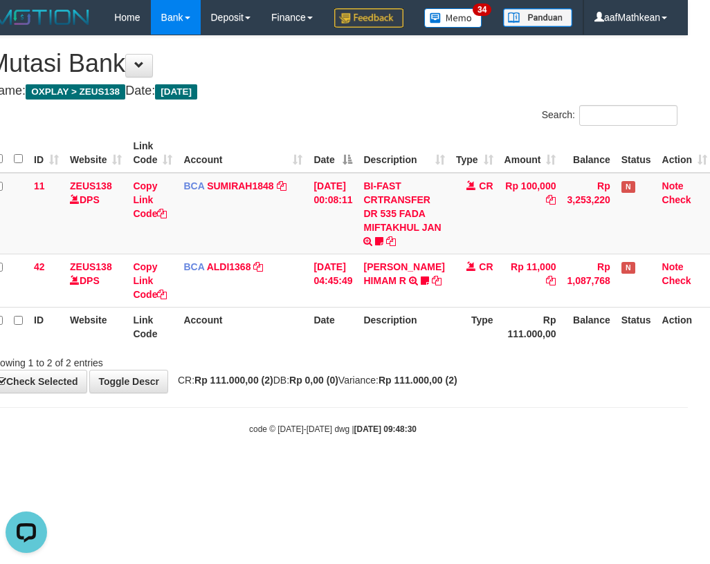
click at [259, 393] on div "**********" at bounding box center [333, 214] width 710 height 357
drag, startPoint x: 275, startPoint y: 423, endPoint x: 283, endPoint y: 423, distance: 8.3
click at [276, 393] on div "**********" at bounding box center [333, 214] width 710 height 357
click at [293, 393] on div "**********" at bounding box center [333, 214] width 710 height 357
click at [302, 386] on span "CR: Rp 111.000,00 (2) DB: Rp 0,00 (0) Variance: Rp 111.000,00 (2)" at bounding box center [314, 380] width 286 height 11
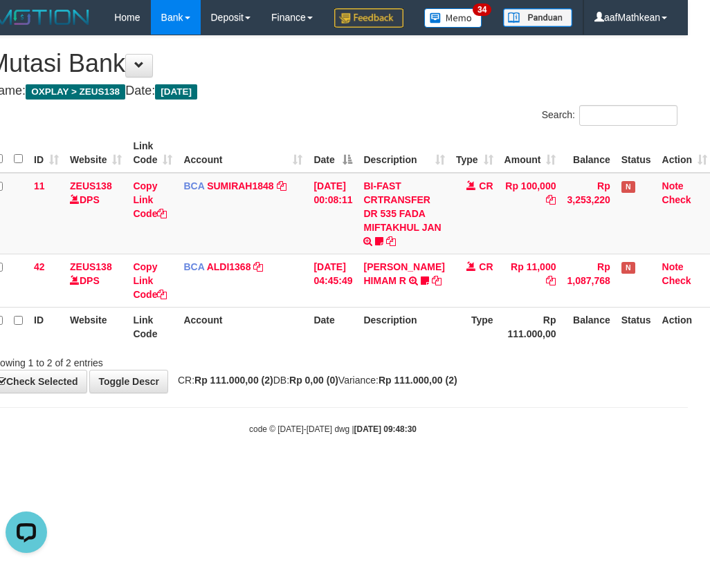
click at [301, 386] on span "CR: Rp 111.000,00 (2) DB: Rp 0,00 (0) Variance: Rp 111.000,00 (2)" at bounding box center [314, 380] width 286 height 11
click at [302, 386] on span "CR: Rp 111.000,00 (2) DB: Rp 0,00 (0) Variance: Rp 111.000,00 (2)" at bounding box center [314, 380] width 286 height 11
click at [303, 386] on span "CR: Rp 111.000,00 (2) DB: Rp 0,00 (0) Variance: Rp 111.000,00 (2)" at bounding box center [314, 380] width 286 height 11
click at [369, 370] on div "Showing 1 to 2 of 2 entries" at bounding box center [333, 360] width 710 height 19
click at [378, 370] on div "Showing 1 to 2 of 2 entries" at bounding box center [333, 360] width 710 height 19
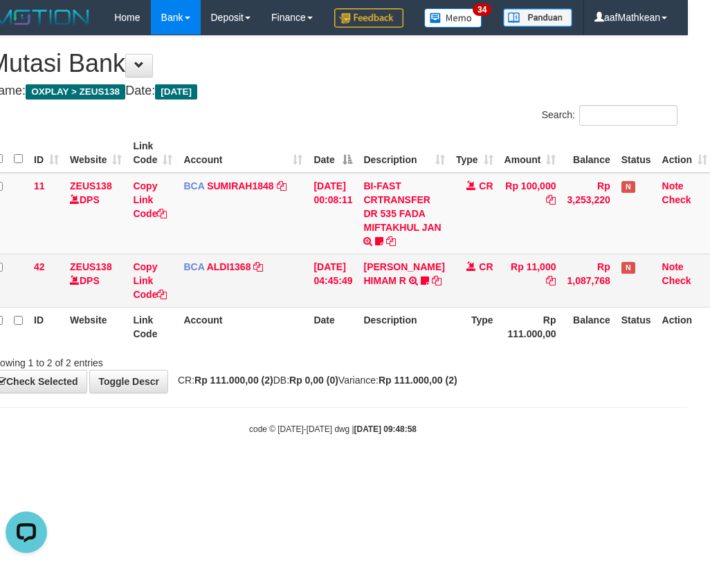
click at [434, 306] on td "ALVA HIMAM R TRSF E-BANKING CR 3108/FTSCY/WS95051 11000.002025083151411092 TRFD…" at bounding box center [404, 280] width 92 height 53
click at [363, 261] on link "ALVA HIMAM R" at bounding box center [403, 273] width 81 height 25
click at [432, 303] on td "ALVA HIMAM R TRSF E-BANKING CR 3108/FTSCY/WS95051 11000.002025083151411092 TRFD…" at bounding box center [404, 280] width 92 height 53
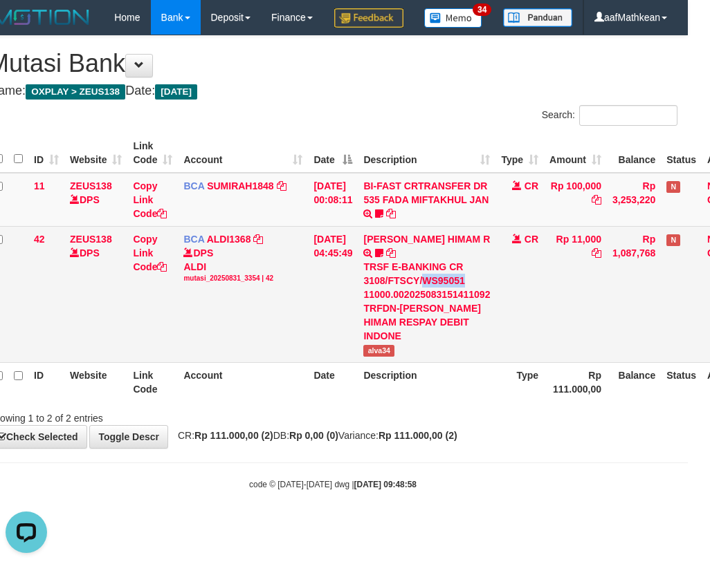
click at [435, 300] on div "TRSF E-BANKING CR 3108/FTSCY/WS95051 11000.002025083151411092 TRFDN-[PERSON_NAM…" at bounding box center [426, 301] width 127 height 83
click at [434, 295] on div "TRSF E-BANKING CR 3108/FTSCY/WS95051 11000.002025083151411092 TRFDN-[PERSON_NAM…" at bounding box center [426, 301] width 127 height 83
click at [433, 295] on div "TRSF E-BANKING CR 3108/FTSCY/WS95051 11000.002025083151411092 TRFDN-[PERSON_NAM…" at bounding box center [426, 301] width 127 height 83
click at [433, 288] on div "TRSF E-BANKING CR 3108/FTSCY/WS95051 11000.002025083151411092 TRFDN-[PERSON_NAM…" at bounding box center [426, 301] width 127 height 83
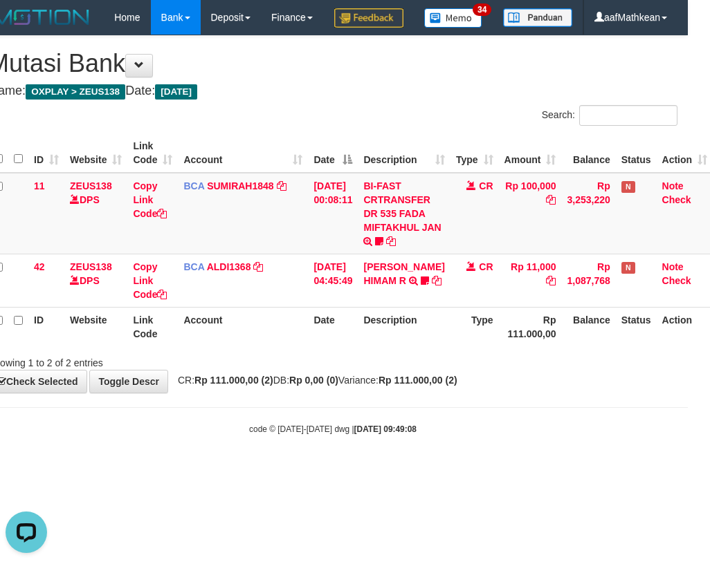
drag, startPoint x: 448, startPoint y: 467, endPoint x: 707, endPoint y: 402, distance: 267.4
click at [450, 436] on div "code © [DATE]-[DATE] dwg | [DATE] 09:49:08" at bounding box center [333, 429] width 710 height 14
click at [270, 347] on th "Account" at bounding box center [243, 326] width 130 height 39
click at [96, 347] on th "Website" at bounding box center [95, 326] width 63 height 39
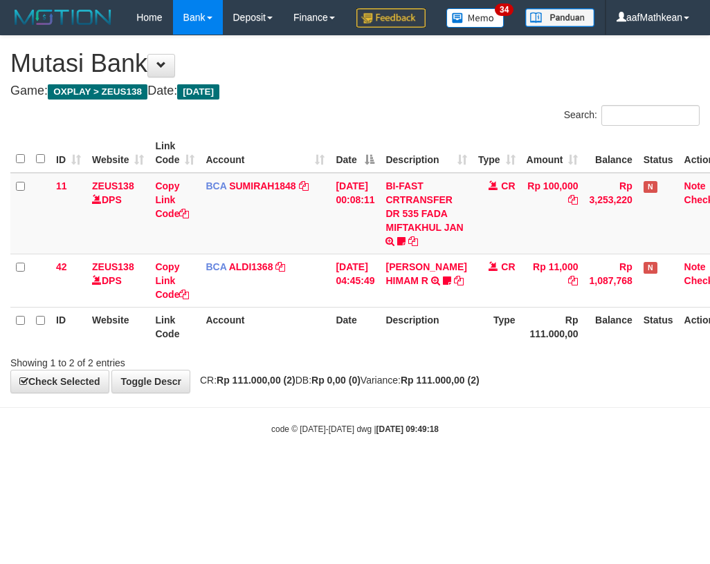
scroll to position [0, 22]
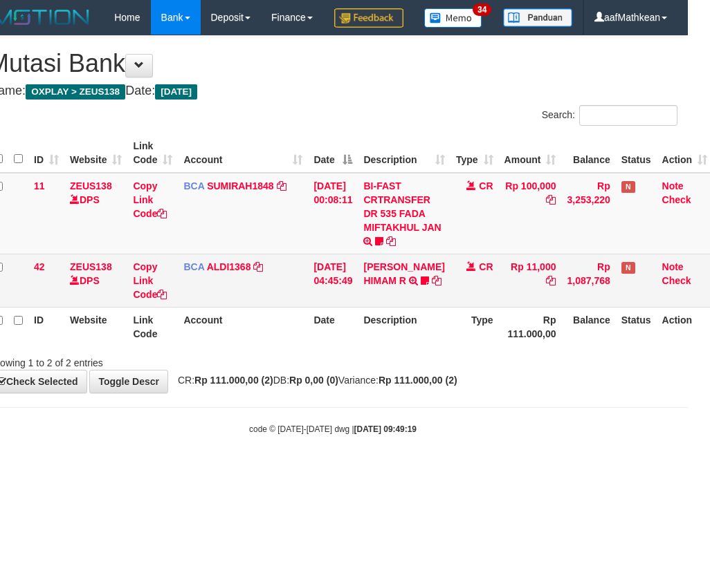
drag, startPoint x: 302, startPoint y: 308, endPoint x: 708, endPoint y: 321, distance: 406.2
click at [313, 307] on tr "42 ZEUS138 DPS Copy Link Code BCA ALDI1368 DPS ALDI mutasi_20250831_3354 | 42 m…" at bounding box center [350, 280] width 724 height 53
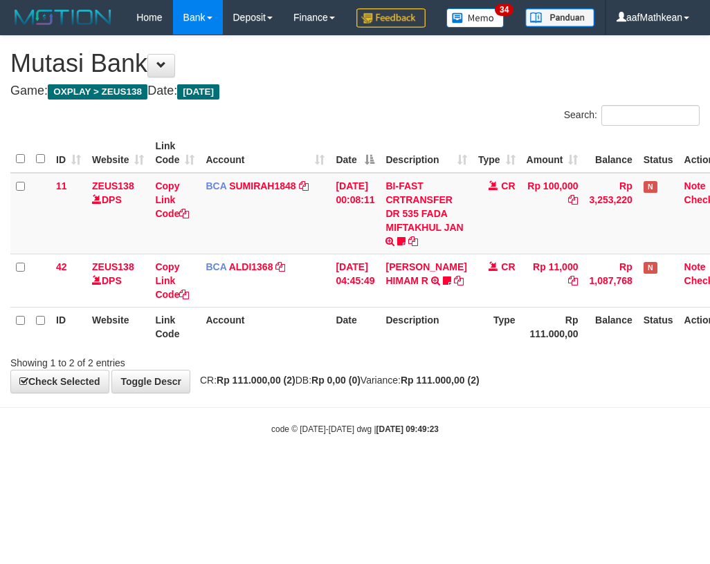
scroll to position [0, 22]
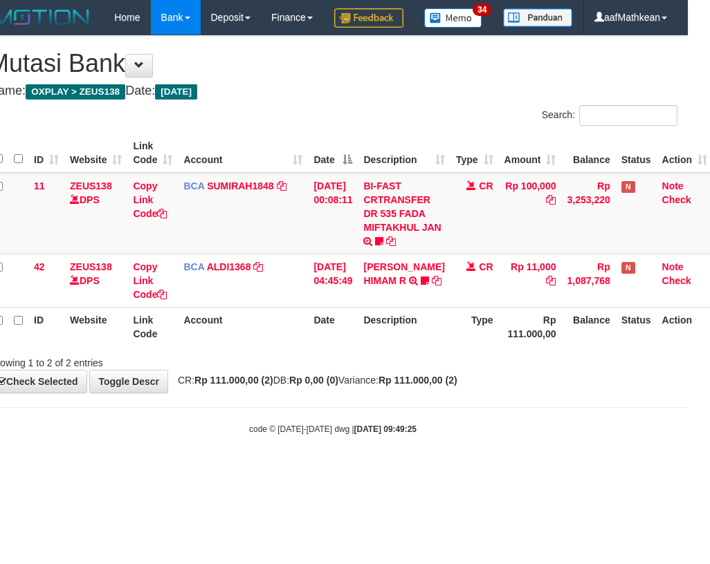
click at [408, 347] on th "Description" at bounding box center [404, 326] width 92 height 39
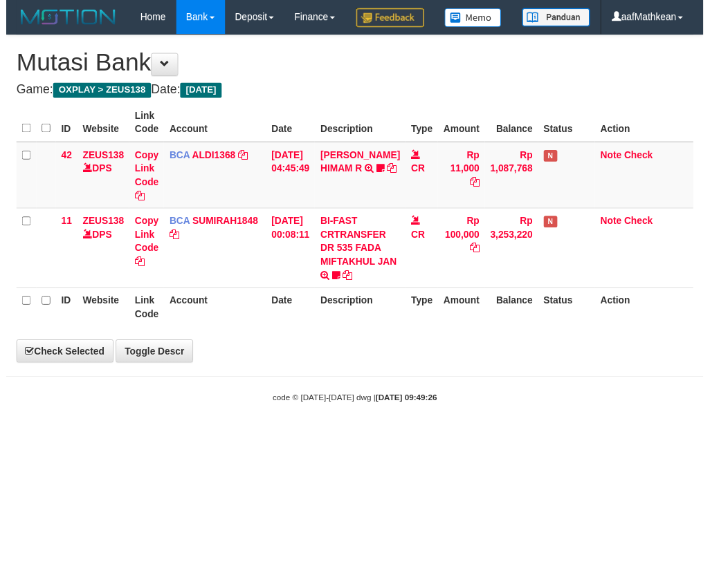
scroll to position [0, 22]
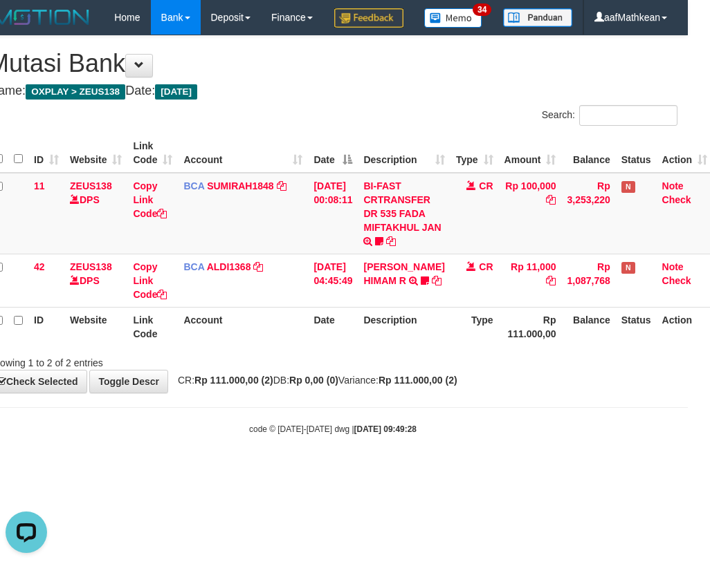
click at [308, 393] on div "**********" at bounding box center [333, 214] width 710 height 357
click at [535, 351] on div "ID Website Link Code Account Date Description Type Amount Balance Status Action…" at bounding box center [333, 239] width 710 height 221
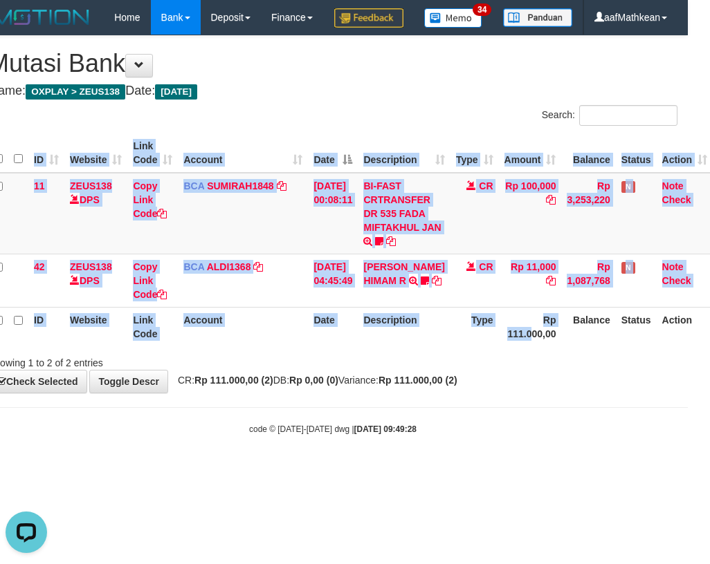
click at [454, 351] on div at bounding box center [481, 351] width 414 height 1
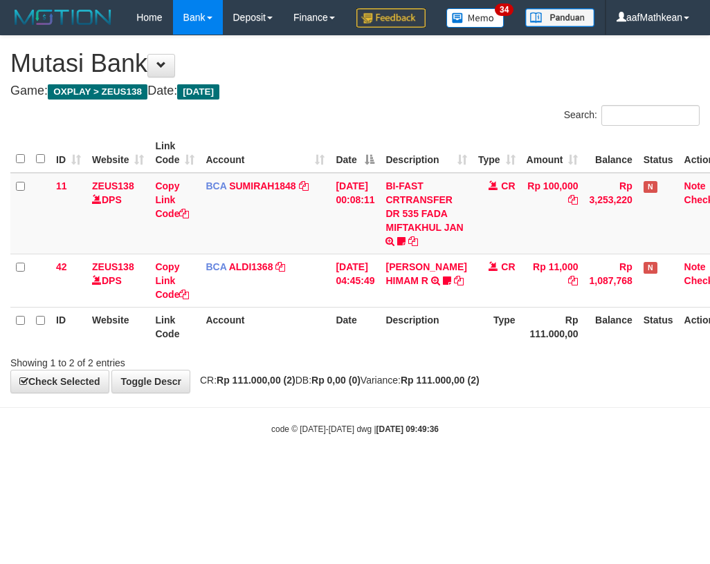
scroll to position [0, 22]
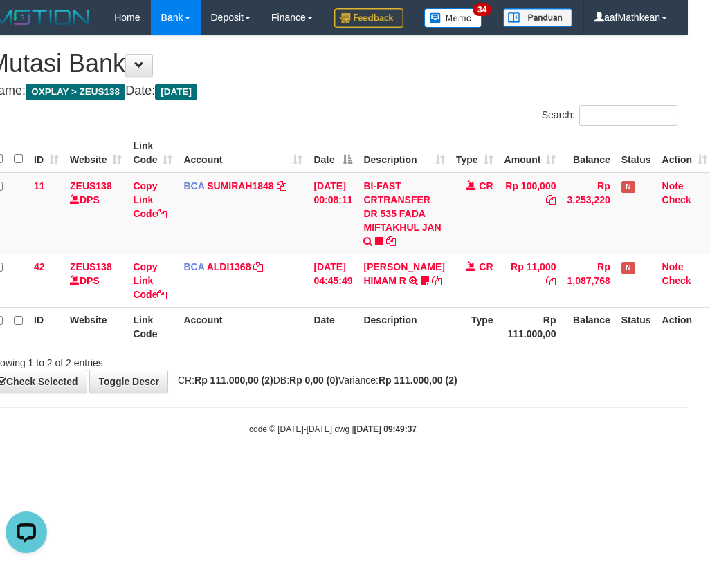
click at [276, 393] on div "**********" at bounding box center [333, 214] width 710 height 357
click at [442, 393] on div "**********" at bounding box center [333, 214] width 710 height 357
click at [465, 370] on div "Showing 1 to 2 of 2 entries" at bounding box center [333, 360] width 710 height 19
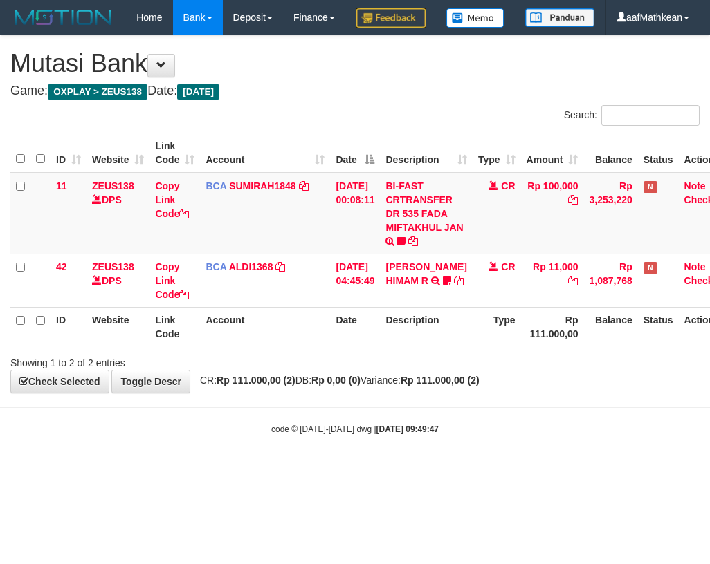
scroll to position [0, 22]
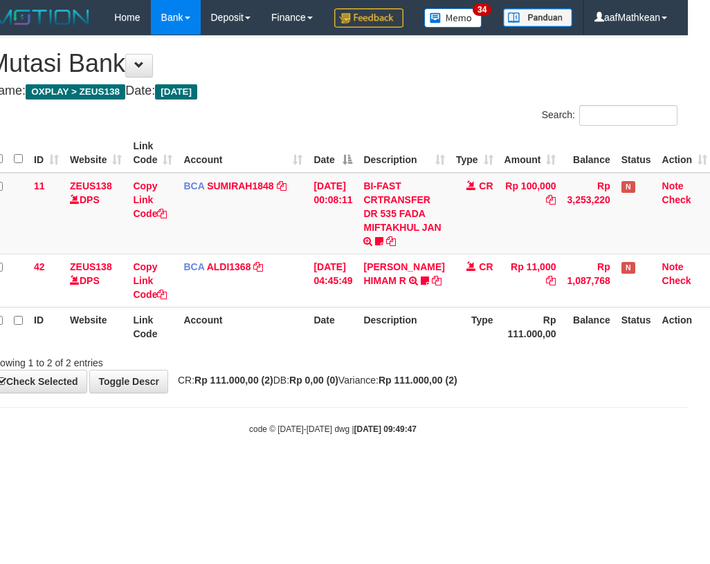
click at [394, 347] on th "Description" at bounding box center [404, 326] width 92 height 39
drag, startPoint x: 267, startPoint y: 401, endPoint x: 299, endPoint y: 413, distance: 33.9
click at [273, 393] on div "**********" at bounding box center [333, 214] width 710 height 357
click at [400, 393] on div "**********" at bounding box center [333, 214] width 710 height 357
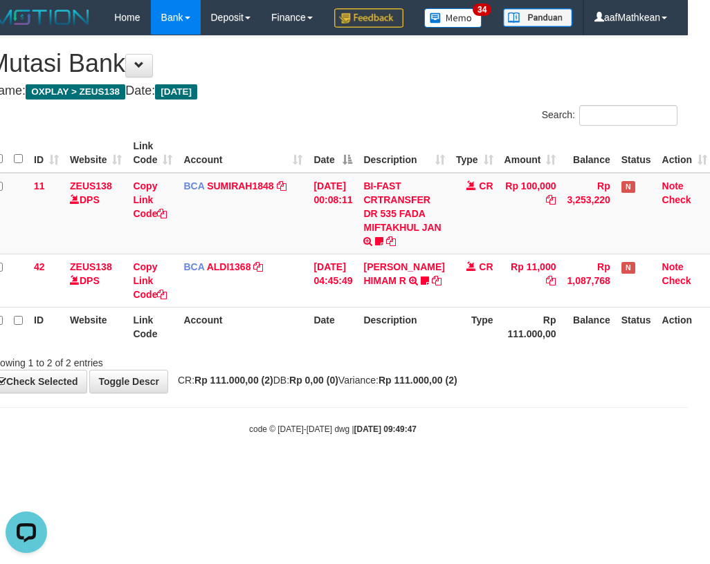
click at [309, 433] on body "Toggle navigation Home Bank Account List Load By Website Group [OXPLAY] ZEUS138…" at bounding box center [333, 235] width 710 height 470
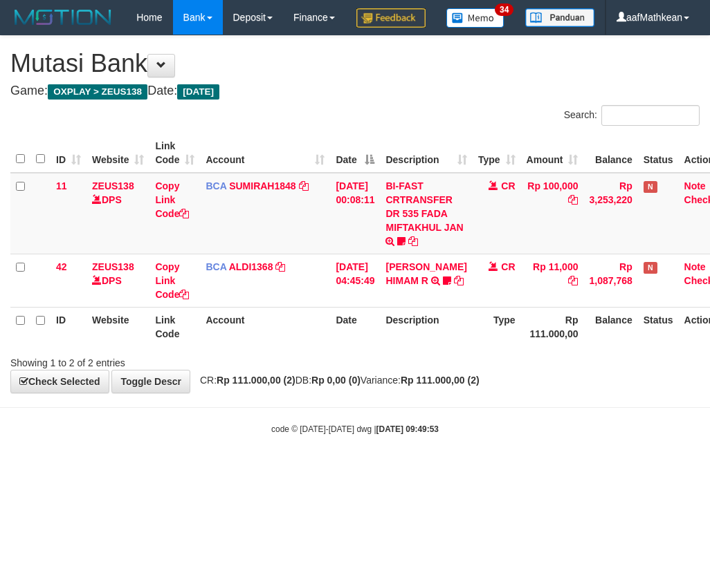
scroll to position [0, 22]
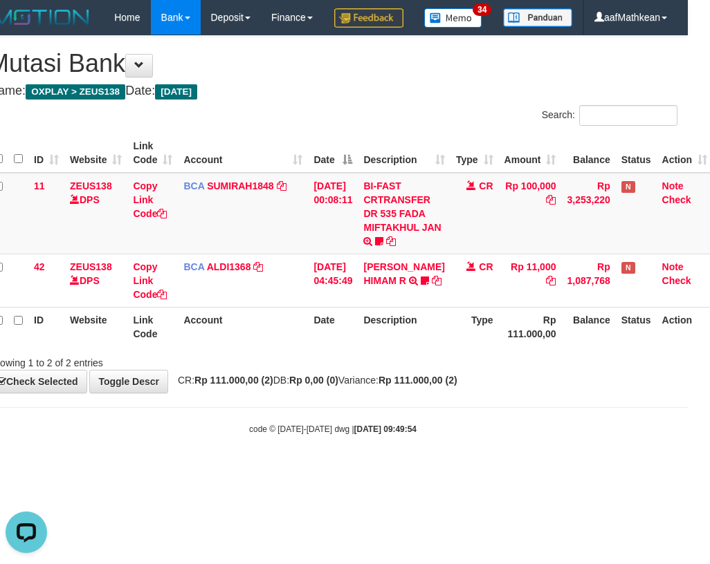
click at [405, 370] on div "Showing 1 to 2 of 2 entries" at bounding box center [333, 360] width 710 height 19
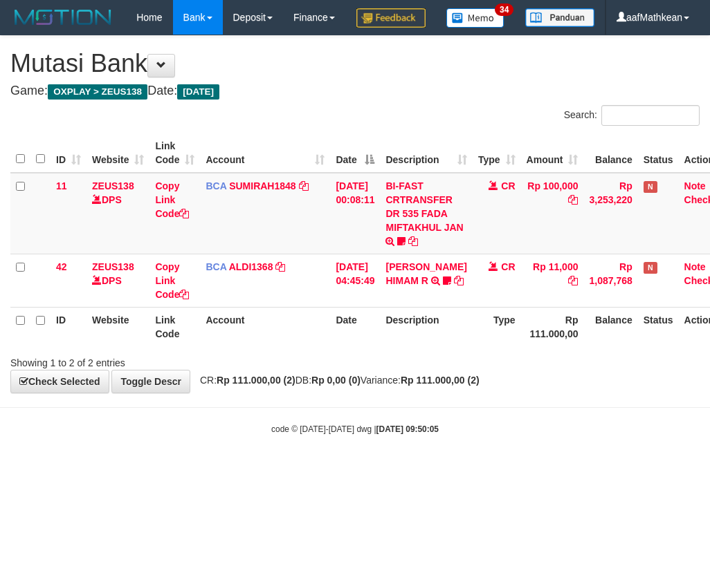
scroll to position [0, 22]
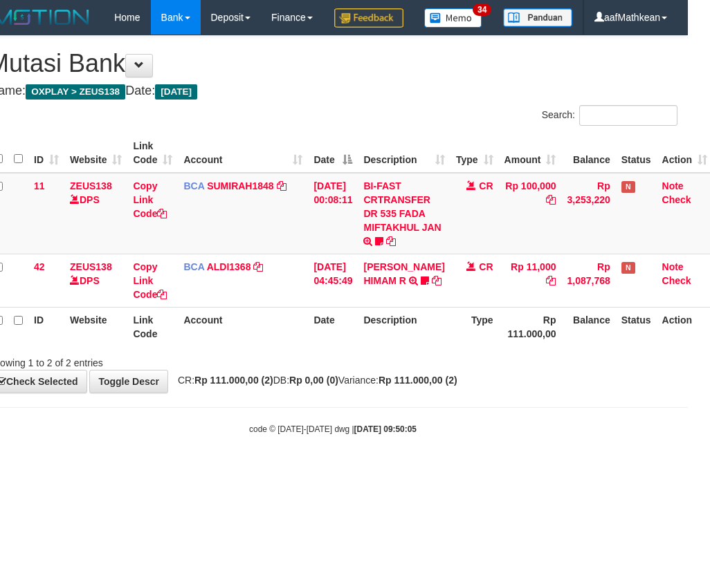
click at [347, 393] on div "**********" at bounding box center [333, 214] width 710 height 357
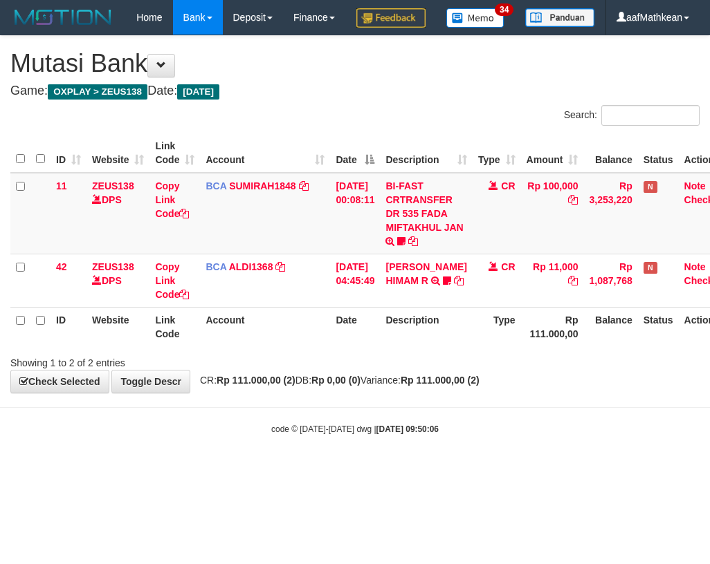
scroll to position [0, 22]
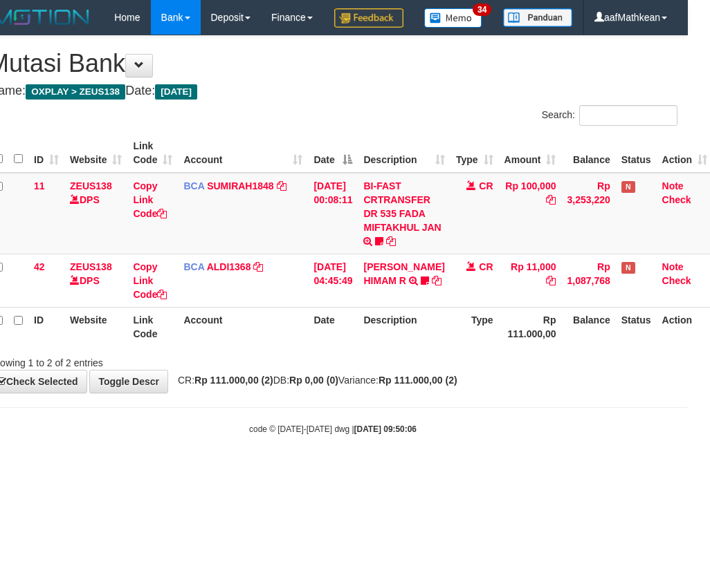
click at [501, 393] on div "**********" at bounding box center [333, 214] width 710 height 357
click at [288, 432] on body "Toggle navigation Home Bank Account List Load By Website Group [OXPLAY] ZEUS138…" at bounding box center [333, 235] width 710 height 470
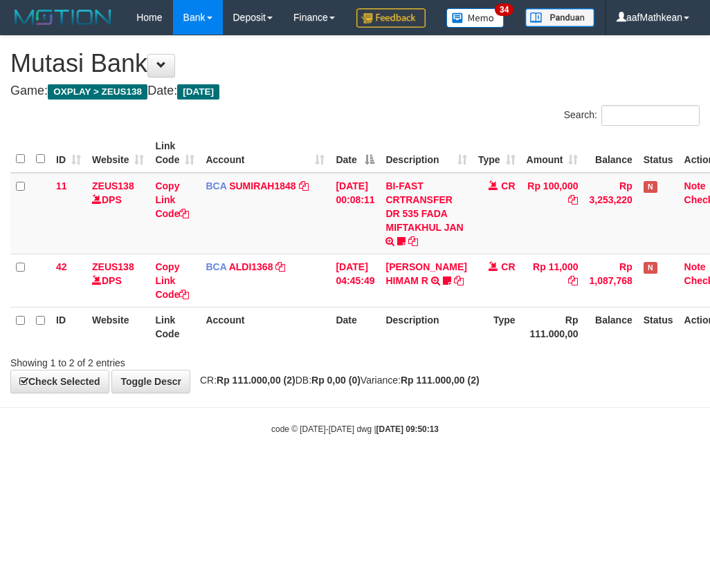
scroll to position [0, 22]
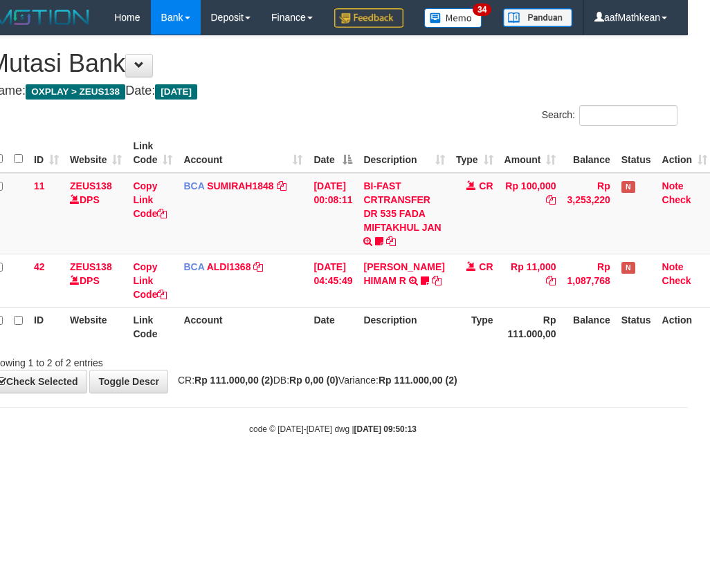
drag, startPoint x: 445, startPoint y: 382, endPoint x: 705, endPoint y: 381, distance: 260.1
click at [477, 351] on div "ID Website Link Code Account Date Description Type Amount Balance Status Action…" at bounding box center [333, 239] width 710 height 221
click at [298, 458] on body "Toggle navigation Home Bank Account List Load By Website Group [OXPLAY] ZEUS138…" at bounding box center [333, 235] width 710 height 470
drag, startPoint x: 248, startPoint y: 377, endPoint x: 411, endPoint y: 409, distance: 166.3
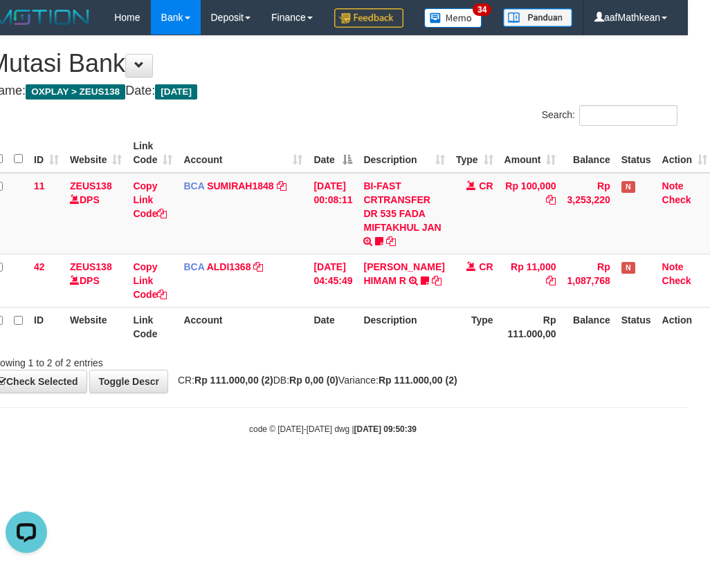
click at [300, 347] on th "Account" at bounding box center [243, 326] width 130 height 39
click at [356, 440] on body "Toggle navigation Home Bank Account List Load By Website Group [OXPLAY] ZEUS138…" at bounding box center [333, 235] width 710 height 470
drag, startPoint x: 373, startPoint y: 373, endPoint x: 425, endPoint y: 366, distance: 51.6
click at [385, 347] on th "Description" at bounding box center [404, 326] width 92 height 39
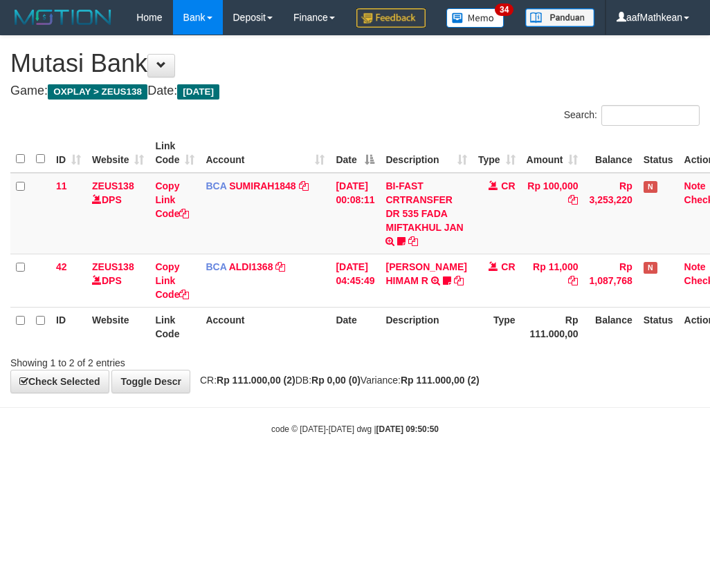
scroll to position [0, 22]
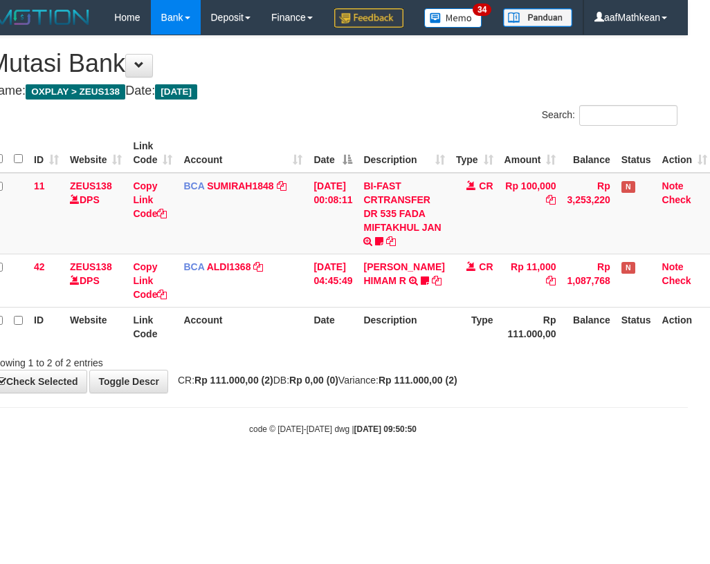
click at [390, 431] on body "Toggle navigation Home Bank Account List Load By Website Group [OXPLAY] ZEUS138…" at bounding box center [333, 235] width 710 height 470
click at [392, 431] on body "Toggle navigation Home Bank Account List Load By Website Group [OXPLAY] ZEUS138…" at bounding box center [333, 235] width 710 height 470
click at [392, 430] on body "Toggle navigation Home Bank Account List Load By Website Group [OXPLAY] ZEUS138…" at bounding box center [333, 235] width 710 height 470
click at [421, 386] on strong "Rp 111.000,00 (2)" at bounding box center [417, 380] width 79 height 11
drag, startPoint x: 326, startPoint y: 430, endPoint x: 334, endPoint y: 425, distance: 9.0
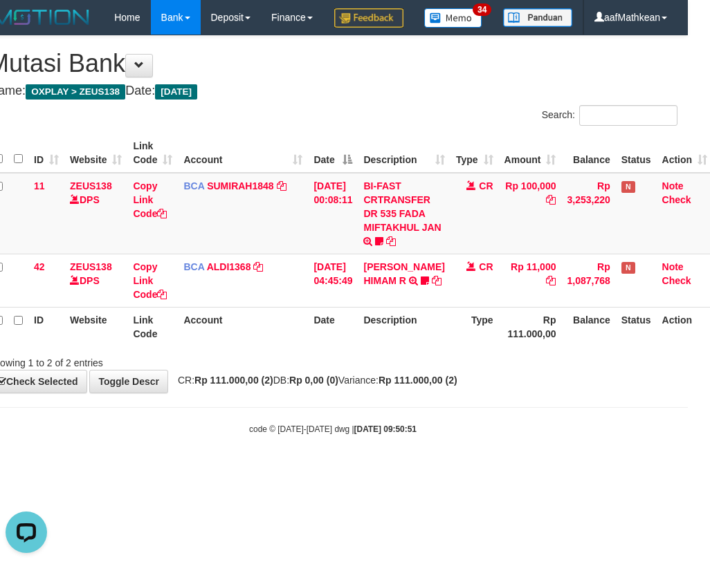
click at [333, 427] on body "Toggle navigation Home Bank Account List Load By Website Group [OXPLAY] ZEUS138…" at bounding box center [333, 235] width 710 height 470
click at [420, 347] on th "Description" at bounding box center [404, 326] width 92 height 39
click at [419, 351] on div "ID Website Link Code Account Date Description Type Amount Balance Status Action…" at bounding box center [333, 239] width 710 height 221
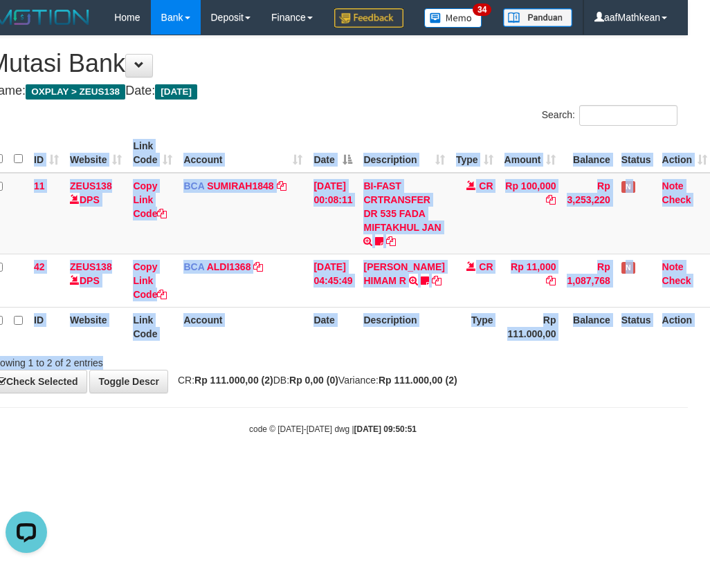
click at [418, 370] on div "Search: ID Website Link Code Account Date Description Type Amount Balance Statu…" at bounding box center [332, 237] width 689 height 265
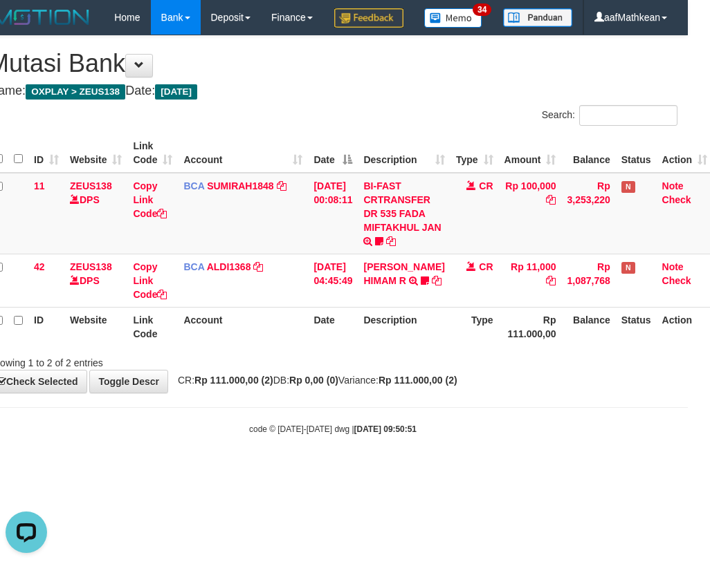
click at [419, 370] on div "Search: ID Website Link Code Account Date Description Type Amount Balance Statu…" at bounding box center [332, 237] width 689 height 265
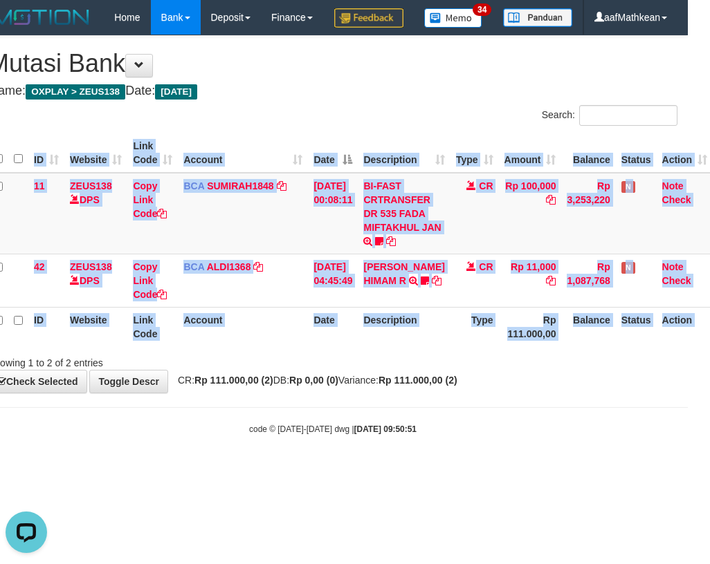
click at [419, 351] on div "ID Website Link Code Account Date Description Type Amount Balance Status Action…" at bounding box center [333, 239] width 710 height 221
click at [382, 351] on div "ID Website Link Code Account Date Description Type Amount Balance Status Action…" at bounding box center [333, 239] width 710 height 221
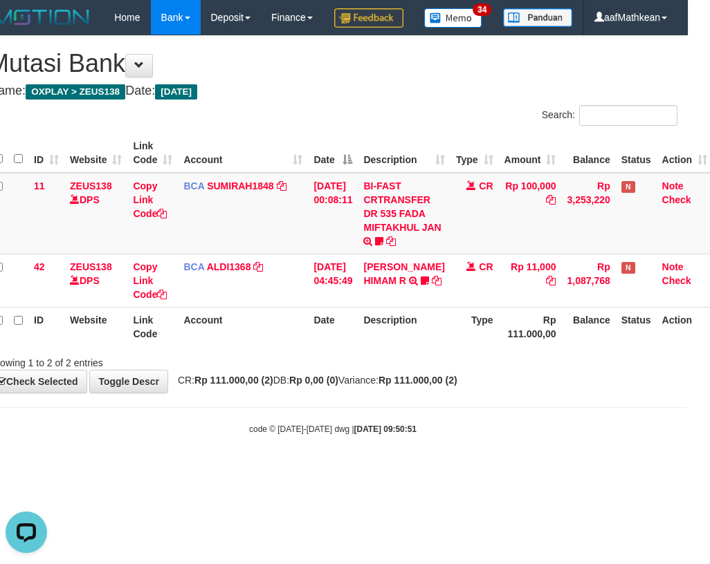
drag, startPoint x: 400, startPoint y: 385, endPoint x: 415, endPoint y: 383, distance: 14.6
click at [404, 370] on div "Search: ID Website Link Code Account Date Description Type Amount Balance Statu…" at bounding box center [332, 237] width 689 height 265
click at [394, 351] on div "ID Website Link Code Account Date Description Type Amount Balance Status Action…" at bounding box center [333, 239] width 710 height 221
click at [394, 347] on th "Description" at bounding box center [404, 326] width 92 height 39
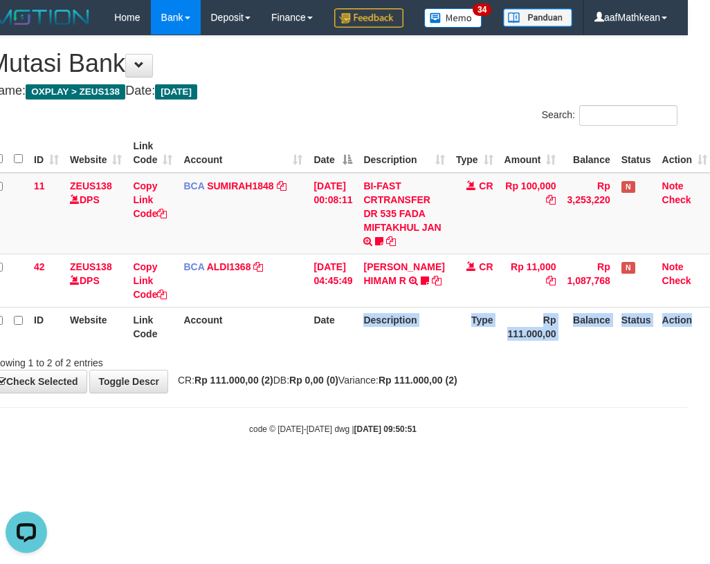
click at [389, 347] on th "Description" at bounding box center [404, 326] width 92 height 39
click at [390, 347] on th "Description" at bounding box center [404, 326] width 92 height 39
click at [391, 347] on th "Description" at bounding box center [404, 326] width 92 height 39
drag, startPoint x: 442, startPoint y: 338, endPoint x: 446, endPoint y: 347, distance: 10.5
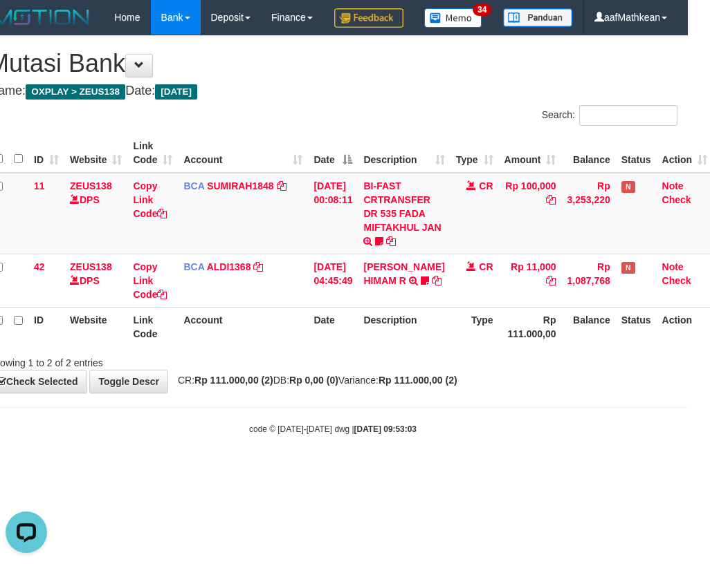
click at [446, 342] on table "ID Website Link Code Account Date Description Type Amount Balance Status Action…" at bounding box center [350, 239] width 724 height 213
drag, startPoint x: 394, startPoint y: 415, endPoint x: 380, endPoint y: 414, distance: 13.2
click at [384, 386] on span "CR: Rp 111.000,00 (2) DB: Rp 0,00 (0) Variance: Rp 111.000,00 (2)" at bounding box center [314, 380] width 286 height 11
click at [370, 393] on div "**********" at bounding box center [333, 214] width 710 height 357
click at [333, 470] on body "Toggle navigation Home Bank Account List Load By Website Group [OXPLAY] ZEUS138…" at bounding box center [333, 235] width 710 height 470
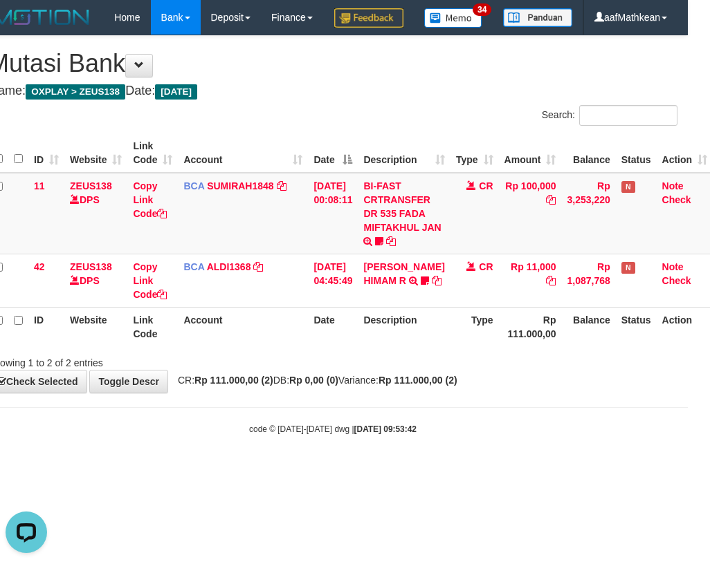
click at [324, 470] on body "Toggle navigation Home Bank Account List Load By Website Group [OXPLAY] ZEUS138…" at bounding box center [333, 235] width 710 height 470
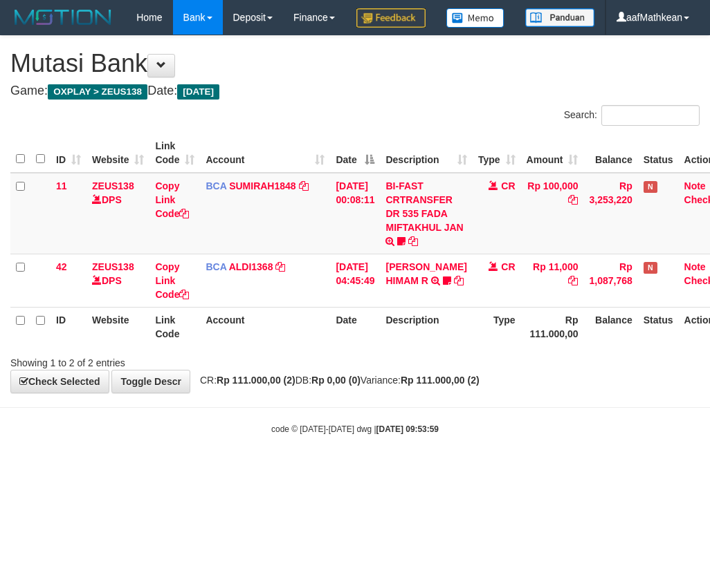
scroll to position [0, 22]
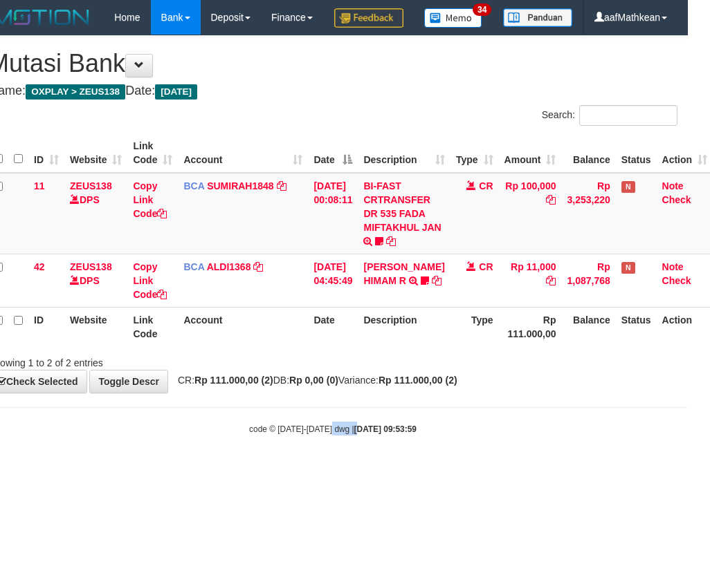
drag, startPoint x: 344, startPoint y: 496, endPoint x: 355, endPoint y: 513, distance: 20.0
click at [353, 470] on html "Toggle navigation Home Bank Account List Load By Website Group [OXPLAY] ZEUS138…" at bounding box center [333, 235] width 710 height 470
drag, startPoint x: 351, startPoint y: 511, endPoint x: 373, endPoint y: 463, distance: 53.5
click at [351, 470] on html "Toggle navigation Home Bank Account List Load By Website Group [OXPLAY] ZEUS138…" at bounding box center [333, 235] width 710 height 470
drag, startPoint x: 373, startPoint y: 463, endPoint x: 383, endPoint y: 413, distance: 50.7
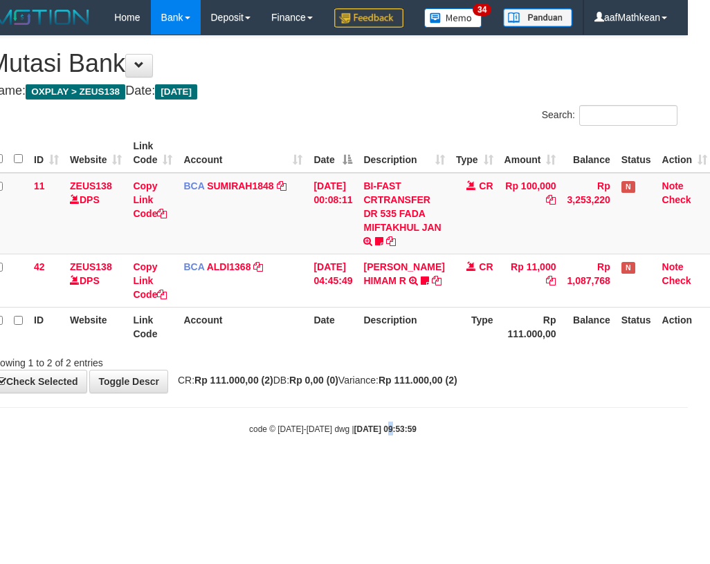
click at [382, 421] on body "Toggle navigation Home Bank Account List Load By Website Group [OXPLAY] ZEUS138…" at bounding box center [333, 235] width 710 height 470
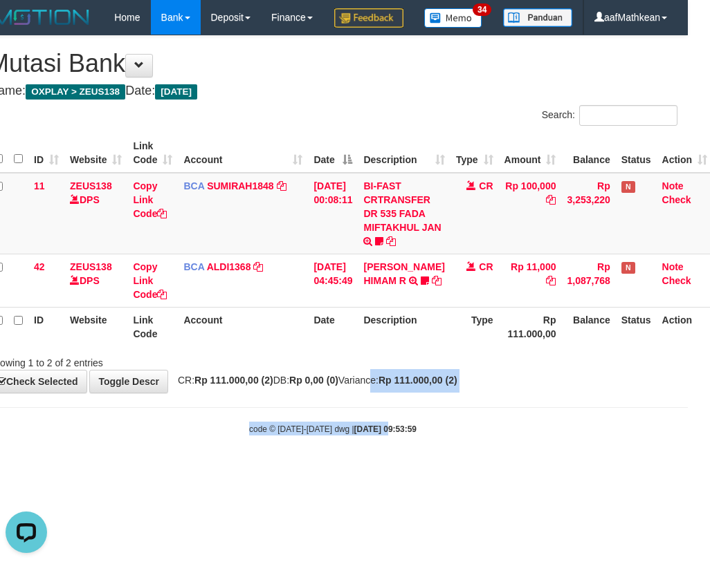
scroll to position [0, 0]
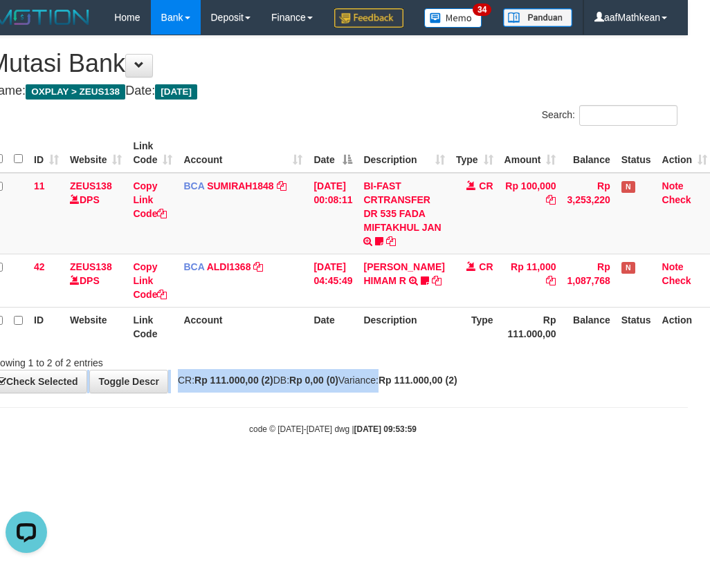
click at [390, 393] on div "**********" at bounding box center [333, 214] width 710 height 357
click at [370, 393] on div "**********" at bounding box center [333, 214] width 710 height 357
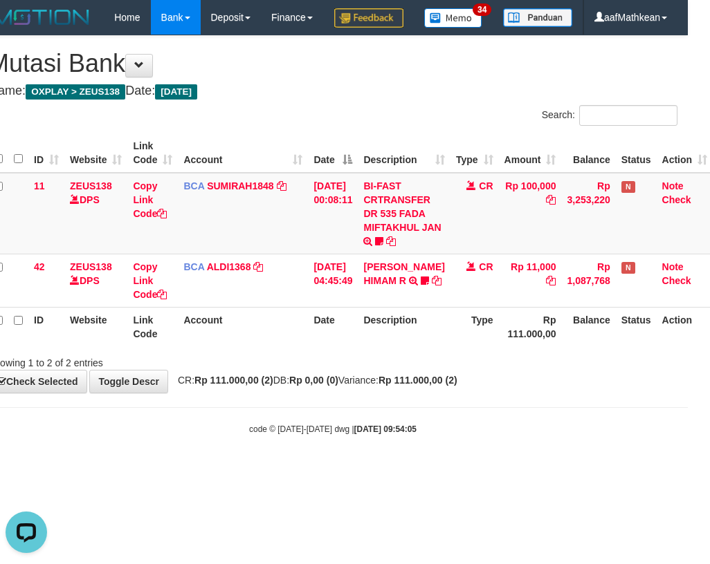
click at [299, 370] on div "Showing 1 to 2 of 2 entries" at bounding box center [333, 360] width 710 height 19
click at [279, 434] on body "Toggle navigation Home Bank Account List Load By Website Group [OXPLAY] ZEUS138…" at bounding box center [333, 235] width 710 height 470
click at [268, 393] on div "**********" at bounding box center [333, 214] width 710 height 357
click at [279, 432] on body "Toggle navigation Home Bank Account List Load By Website Group [OXPLAY] ZEUS138…" at bounding box center [333, 235] width 710 height 470
drag, startPoint x: 282, startPoint y: 429, endPoint x: 274, endPoint y: 427, distance: 7.7
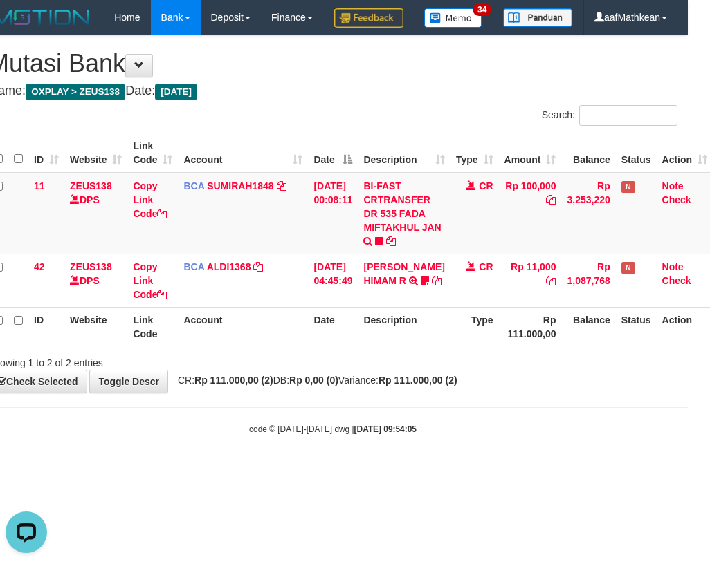
click at [283, 431] on body "Toggle navigation Home Bank Account List Load By Website Group [OXPLAY] ZEUS138…" at bounding box center [333, 235] width 710 height 470
click at [284, 433] on body "Toggle navigation Home Bank Account List Load By Website Group [OXPLAY] ZEUS138…" at bounding box center [333, 235] width 710 height 470
click at [288, 433] on body "Toggle navigation Home Bank Account List Load By Website Group [OXPLAY] ZEUS138…" at bounding box center [333, 235] width 710 height 470
click at [430, 447] on body "Toggle navigation Home Bank Account List Load By Website Group [OXPLAY] ZEUS138…" at bounding box center [333, 235] width 710 height 470
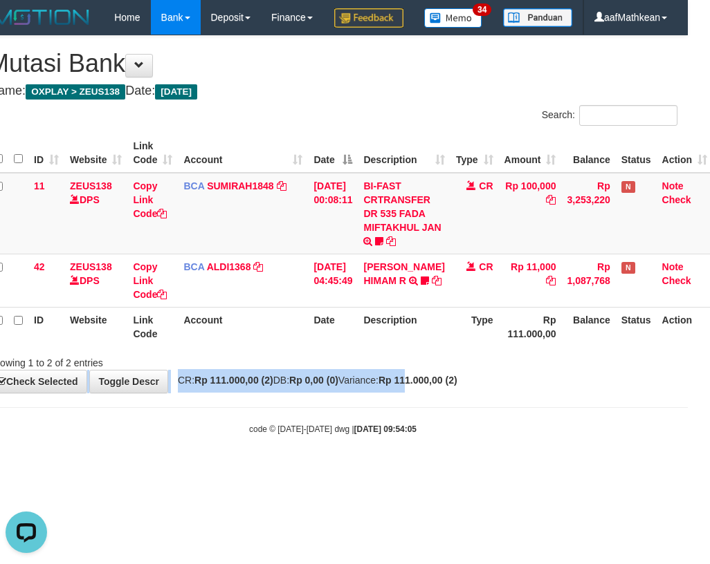
drag, startPoint x: 438, startPoint y: 407, endPoint x: 459, endPoint y: 404, distance: 21.7
click at [459, 393] on div "**********" at bounding box center [333, 214] width 710 height 357
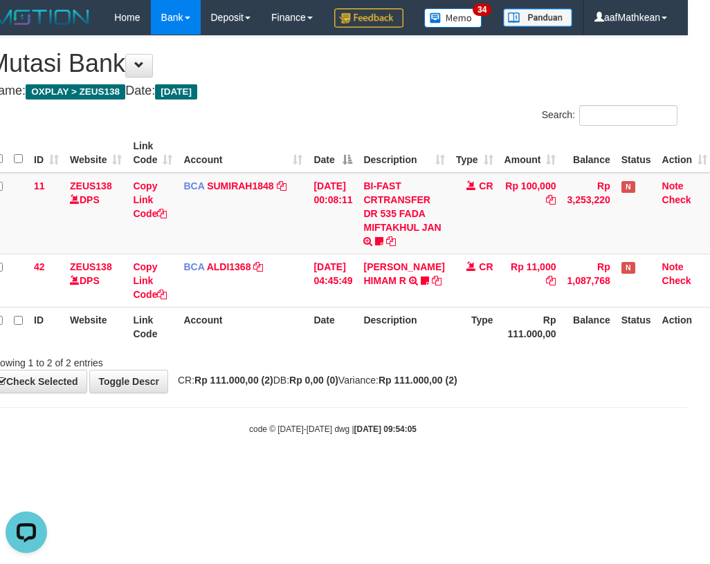
click at [448, 370] on div "Showing 1 to 2 of 2 entries" at bounding box center [333, 360] width 710 height 19
click at [448, 393] on div "**********" at bounding box center [333, 214] width 710 height 357
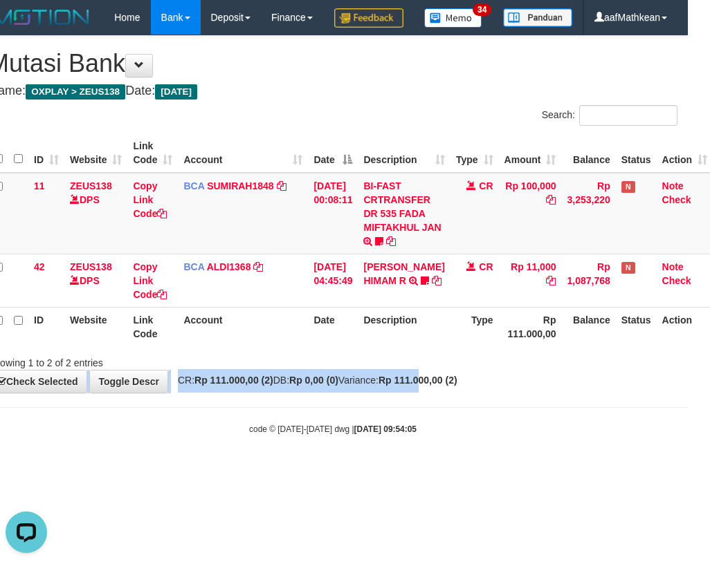
drag, startPoint x: 454, startPoint y: 403, endPoint x: 490, endPoint y: 418, distance: 38.8
click at [481, 393] on div "**********" at bounding box center [333, 214] width 710 height 357
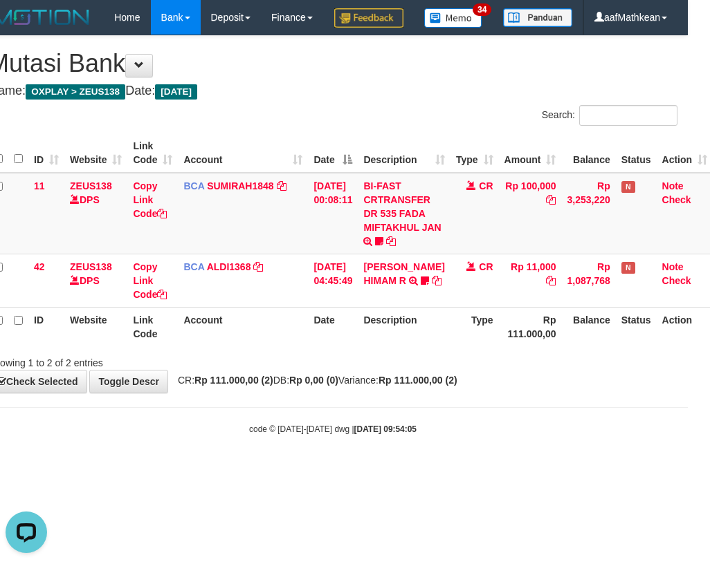
drag, startPoint x: 164, startPoint y: 437, endPoint x: 224, endPoint y: 449, distance: 61.3
click at [176, 437] on body "Toggle navigation Home Bank Account List Load By Website Group [OXPLAY] ZEUS138…" at bounding box center [333, 235] width 710 height 470
drag, startPoint x: 224, startPoint y: 449, endPoint x: 282, endPoint y: 464, distance: 60.1
click at [272, 463] on body "Toggle navigation Home Bank Account List Load By Website Group [OXPLAY] ZEUS138…" at bounding box center [333, 235] width 710 height 470
drag, startPoint x: 434, startPoint y: 451, endPoint x: 669, endPoint y: 405, distance: 239.0
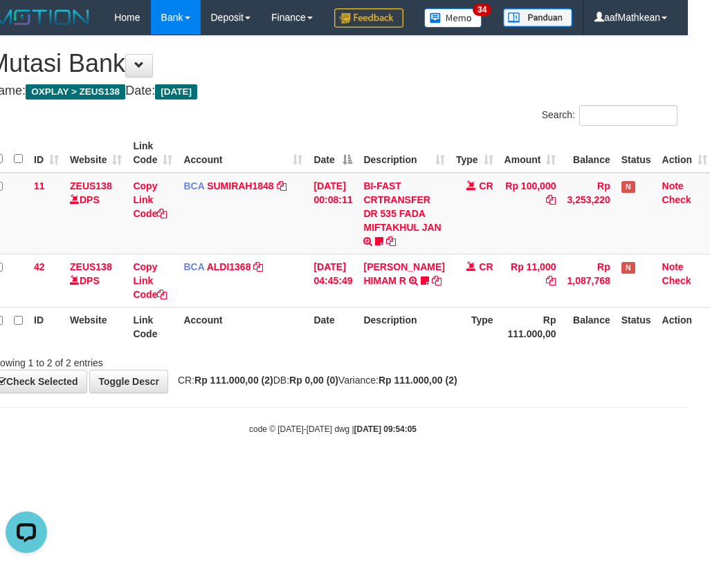
click at [564, 432] on body "Toggle navigation Home Bank Account List Load By Website Group [OXPLAY] ZEUS138…" at bounding box center [333, 235] width 710 height 470
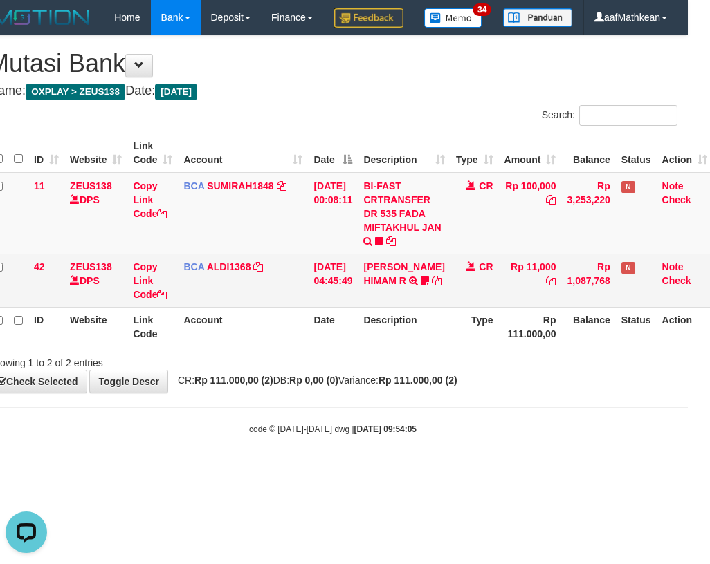
drag, startPoint x: 206, startPoint y: 339, endPoint x: 219, endPoint y: 342, distance: 12.9
click at [207, 307] on td "BCA ALDI1368 DPS ALDI mutasi_20250831_3354 | 42 mutasi_20250831_3354 | 42" at bounding box center [243, 280] width 130 height 53
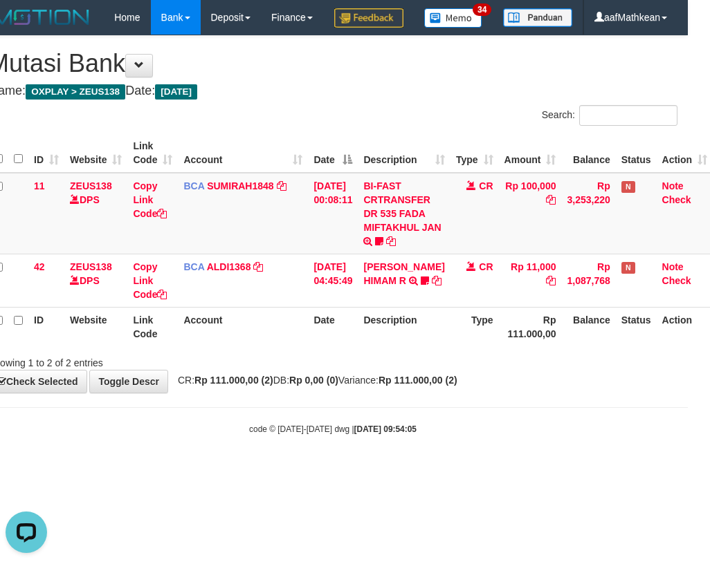
drag, startPoint x: 219, startPoint y: 342, endPoint x: 207, endPoint y: 346, distance: 12.3
click at [219, 342] on table "ID Website Link Code Account Date Description Type Amount Balance Status Action…" at bounding box center [350, 239] width 724 height 213
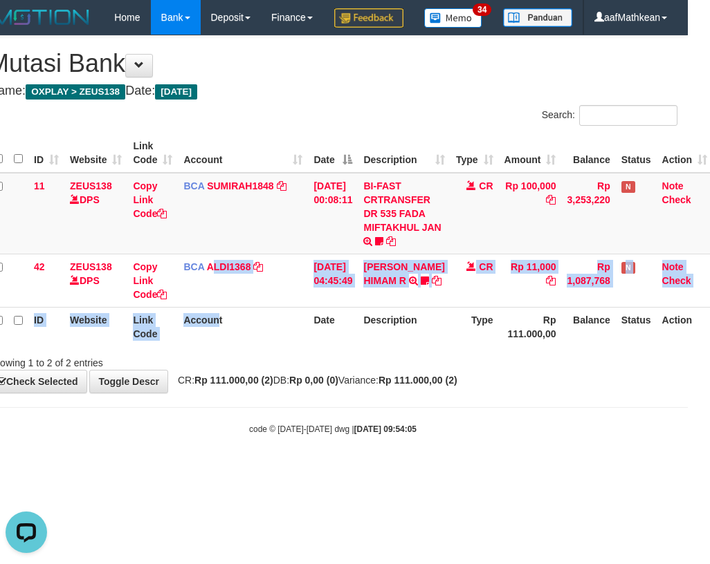
drag, startPoint x: 207, startPoint y: 346, endPoint x: 237, endPoint y: 343, distance: 29.9
click at [209, 345] on th "Account" at bounding box center [243, 326] width 130 height 39
click at [472, 370] on div "Showing 1 to 2 of 2 entries" at bounding box center [333, 360] width 710 height 19
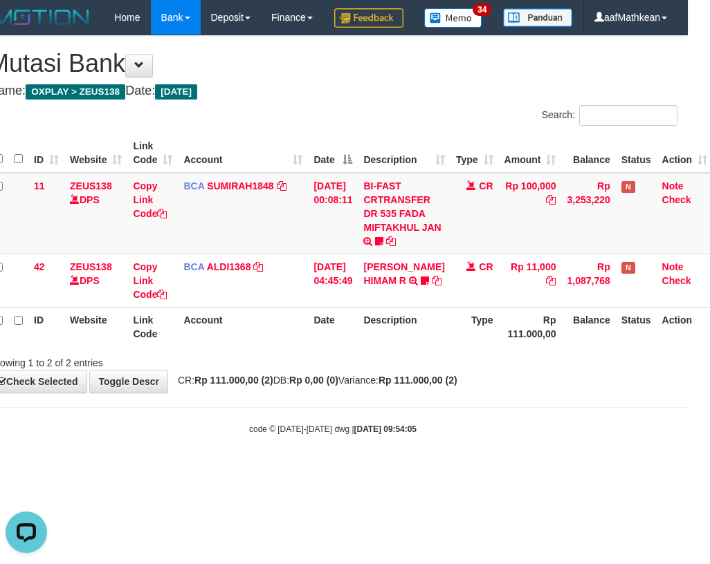
click at [594, 393] on div "**********" at bounding box center [333, 214] width 710 height 357
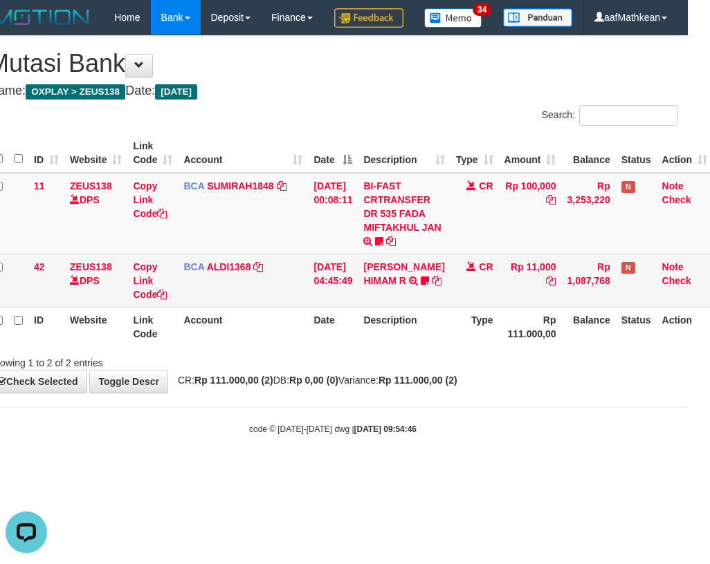
drag, startPoint x: 259, startPoint y: 333, endPoint x: 270, endPoint y: 337, distance: 11.8
click at [260, 307] on td "BCA ALDI1368 DPS ALDI mutasi_20250831_3354 | 42 mutasi_20250831_3354 | 42" at bounding box center [243, 280] width 130 height 53
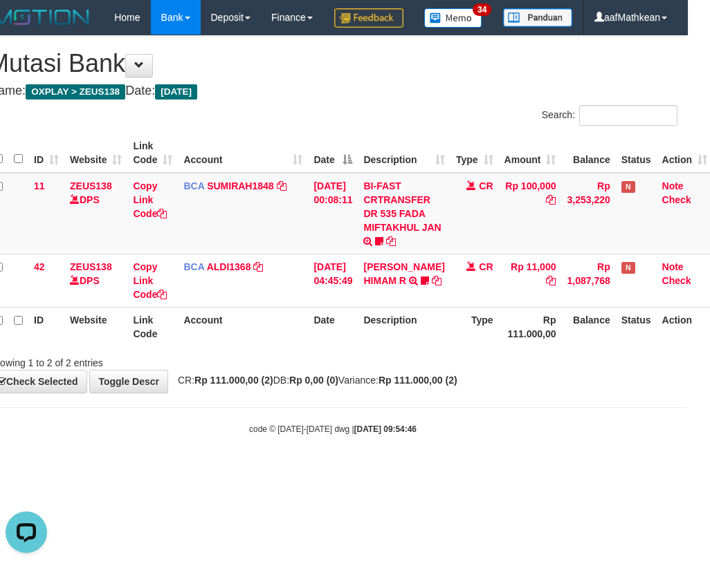
drag, startPoint x: 270, startPoint y: 346, endPoint x: 705, endPoint y: 380, distance: 435.7
click at [325, 347] on tr "ID Website Link Code Account Date Description Type Rp 111.000,00 Balance Status…" at bounding box center [350, 326] width 724 height 39
drag, startPoint x: 176, startPoint y: 394, endPoint x: 192, endPoint y: 403, distance: 18.6
click at [177, 370] on div "Showing 1 to 2 of 2 entries" at bounding box center [125, 360] width 275 height 19
drag, startPoint x: 192, startPoint y: 403, endPoint x: 196, endPoint y: 396, distance: 7.1
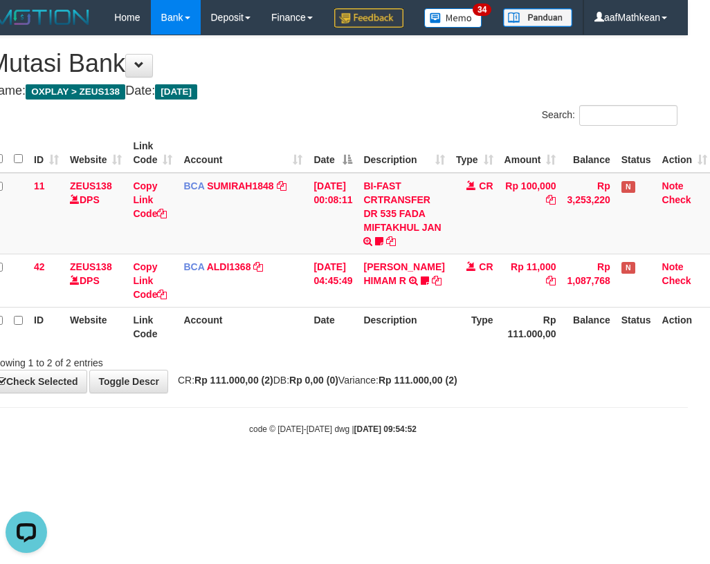
click at [196, 370] on div "Showing 1 to 2 of 2 entries" at bounding box center [125, 360] width 275 height 19
drag, startPoint x: 196, startPoint y: 396, endPoint x: 220, endPoint y: 406, distance: 26.1
click at [218, 393] on div "**********" at bounding box center [333, 214] width 710 height 357
click at [262, 386] on strong "Rp 111.000,00 (2)" at bounding box center [233, 380] width 79 height 11
drag, startPoint x: 261, startPoint y: 449, endPoint x: 242, endPoint y: 441, distance: 20.4
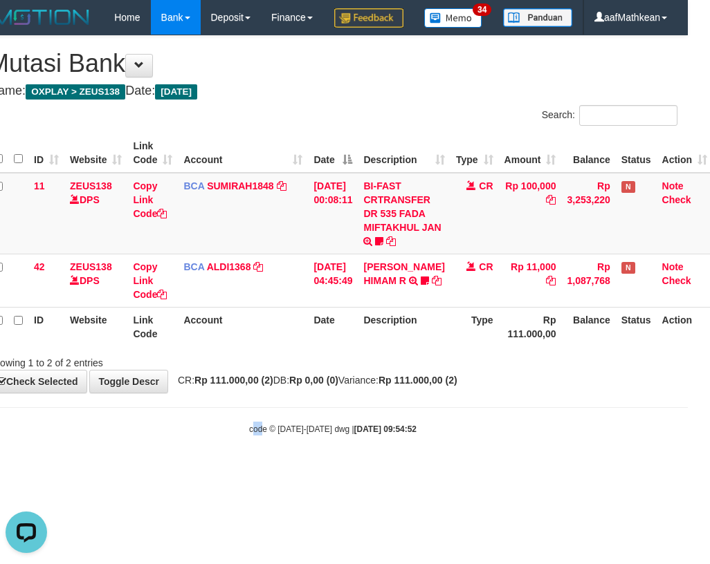
click at [248, 453] on body "Toggle navigation Home Bank Account List Load By Website Group [OXPLAY] ZEUS138…" at bounding box center [333, 235] width 710 height 470
click at [243, 441] on body "Toggle navigation Home Bank Account List Load By Website Group [OXPLAY] ZEUS138…" at bounding box center [333, 235] width 710 height 470
drag, startPoint x: 257, startPoint y: 430, endPoint x: 272, endPoint y: 433, distance: 15.5
click at [269, 432] on body "Toggle navigation Home Bank Account List Load By Website Group [OXPLAY] ZEUS138…" at bounding box center [333, 235] width 710 height 470
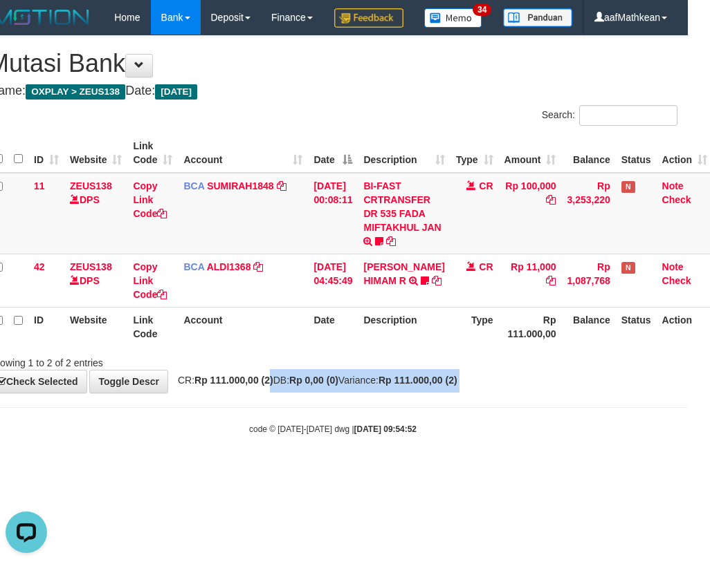
drag, startPoint x: 265, startPoint y: 430, endPoint x: 275, endPoint y: 427, distance: 10.1
click at [275, 427] on body "Toggle navigation Home Bank Account List Load By Website Group [OXPLAY] ZEUS138…" at bounding box center [333, 235] width 710 height 470
drag, startPoint x: 322, startPoint y: 400, endPoint x: 318, endPoint y: 393, distance: 8.4
click at [329, 370] on div "Showing 1 to 2 of 2 entries" at bounding box center [333, 360] width 710 height 19
drag, startPoint x: 379, startPoint y: 381, endPoint x: 403, endPoint y: 365, distance: 28.4
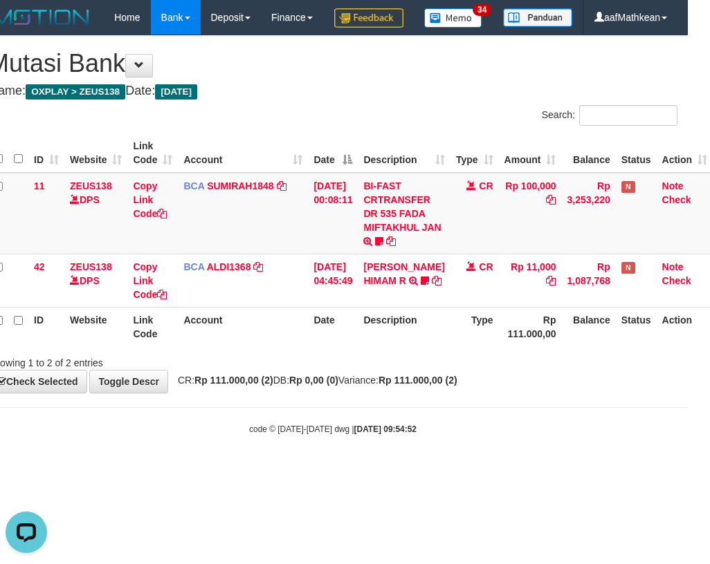
click at [385, 351] on div "ID Website Link Code Account Date Description Type Amount Balance Status Action…" at bounding box center [333, 239] width 710 height 221
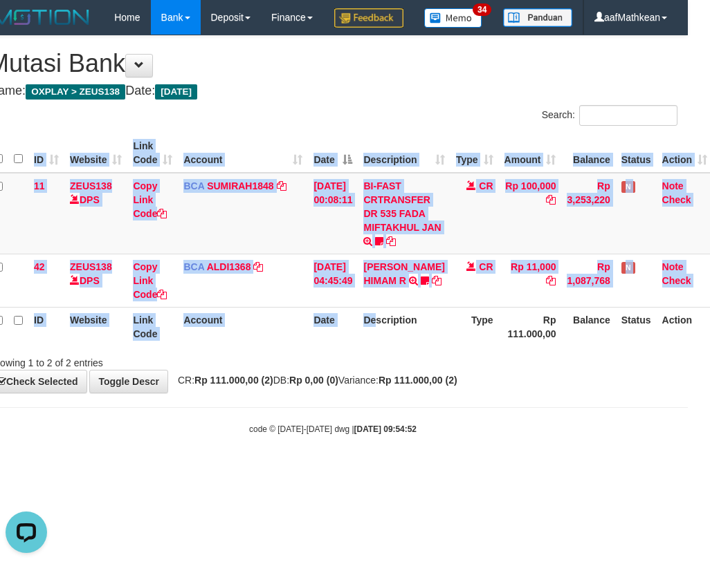
click at [404, 347] on th "Description" at bounding box center [404, 326] width 92 height 39
click at [410, 347] on th "Description" at bounding box center [404, 326] width 92 height 39
click at [412, 347] on th "Description" at bounding box center [404, 326] width 92 height 39
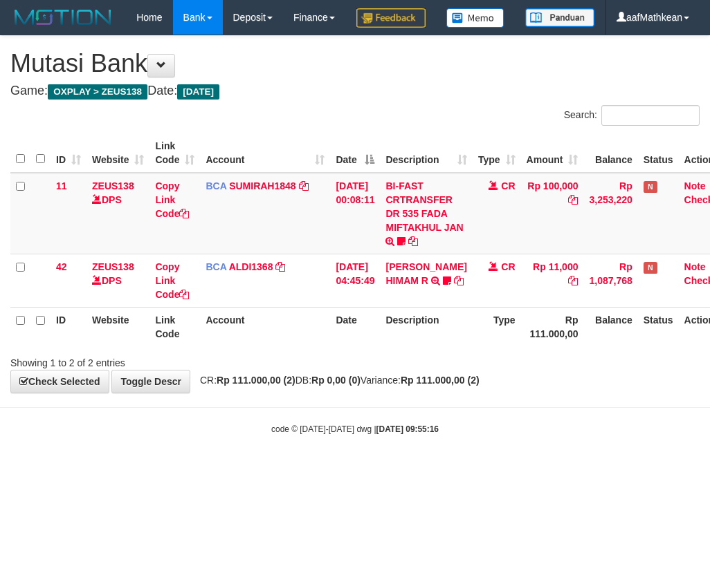
scroll to position [0, 22]
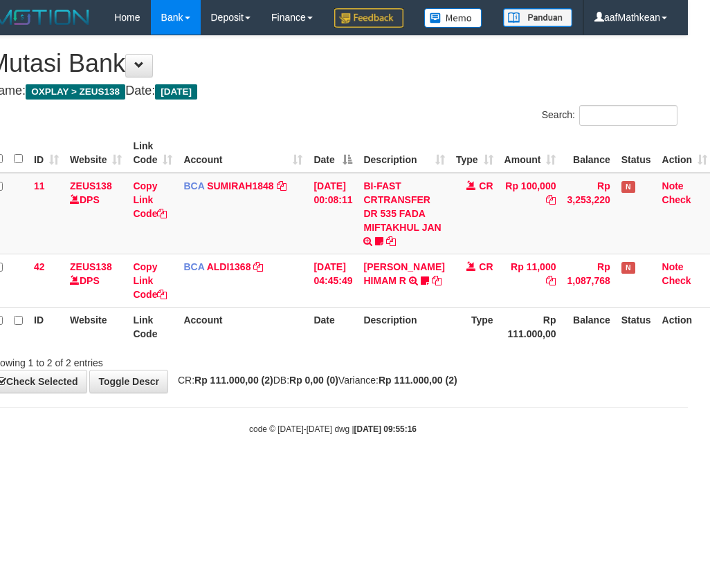
click at [434, 347] on th "Description" at bounding box center [404, 326] width 92 height 39
click at [422, 347] on th "Description" at bounding box center [404, 326] width 92 height 39
click at [424, 347] on th "Description" at bounding box center [404, 326] width 92 height 39
click at [419, 347] on th "Description" at bounding box center [404, 326] width 92 height 39
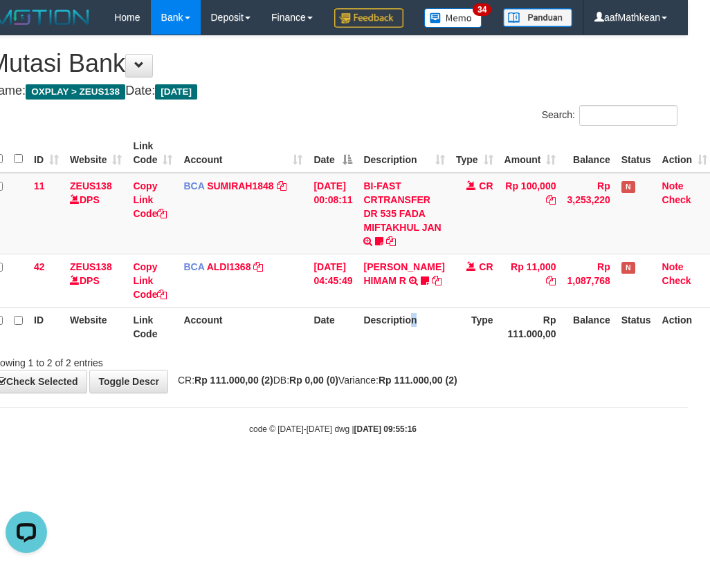
click at [420, 347] on th "Description" at bounding box center [404, 326] width 92 height 39
click at [423, 347] on th "Description" at bounding box center [404, 326] width 92 height 39
click at [427, 347] on th "Description" at bounding box center [404, 326] width 92 height 39
click at [432, 347] on th "Description" at bounding box center [404, 326] width 92 height 39
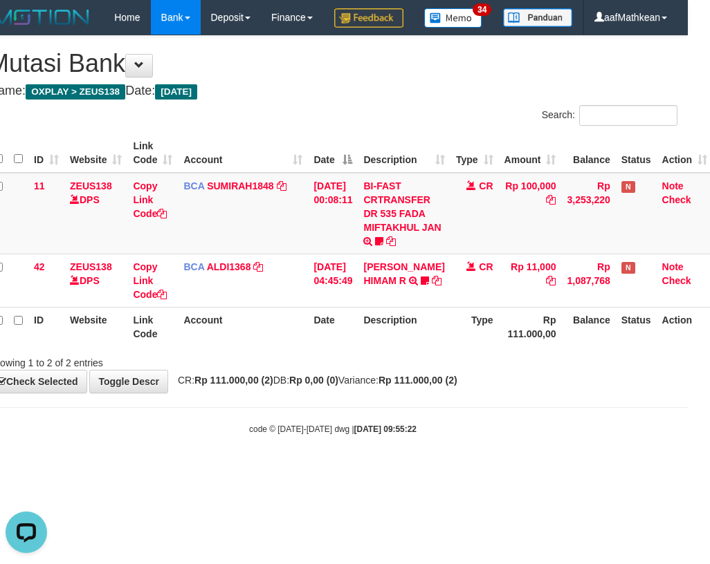
drag, startPoint x: 434, startPoint y: 369, endPoint x: 434, endPoint y: 378, distance: 9.0
click at [434, 347] on th "Description" at bounding box center [404, 326] width 92 height 39
click at [374, 370] on div "Showing 1 to 2 of 2 entries" at bounding box center [333, 360] width 710 height 19
click at [373, 370] on div "Showing 1 to 2 of 2 entries" at bounding box center [333, 360] width 710 height 19
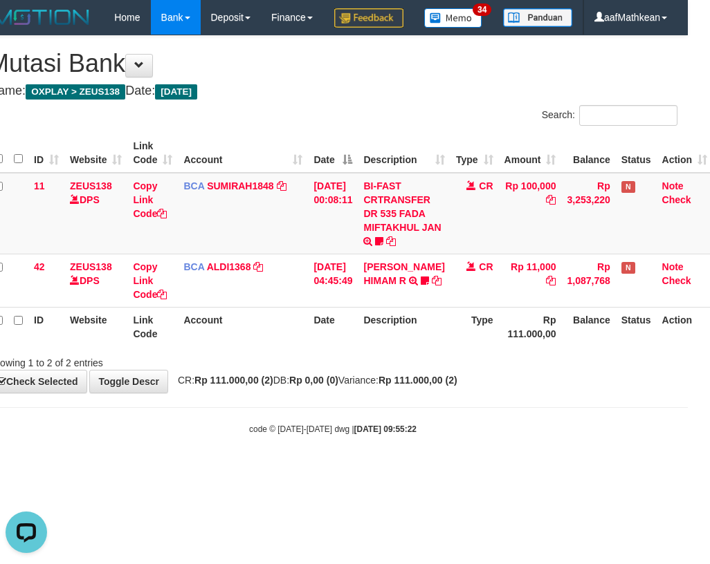
click at [340, 347] on th "Date" at bounding box center [333, 326] width 50 height 39
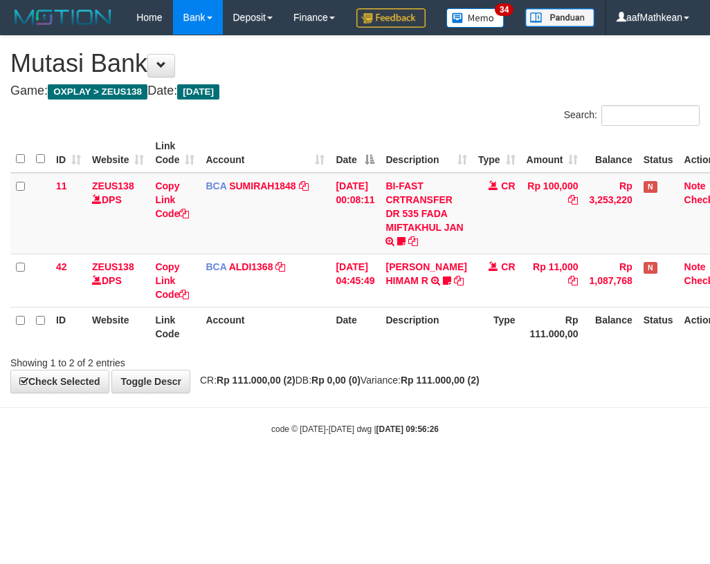
click at [308, 386] on span "CR: Rp 111.000,00 (2) DB: Rp 0,00 (0) Variance: Rp 111.000,00 (2)" at bounding box center [336, 380] width 286 height 11
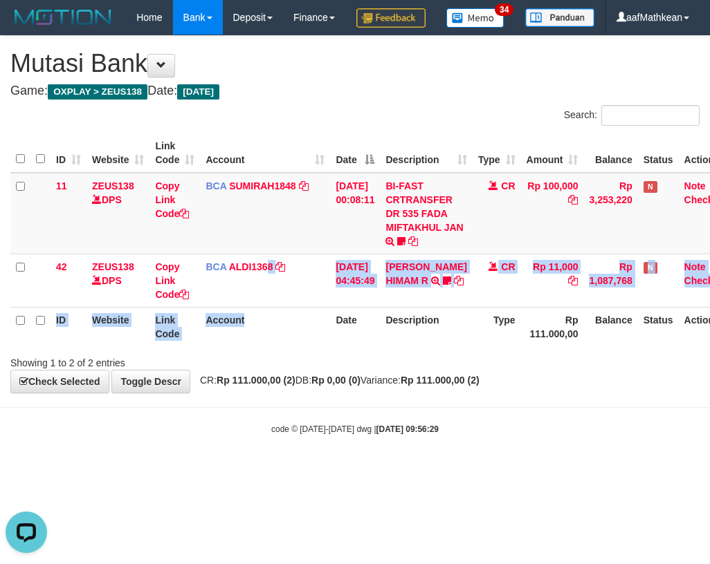
drag, startPoint x: 252, startPoint y: 354, endPoint x: 233, endPoint y: 373, distance: 26.9
click at [248, 347] on table "ID Website Link Code Account Date Description Type Amount Balance Status Action…" at bounding box center [372, 239] width 724 height 213
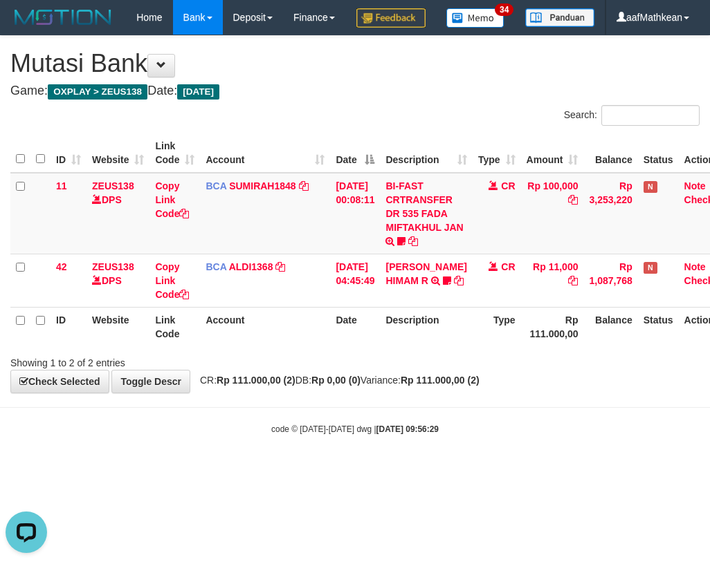
drag, startPoint x: 188, startPoint y: 382, endPoint x: 184, endPoint y: 397, distance: 15.1
click at [187, 370] on div "Search: ID Website Link Code Account Date Description Type Amount Balance Statu…" at bounding box center [354, 237] width 689 height 265
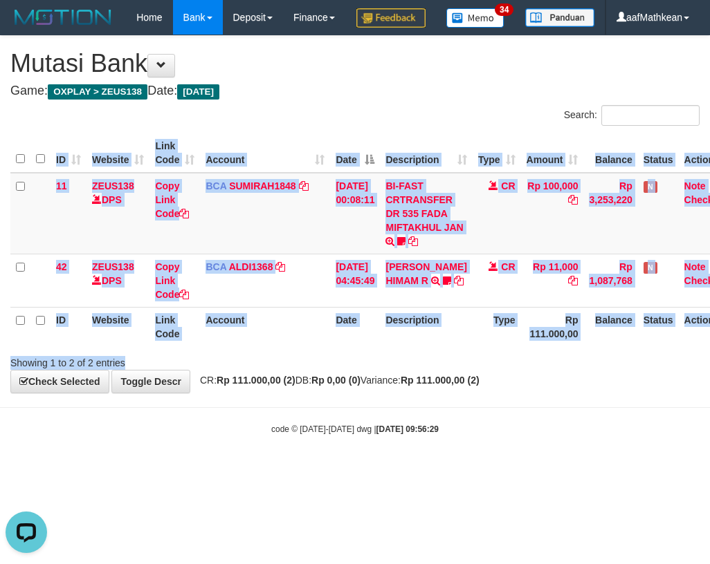
click at [186, 370] on div "Showing 1 to 2 of 2 entries" at bounding box center [147, 360] width 275 height 19
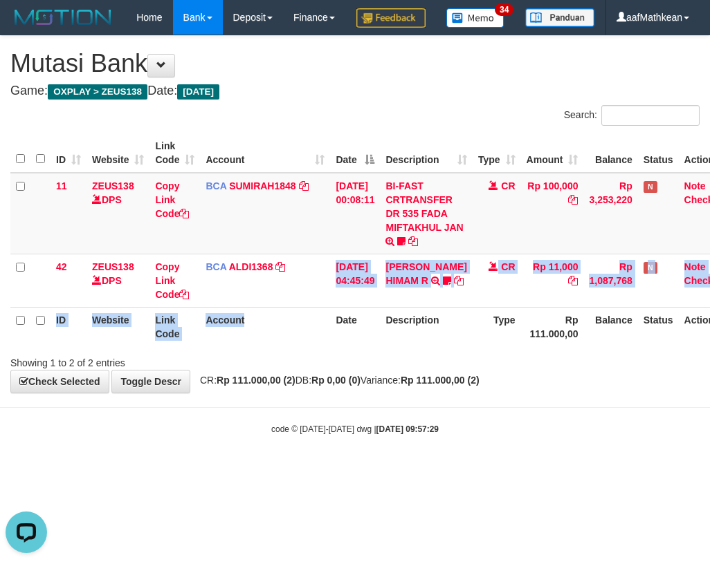
click at [299, 347] on table "ID Website Link Code Account Date Description Type Amount Balance Status Action…" at bounding box center [372, 239] width 724 height 213
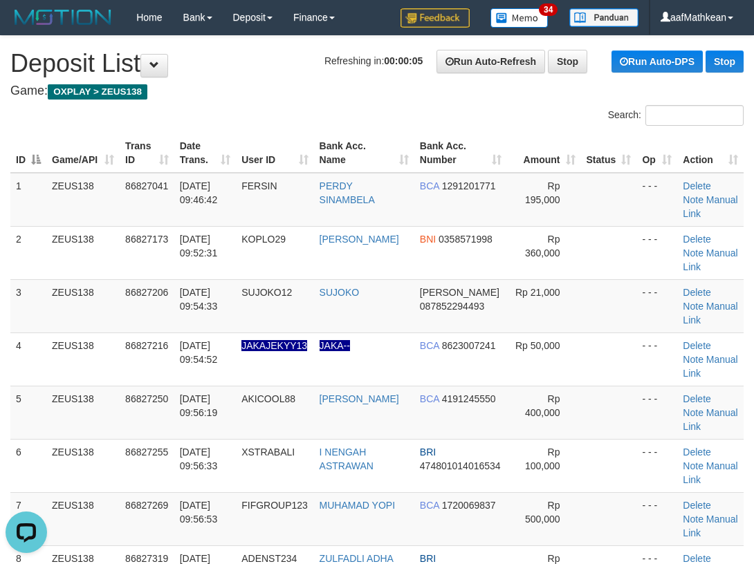
drag, startPoint x: 199, startPoint y: 237, endPoint x: 1, endPoint y: 261, distance: 198.5
click at [199, 235] on span "31/08/2025 09:52:31" at bounding box center [199, 246] width 38 height 25
click at [560, 304] on tr "3 ZEUS138 86827206 31/08/2025 09:54:33 SUJOKO12 SUJOKO DANA 087852294493 Rp 21,…" at bounding box center [376, 305] width 733 height 53
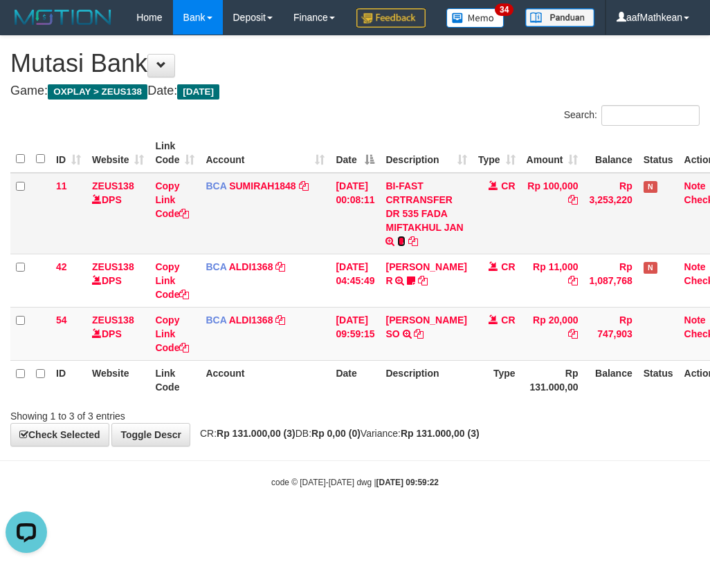
click at [405, 246] on icon at bounding box center [401, 242] width 8 height 10
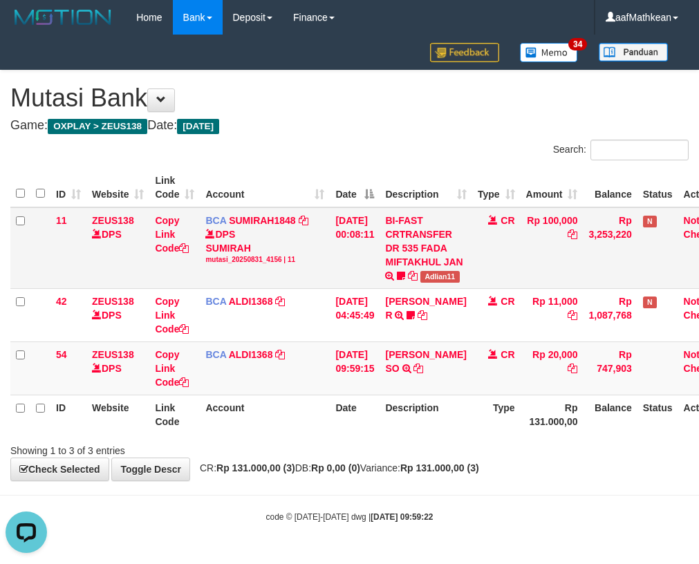
click at [421, 283] on span "Adlian11" at bounding box center [440, 277] width 39 height 12
copy tr "BI-FAST CRTRANSFER DR 535 FADA MIFTAKHUL JAN Adlian11"
click at [421, 283] on span "Adlian11" at bounding box center [440, 277] width 39 height 12
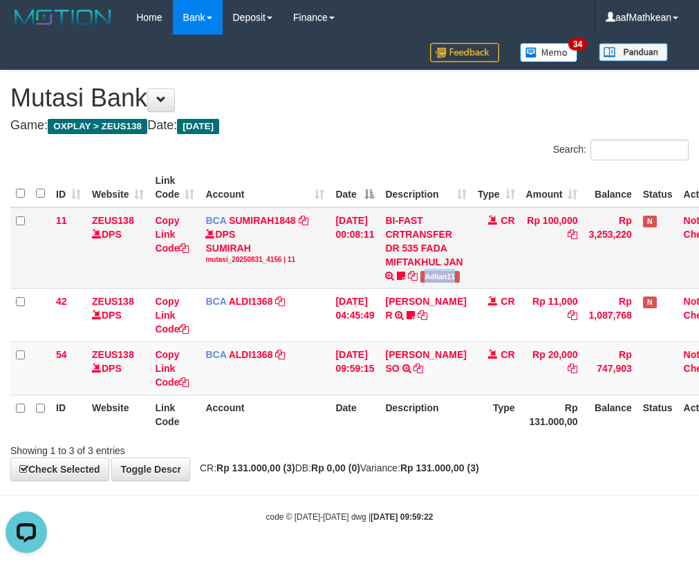
click at [421, 283] on span "Adlian11" at bounding box center [440, 277] width 39 height 12
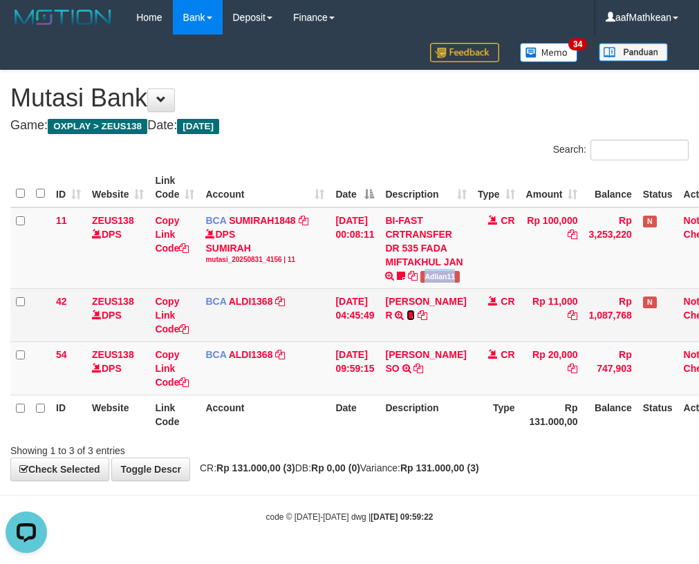
click at [415, 320] on icon at bounding box center [411, 316] width 8 height 10
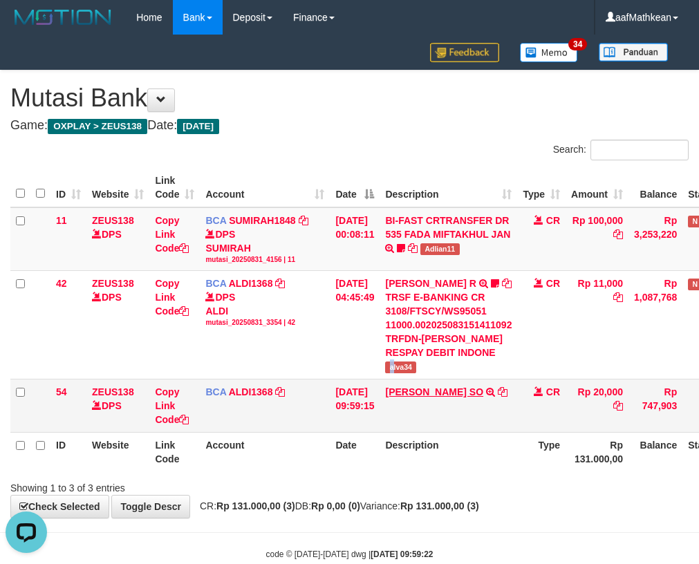
drag, startPoint x: 401, startPoint y: 373, endPoint x: 414, endPoint y: 387, distance: 18.1
click at [406, 381] on tbody "11 ZEUS138 DPS Copy Link Code BCA SUMIRAH1848 DPS SUMIRAH mutasi_20250831_4156 …" at bounding box center [395, 319] width 770 height 225
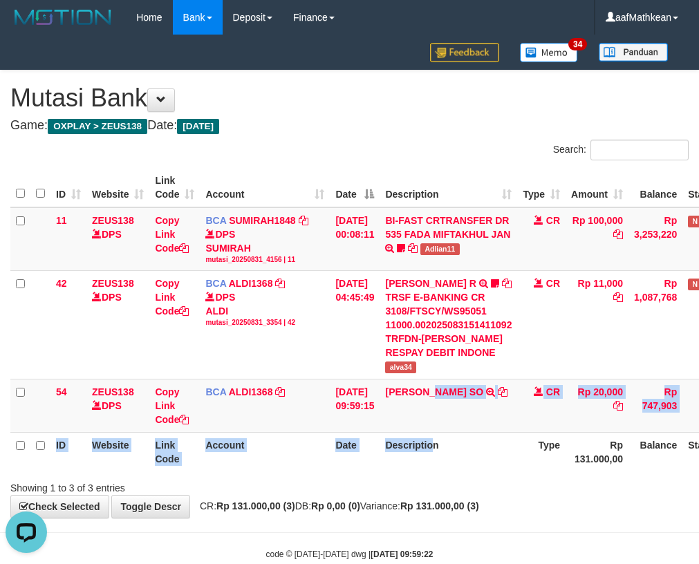
drag, startPoint x: 443, startPoint y: 441, endPoint x: 561, endPoint y: 398, distance: 124.9
click at [443, 441] on table "ID Website Link Code Account Date Description Type Amount Balance Status Action…" at bounding box center [395, 320] width 770 height 304
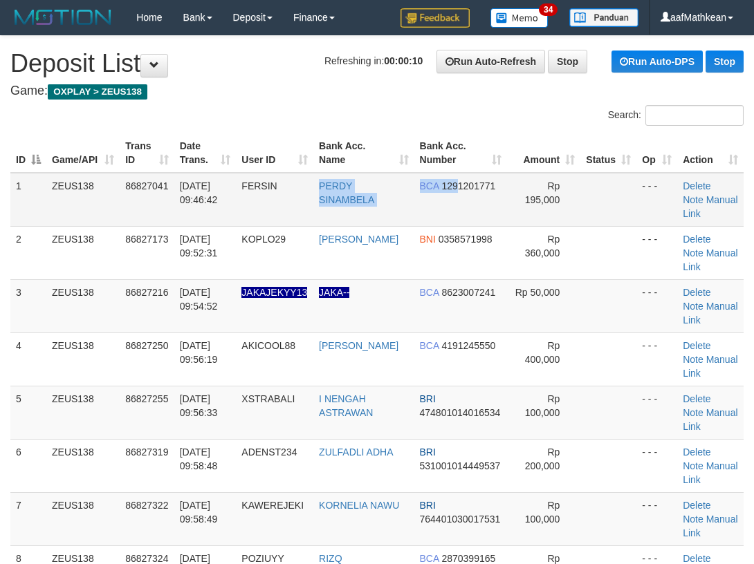
drag, startPoint x: 450, startPoint y: 205, endPoint x: 443, endPoint y: 211, distance: 9.4
click at [448, 210] on tr "1 ZEUS138 86827041 31/08/2025 09:46:42 FERSIN PERDY SINAMBELA BCA 1291201771 Rp…" at bounding box center [376, 200] width 733 height 54
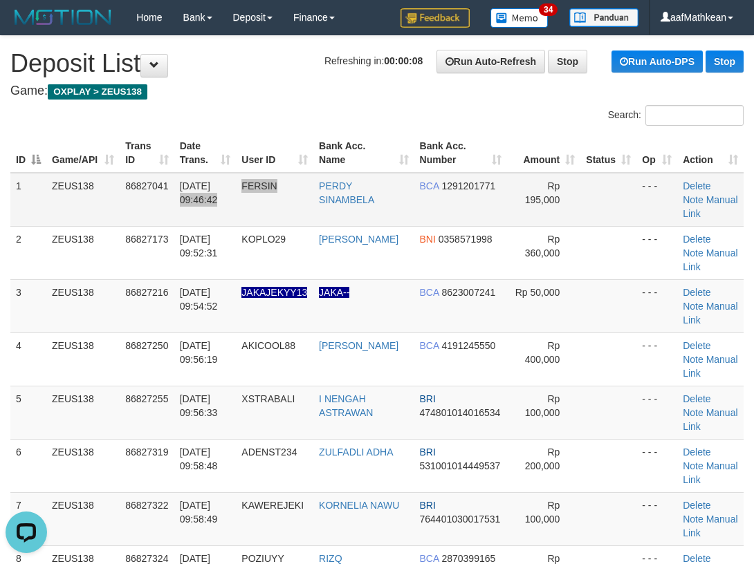
drag, startPoint x: 288, startPoint y: 177, endPoint x: 267, endPoint y: 190, distance: 24.2
click at [279, 186] on tr "1 ZEUS138 86827041 31/08/2025 09:46:42 FERSIN PERDY SINAMBELA BCA 1291201771 Rp…" at bounding box center [376, 200] width 733 height 54
drag, startPoint x: 445, startPoint y: 192, endPoint x: 421, endPoint y: 140, distance: 57.0
click at [439, 172] on table "ID Game/API Trans ID Date Trans. User ID Bank Acc. Name Bank Acc. Number Amount…" at bounding box center [376, 385] width 733 height 505
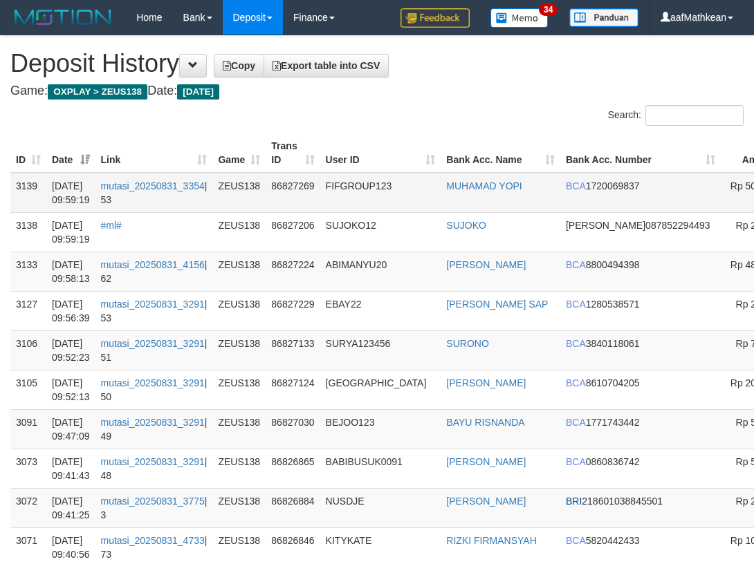
drag, startPoint x: 370, startPoint y: 271, endPoint x: 351, endPoint y: 200, distance: 73.8
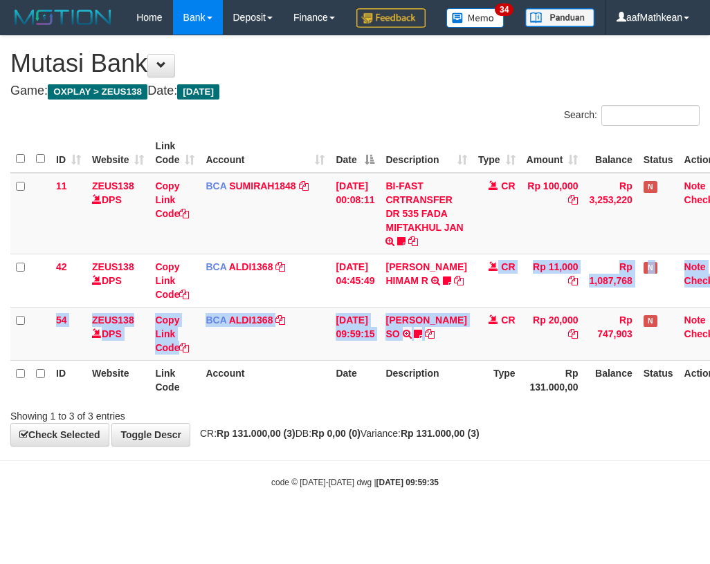
drag, startPoint x: 495, startPoint y: 365, endPoint x: 624, endPoint y: 424, distance: 141.4
click at [538, 398] on table "ID Website Link Code Account Date Description Type Amount Balance Status Action…" at bounding box center [372, 266] width 724 height 266
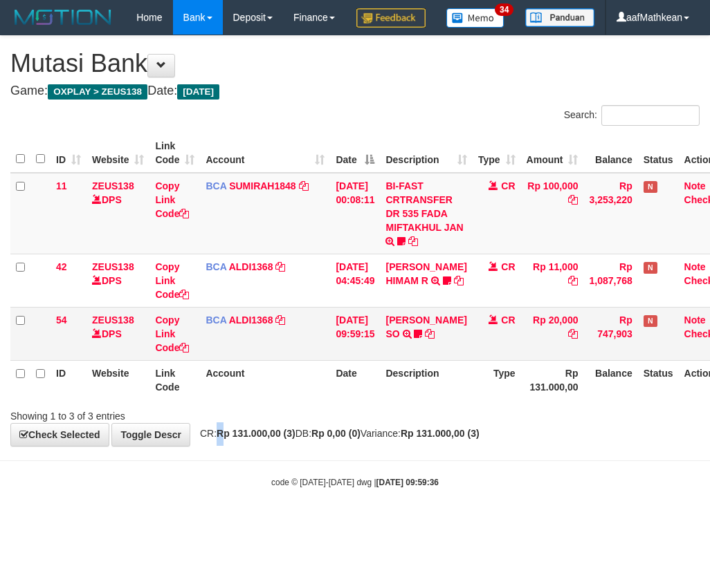
click at [357, 373] on table "ID Website Link Code Account Date Description Type Amount Balance Status Action…" at bounding box center [372, 266] width 724 height 266
click at [422, 339] on icon at bounding box center [418, 334] width 8 height 10
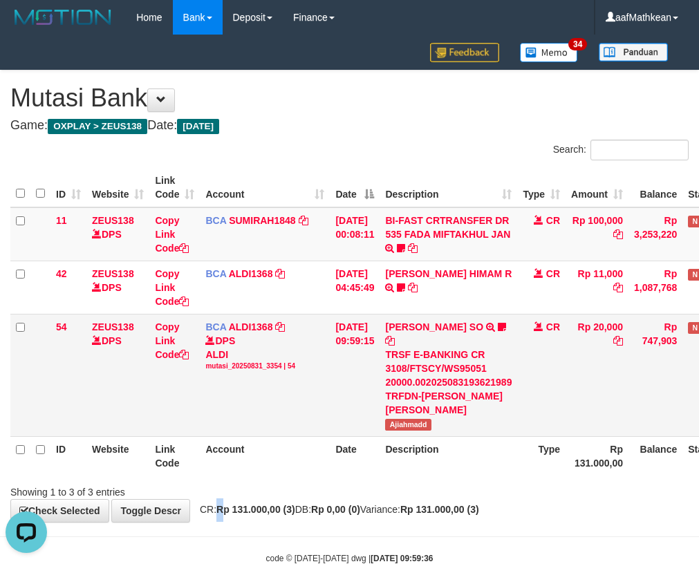
click at [400, 419] on span "Ajiahmadd" at bounding box center [408, 425] width 46 height 12
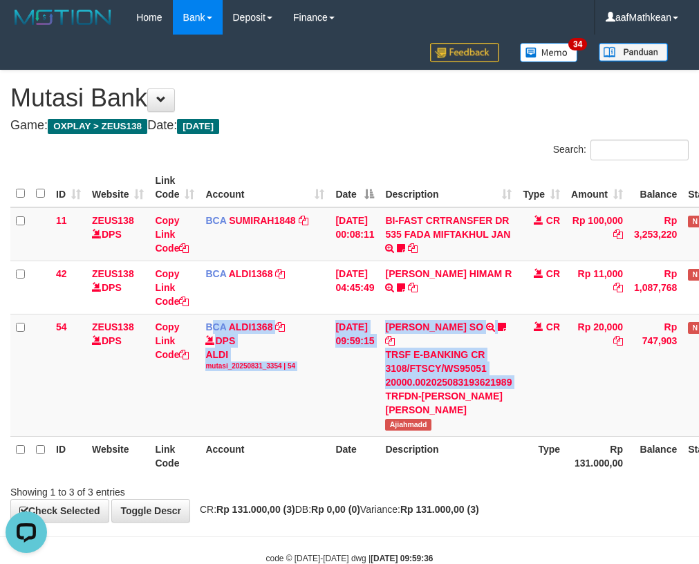
drag, startPoint x: 395, startPoint y: 380, endPoint x: 766, endPoint y: 430, distance: 374.7
click at [699, 430] on html "Toggle navigation Home Bank Account List Load By Website Group [OXPLAY] ZEUS138…" at bounding box center [349, 300] width 699 height 600
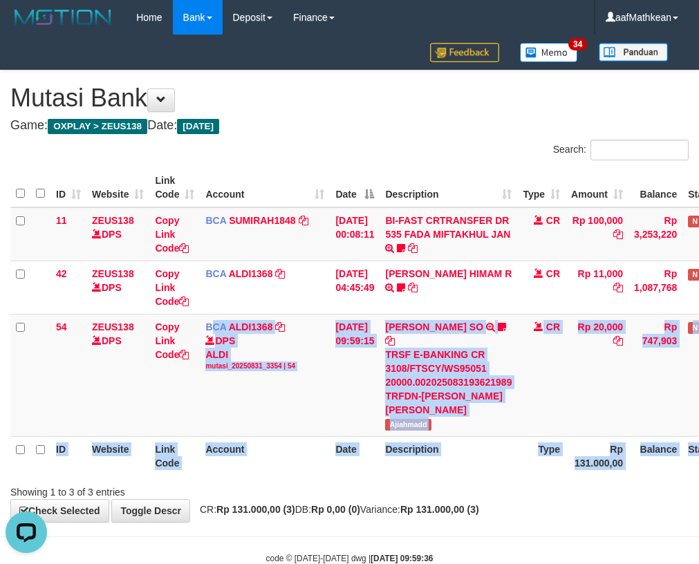
drag, startPoint x: 329, startPoint y: 475, endPoint x: 706, endPoint y: 415, distance: 381.7
click at [396, 465] on div "Search: ID Website Link Code Account Date Description Type Amount Balance Statu…" at bounding box center [349, 320] width 679 height 360
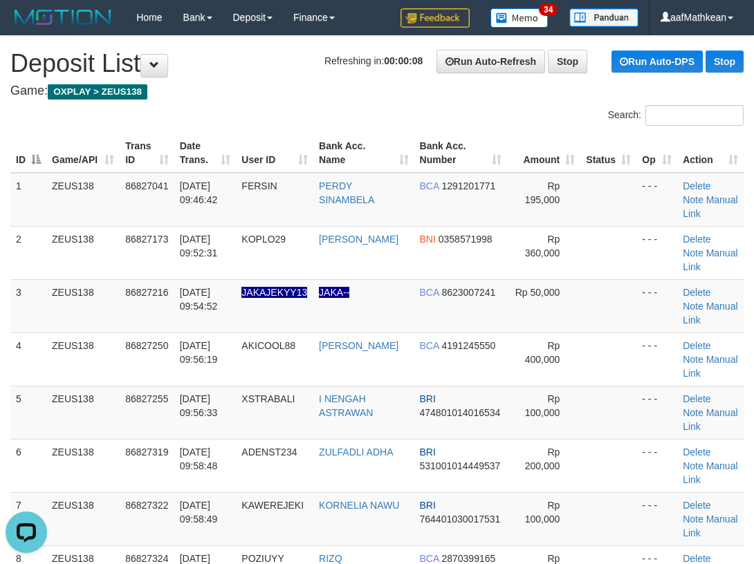
drag, startPoint x: 226, startPoint y: 148, endPoint x: 11, endPoint y: 190, distance: 219.1
click at [147, 163] on tr "ID Game/API Trans ID Date Trans. User ID Bank Acc. Name Bank Acc. Number Amount…" at bounding box center [376, 152] width 733 height 39
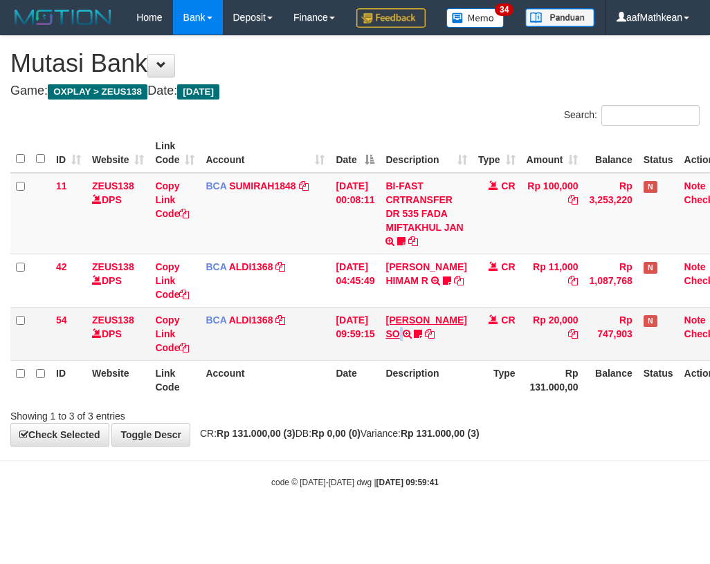
drag, startPoint x: 412, startPoint y: 377, endPoint x: 403, endPoint y: 373, distance: 9.9
click at [407, 360] on td "AJI AHMAD SO TRSF E-BANKING CR 3108/FTSCY/WS95051 20000.002025083193621989 TRFD…" at bounding box center [426, 333] width 92 height 53
click at [320, 423] on div "Search: ID Website Link Code Account Date Description Type Amount Balance Statu…" at bounding box center [354, 264] width 689 height 318
drag, startPoint x: 323, startPoint y: 477, endPoint x: 313, endPoint y: 481, distance: 10.3
click at [318, 446] on div "**********" at bounding box center [355, 241] width 710 height 410
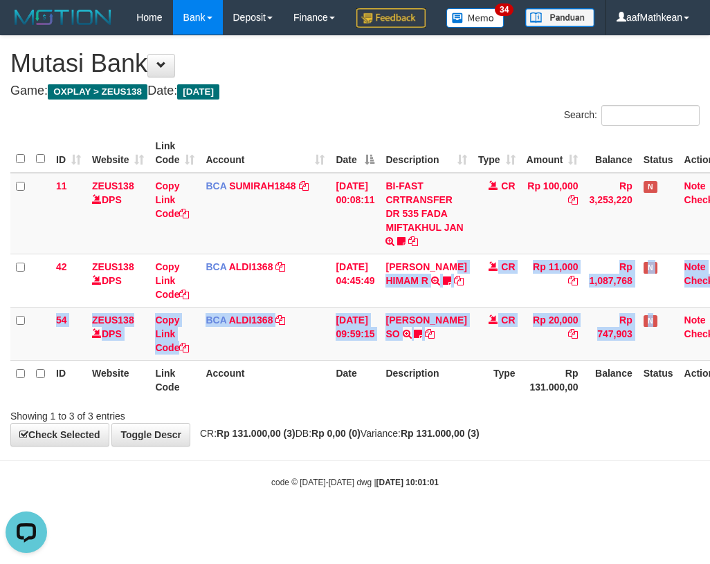
drag, startPoint x: 409, startPoint y: 353, endPoint x: 751, endPoint y: 353, distance: 341.7
click at [709, 353] on html "Toggle navigation Home Bank Account List Load By Website Group [OXPLAY] ZEUS138…" at bounding box center [355, 262] width 710 height 524
